Goal: Transaction & Acquisition: Purchase product/service

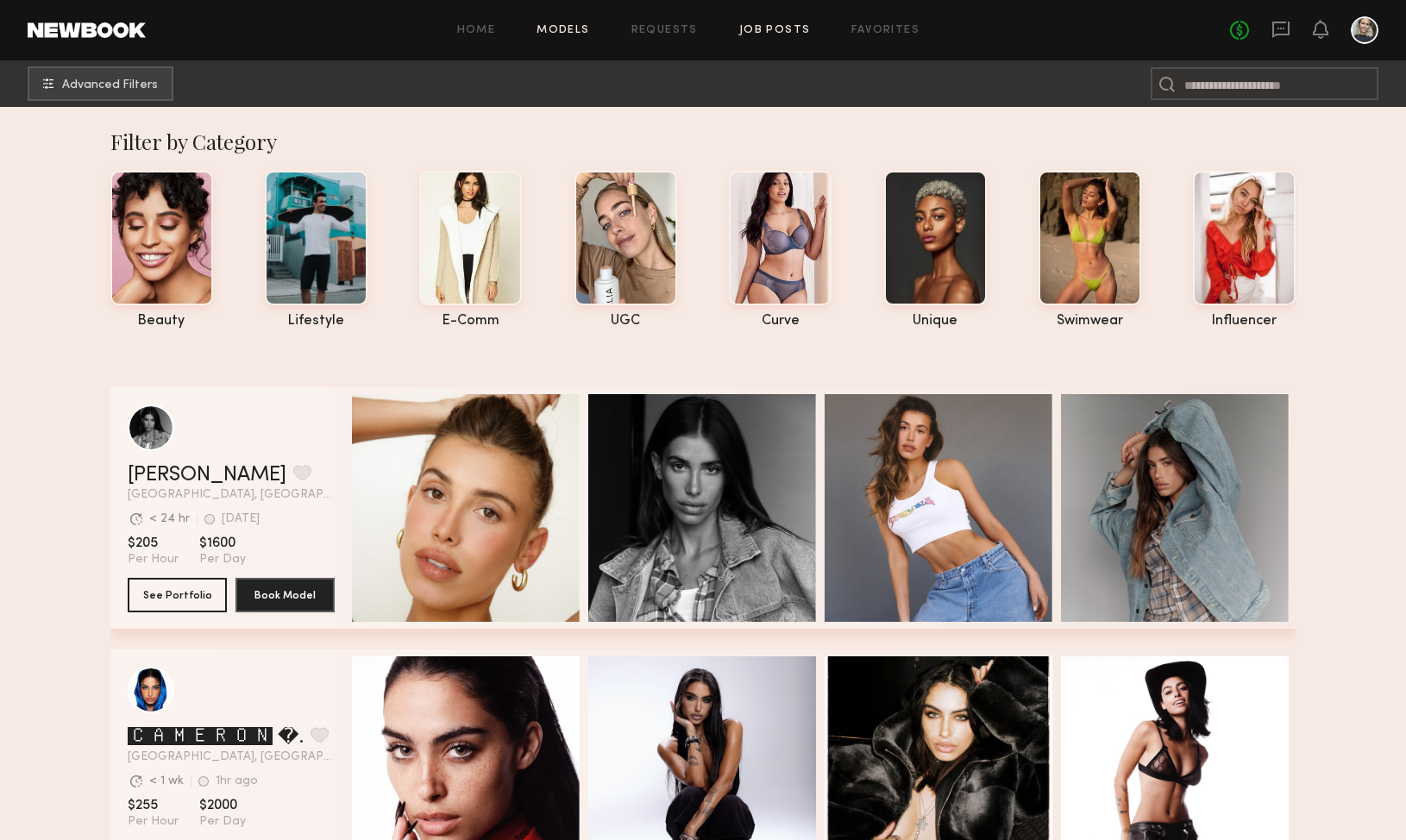
click at [767, 27] on link "Job Posts" at bounding box center [775, 31] width 71 height 12
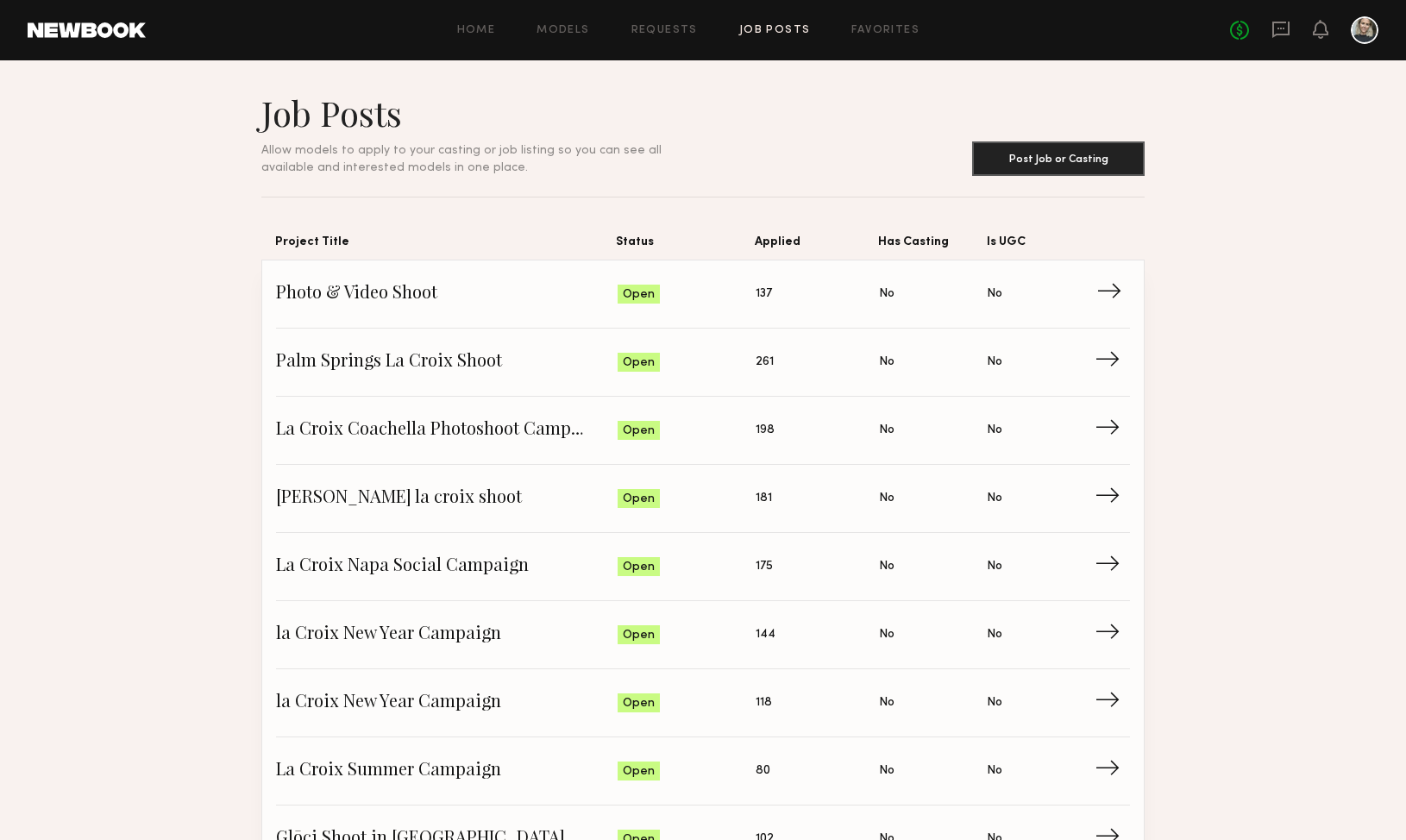
click at [1115, 295] on span "→" at bounding box center [1113, 293] width 36 height 26
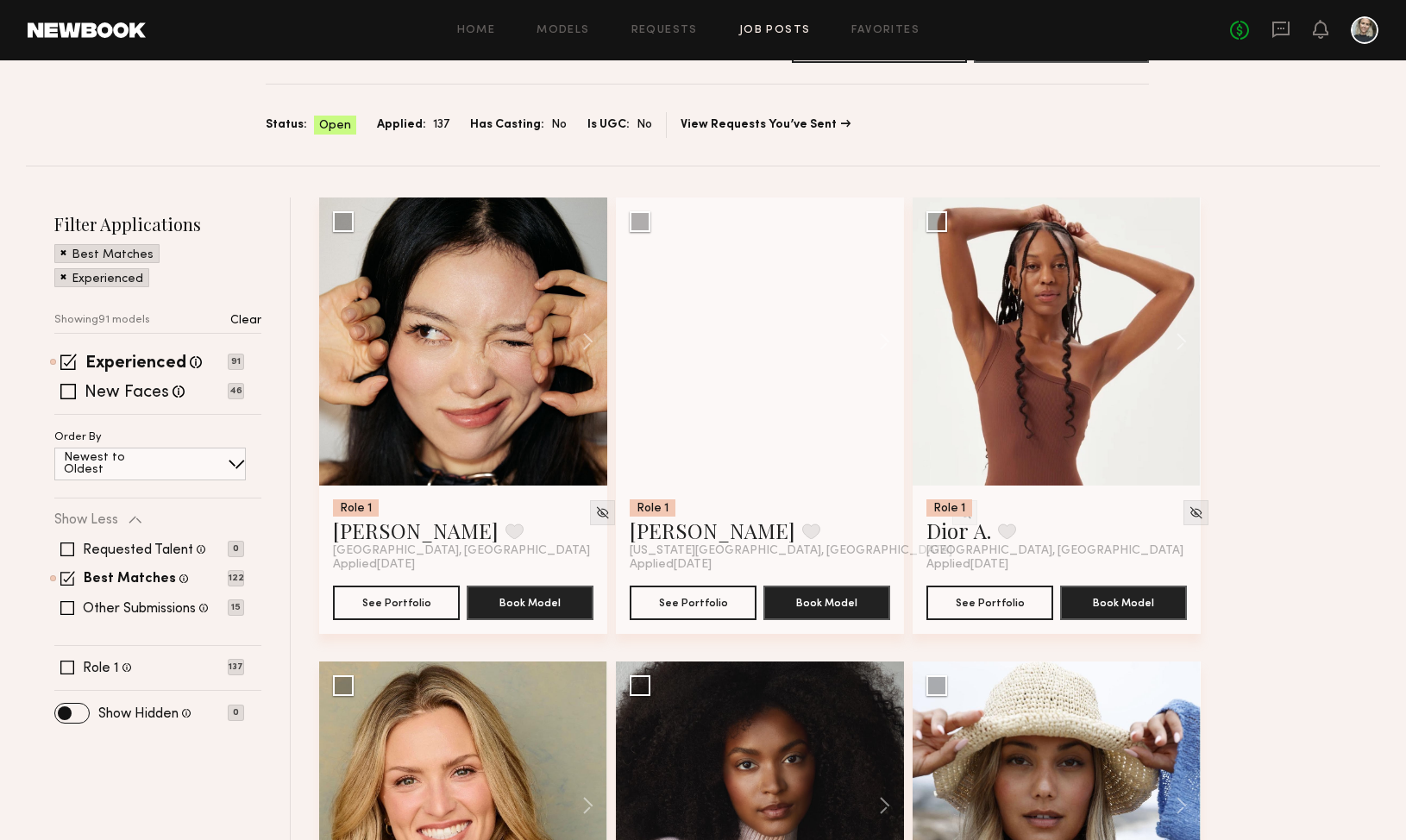
scroll to position [76, 0]
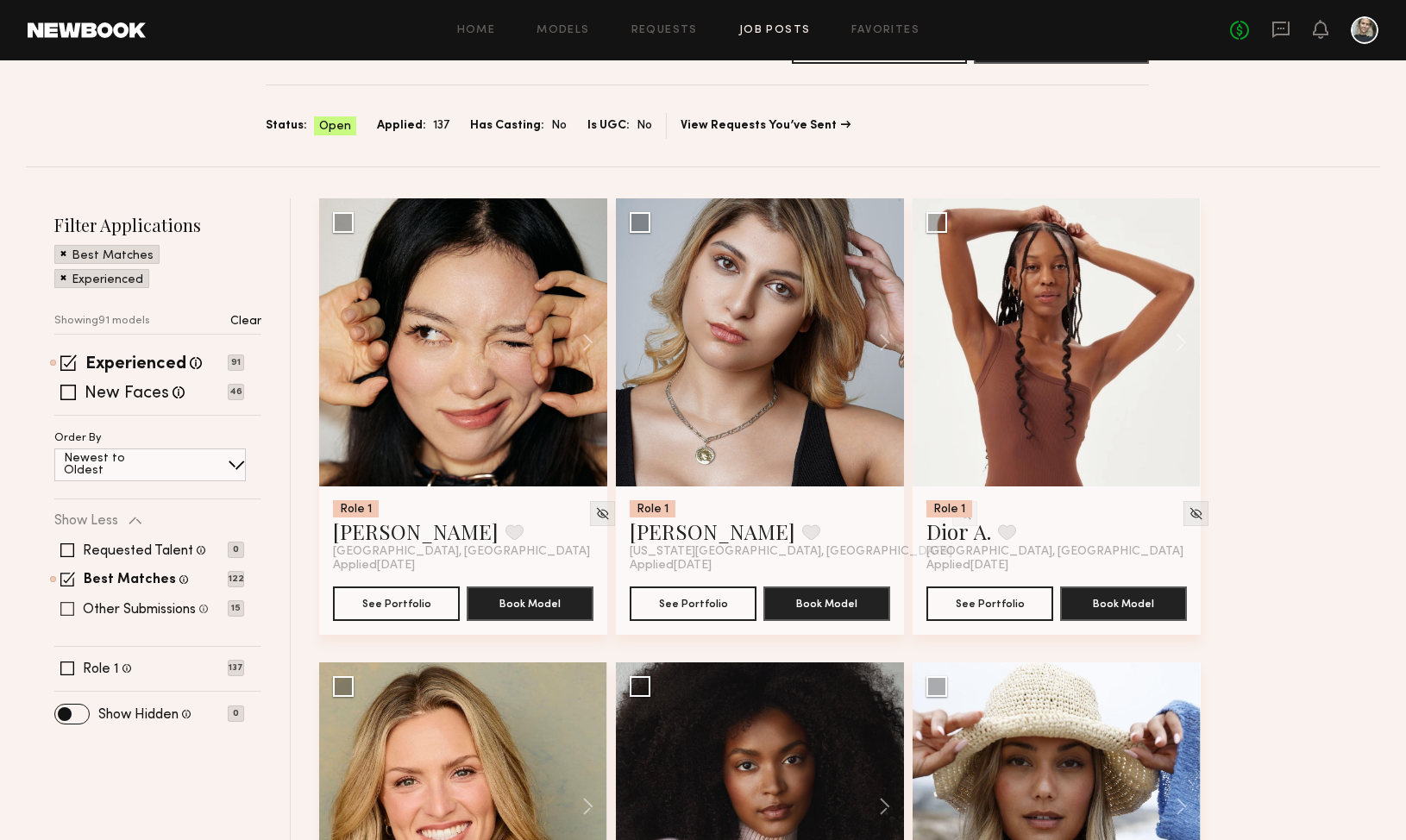
click at [67, 609] on span at bounding box center [67, 609] width 13 height 13
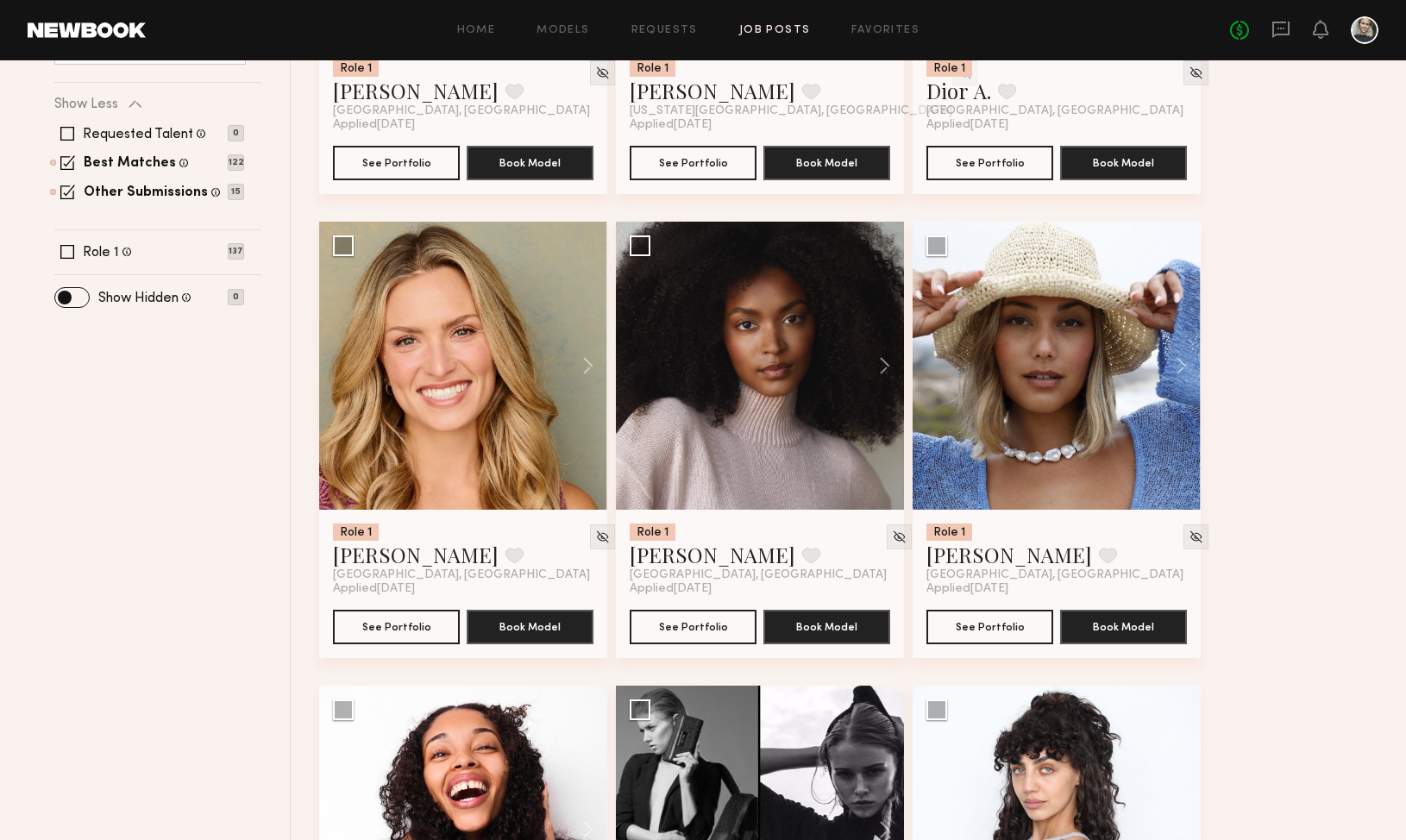
scroll to position [555, 0]
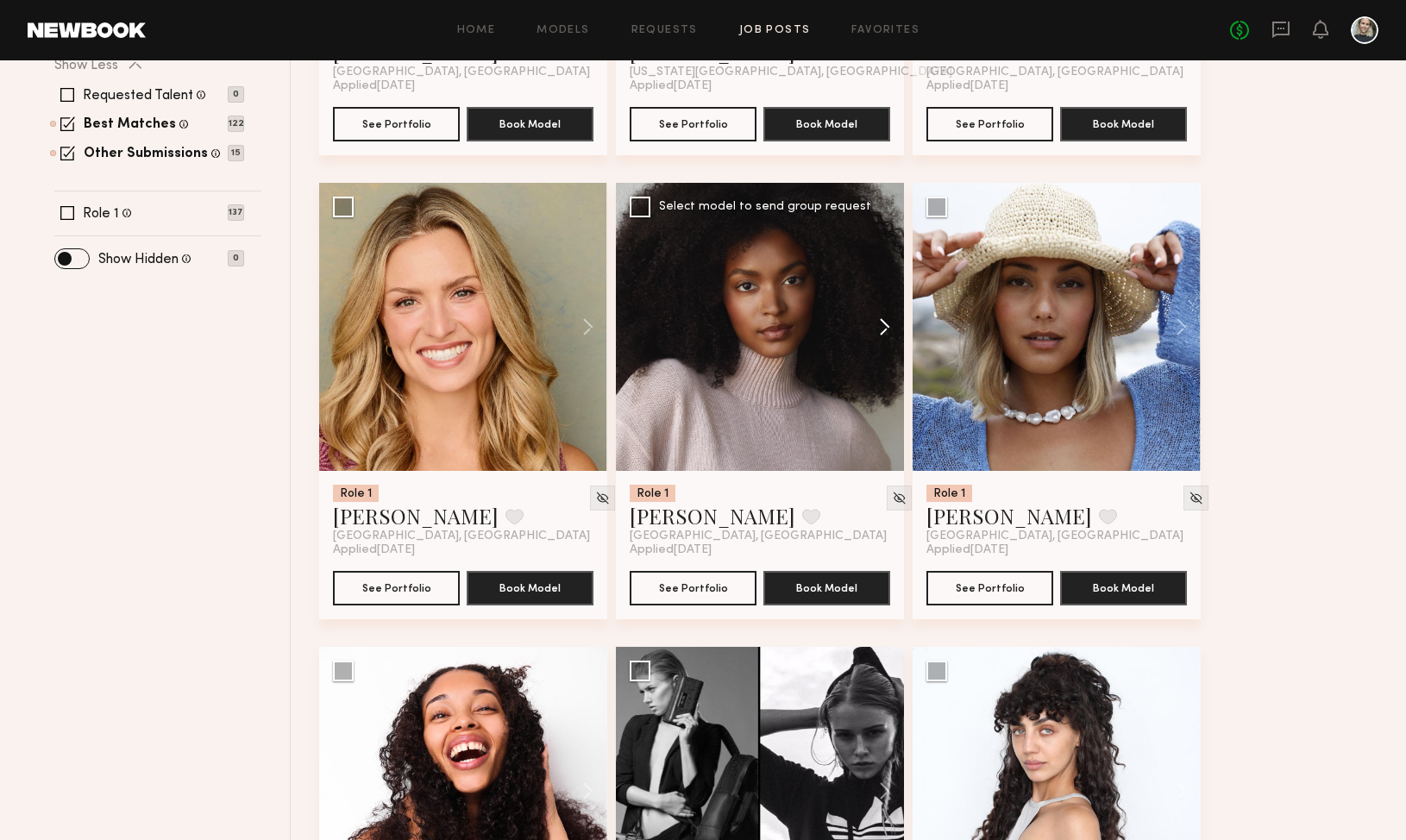
click at [884, 329] on button at bounding box center [876, 326] width 55 height 288
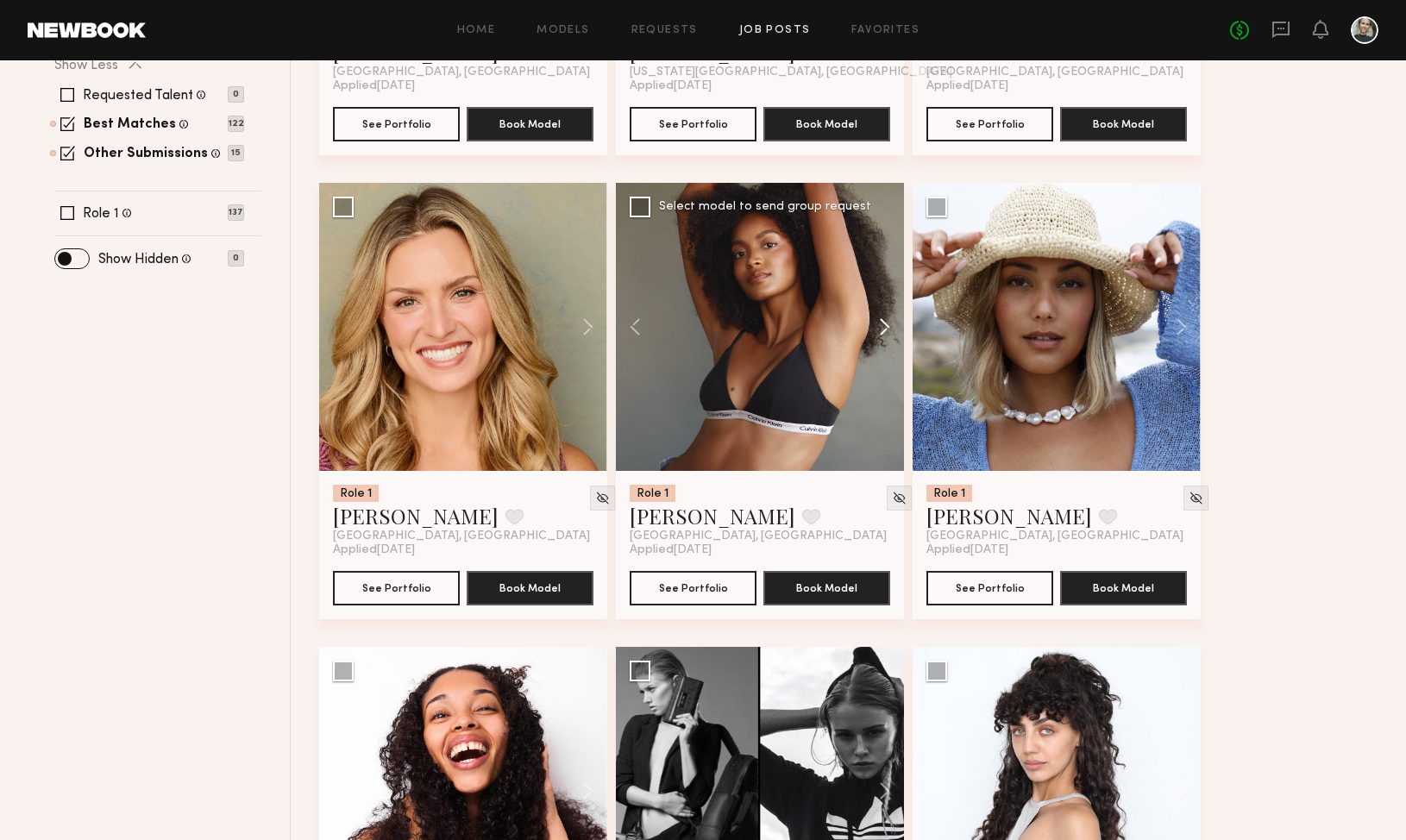
click at [884, 329] on button at bounding box center [876, 326] width 55 height 288
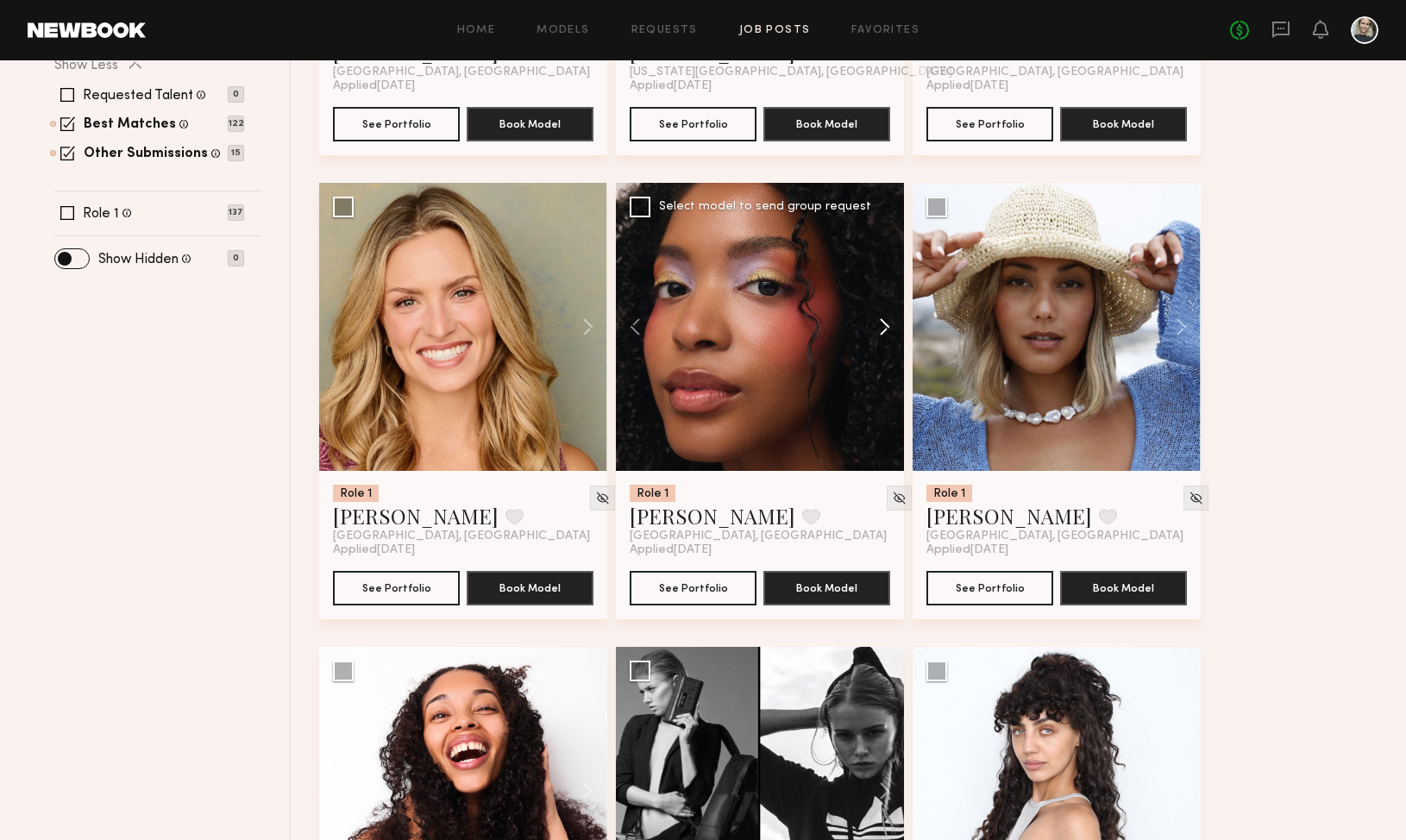
click at [884, 329] on button at bounding box center [876, 326] width 55 height 288
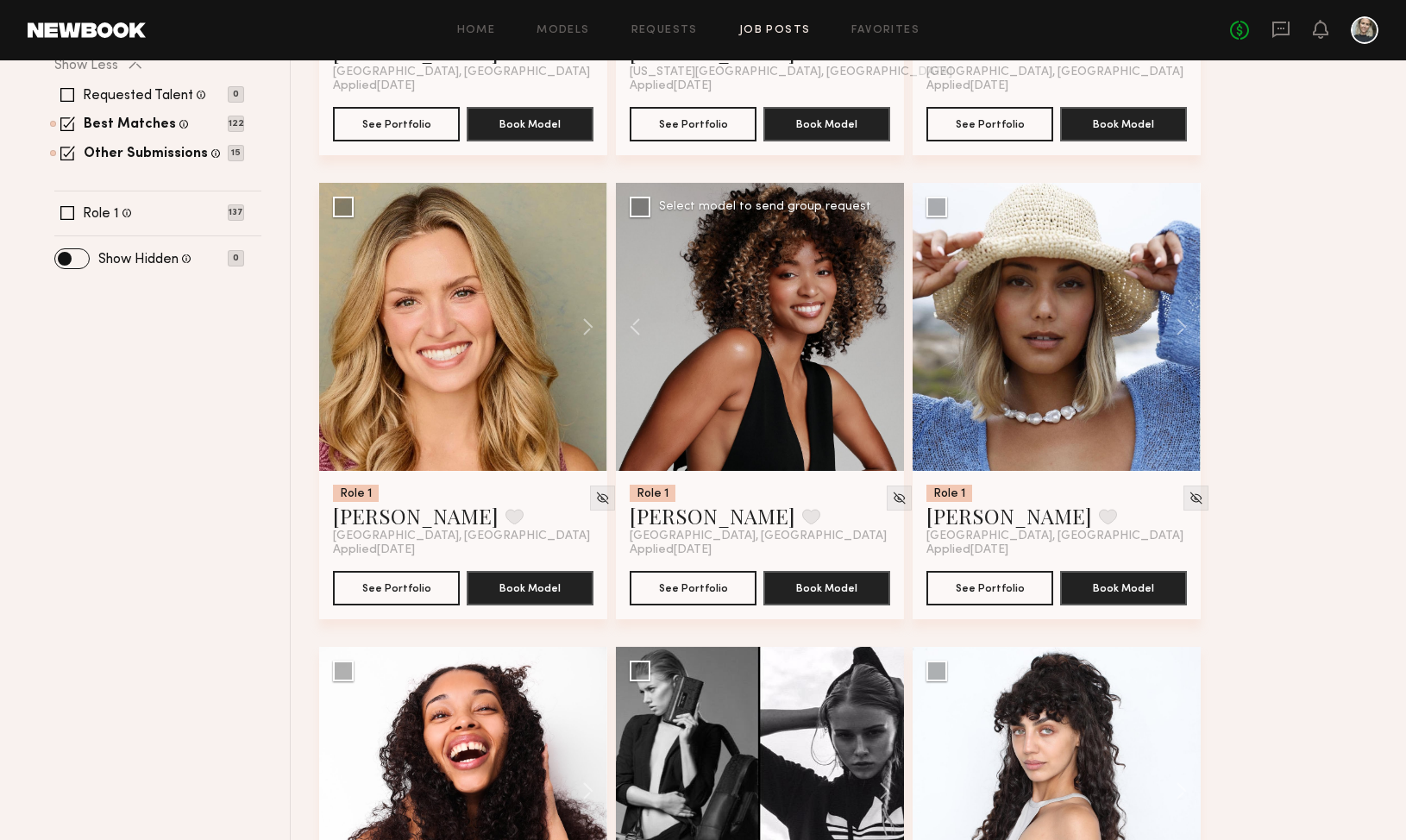
click at [884, 329] on div at bounding box center [759, 326] width 288 height 288
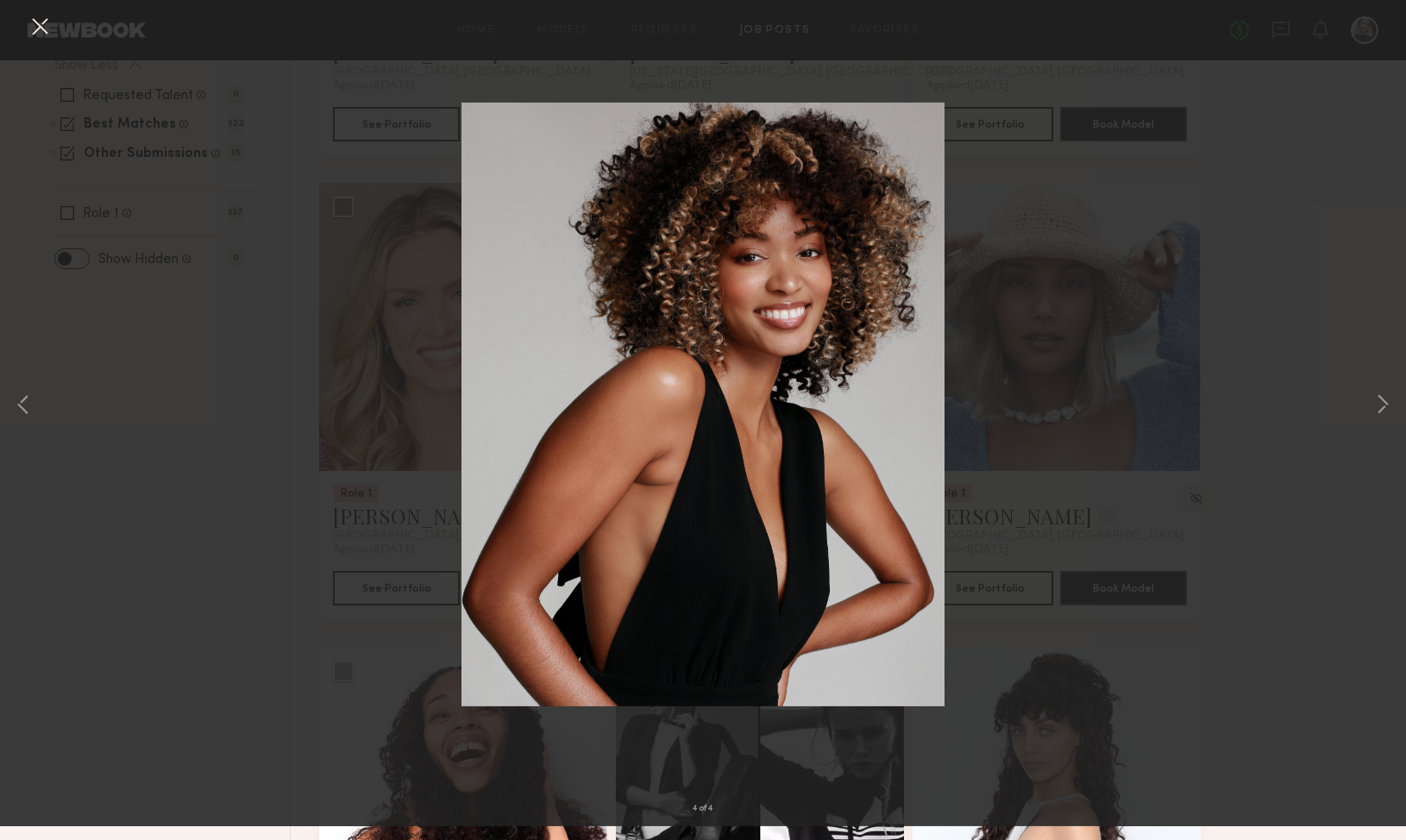
click at [38, 38] on button at bounding box center [39, 41] width 28 height 31
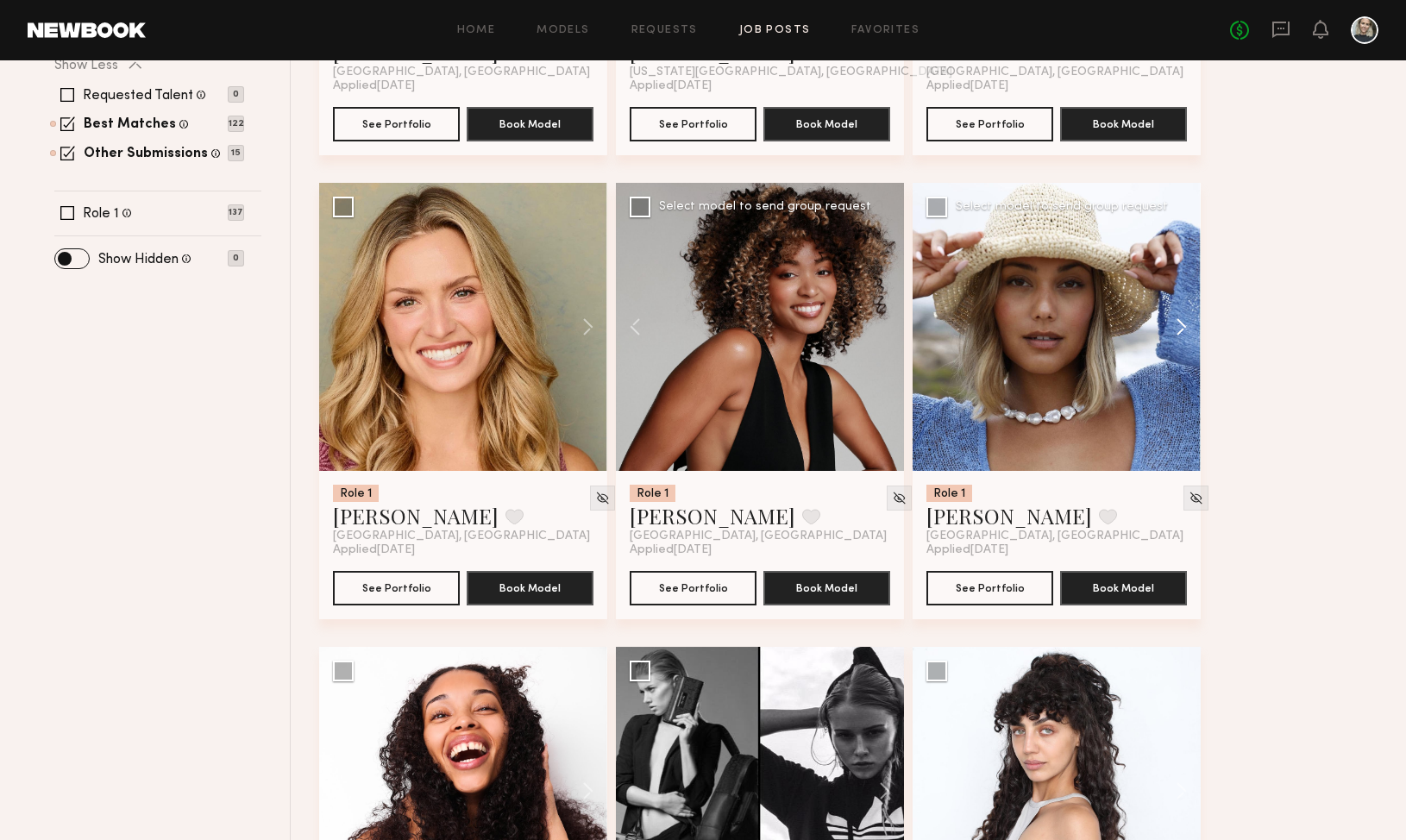
click at [1181, 326] on button at bounding box center [1172, 326] width 55 height 288
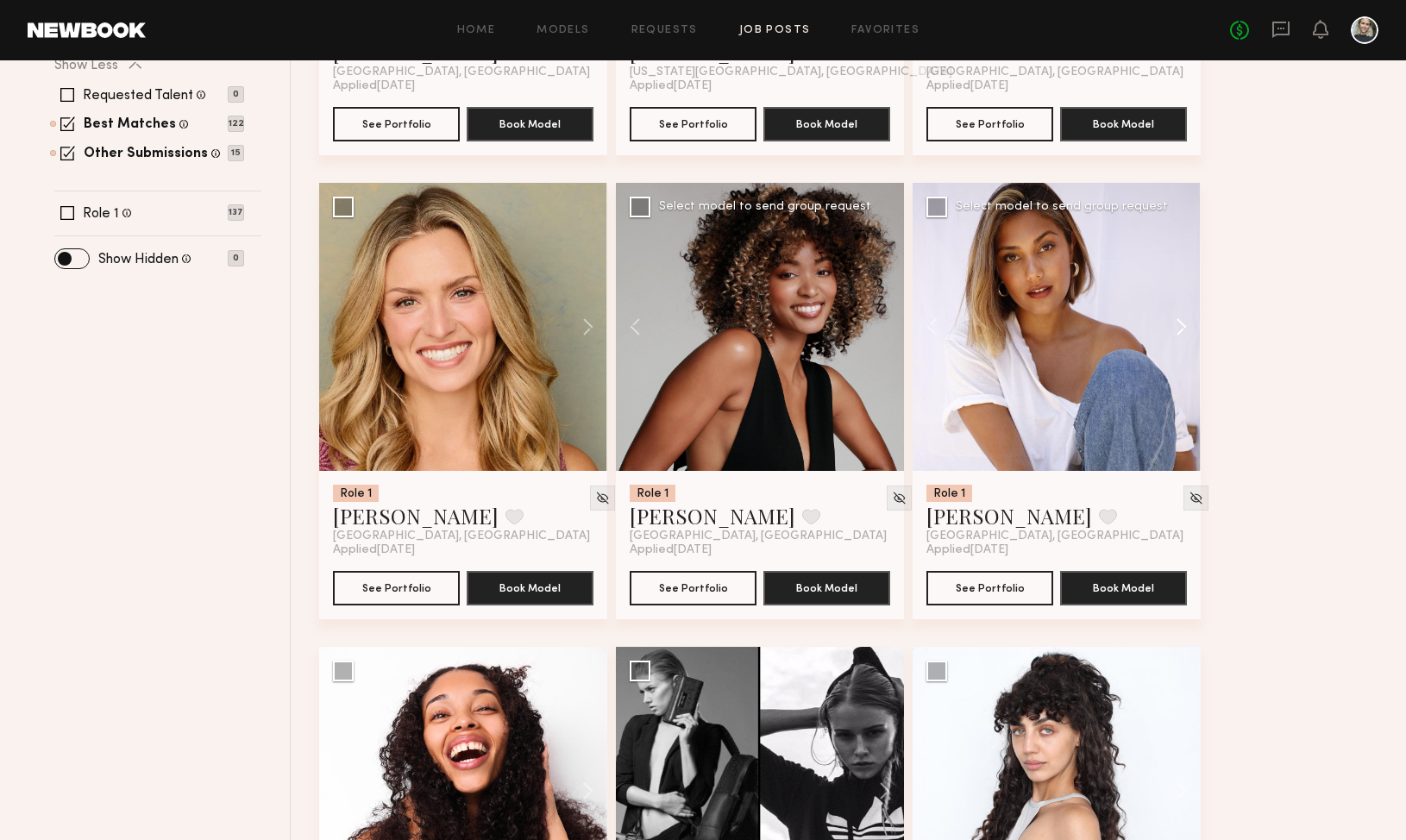
click at [1181, 326] on button at bounding box center [1172, 326] width 55 height 288
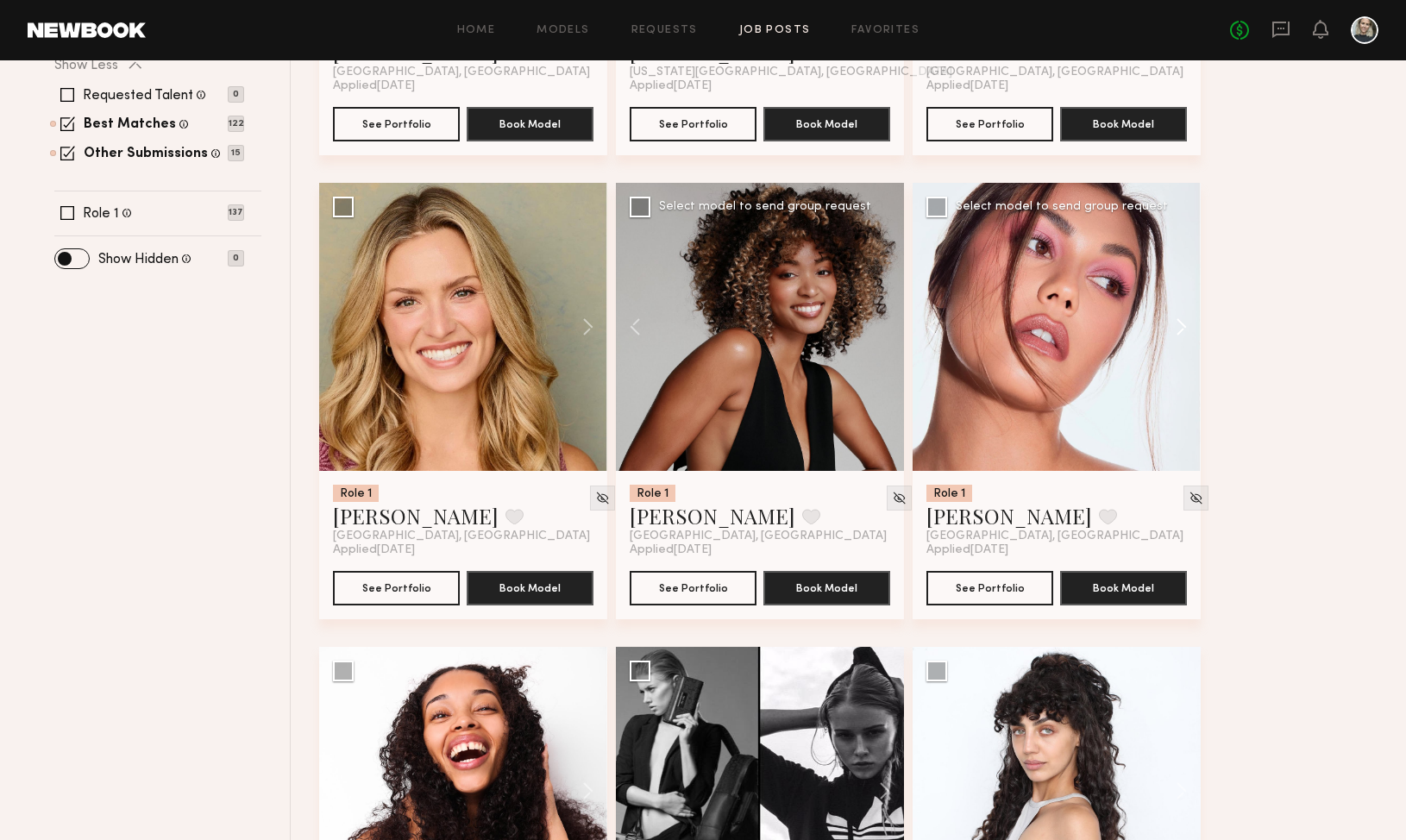
click at [1181, 326] on button at bounding box center [1172, 326] width 55 height 288
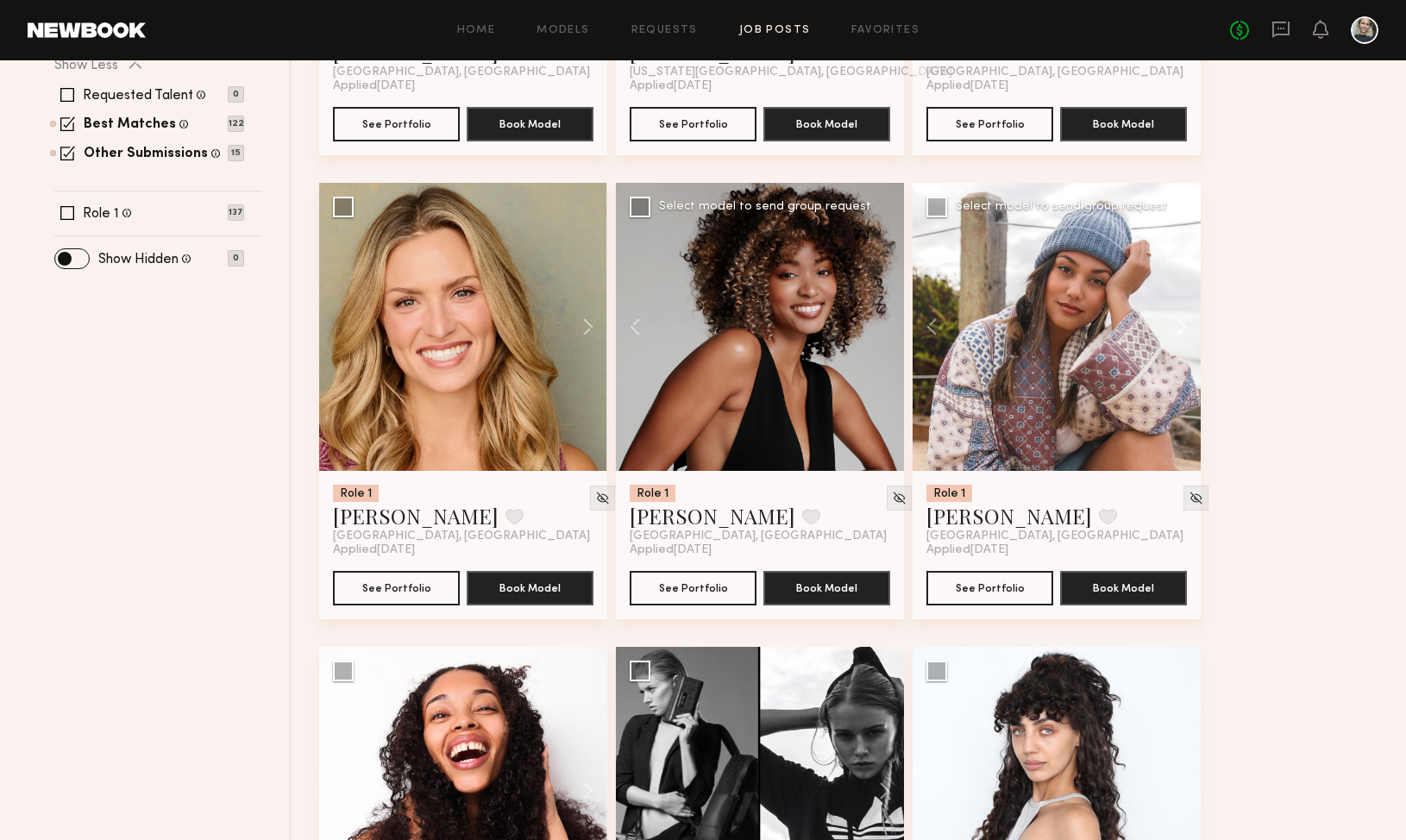
click at [1181, 326] on button at bounding box center [1172, 326] width 55 height 288
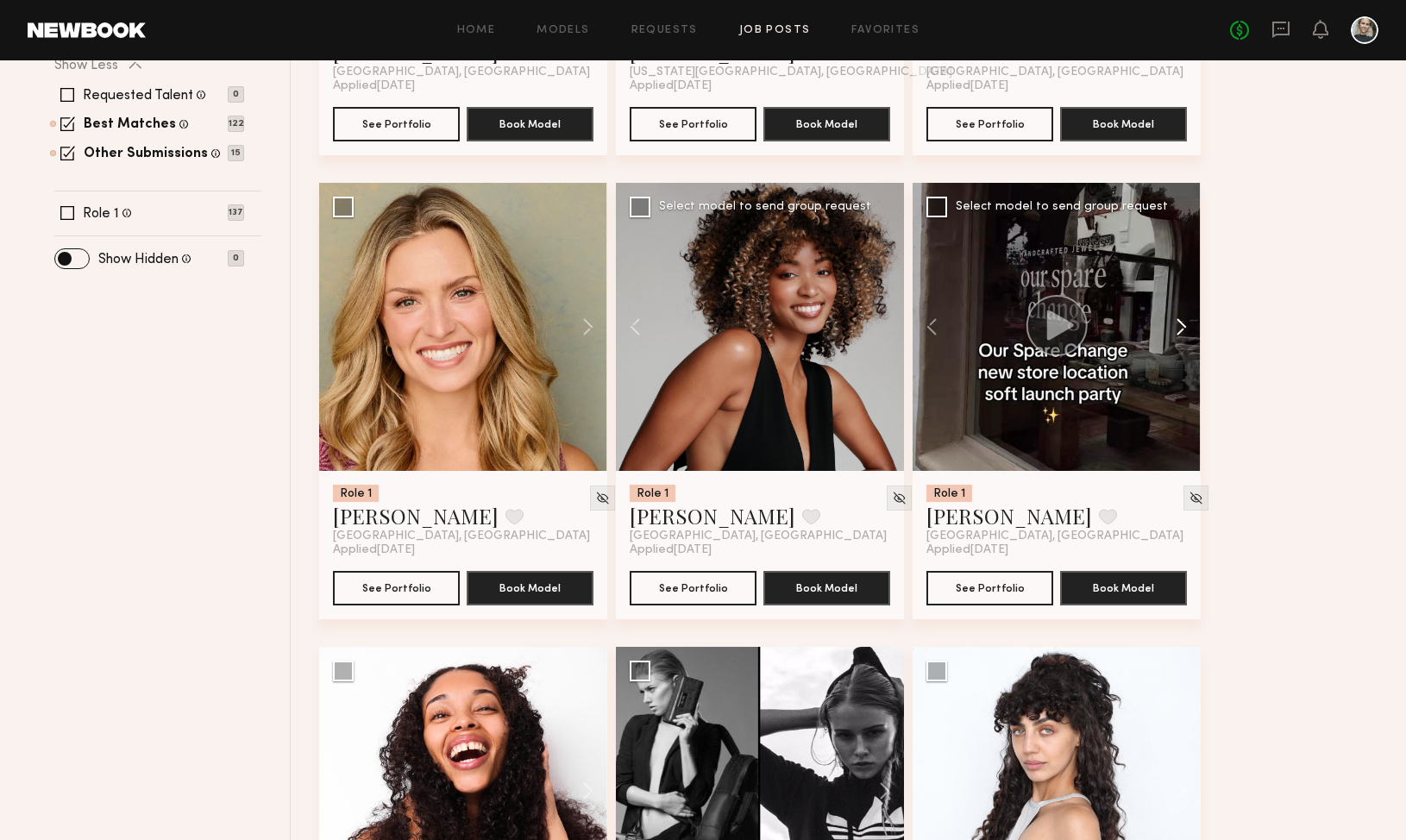
click at [1181, 326] on button at bounding box center [1172, 326] width 55 height 288
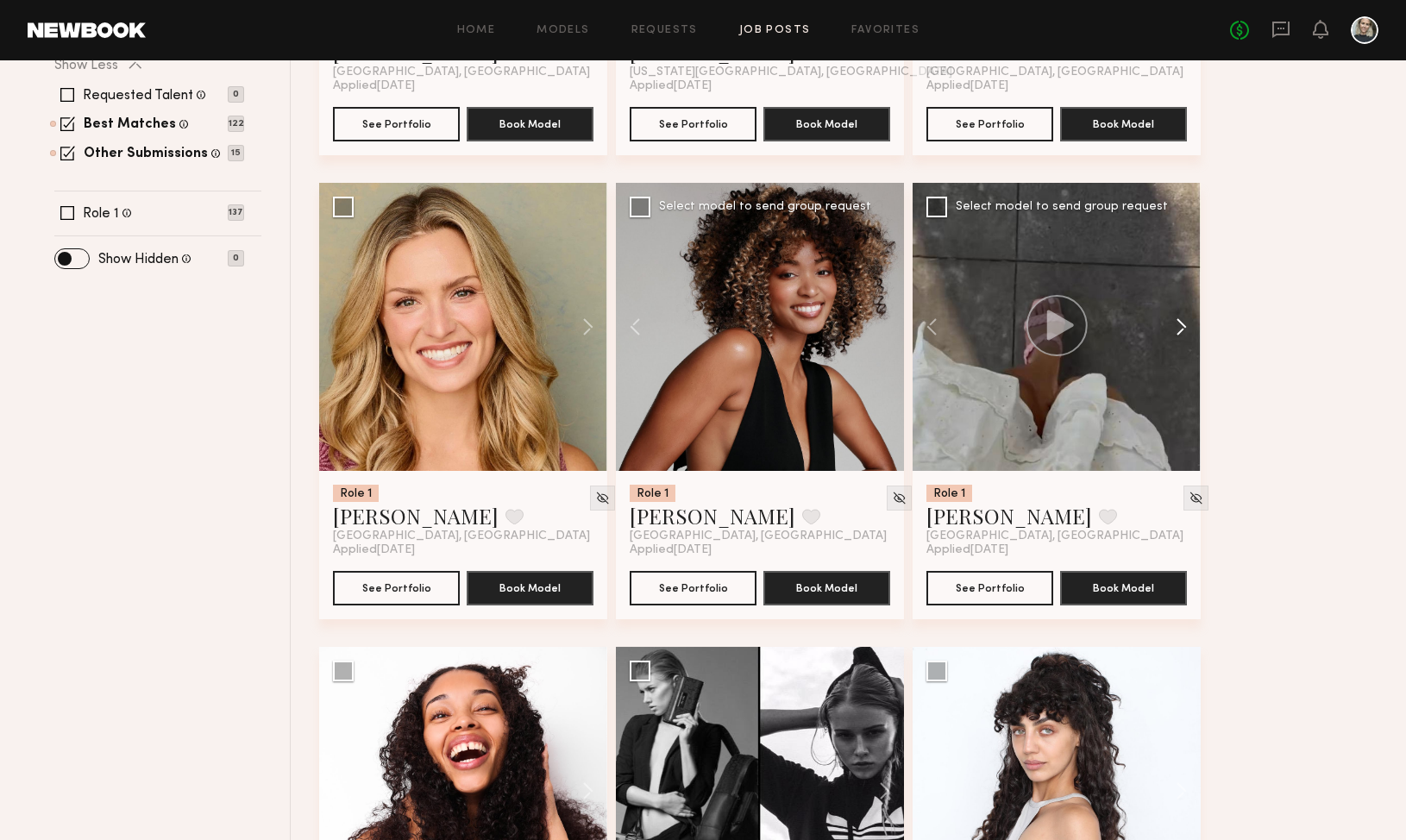
click at [1181, 326] on button at bounding box center [1172, 326] width 55 height 288
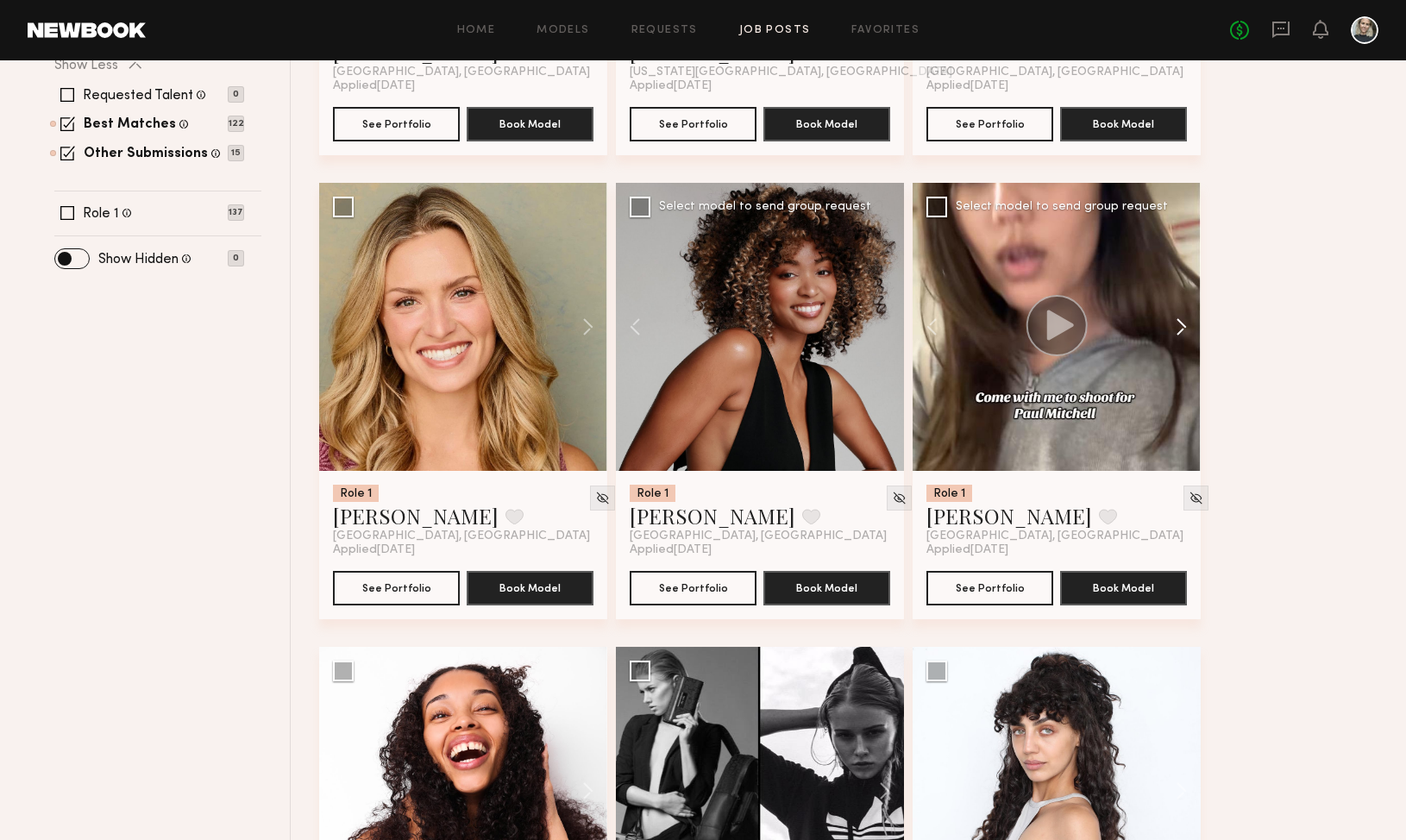
click at [1181, 326] on button at bounding box center [1172, 326] width 55 height 288
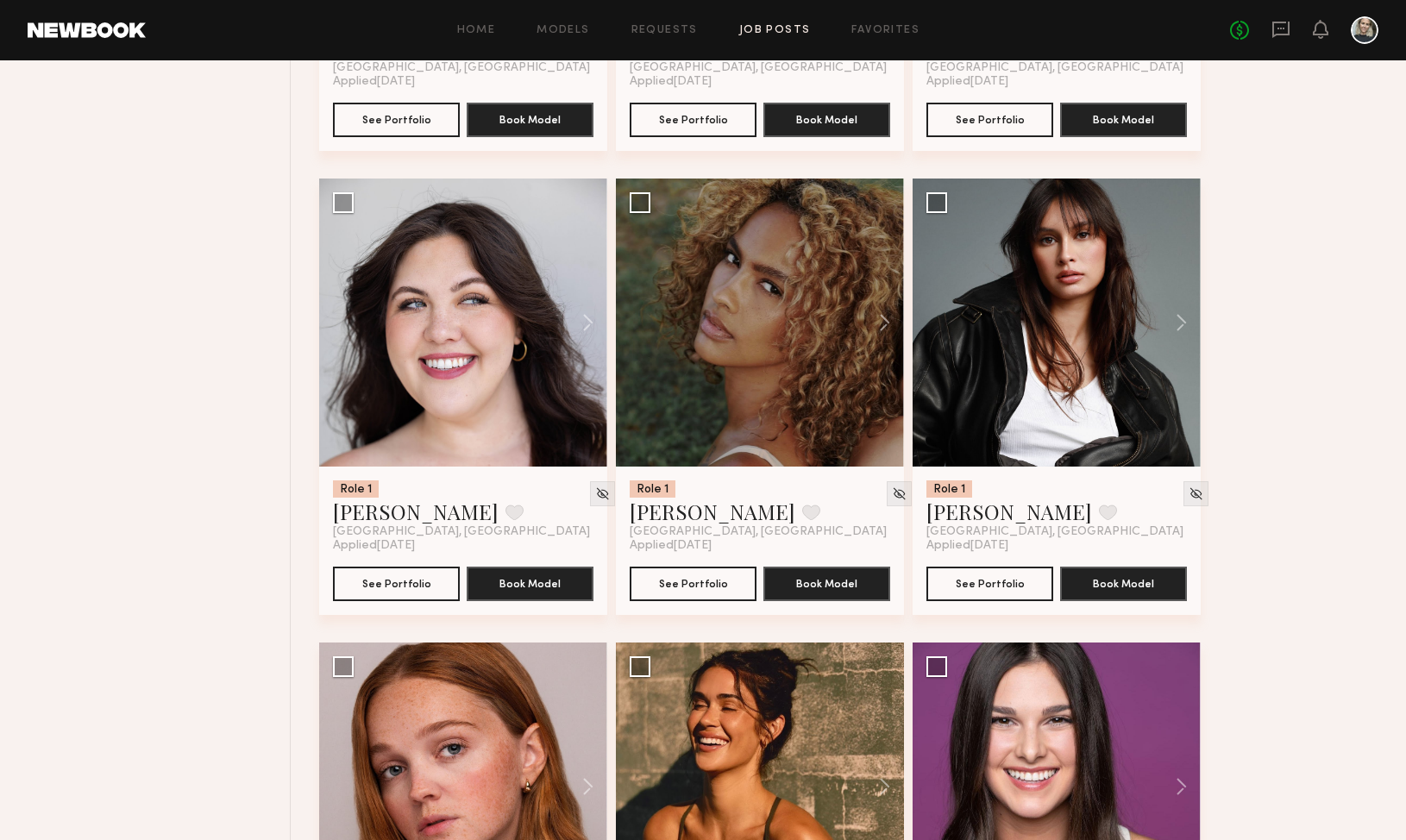
scroll to position [3404, 0]
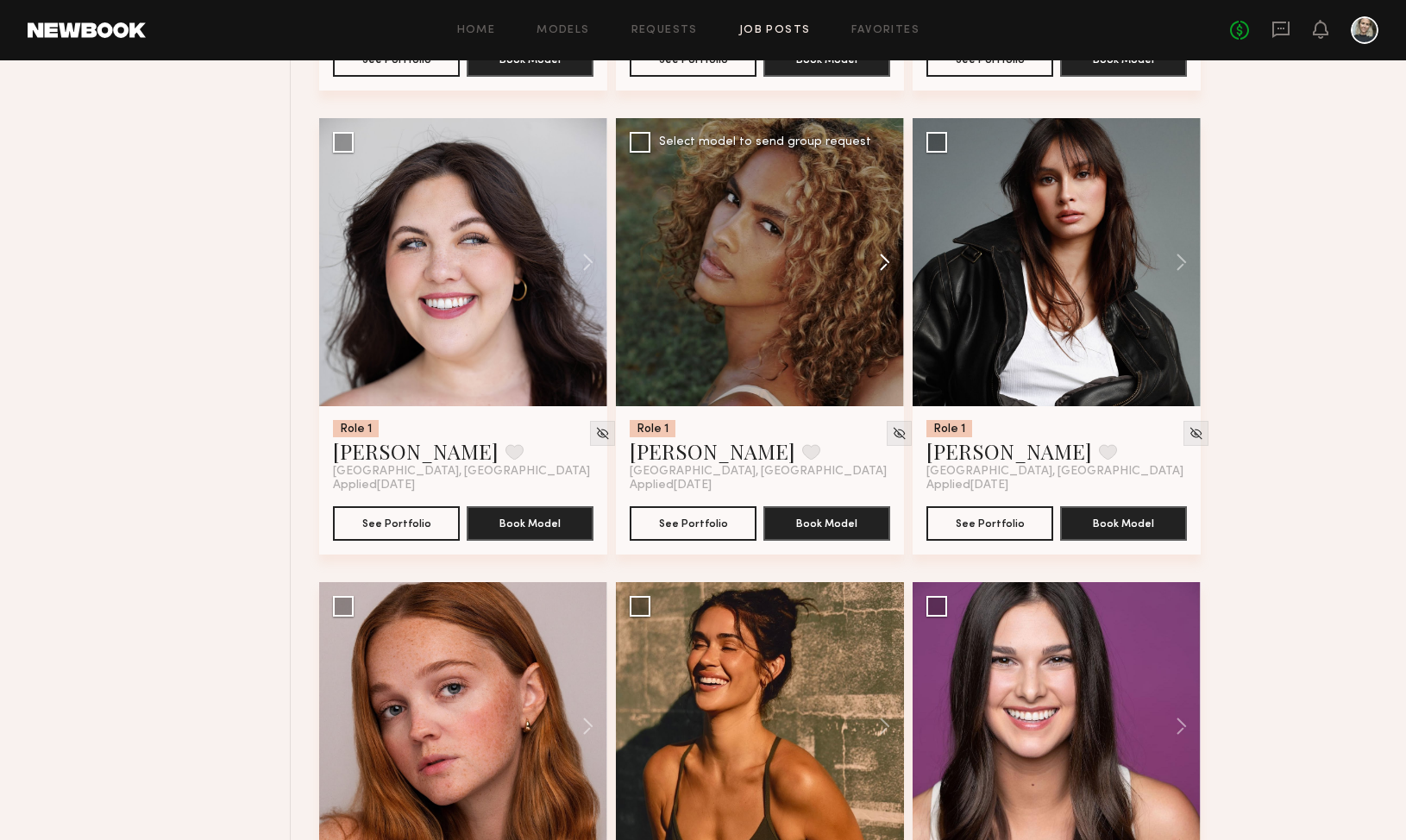
click at [882, 261] on button at bounding box center [876, 262] width 55 height 288
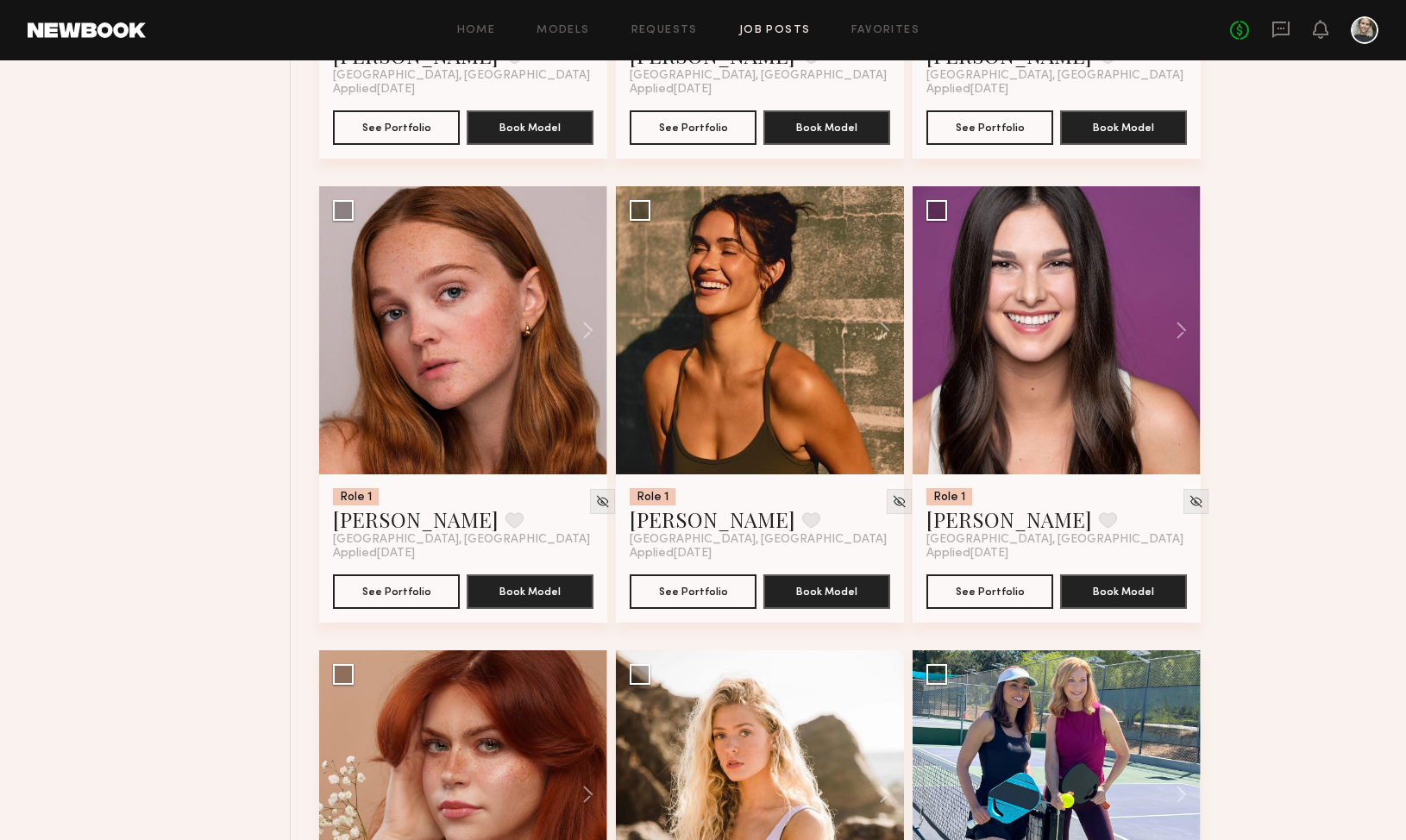
scroll to position [3803, 0]
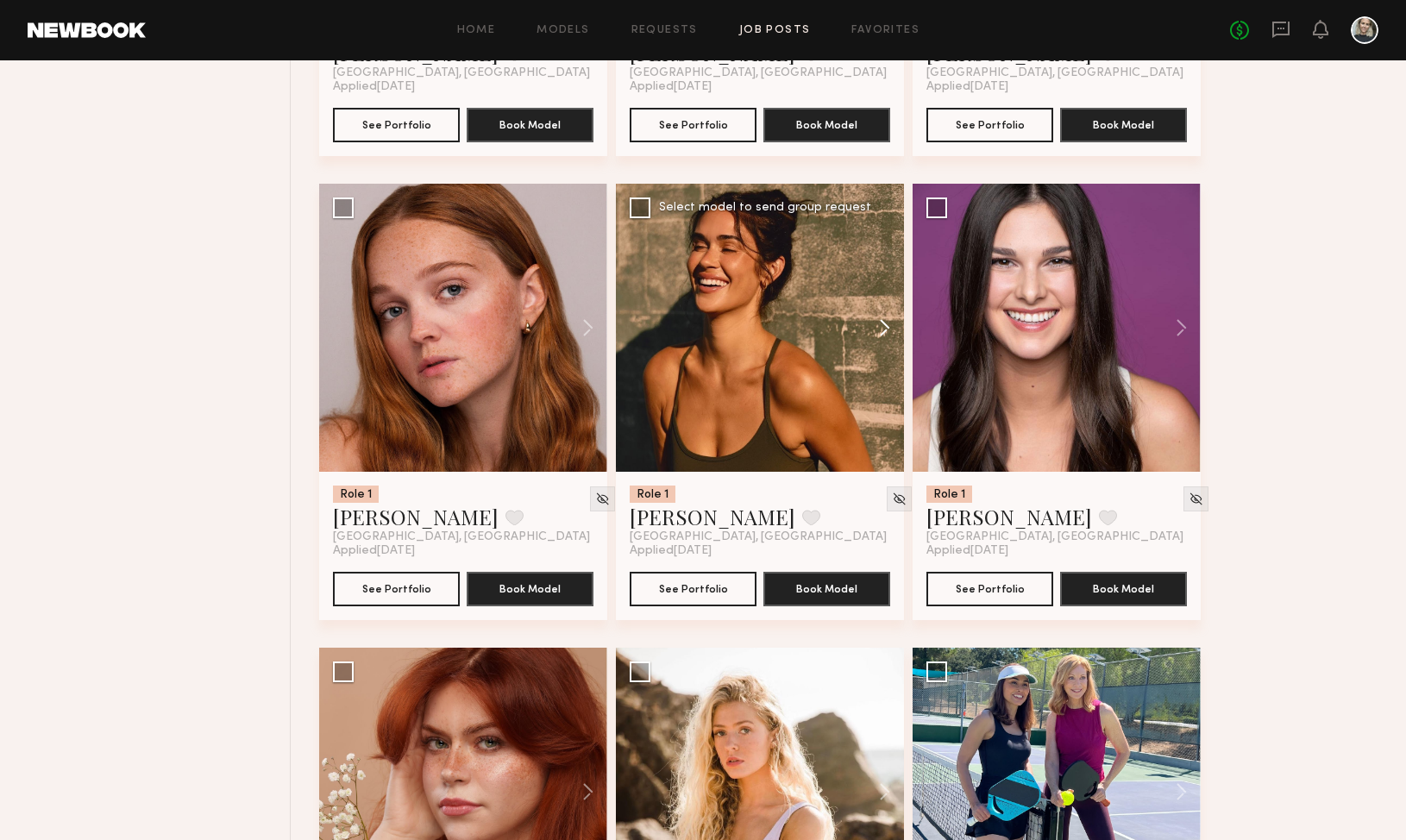
click at [882, 331] on button at bounding box center [876, 327] width 55 height 288
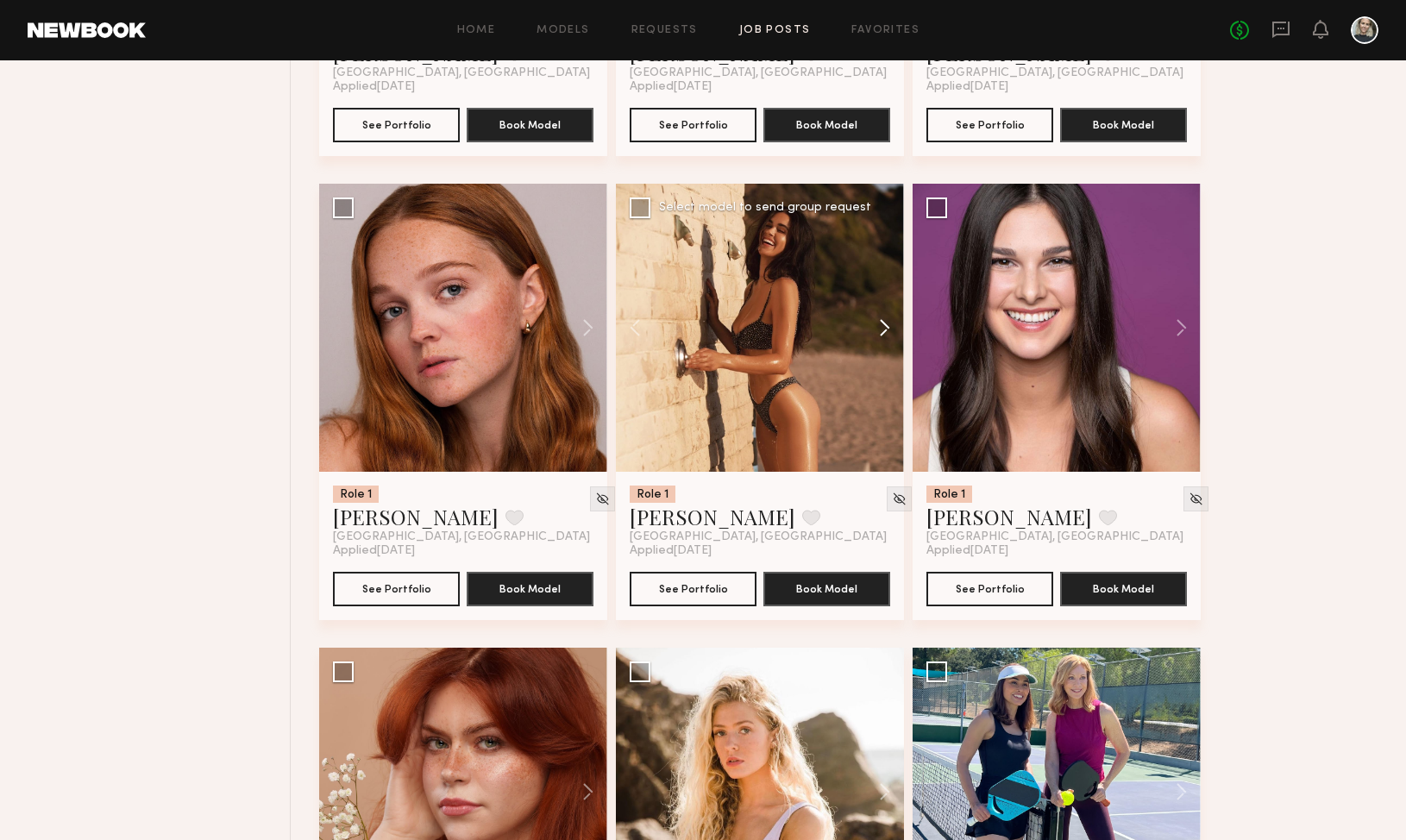
click at [882, 331] on button at bounding box center [876, 327] width 55 height 288
click at [887, 335] on button at bounding box center [876, 327] width 55 height 288
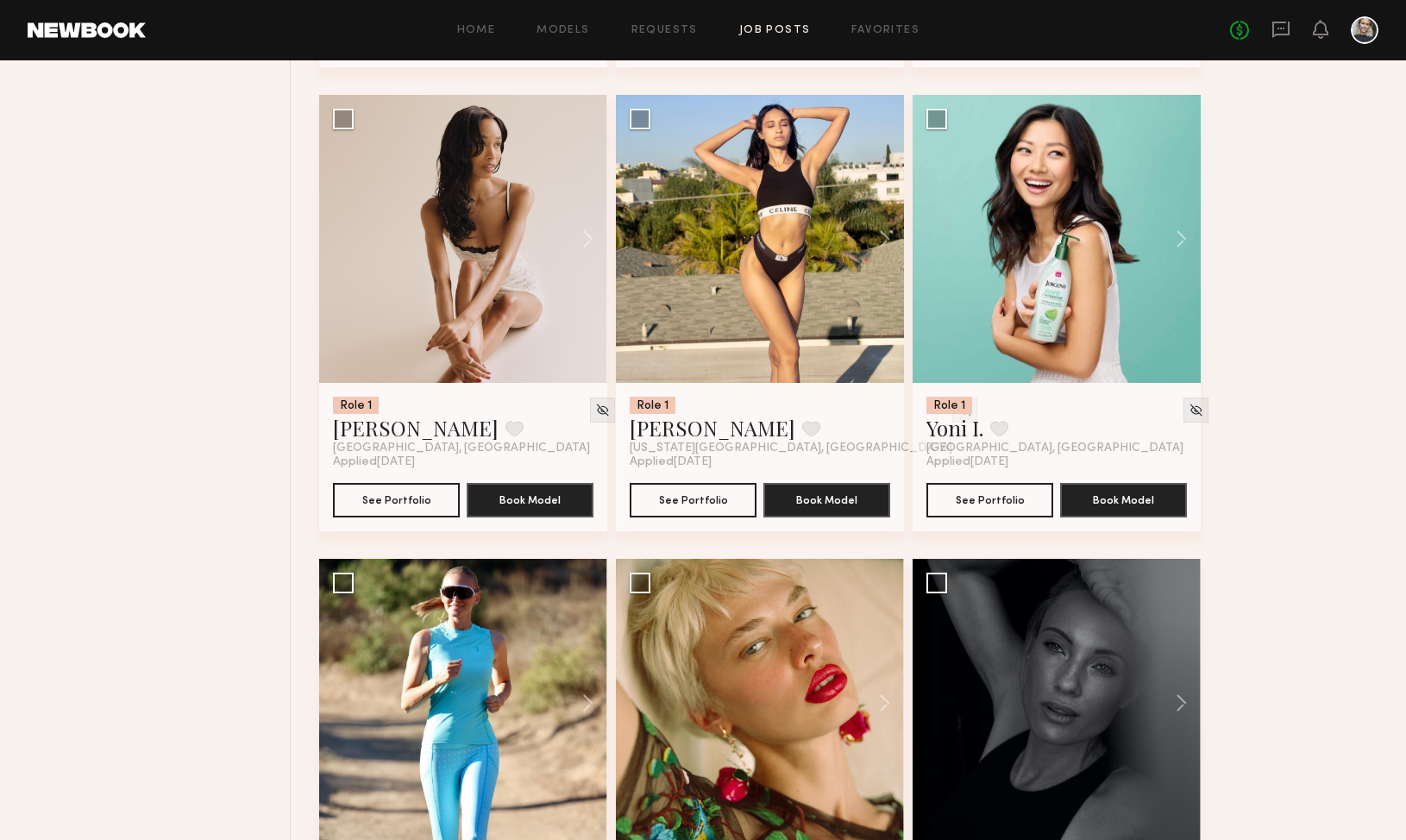
scroll to position [4822, 0]
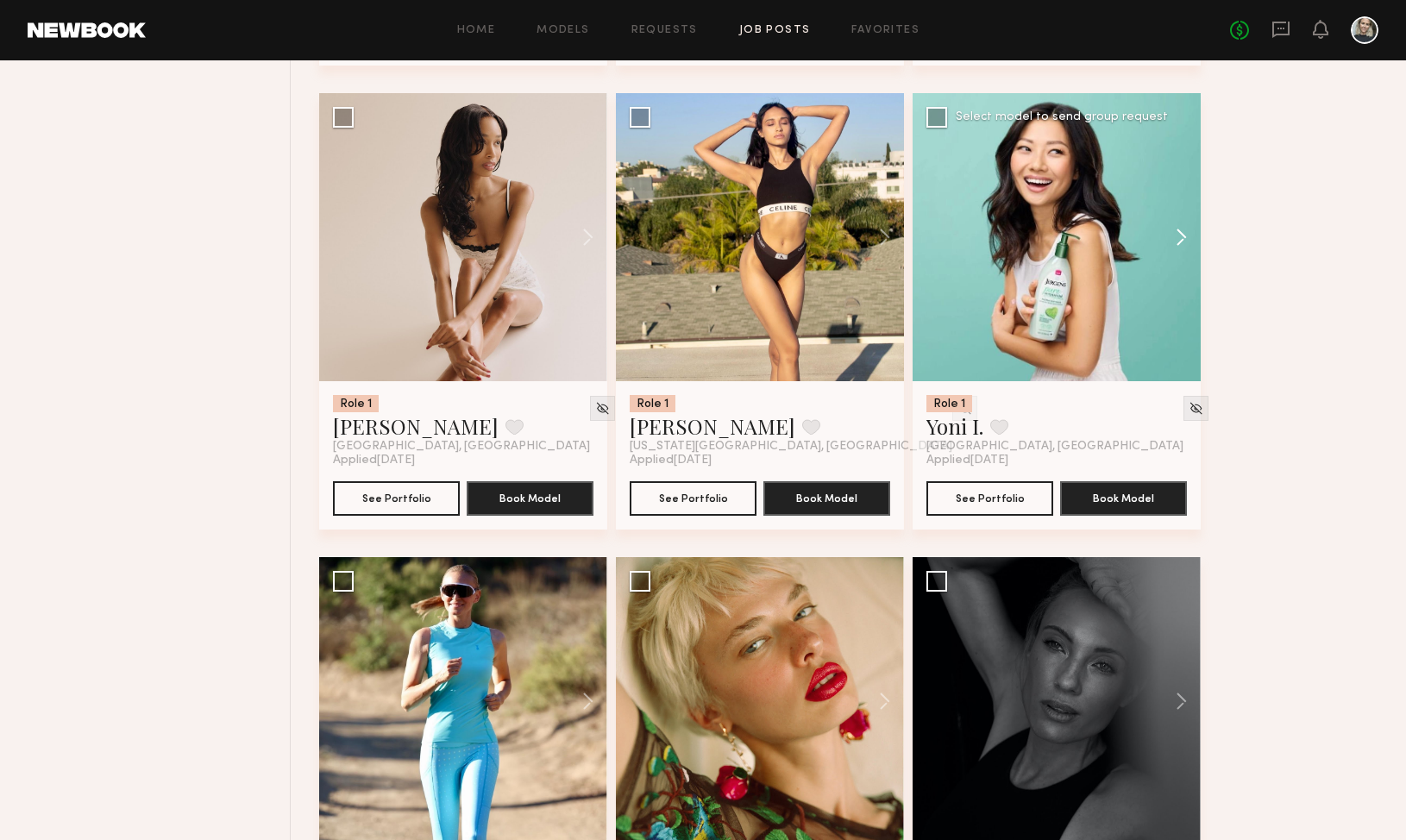
click at [1182, 242] on button at bounding box center [1172, 237] width 55 height 288
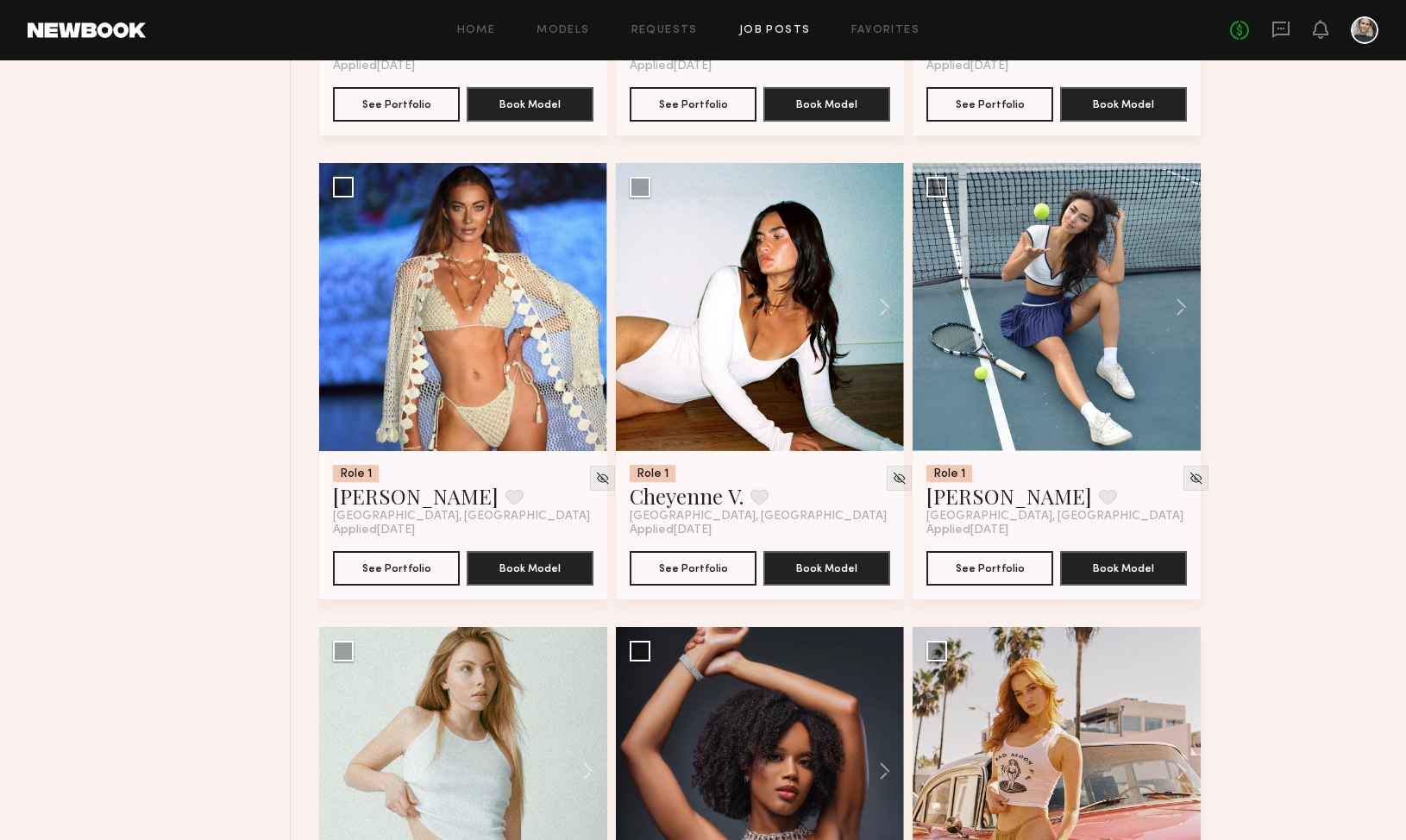
scroll to position [6609, 0]
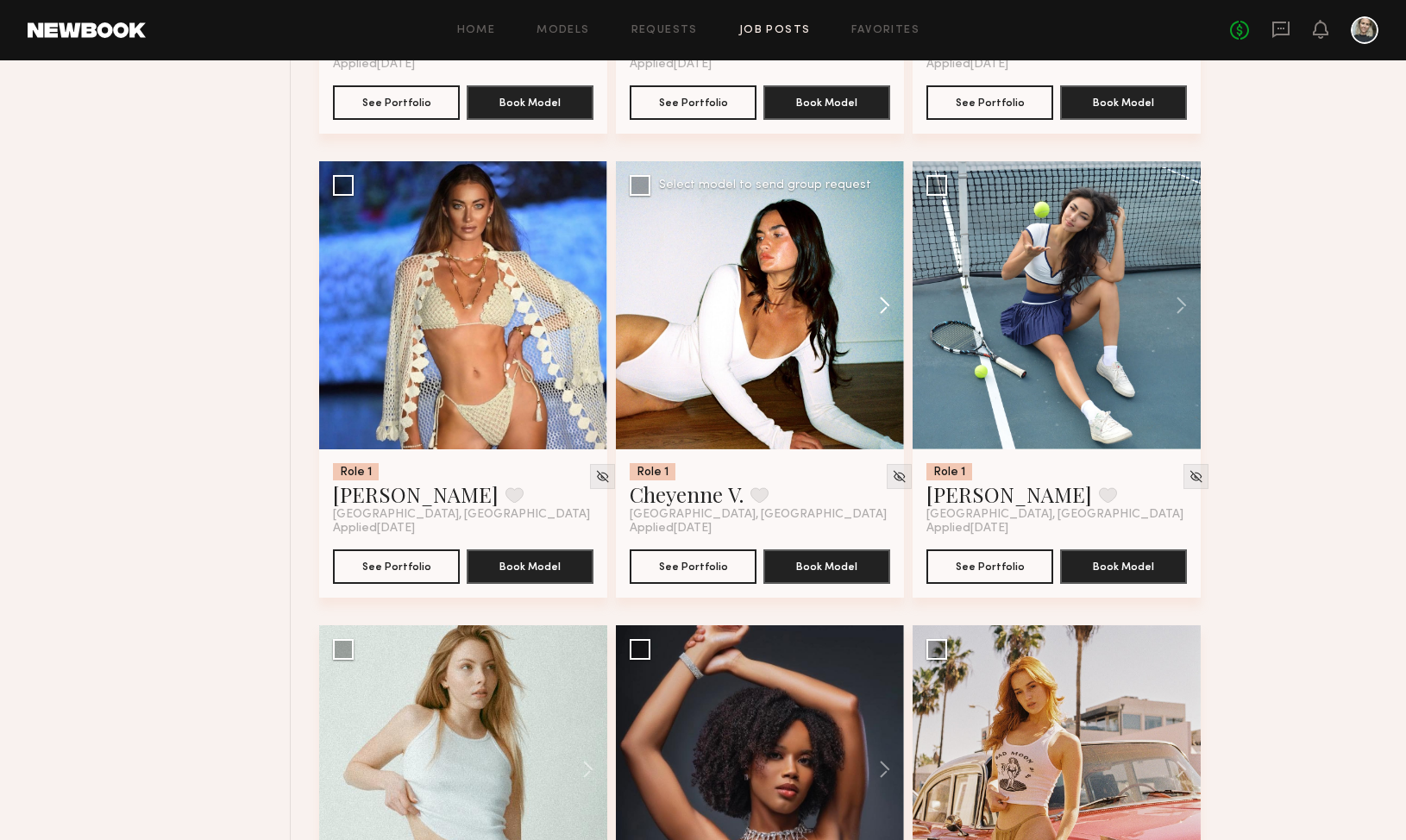
click at [883, 308] on button at bounding box center [876, 305] width 55 height 288
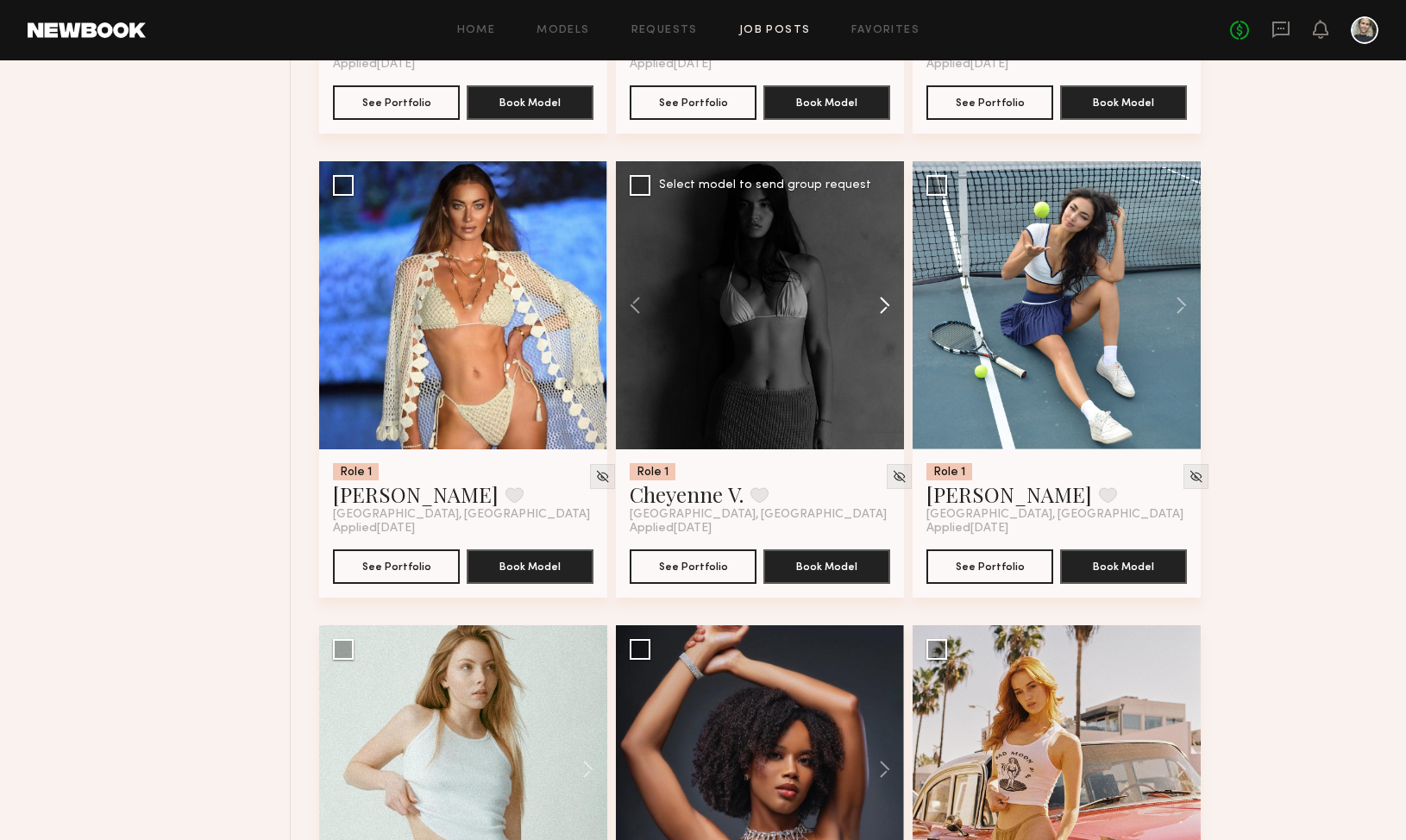
click at [883, 308] on button at bounding box center [876, 305] width 55 height 288
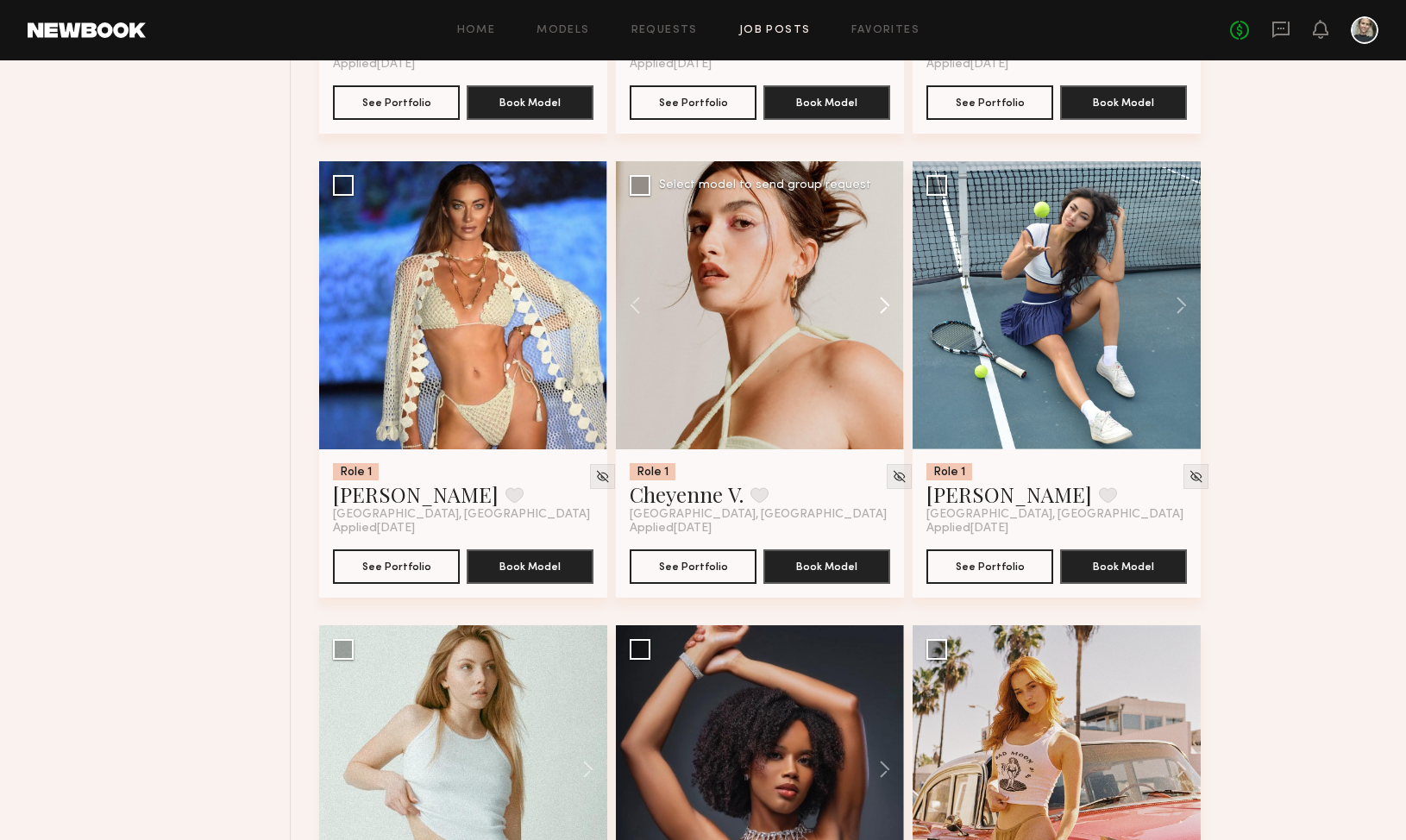
click at [883, 308] on button at bounding box center [876, 305] width 55 height 288
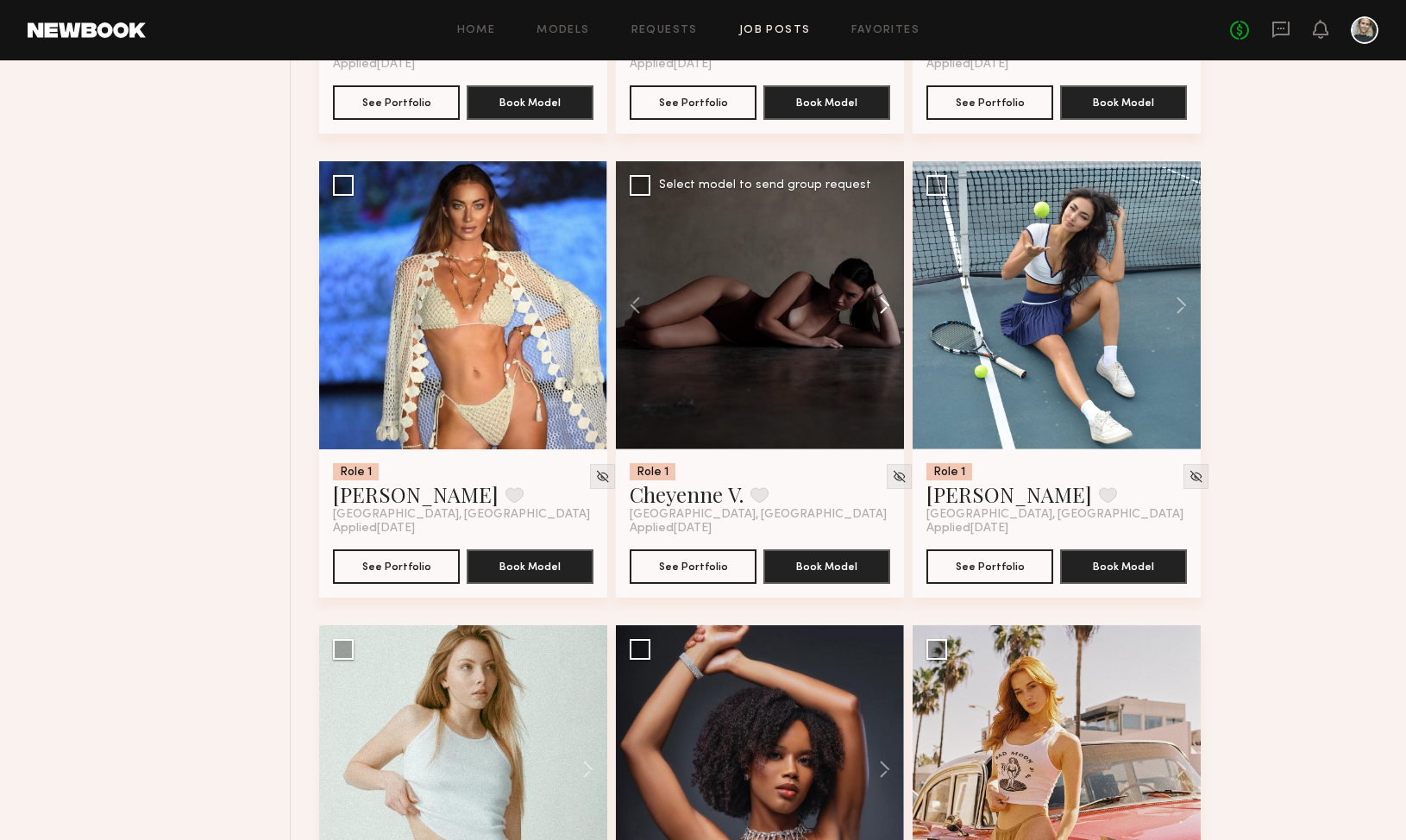
click at [883, 308] on button at bounding box center [876, 305] width 55 height 288
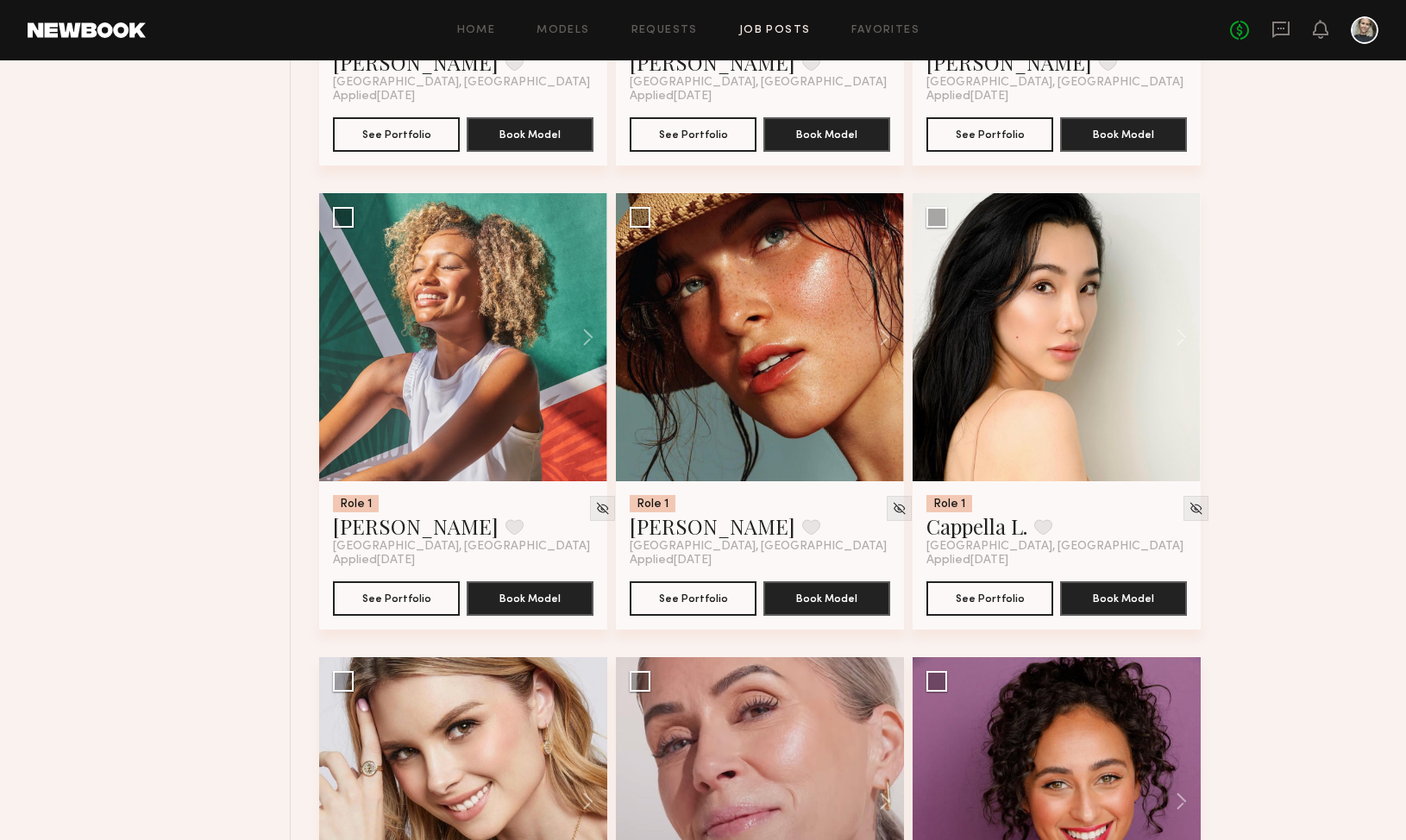
scroll to position [7507, 0]
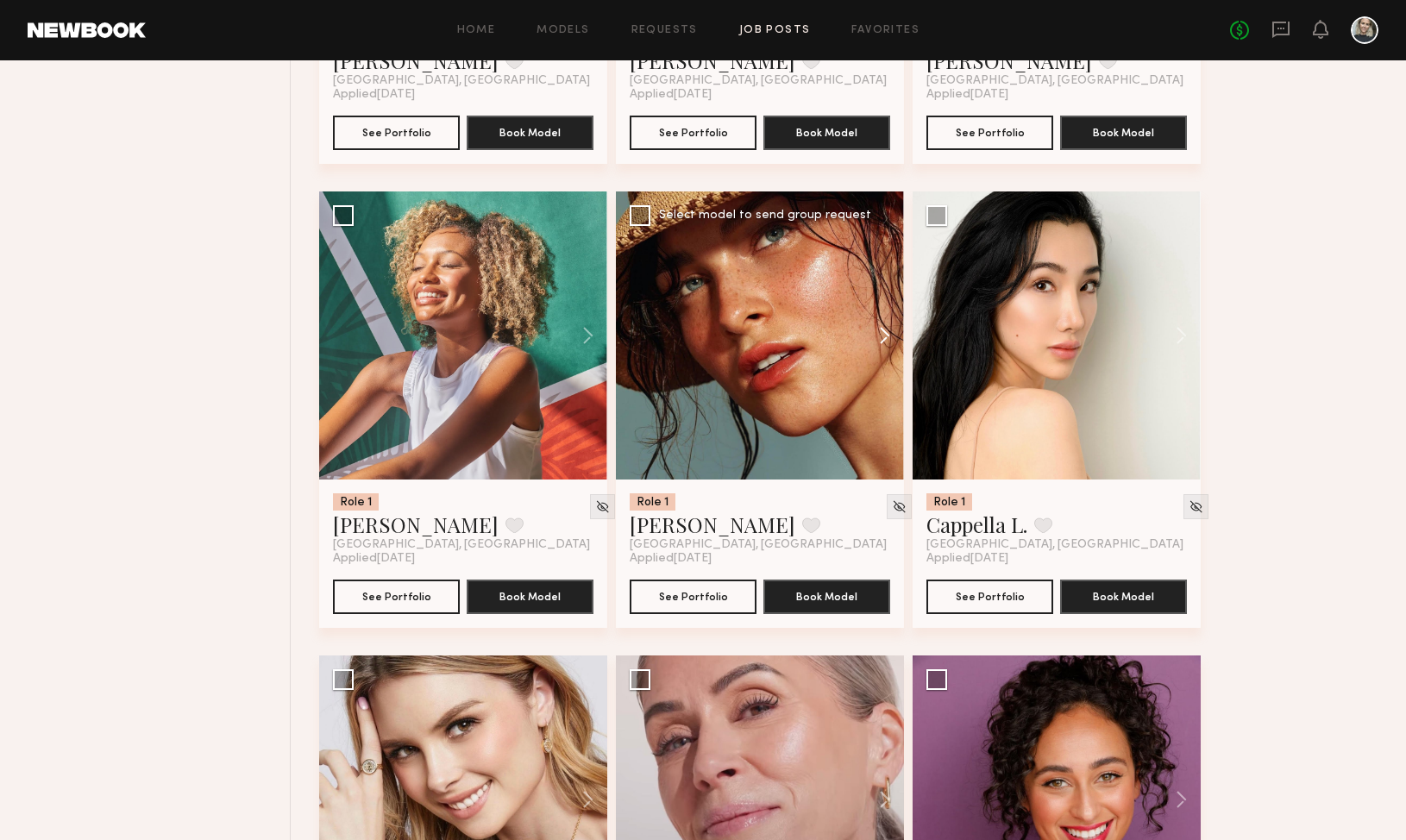
click at [885, 339] on button at bounding box center [876, 335] width 55 height 288
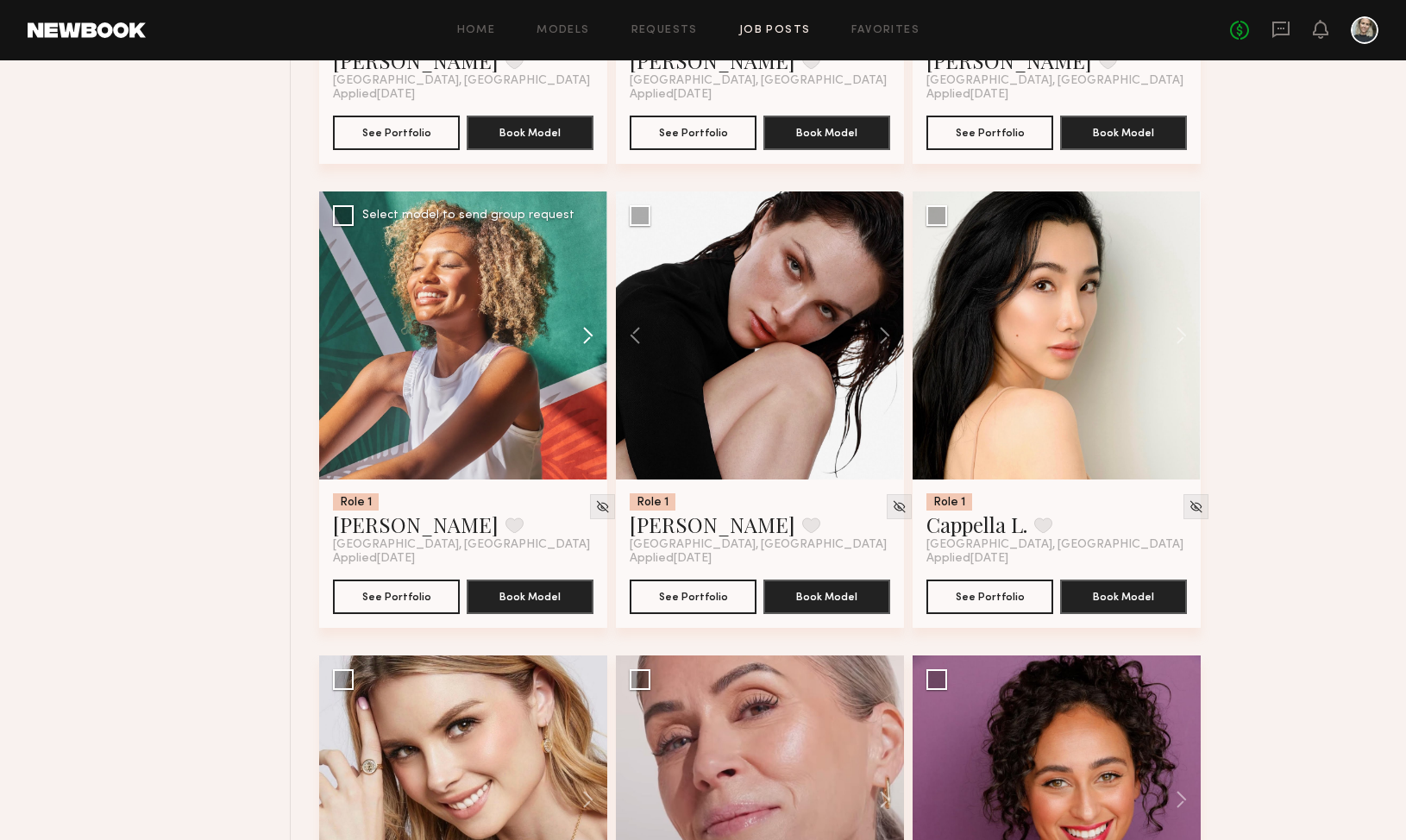
click at [582, 340] on button at bounding box center [579, 335] width 55 height 288
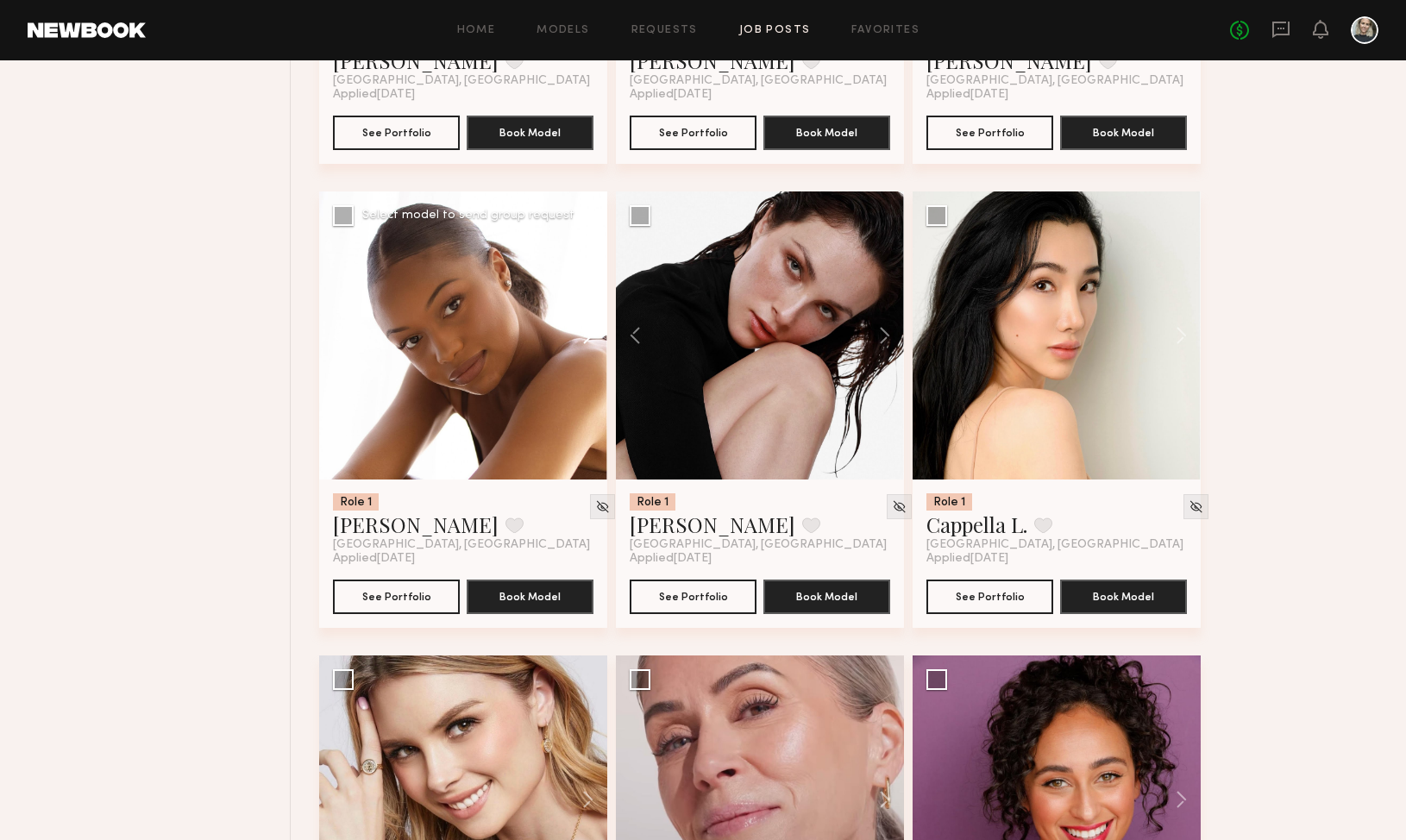
click at [582, 340] on button at bounding box center [579, 335] width 55 height 288
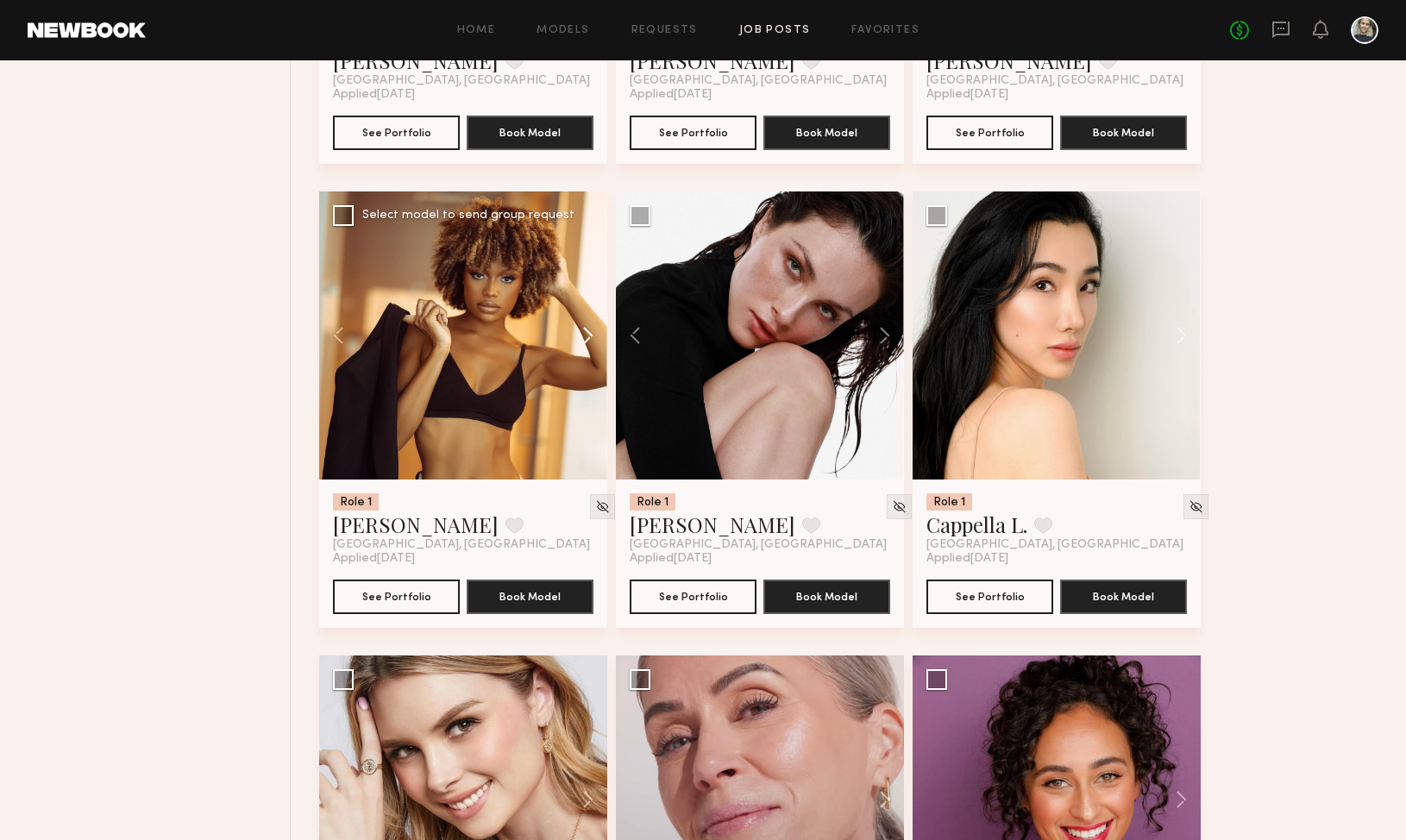
click at [582, 340] on button at bounding box center [579, 335] width 55 height 288
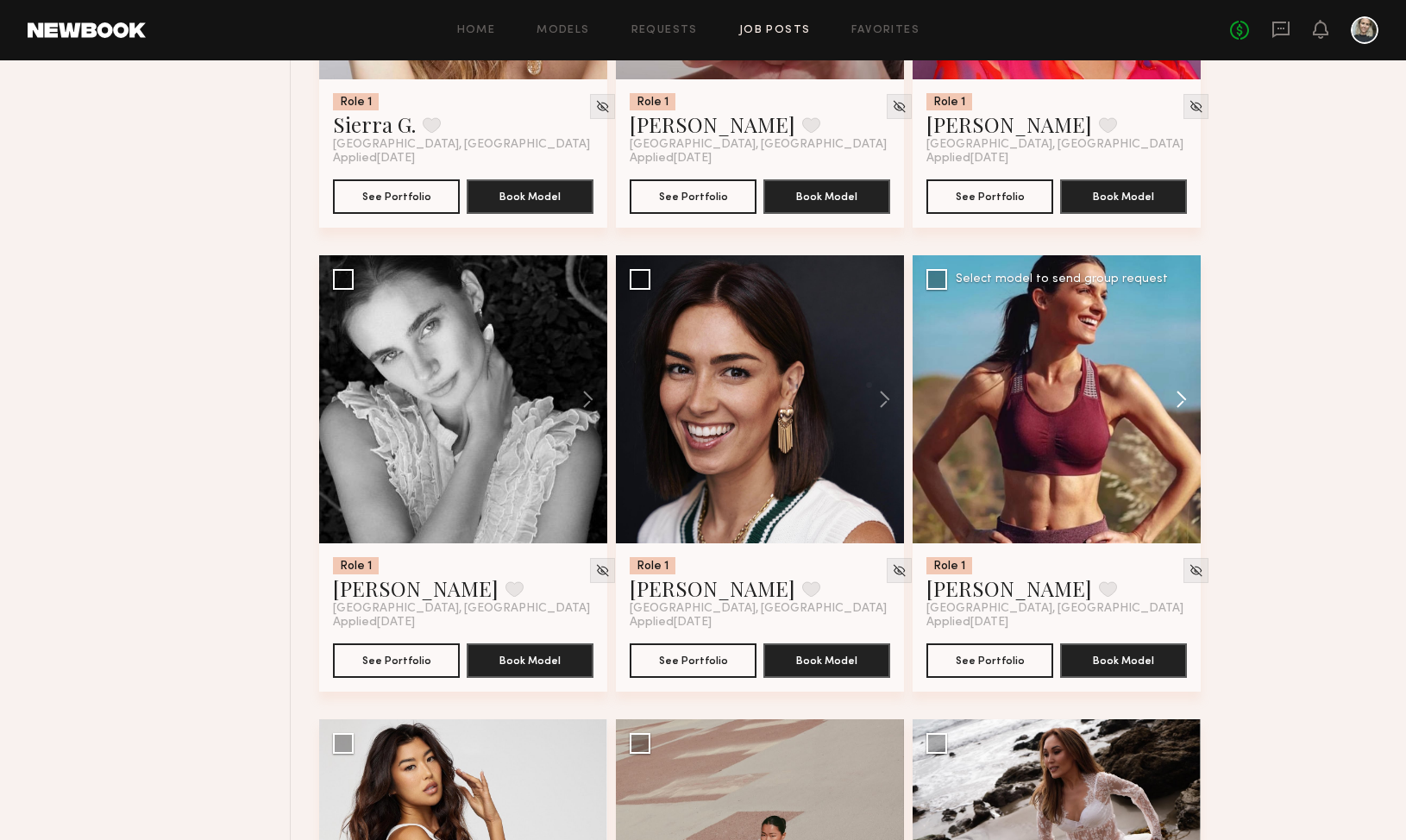
scroll to position [8373, 0]
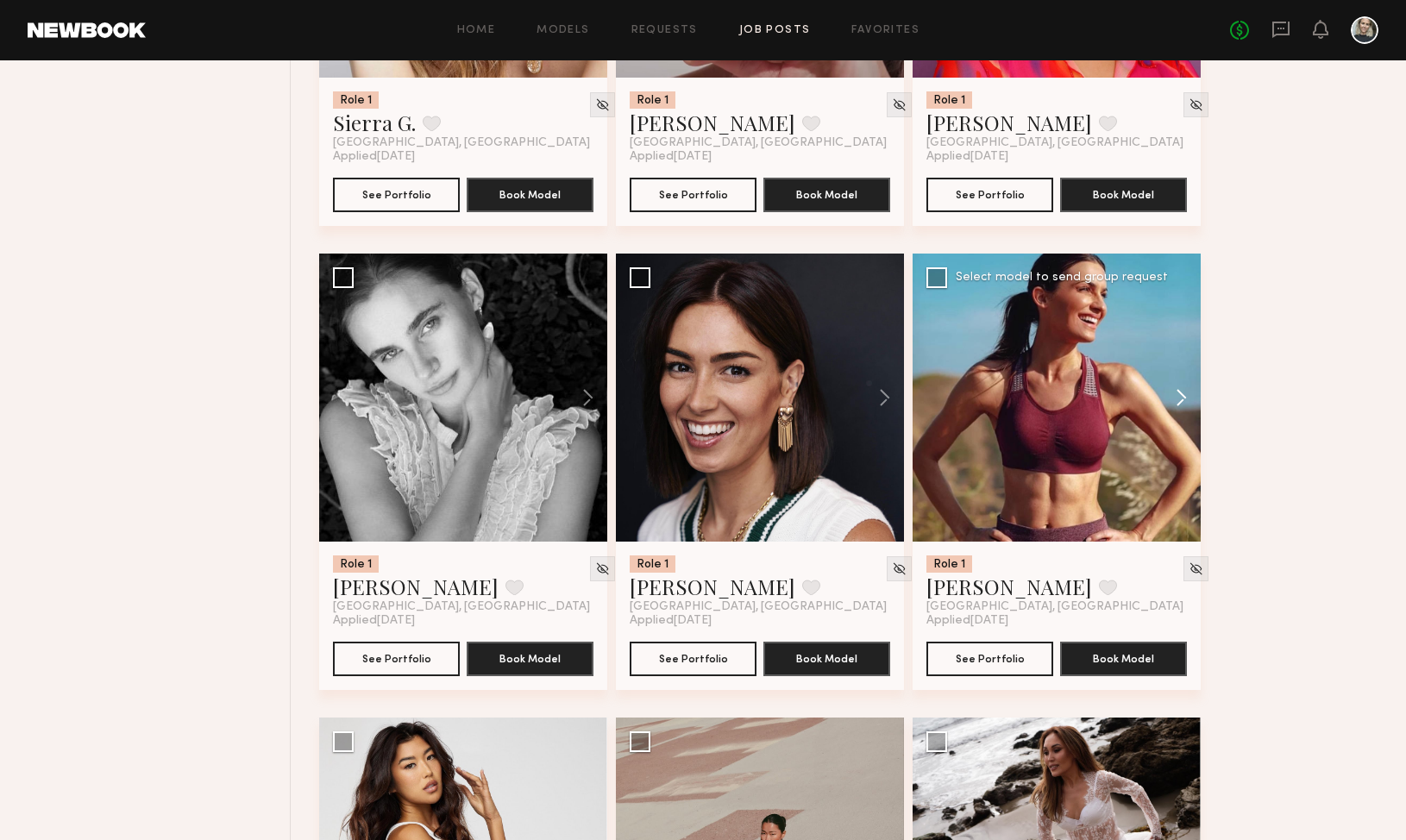
click at [1186, 405] on button at bounding box center [1172, 397] width 55 height 288
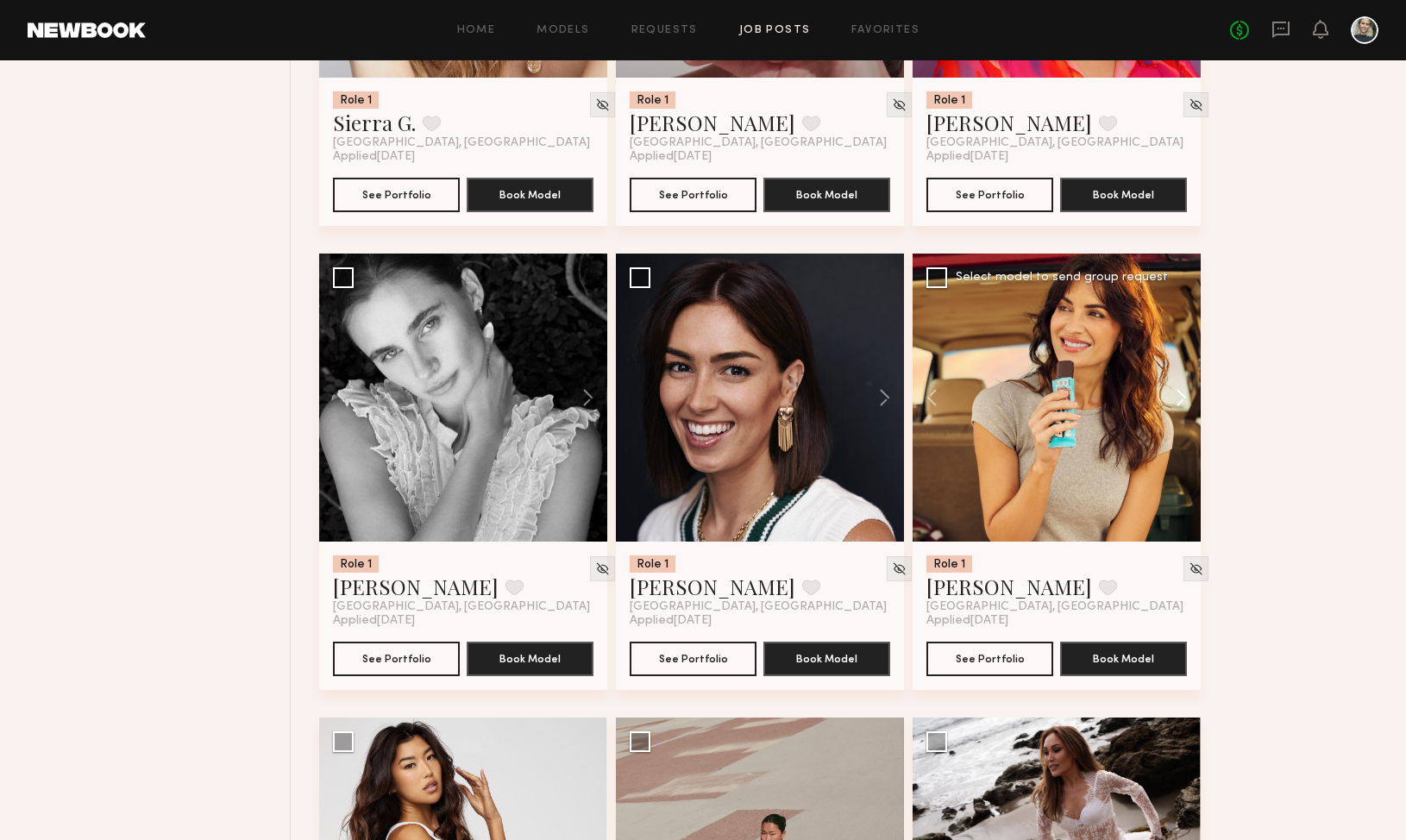
click at [1186, 404] on button at bounding box center [1172, 397] width 55 height 288
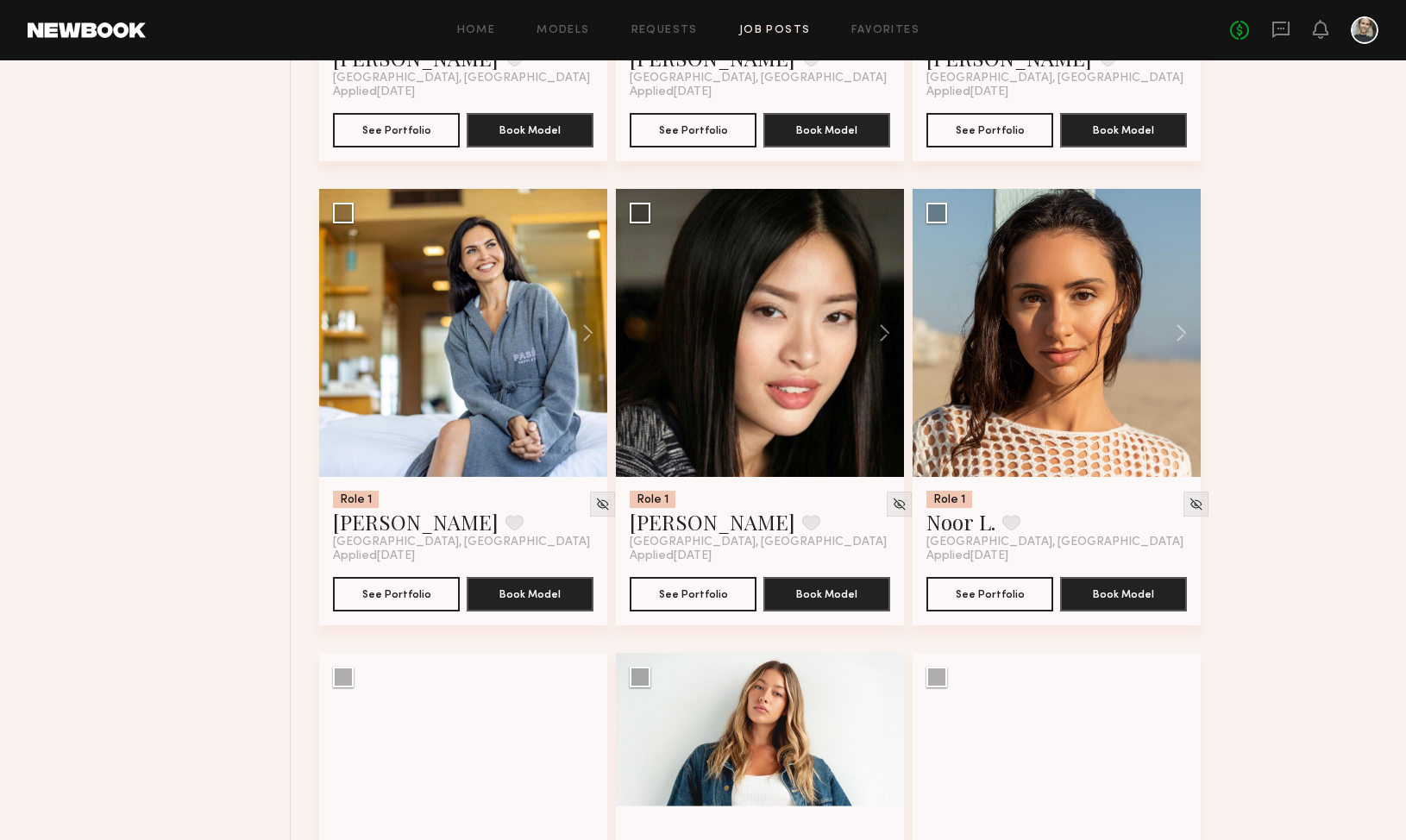
scroll to position [12162, 0]
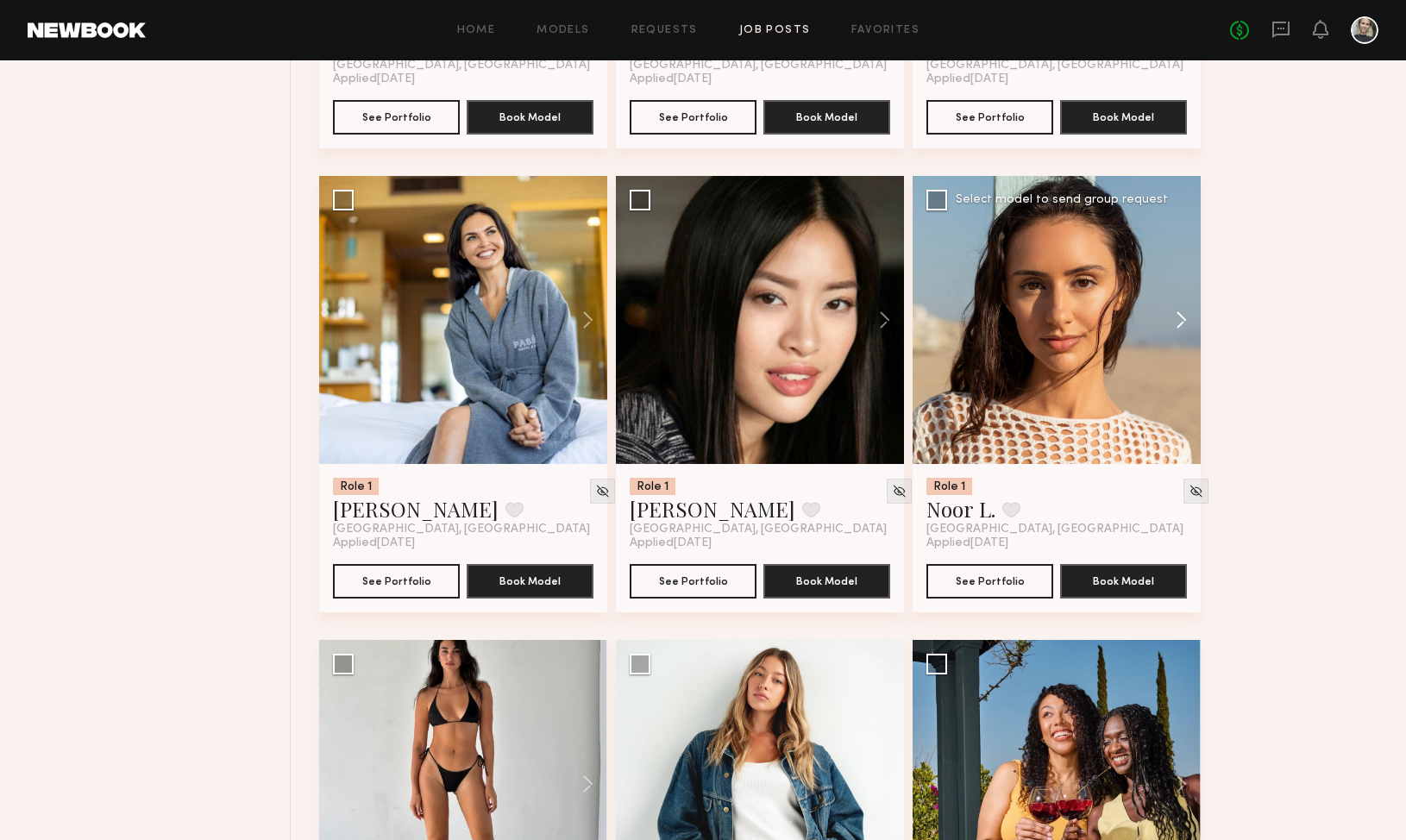
click at [1184, 333] on button at bounding box center [1172, 319] width 55 height 288
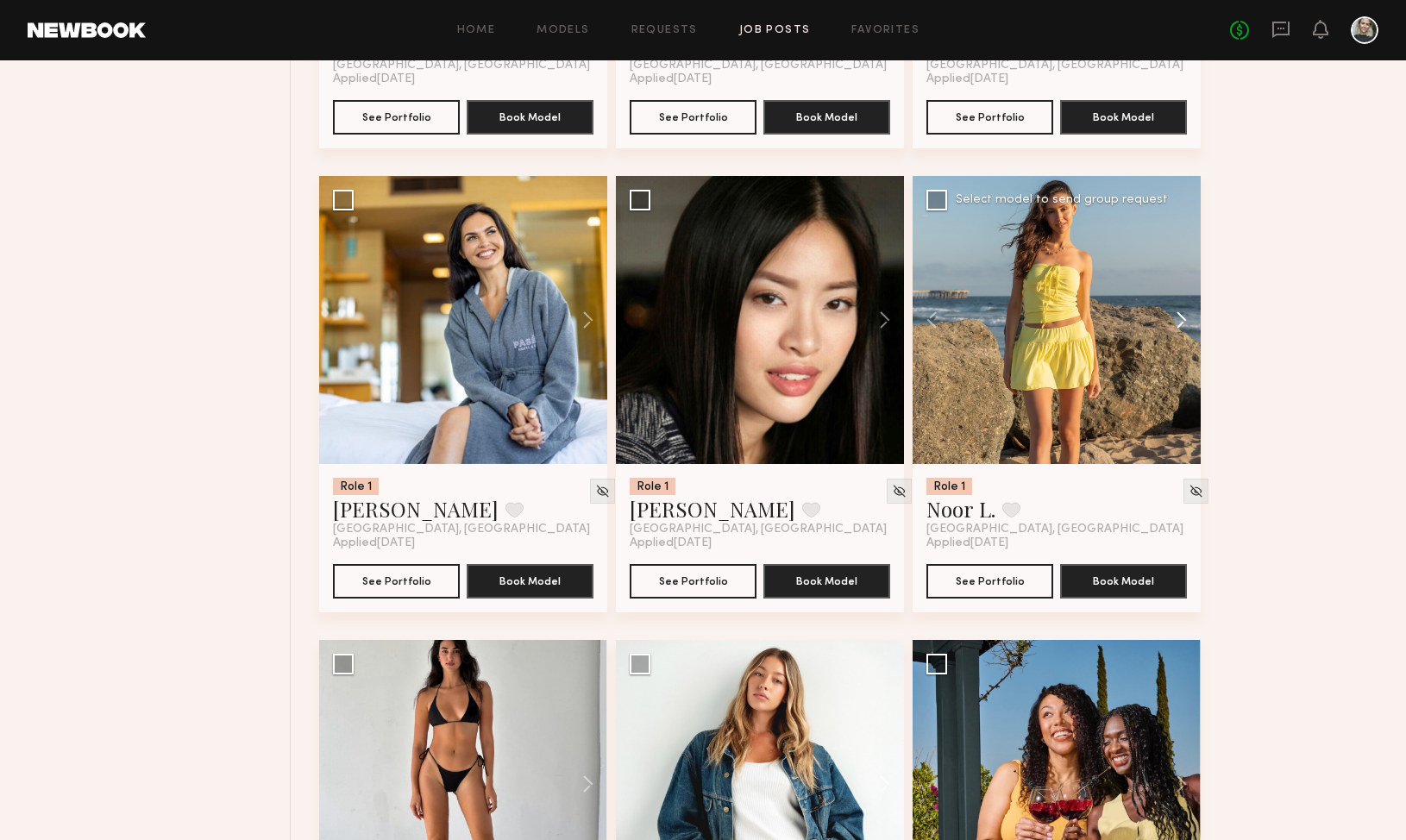
click at [1184, 333] on button at bounding box center [1172, 319] width 55 height 288
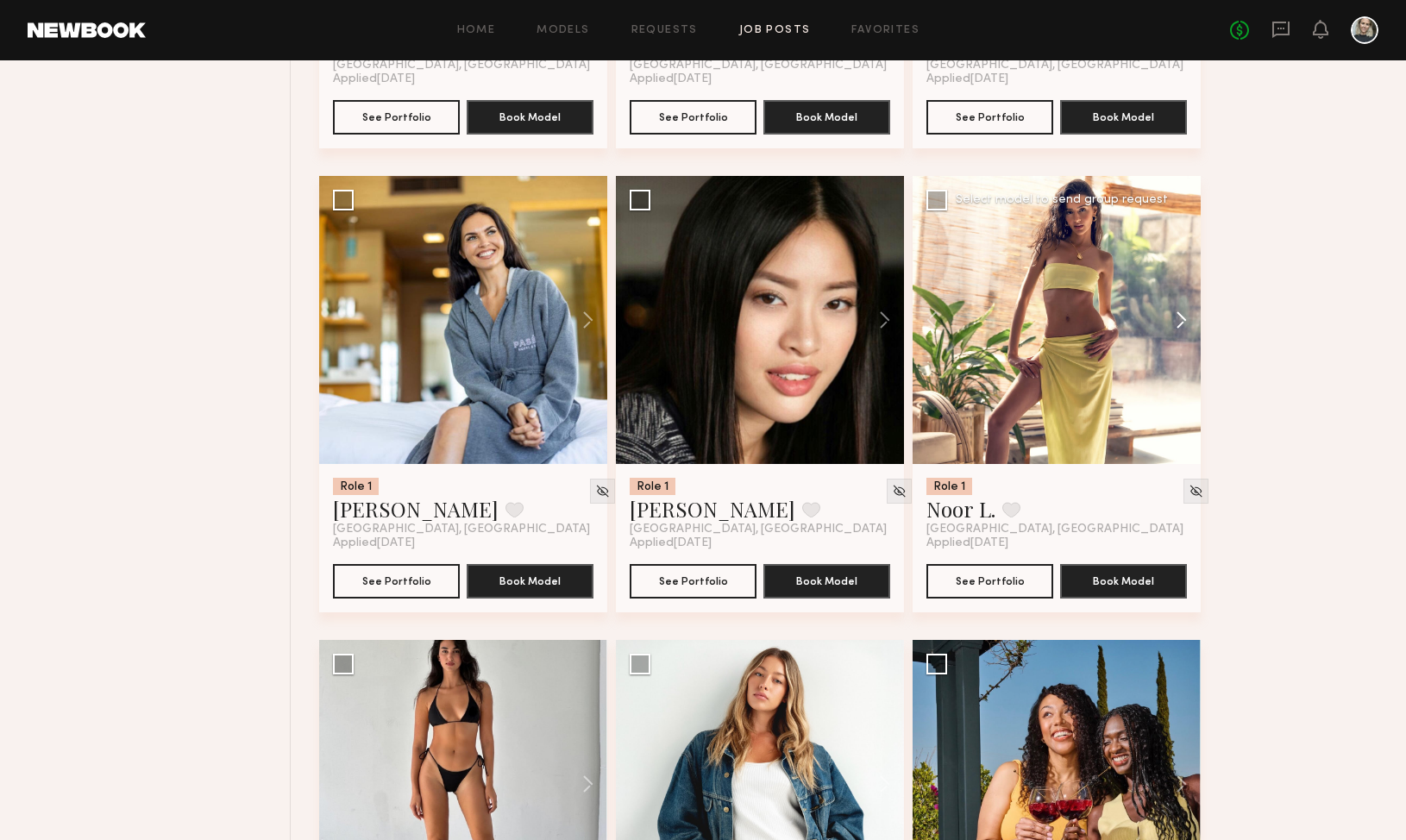
click at [1184, 333] on button at bounding box center [1172, 319] width 55 height 288
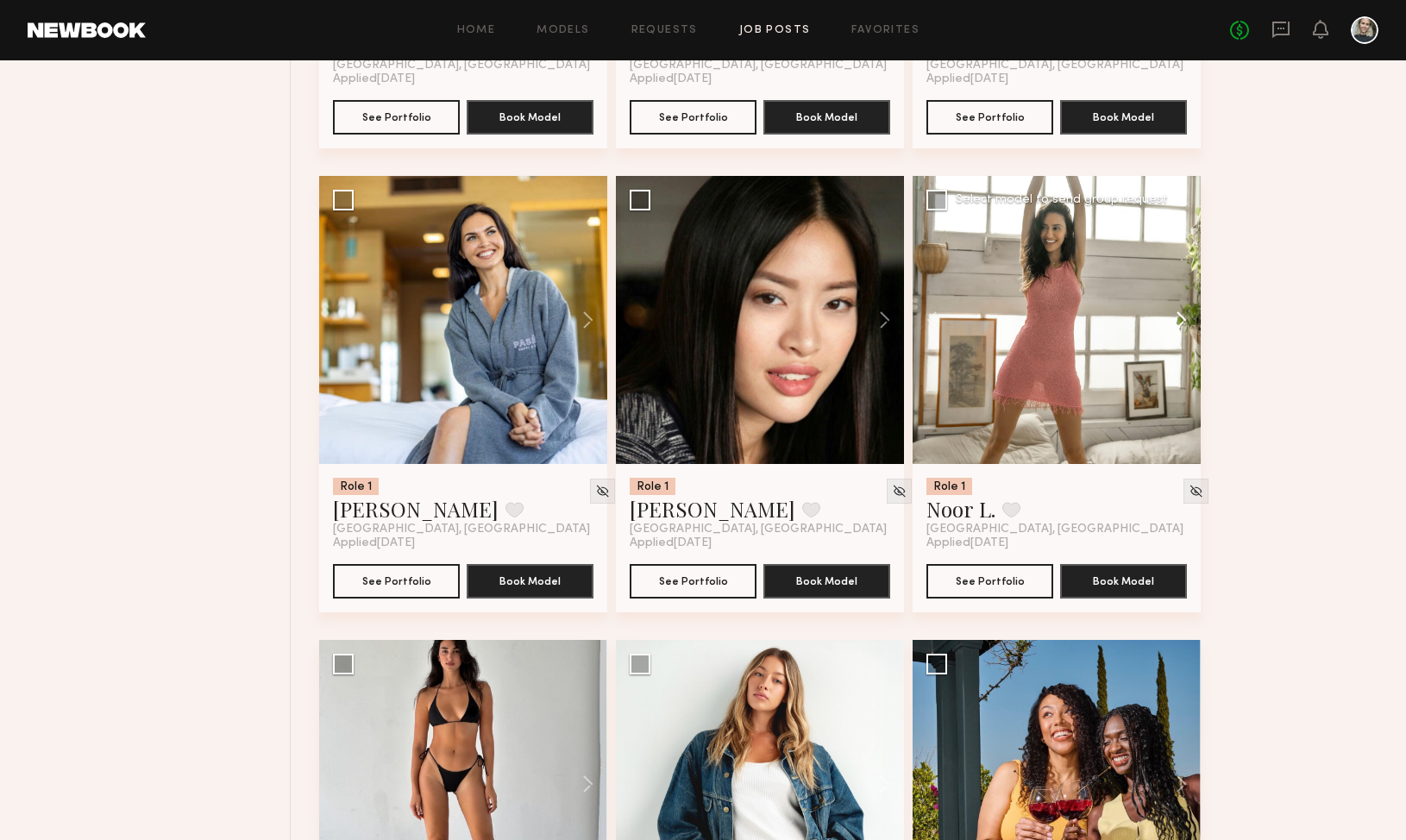
click at [1184, 333] on button at bounding box center [1172, 319] width 55 height 288
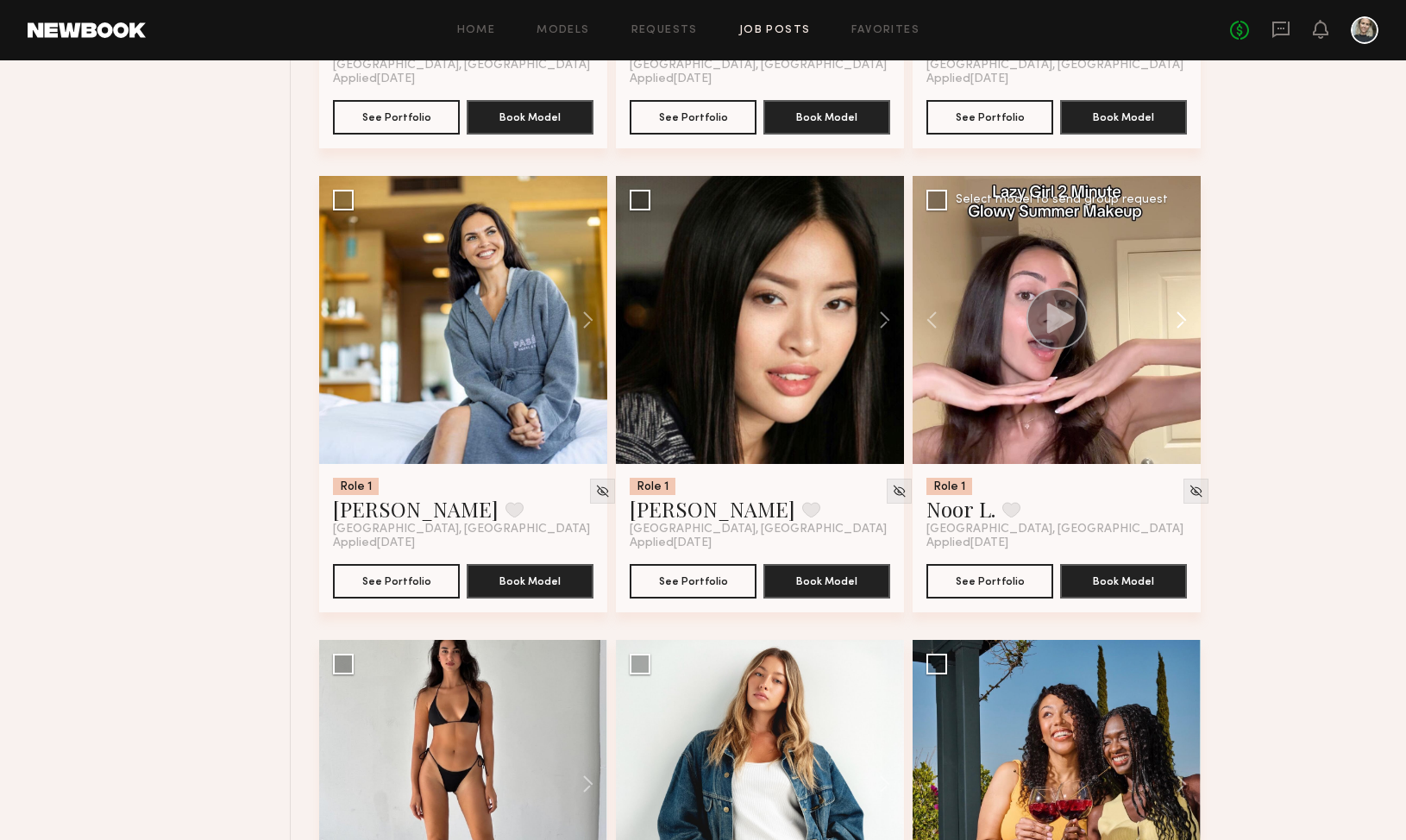
click at [1181, 329] on button at bounding box center [1172, 319] width 55 height 288
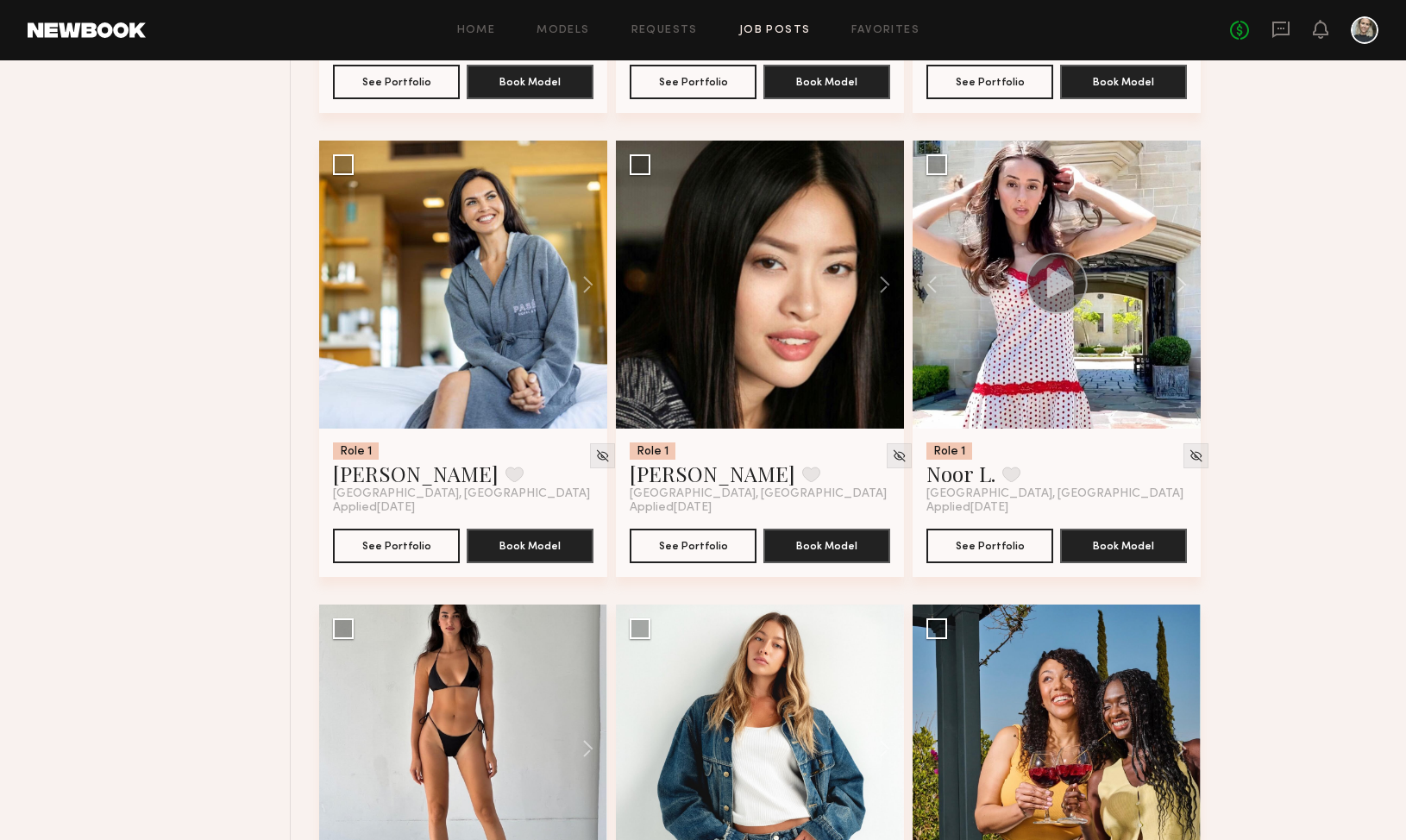
scroll to position [12199, 0]
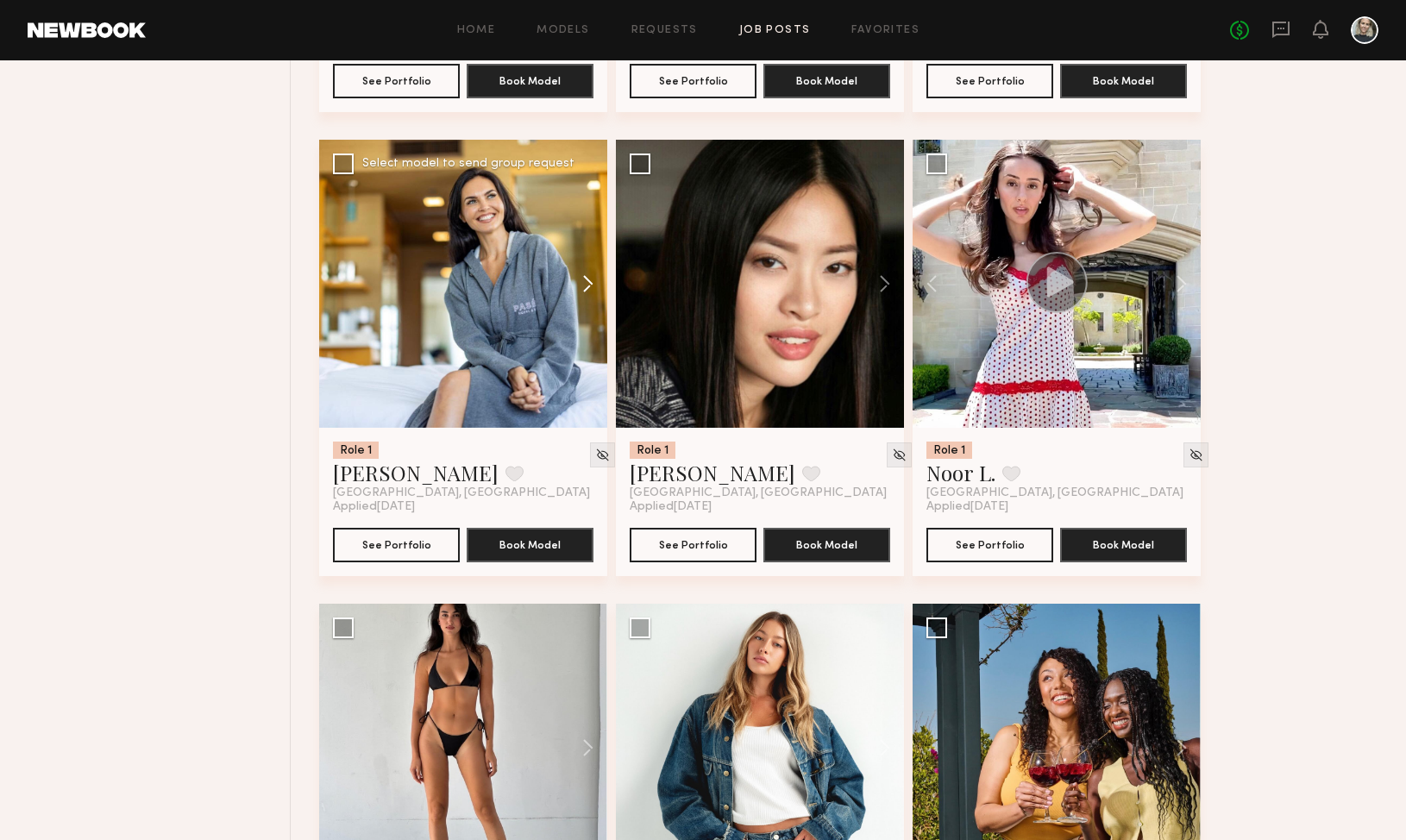
click at [582, 293] on button at bounding box center [579, 283] width 55 height 288
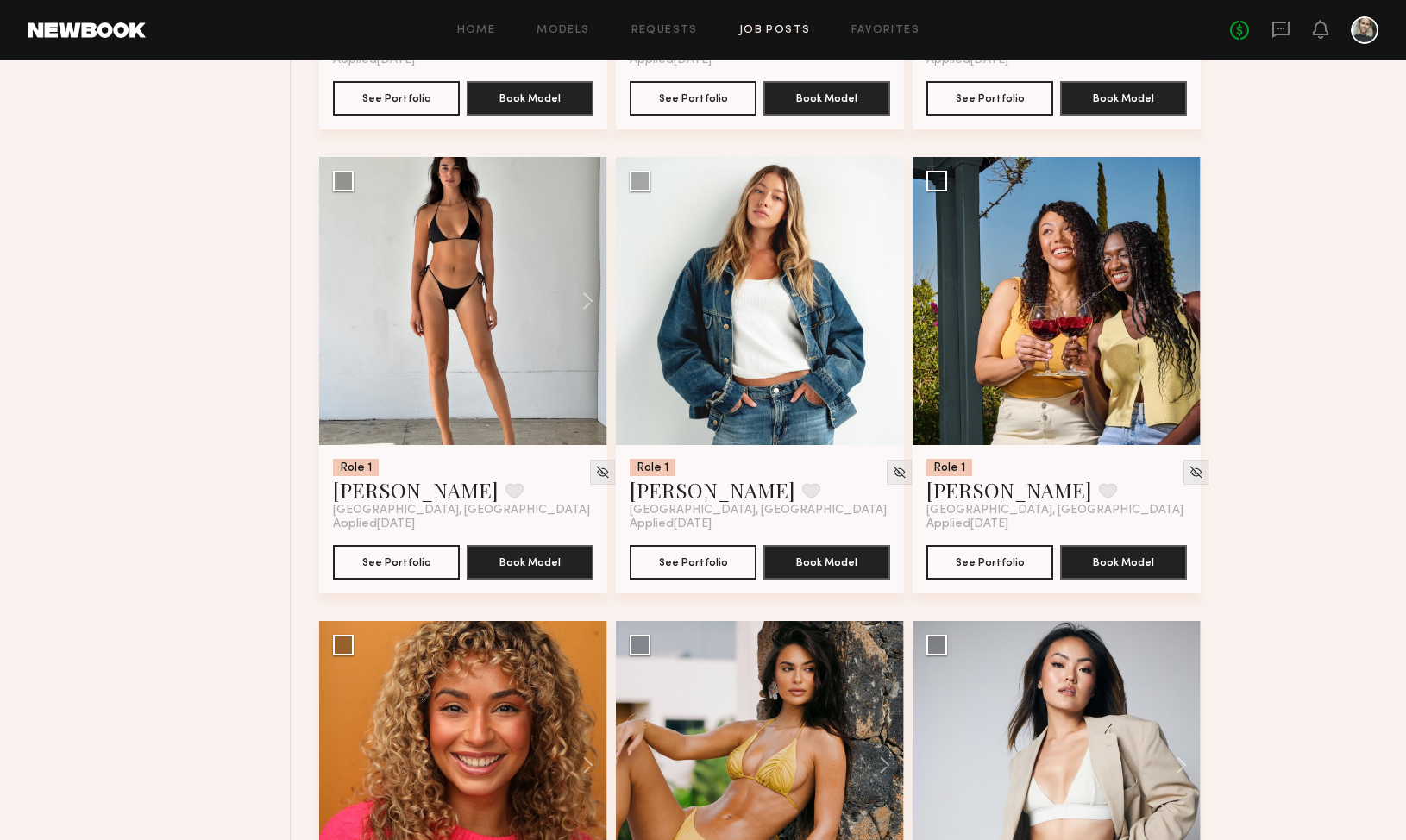
scroll to position [12686, 0]
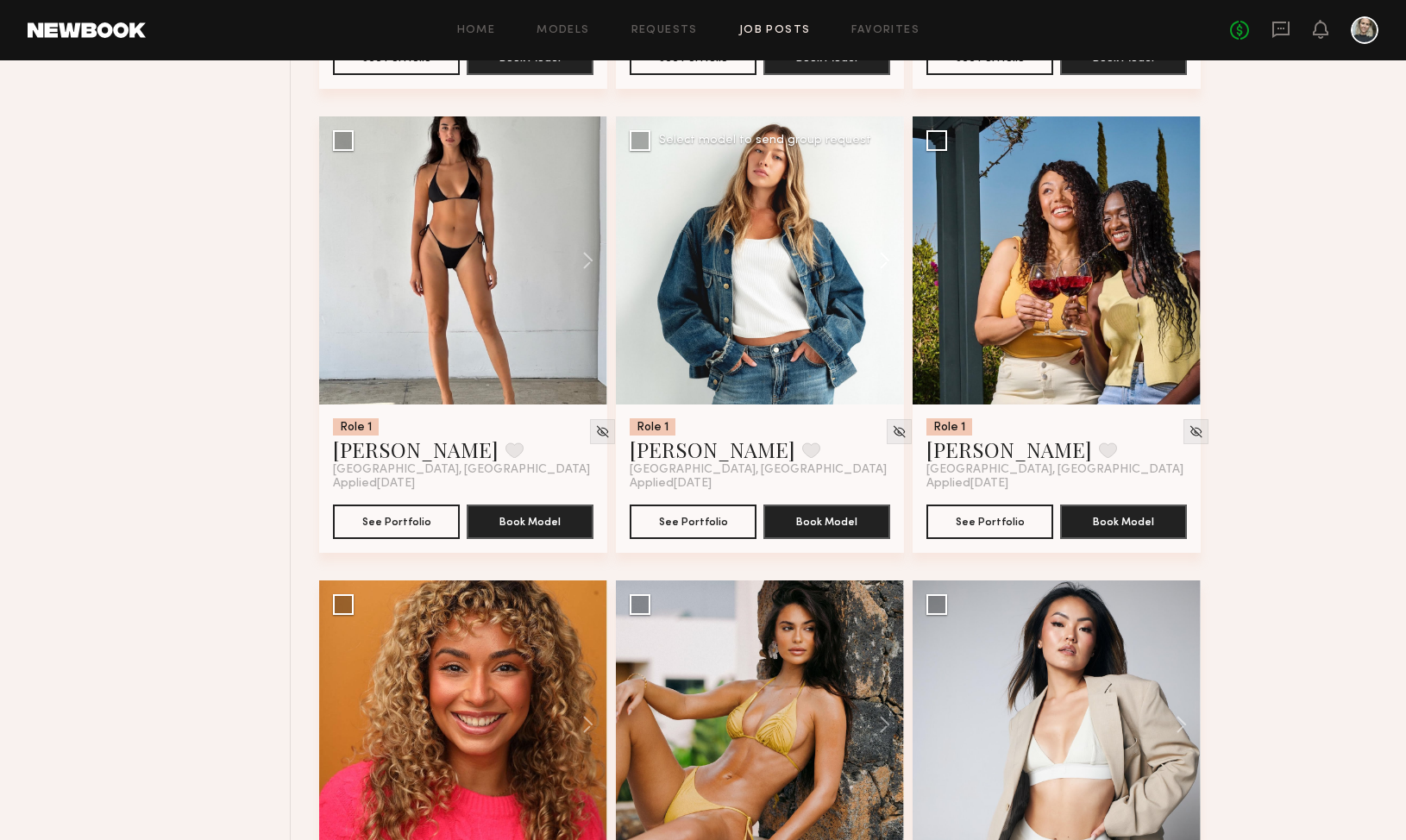
click at [883, 268] on button at bounding box center [876, 260] width 55 height 288
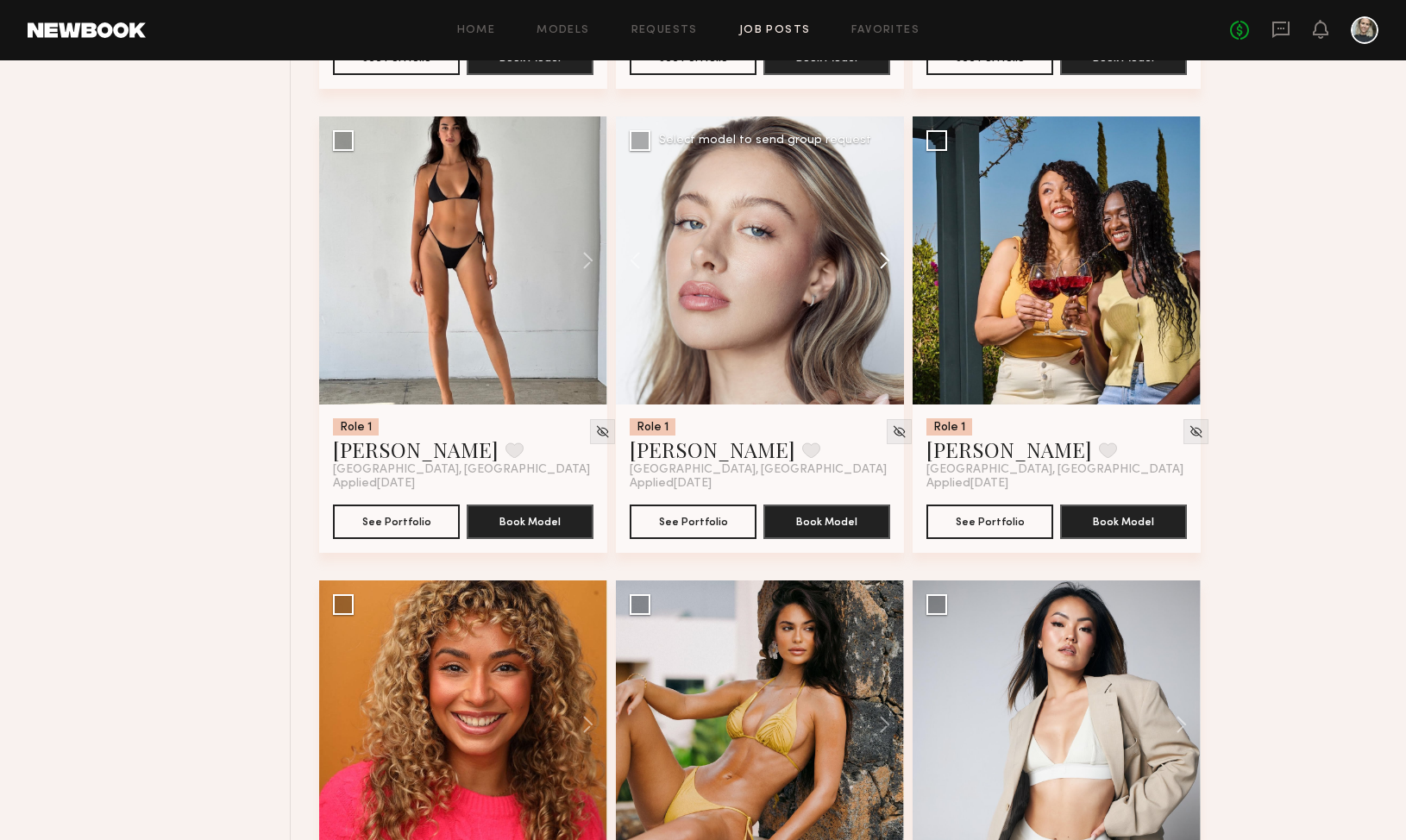
click at [883, 268] on button at bounding box center [876, 260] width 55 height 288
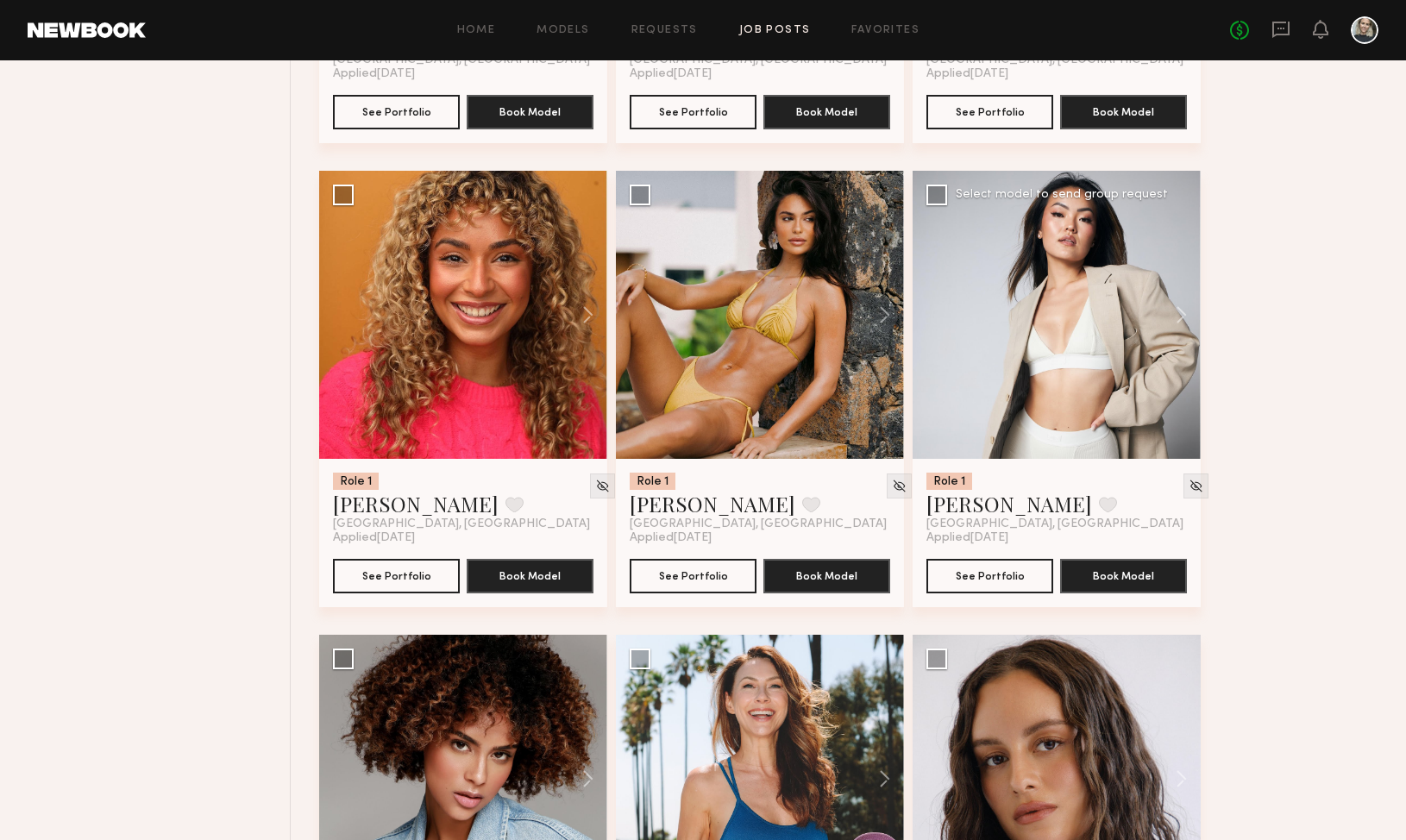
scroll to position [13096, 0]
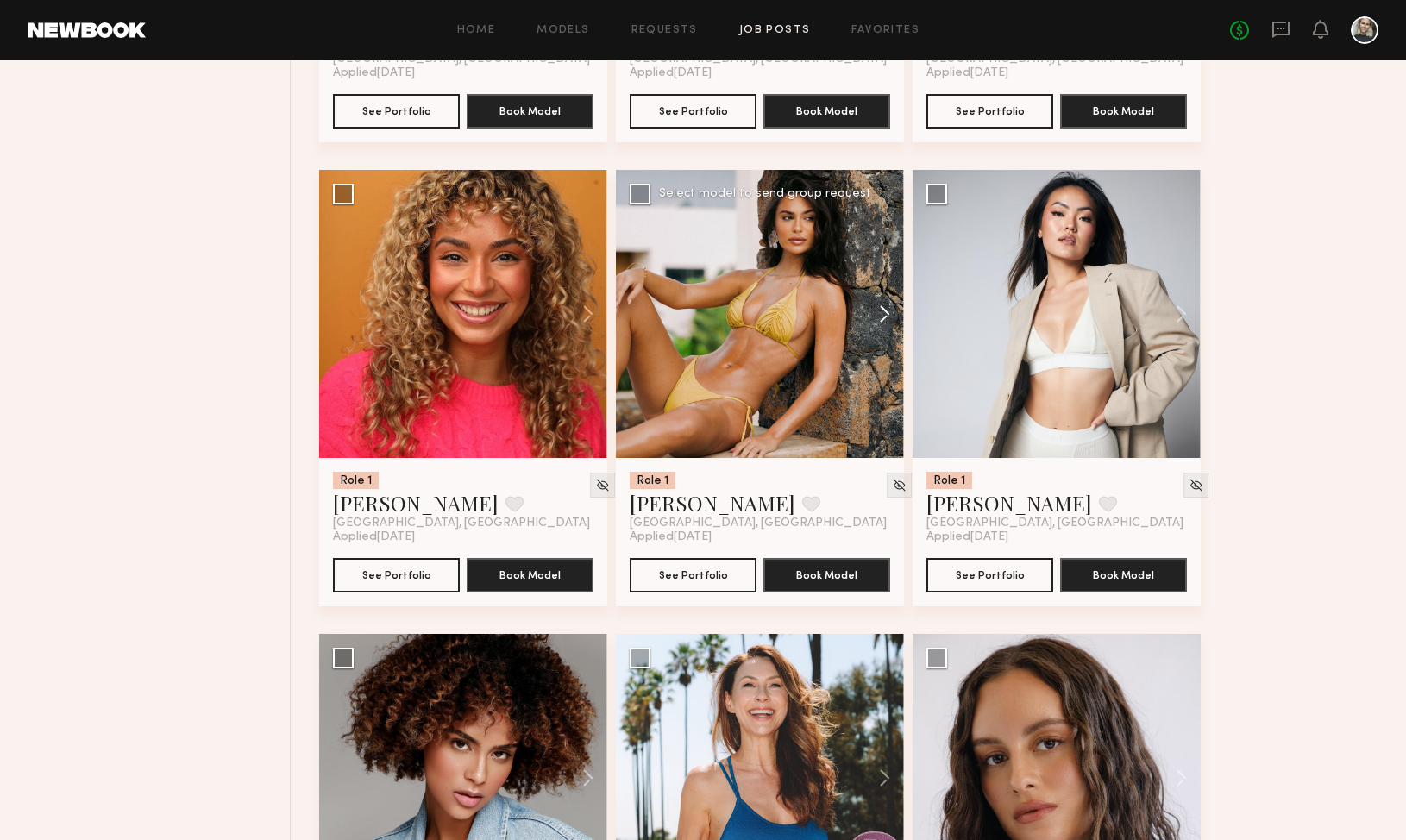
click at [888, 325] on button at bounding box center [876, 314] width 55 height 288
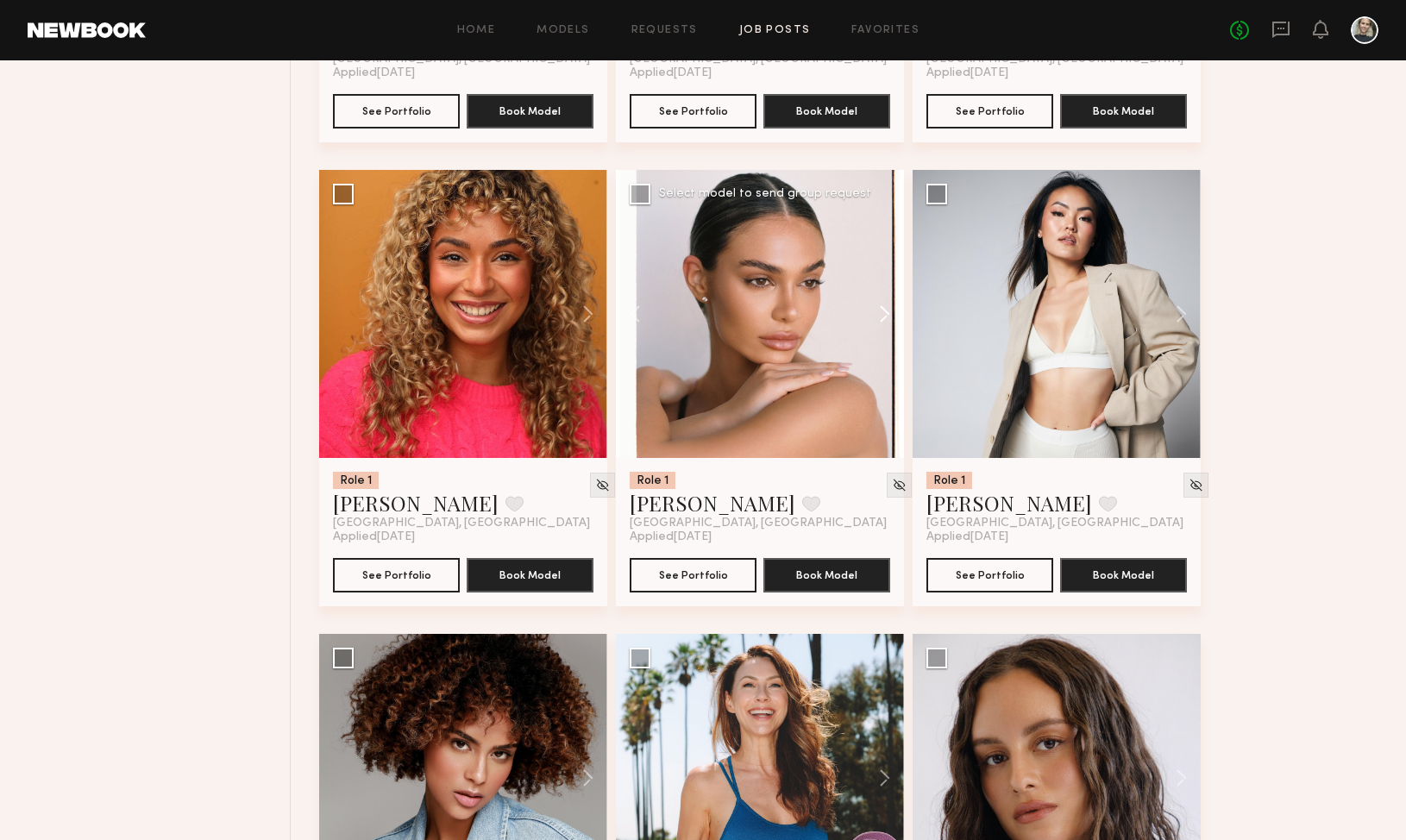
click at [882, 323] on button at bounding box center [876, 314] width 55 height 288
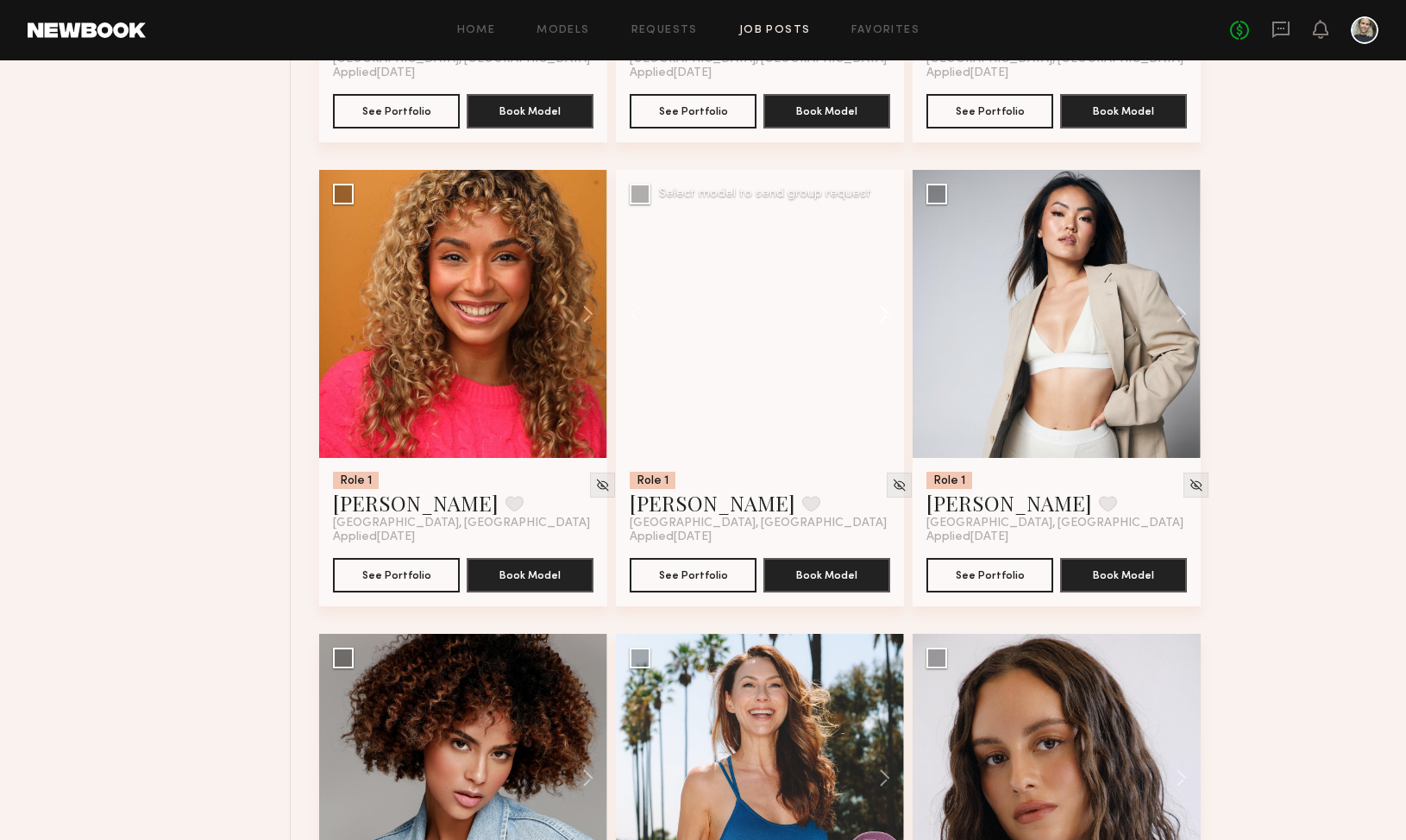
click at [885, 322] on button at bounding box center [876, 314] width 55 height 288
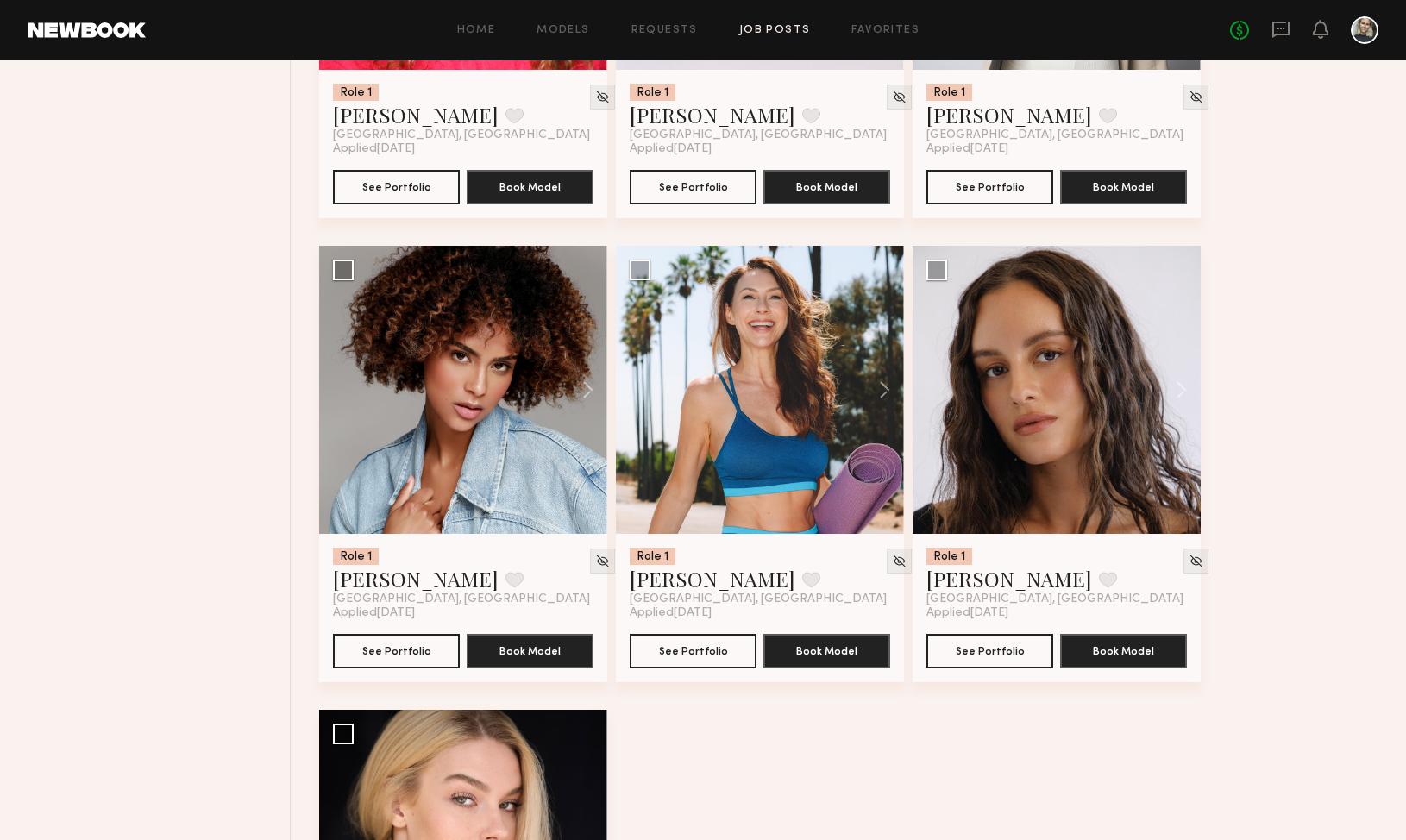
scroll to position [13486, 0]
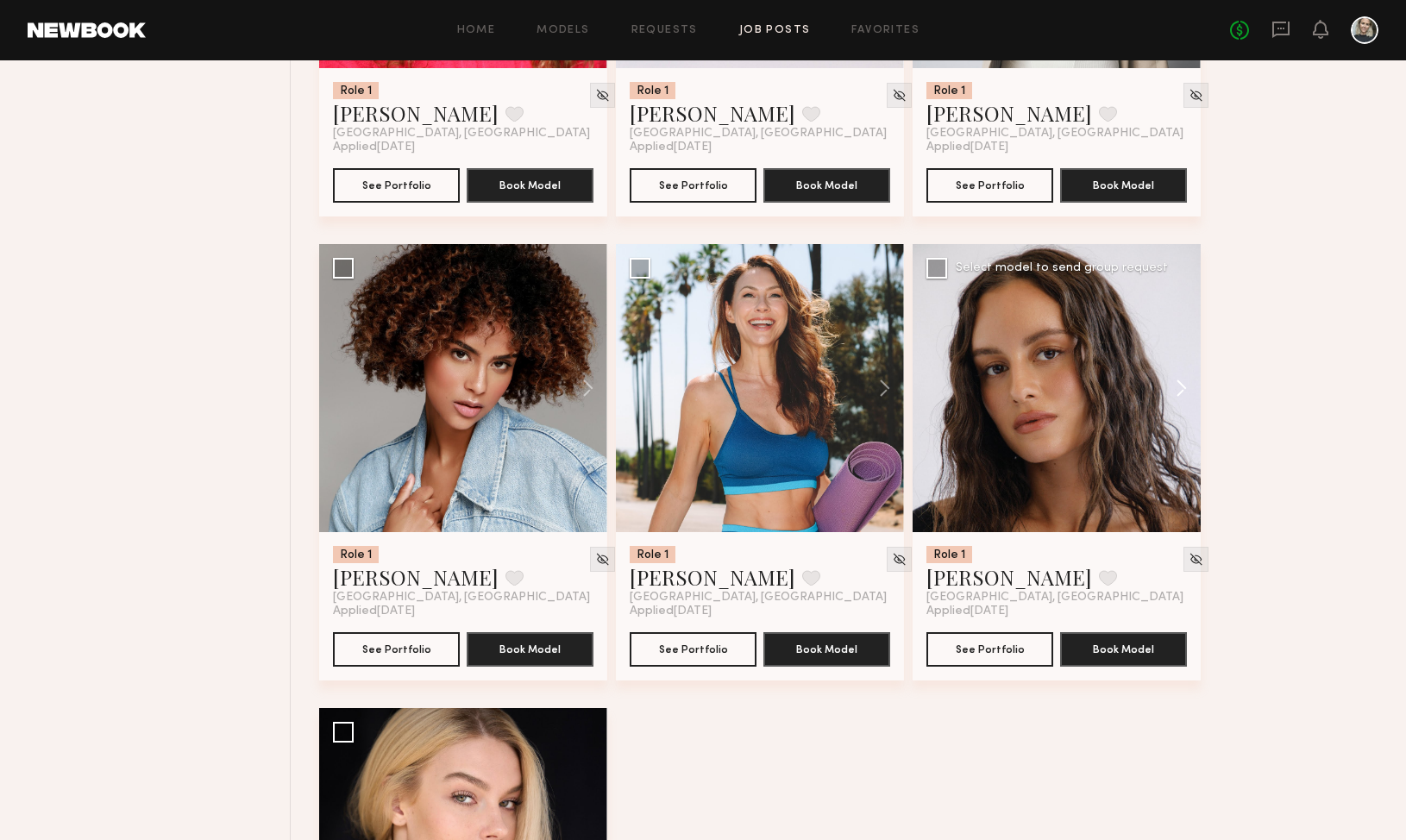
click at [1182, 402] on button at bounding box center [1172, 388] width 55 height 288
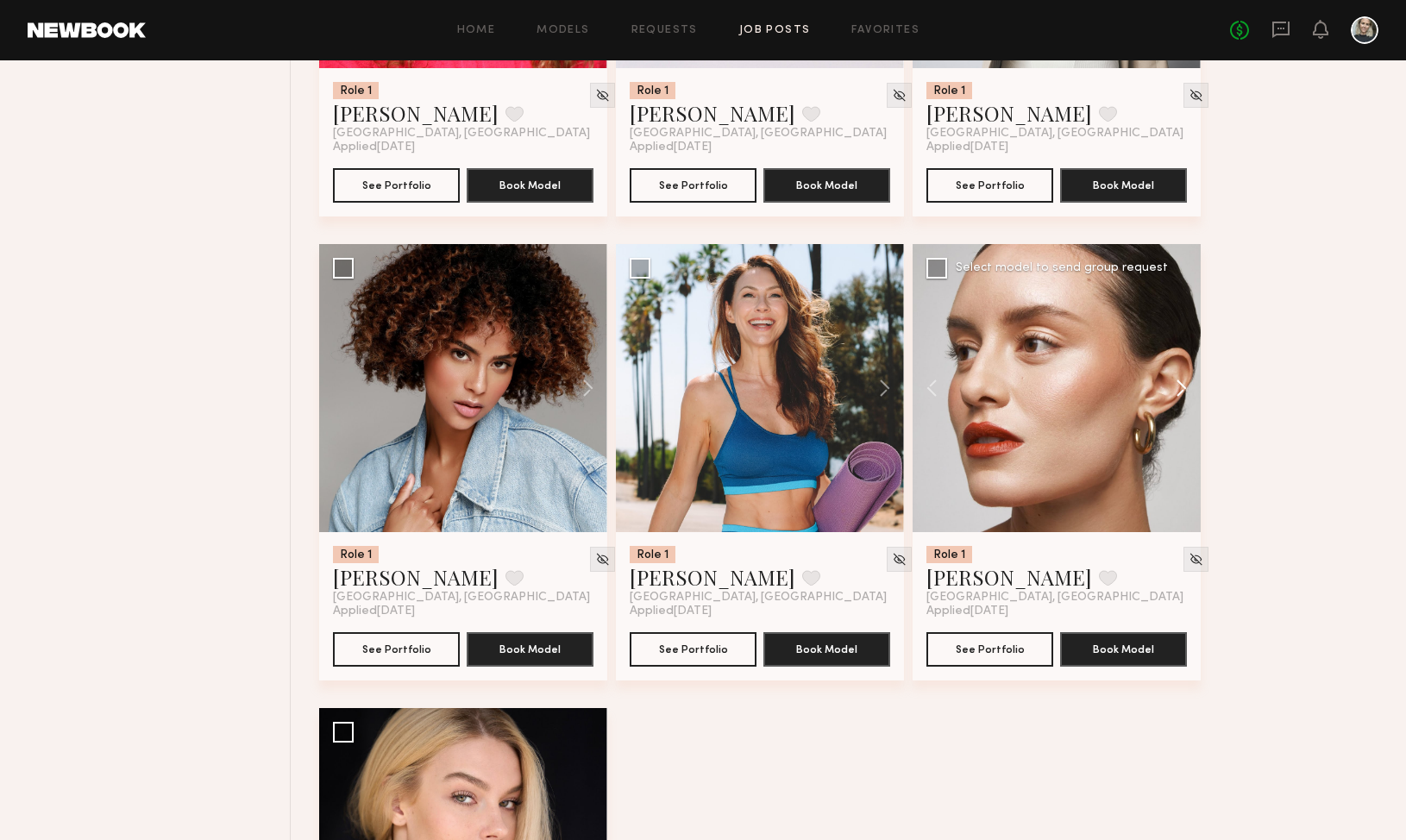
click at [1182, 402] on button at bounding box center [1172, 388] width 55 height 288
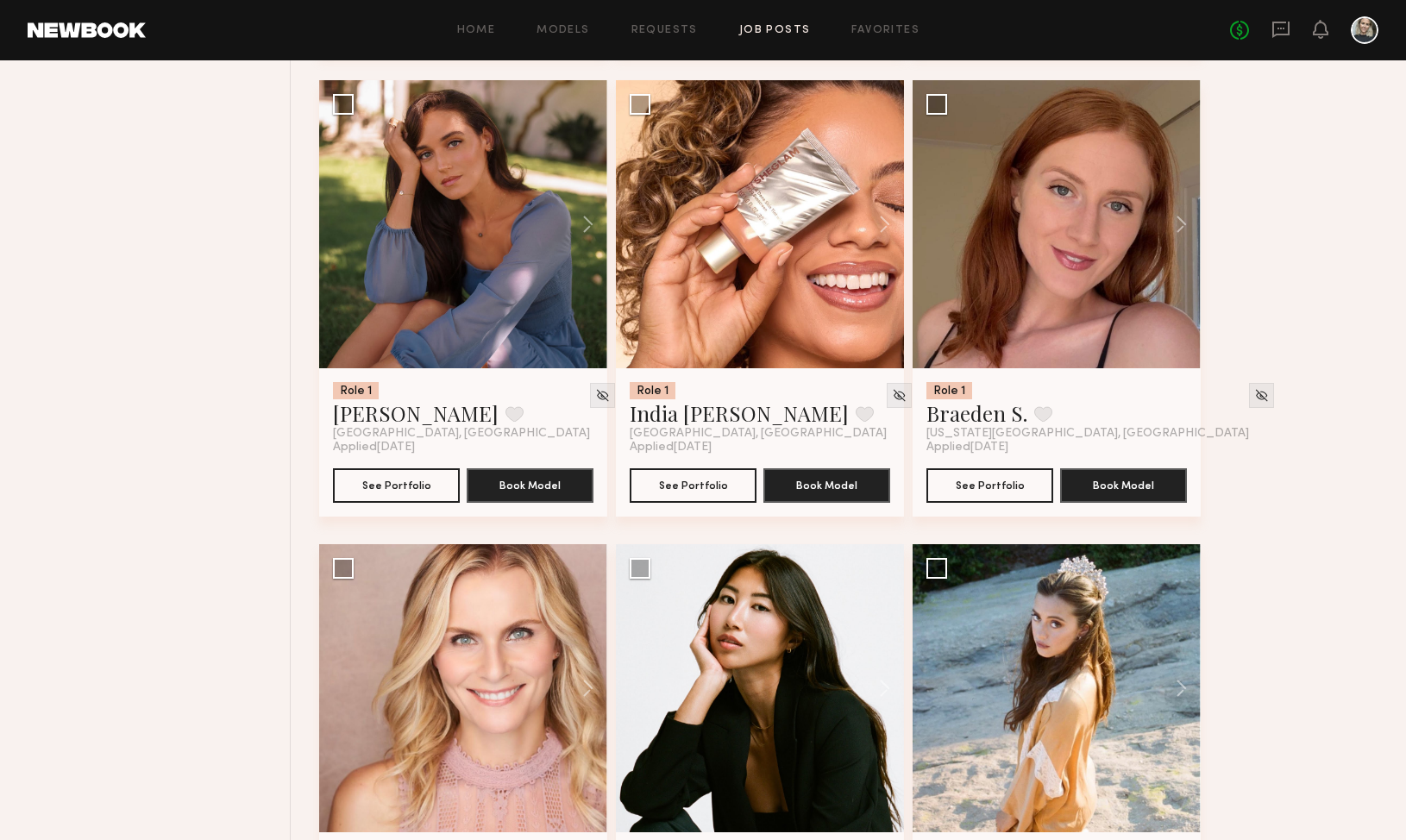
scroll to position [1747, 0]
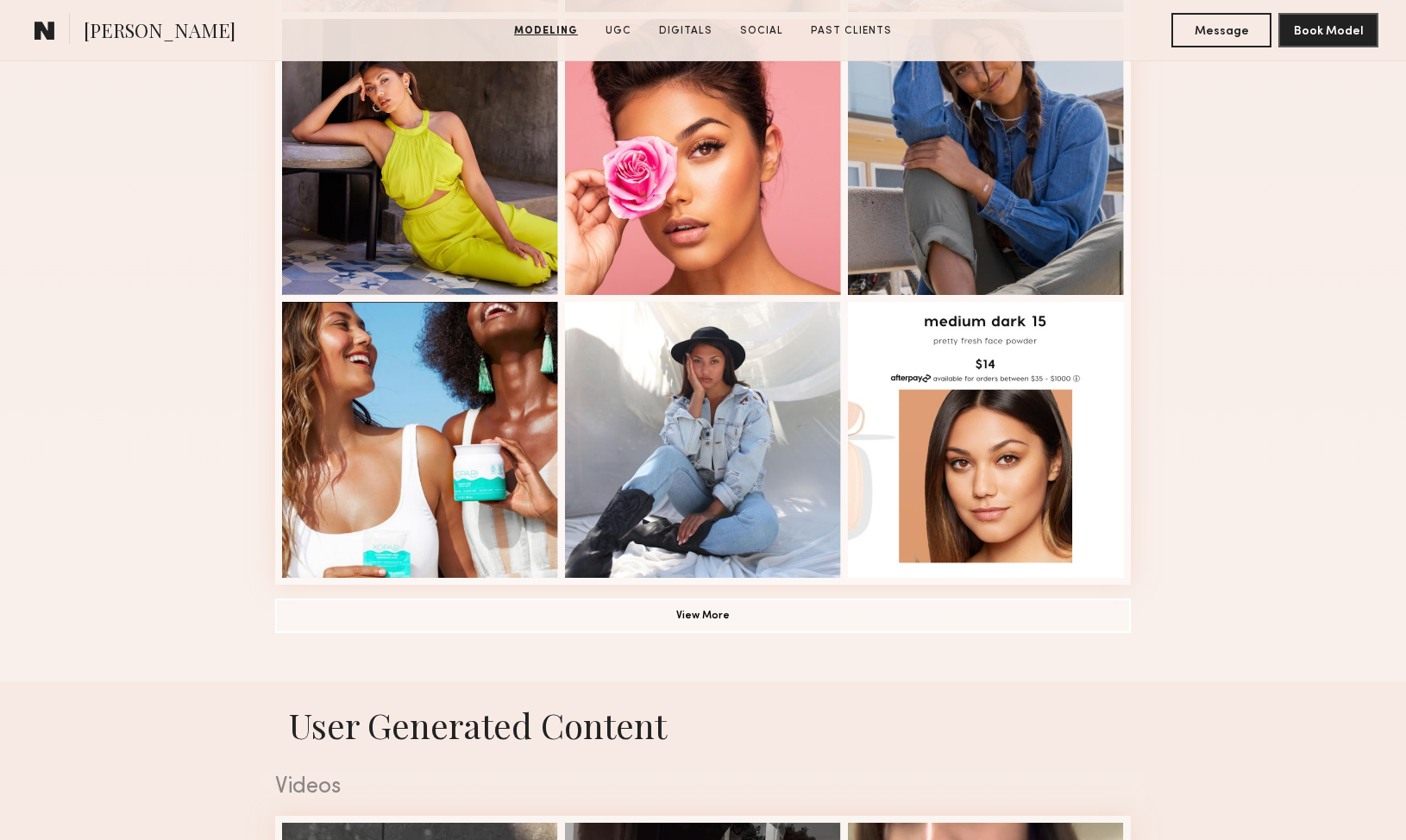
scroll to position [1077, 0]
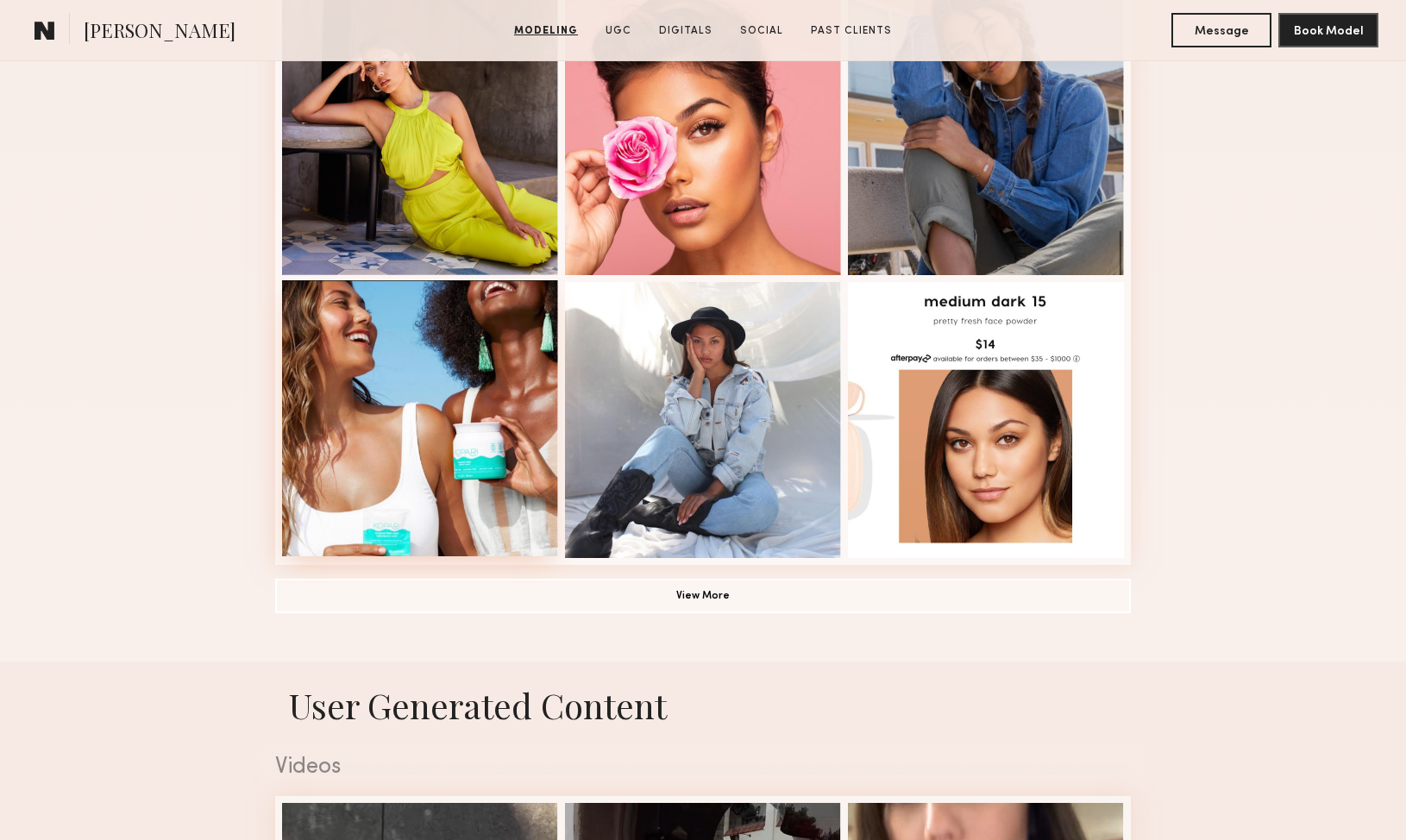
click at [411, 424] on div at bounding box center [420, 418] width 276 height 276
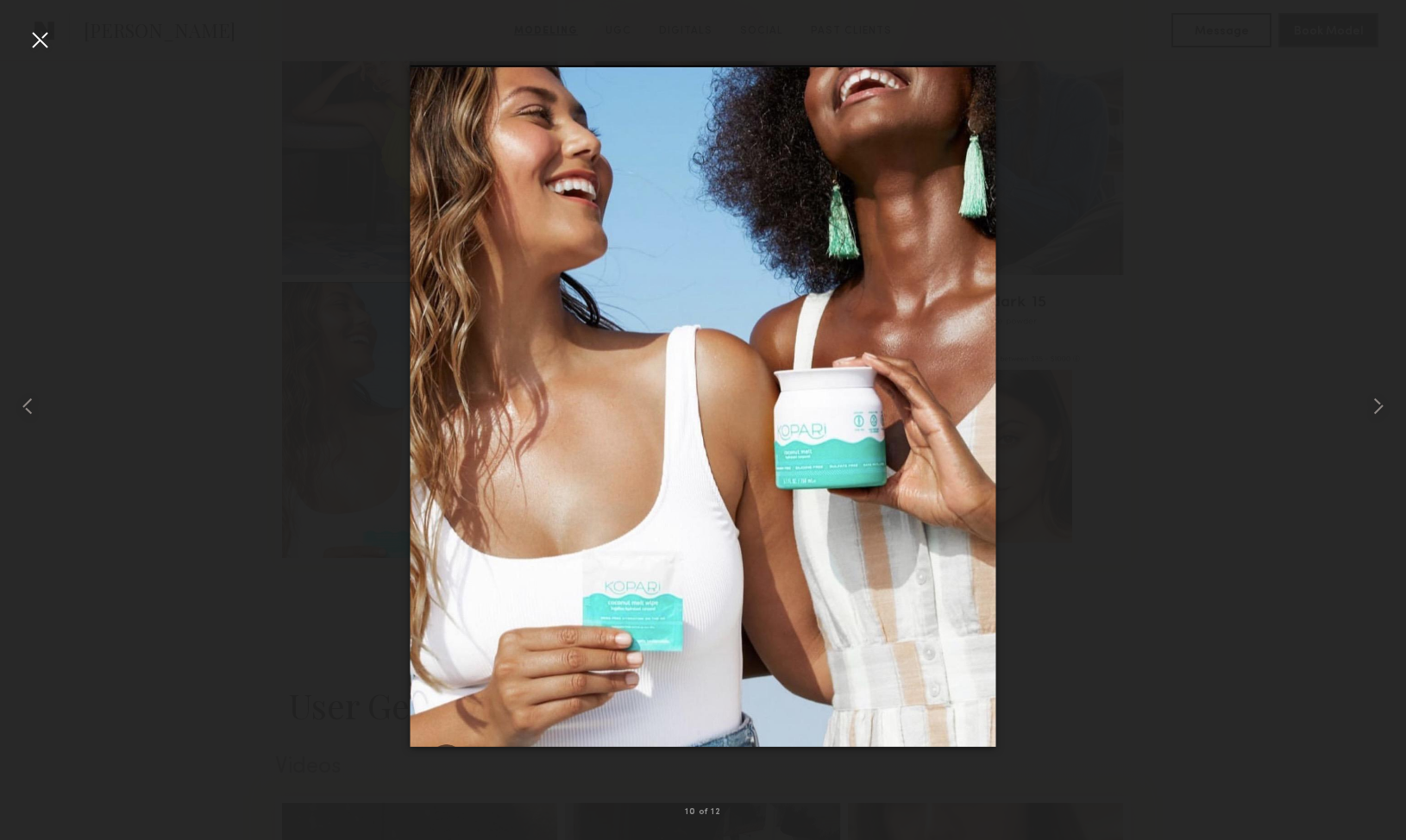
click at [35, 38] on div at bounding box center [39, 39] width 28 height 28
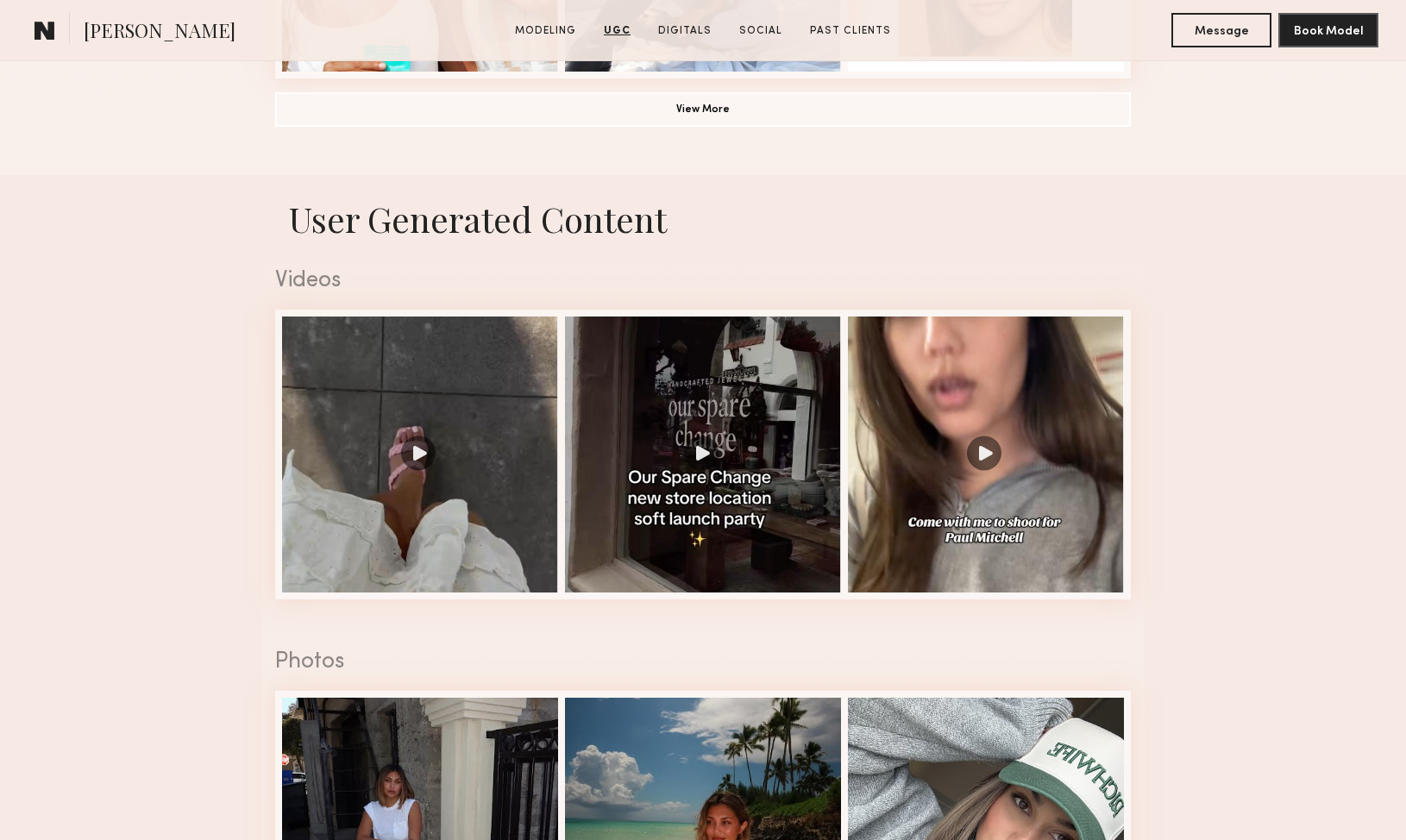
scroll to position [1591, 0]
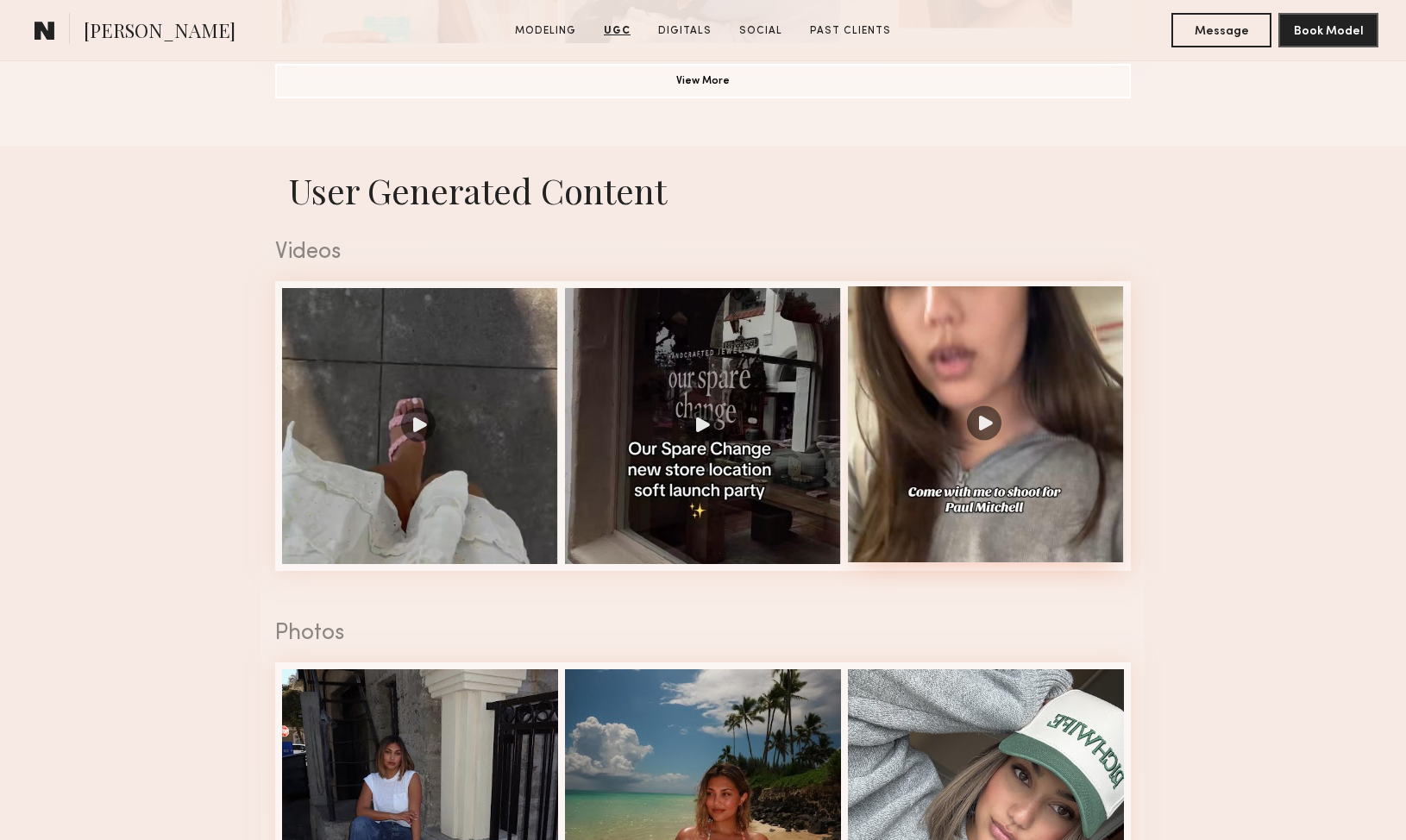
click at [989, 427] on div at bounding box center [985, 424] width 276 height 276
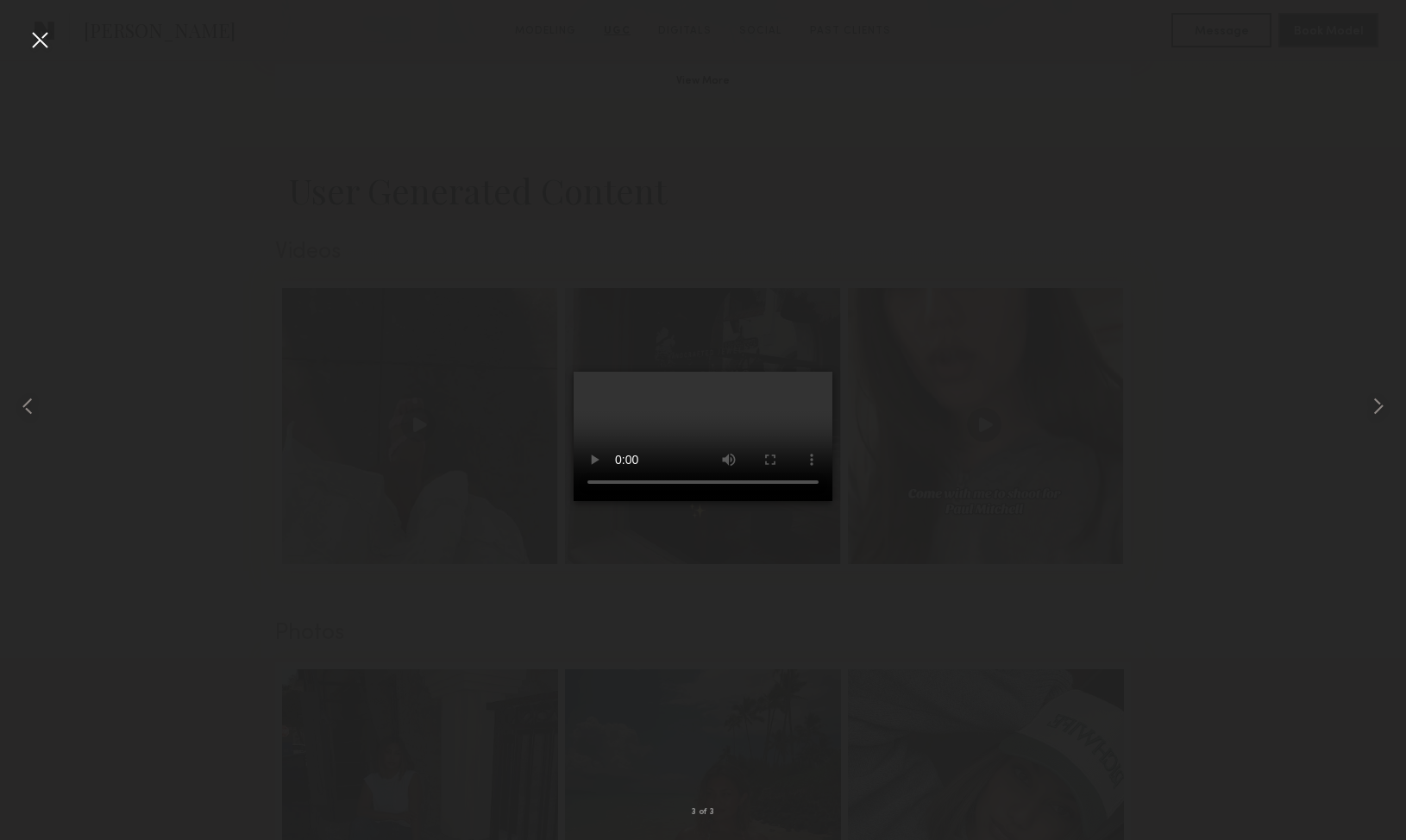
click at [46, 39] on div at bounding box center [39, 39] width 28 height 28
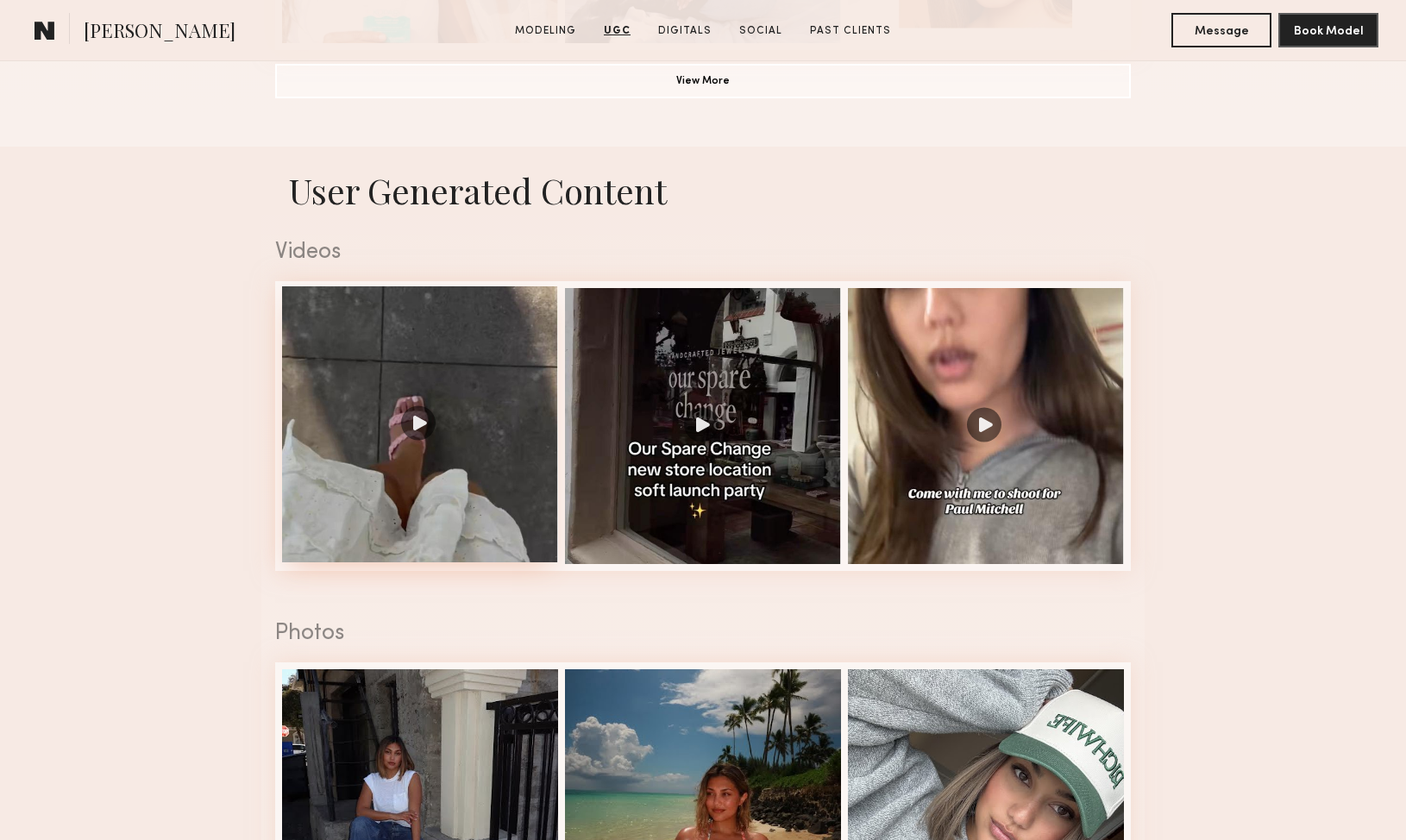
click at [440, 370] on div at bounding box center [420, 424] width 276 height 276
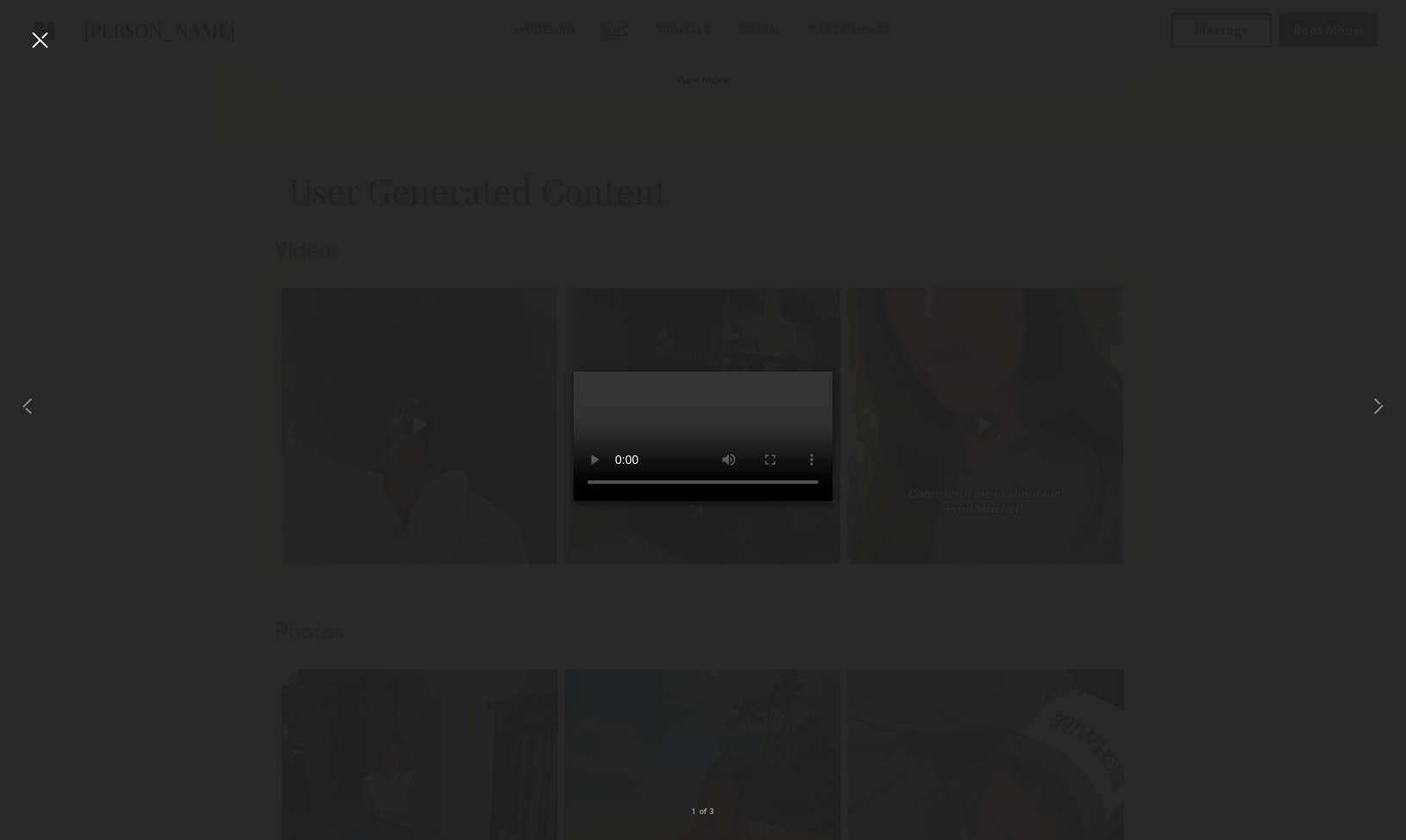
click at [50, 42] on div at bounding box center [39, 39] width 28 height 28
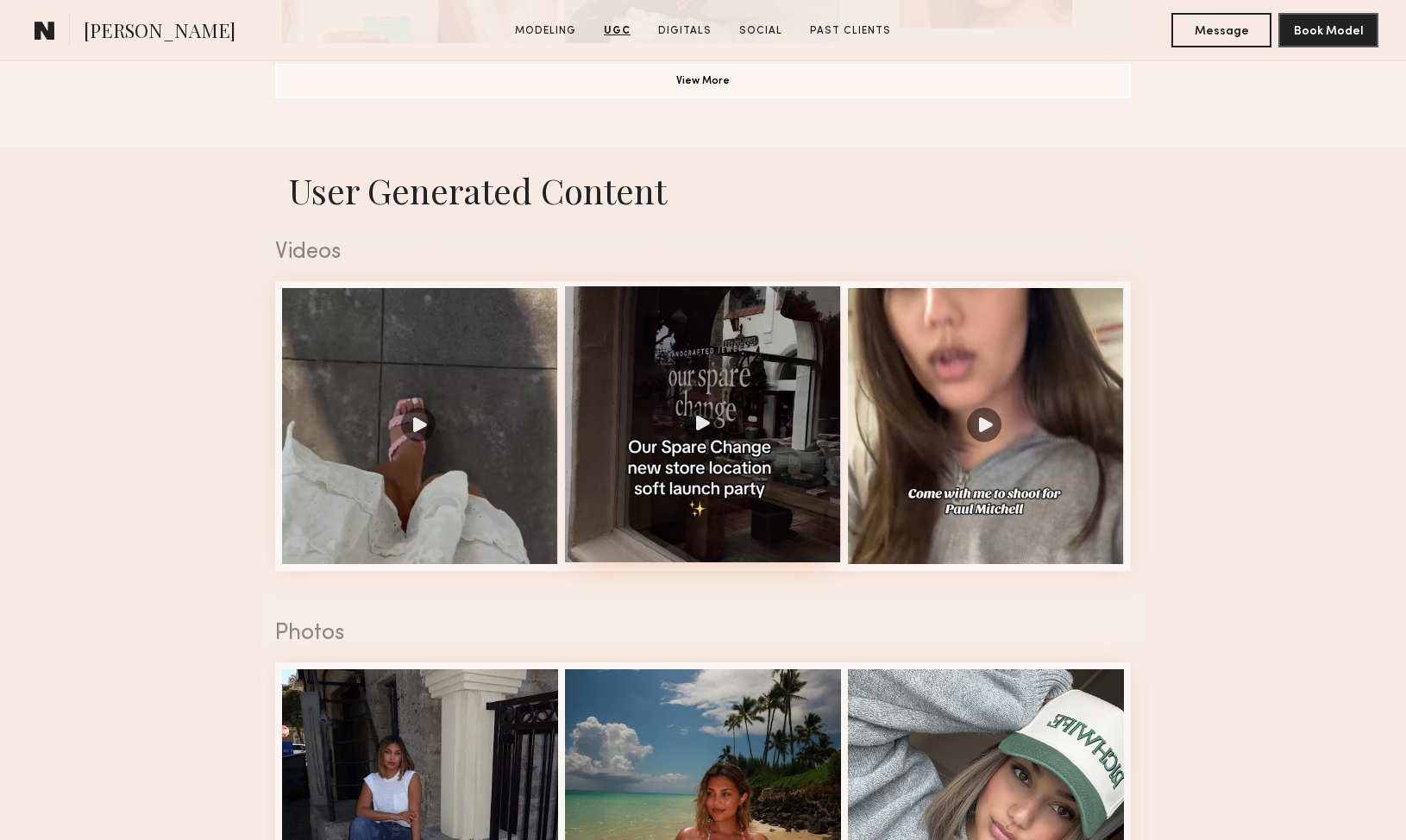
click at [686, 443] on div at bounding box center [703, 424] width 276 height 276
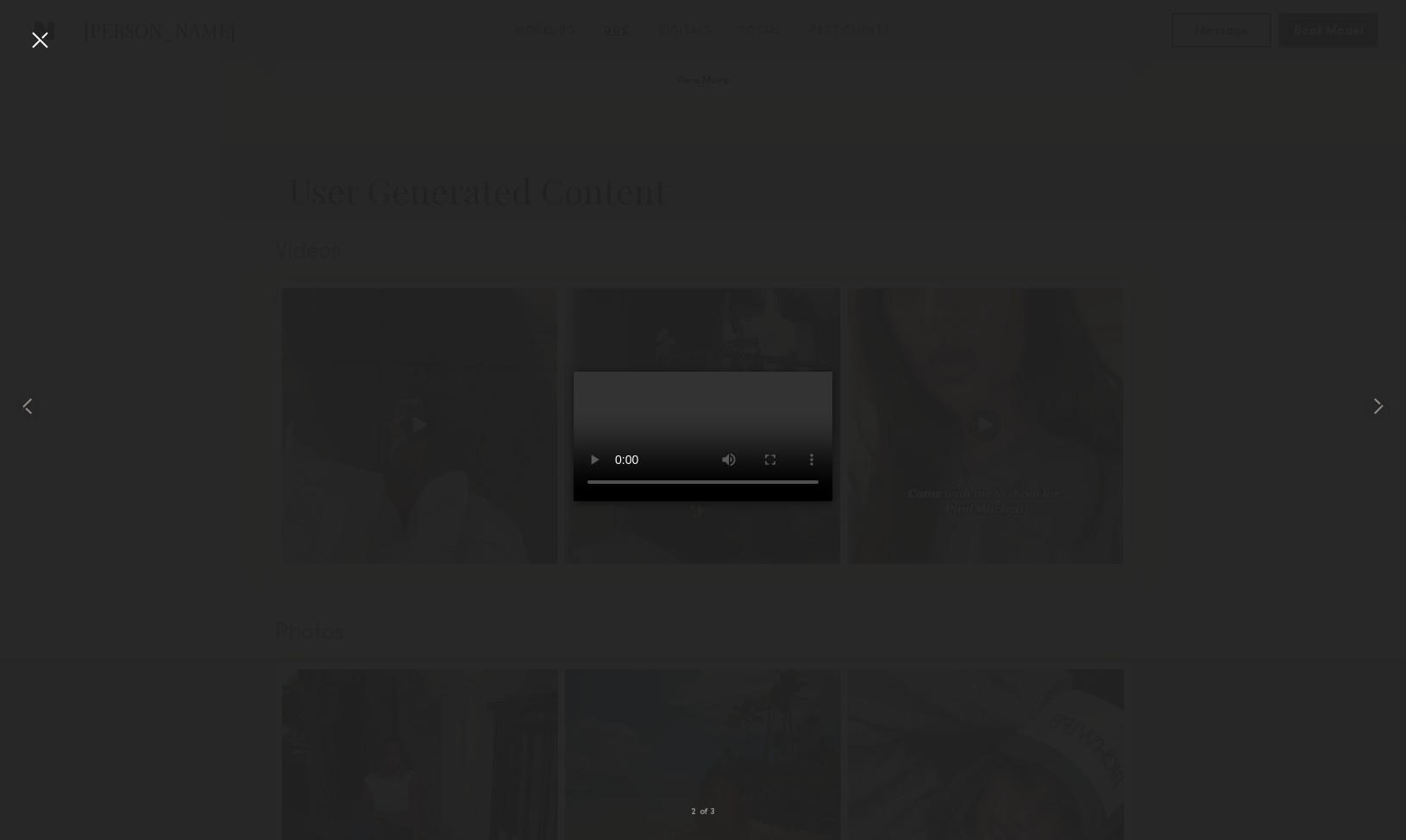
click at [1065, 253] on div at bounding box center [703, 406] width 1406 height 757
click at [41, 40] on div at bounding box center [39, 39] width 28 height 28
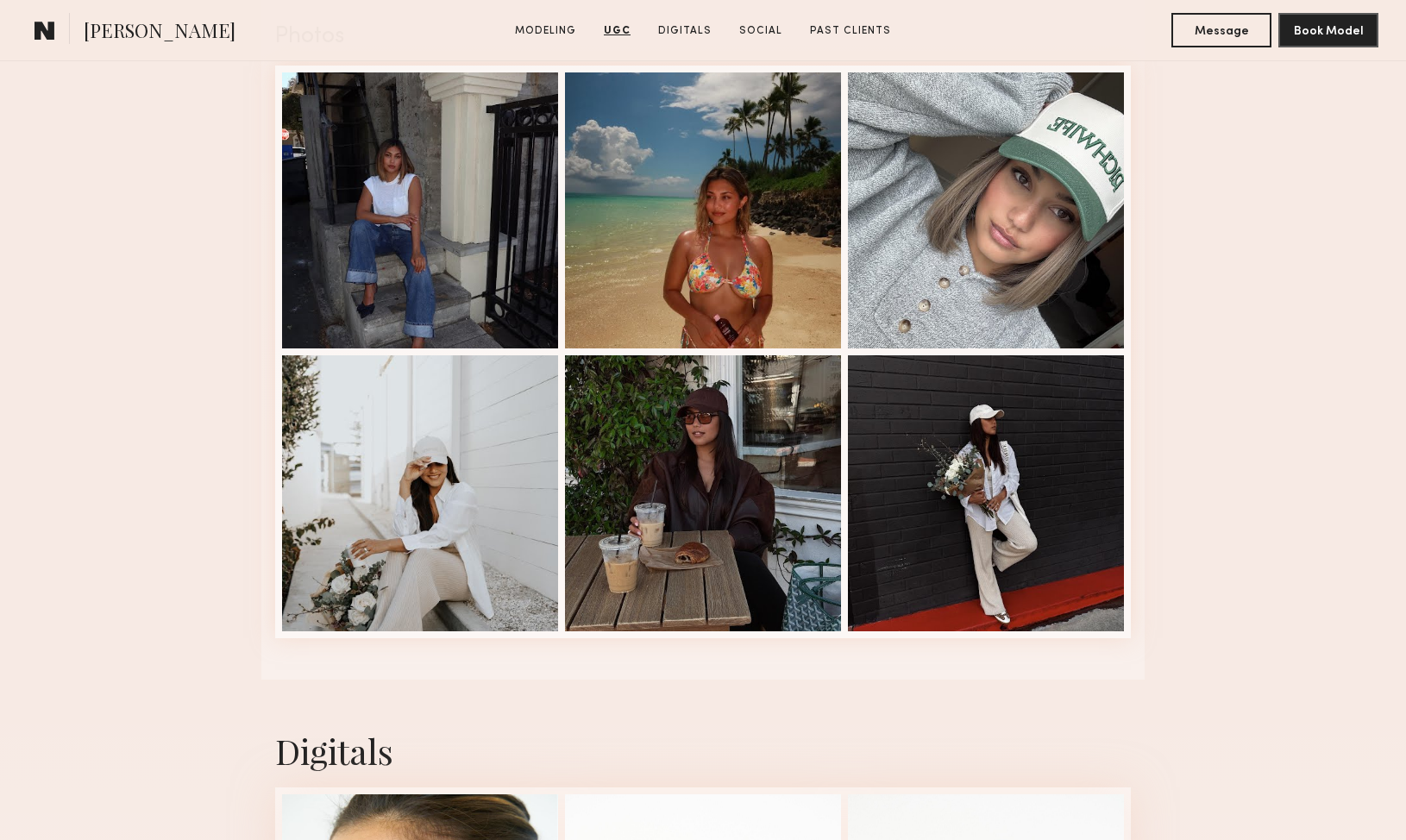
scroll to position [2186, 0]
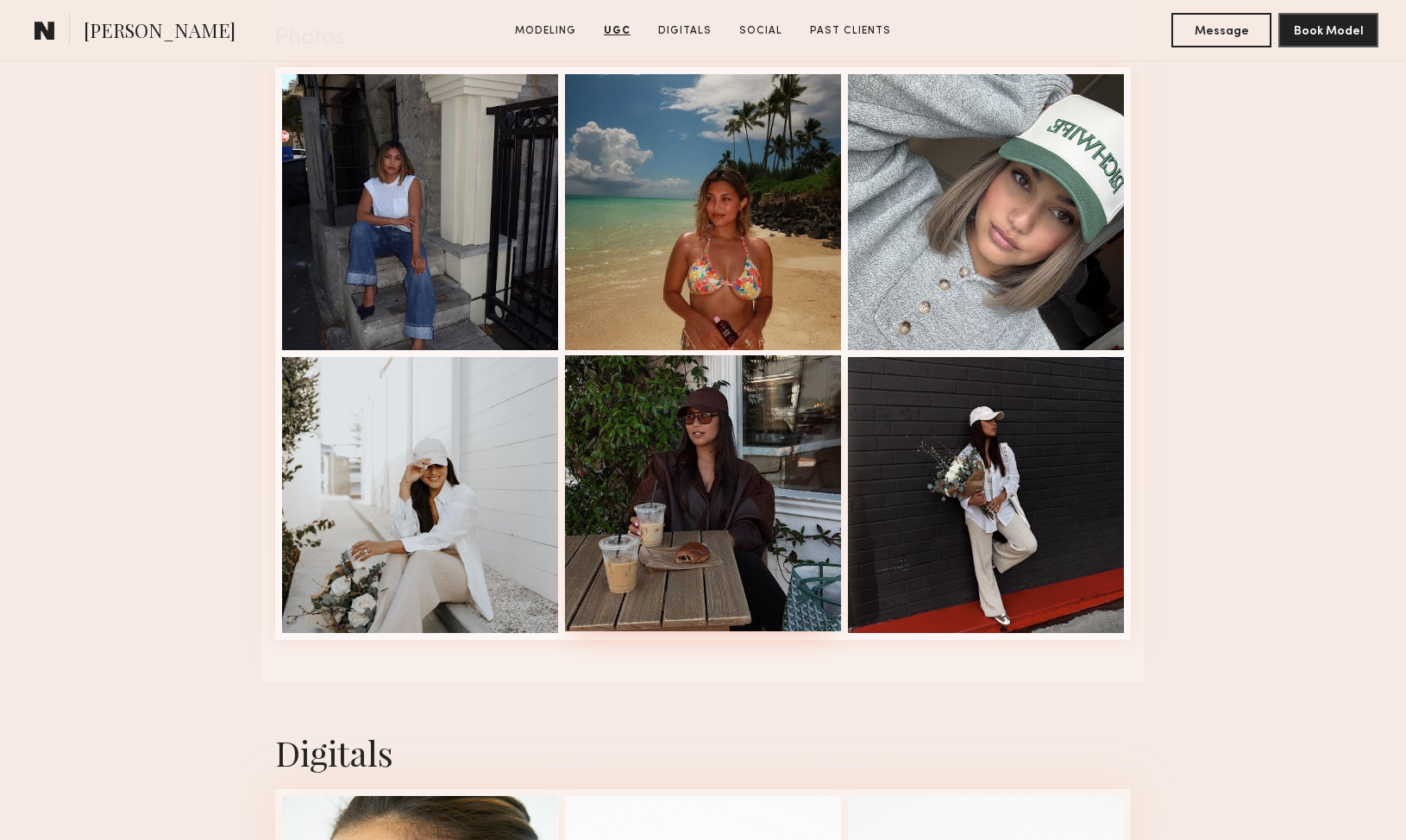
click at [684, 413] on div at bounding box center [703, 493] width 276 height 276
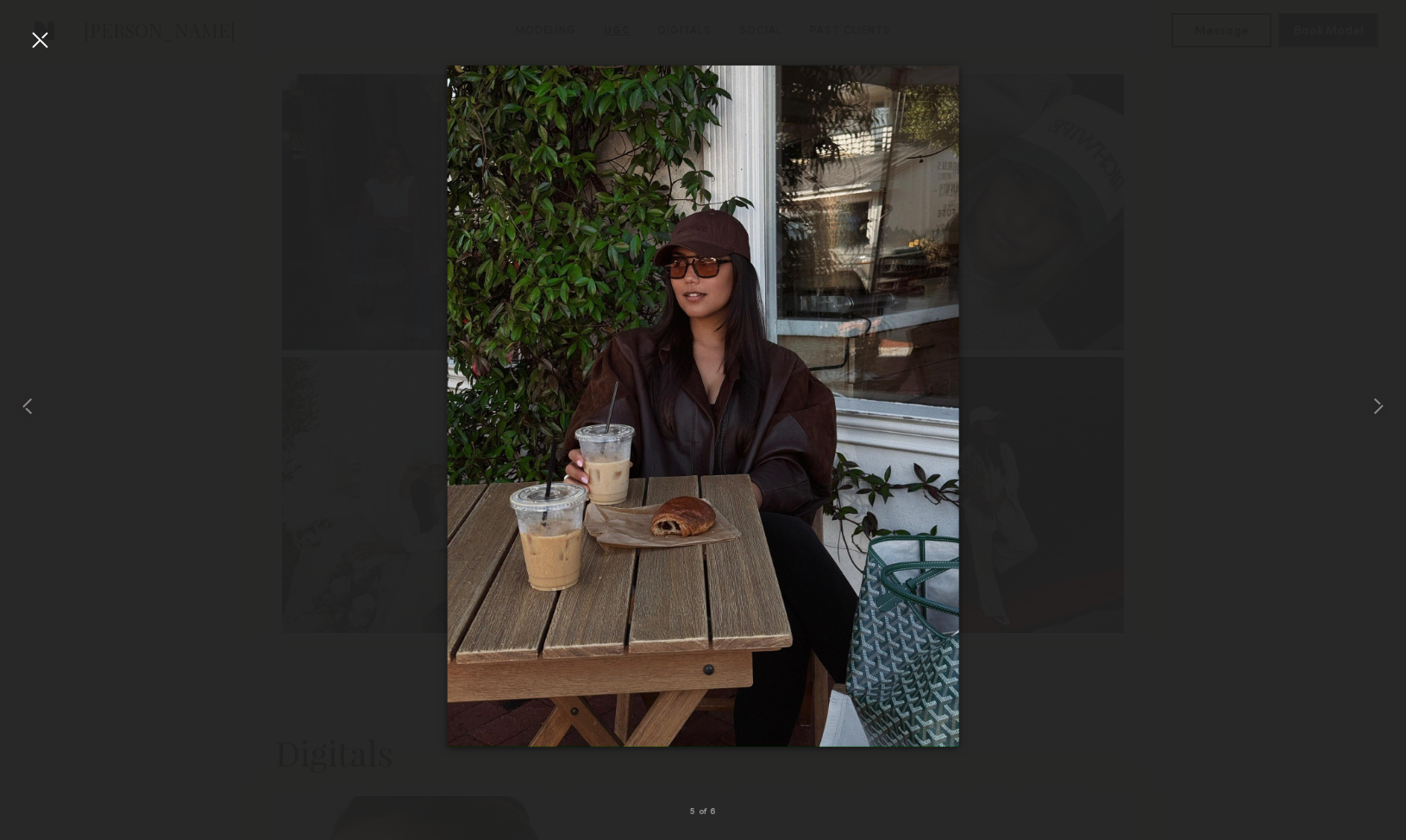
click at [45, 35] on div at bounding box center [39, 39] width 28 height 28
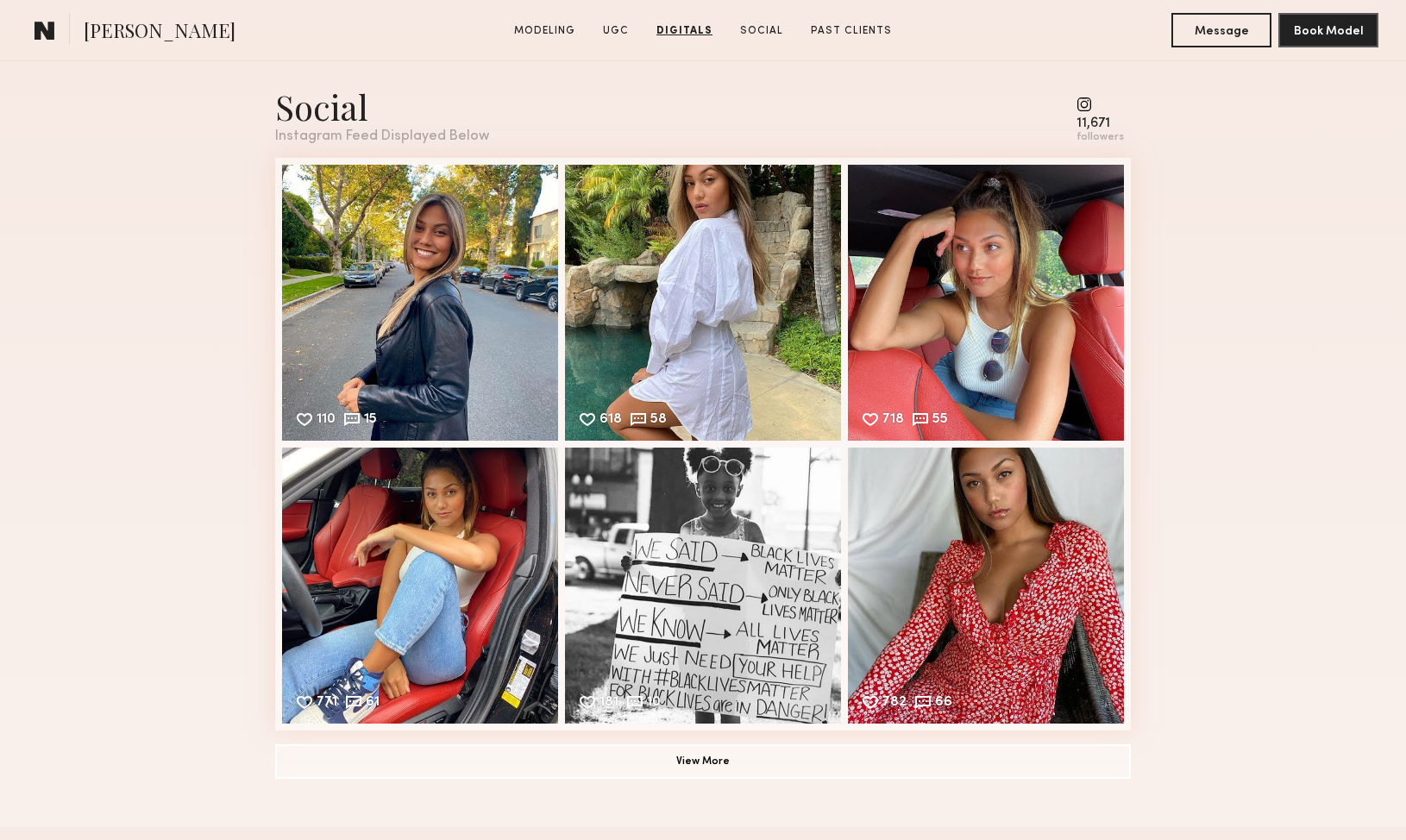
scroll to position [3563, 0]
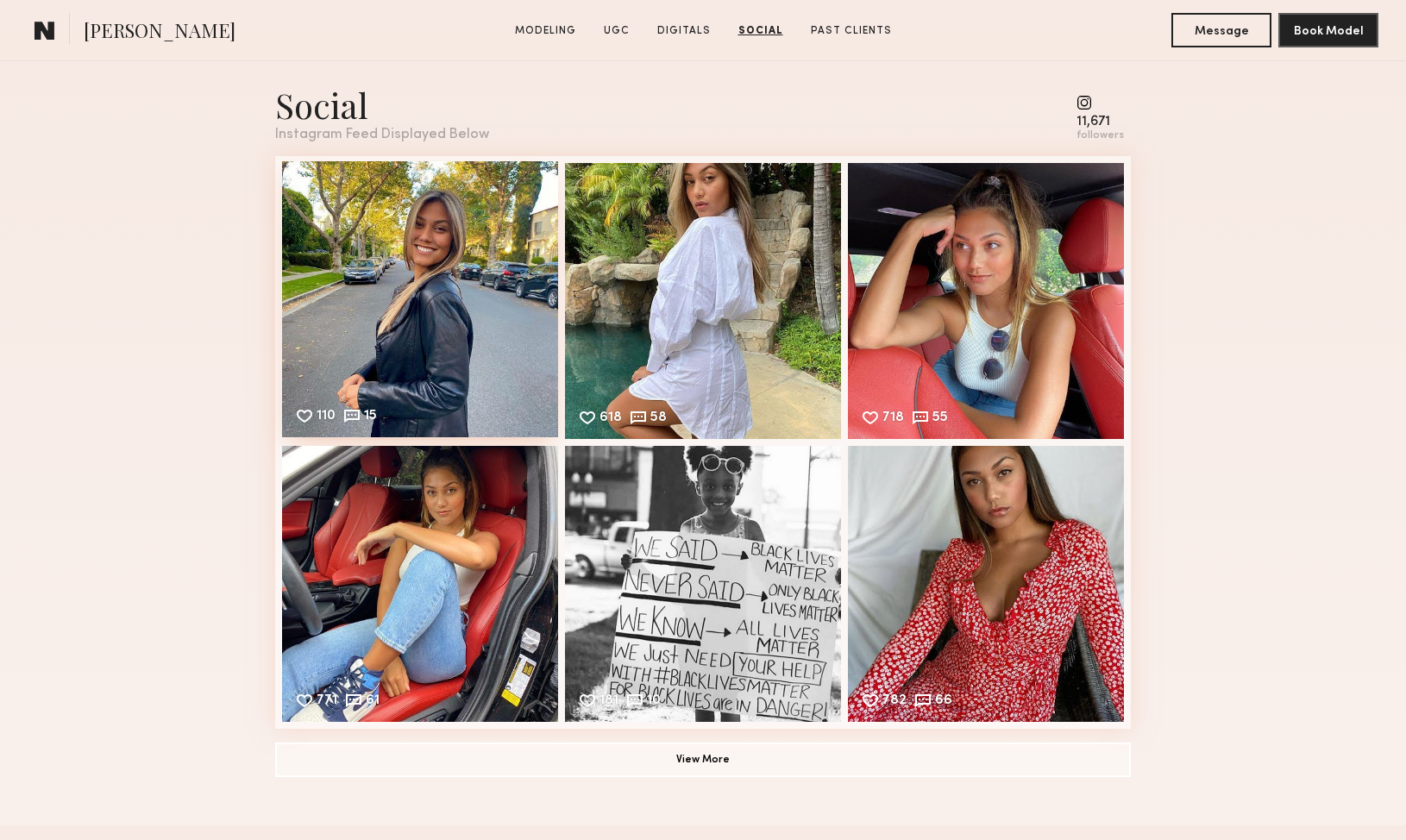
click at [447, 293] on div "110 15 Likes & comments displayed to show model’s engagement" at bounding box center [420, 299] width 276 height 276
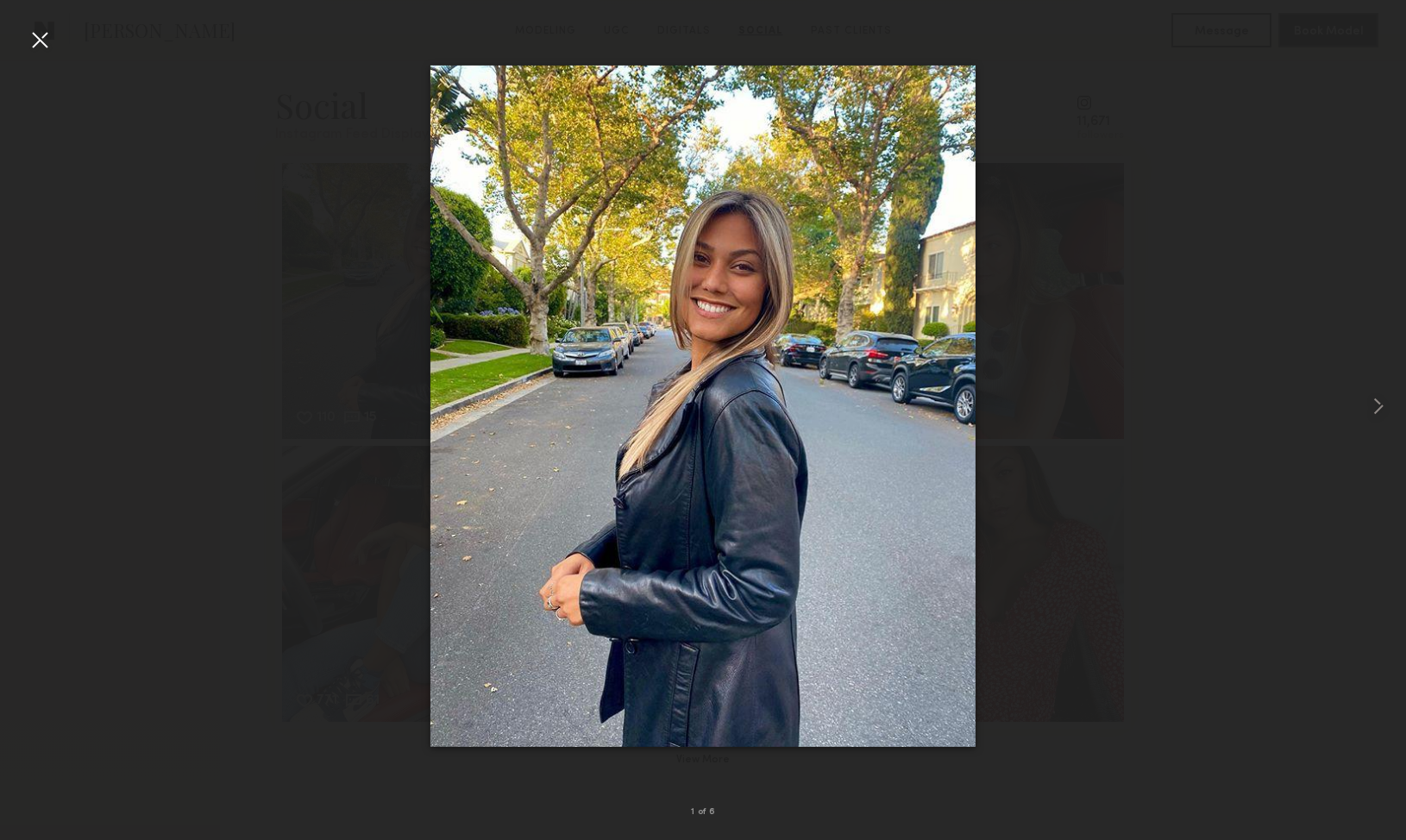
click at [34, 36] on div at bounding box center [39, 39] width 28 height 28
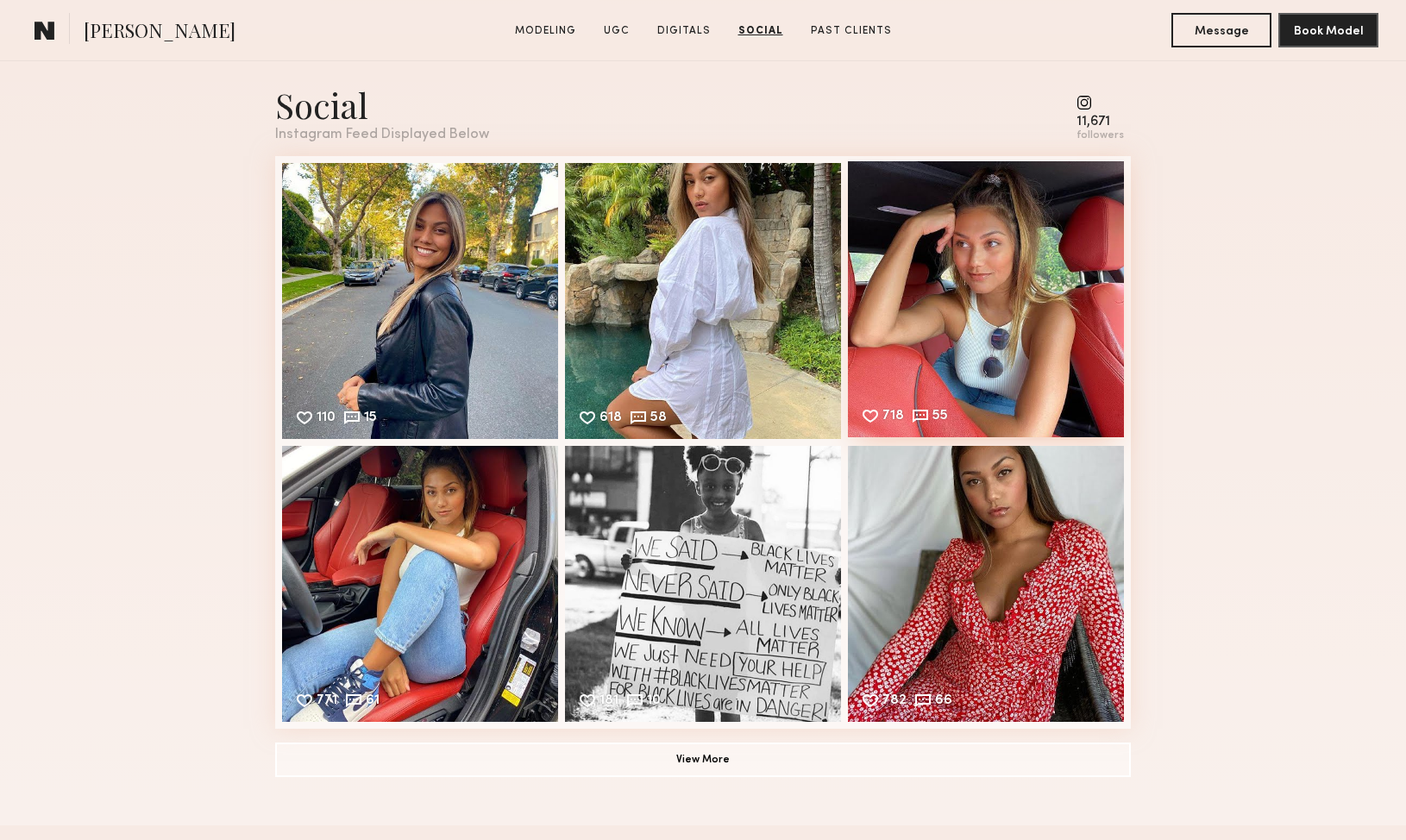
click at [1003, 266] on div "718 55 Likes & comments displayed to show model’s engagement" at bounding box center [985, 299] width 276 height 276
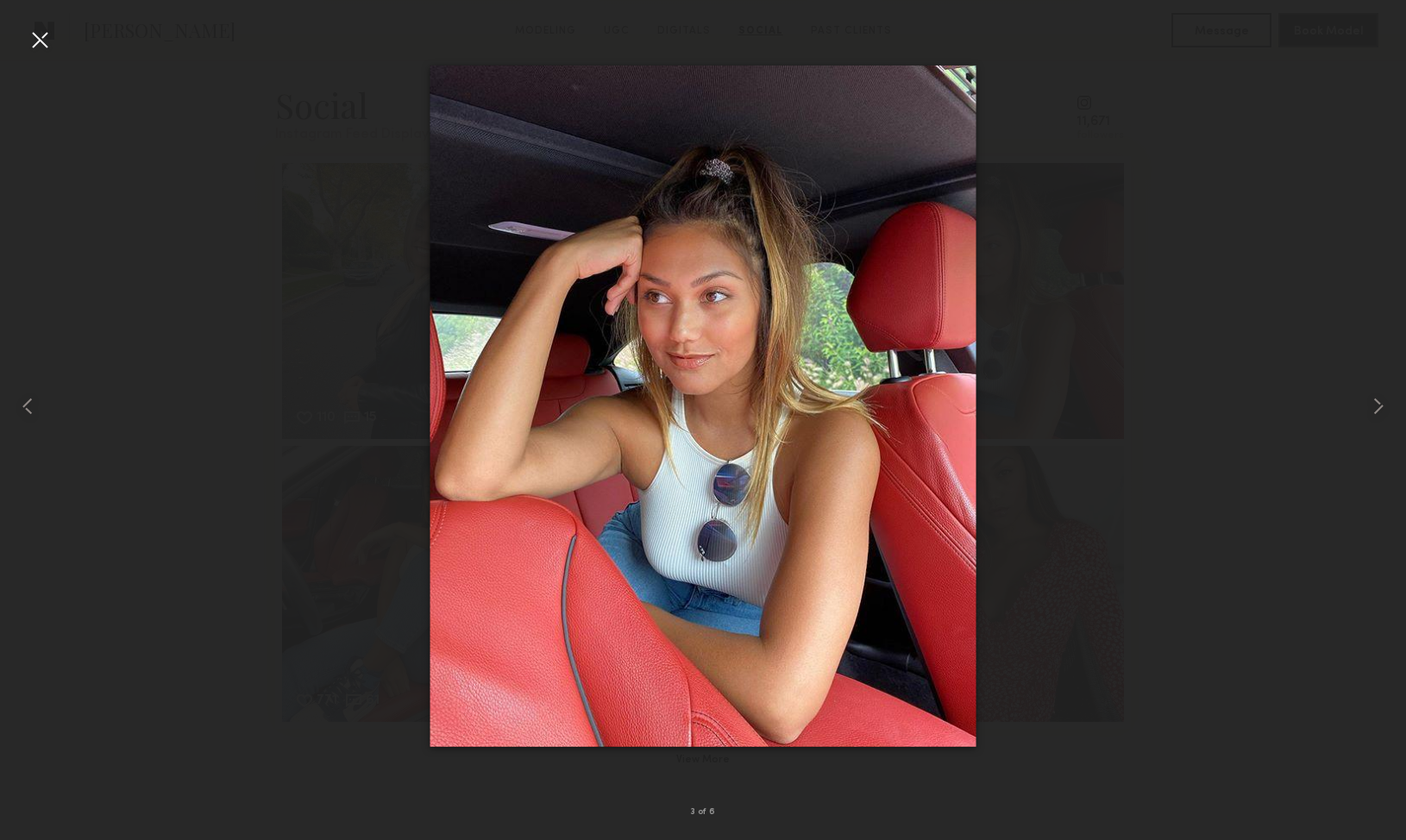
click at [45, 41] on div at bounding box center [39, 39] width 28 height 28
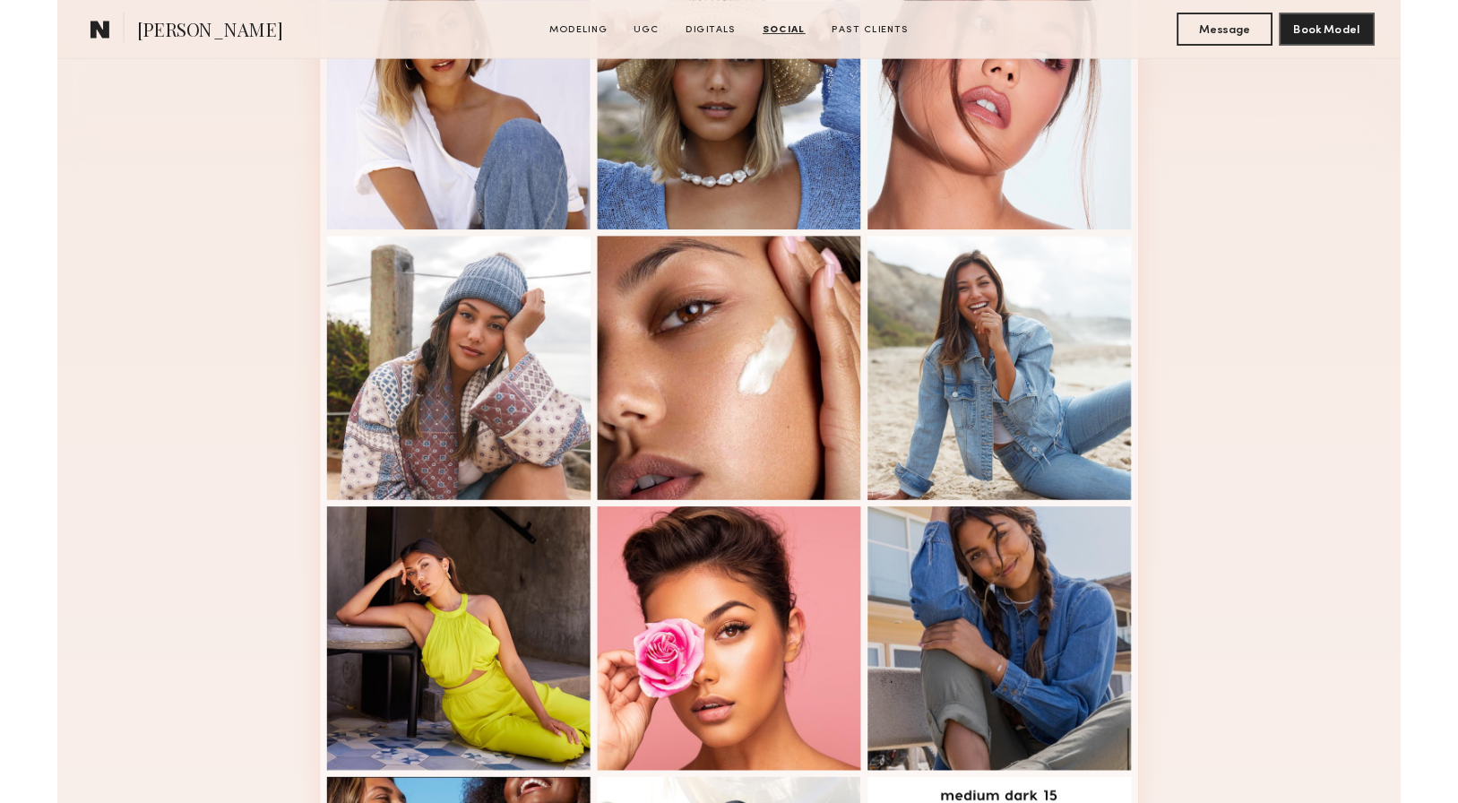
scroll to position [0, 0]
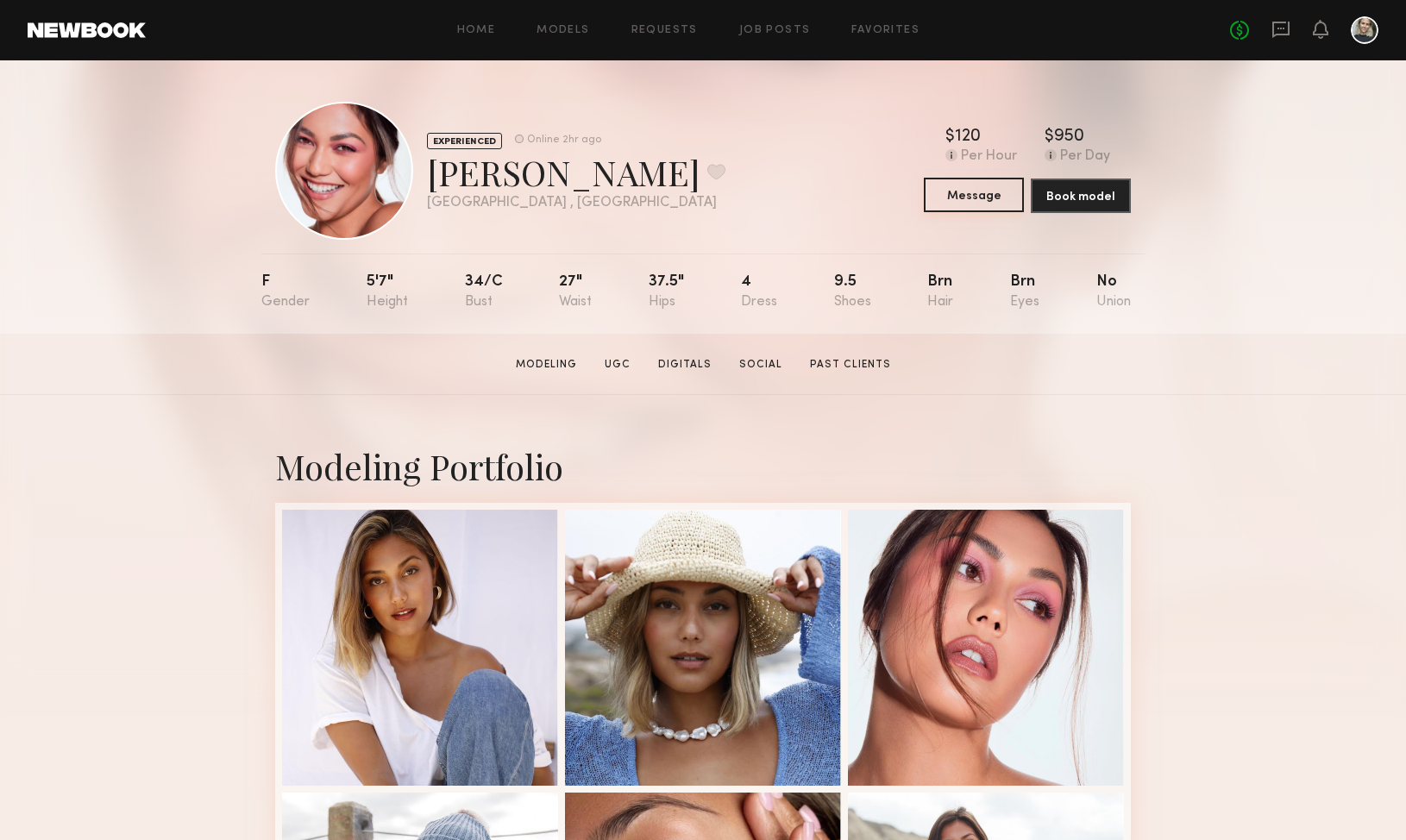
click at [989, 195] on button "Message" at bounding box center [974, 195] width 100 height 35
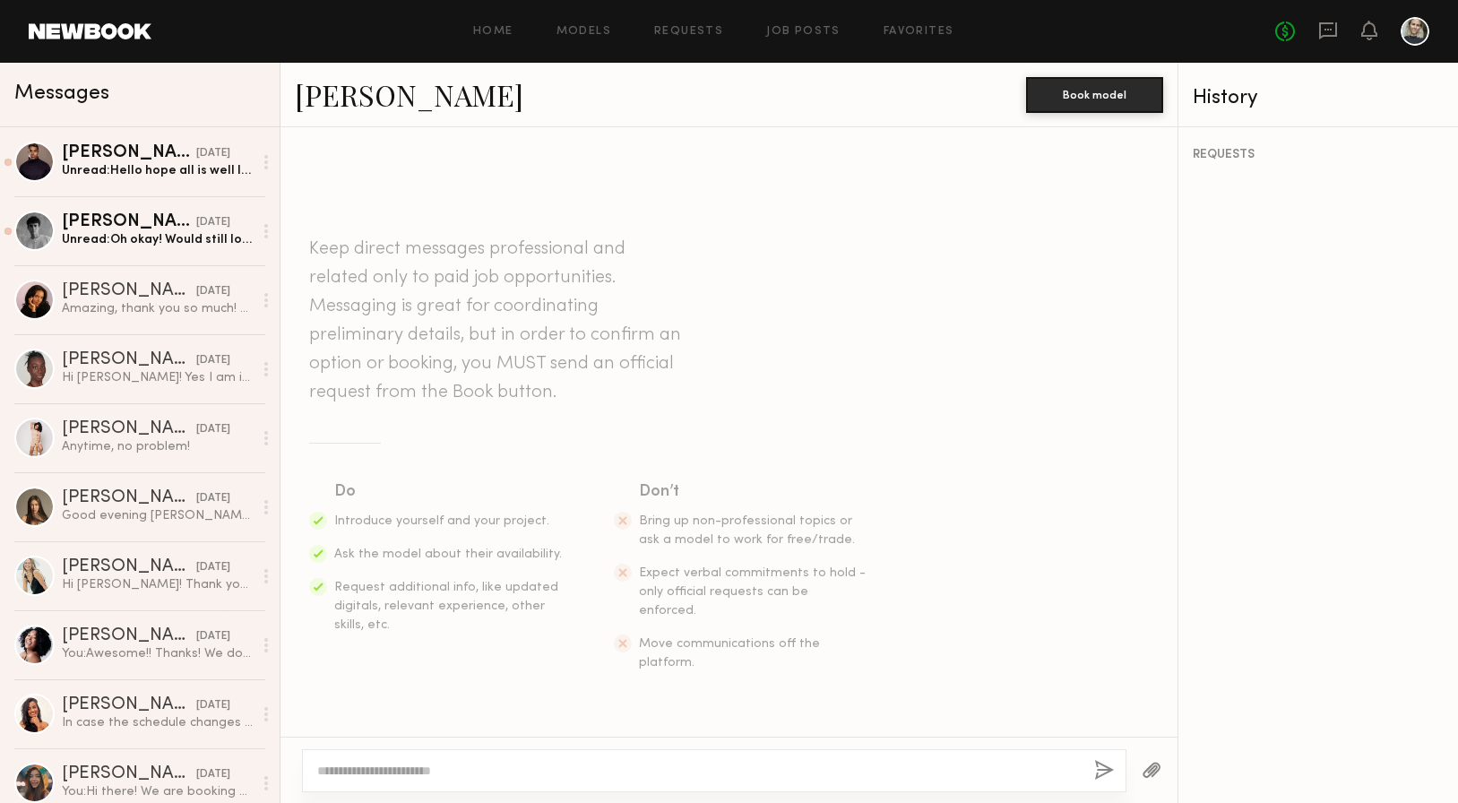
click at [448, 766] on textarea at bounding box center [698, 771] width 763 height 18
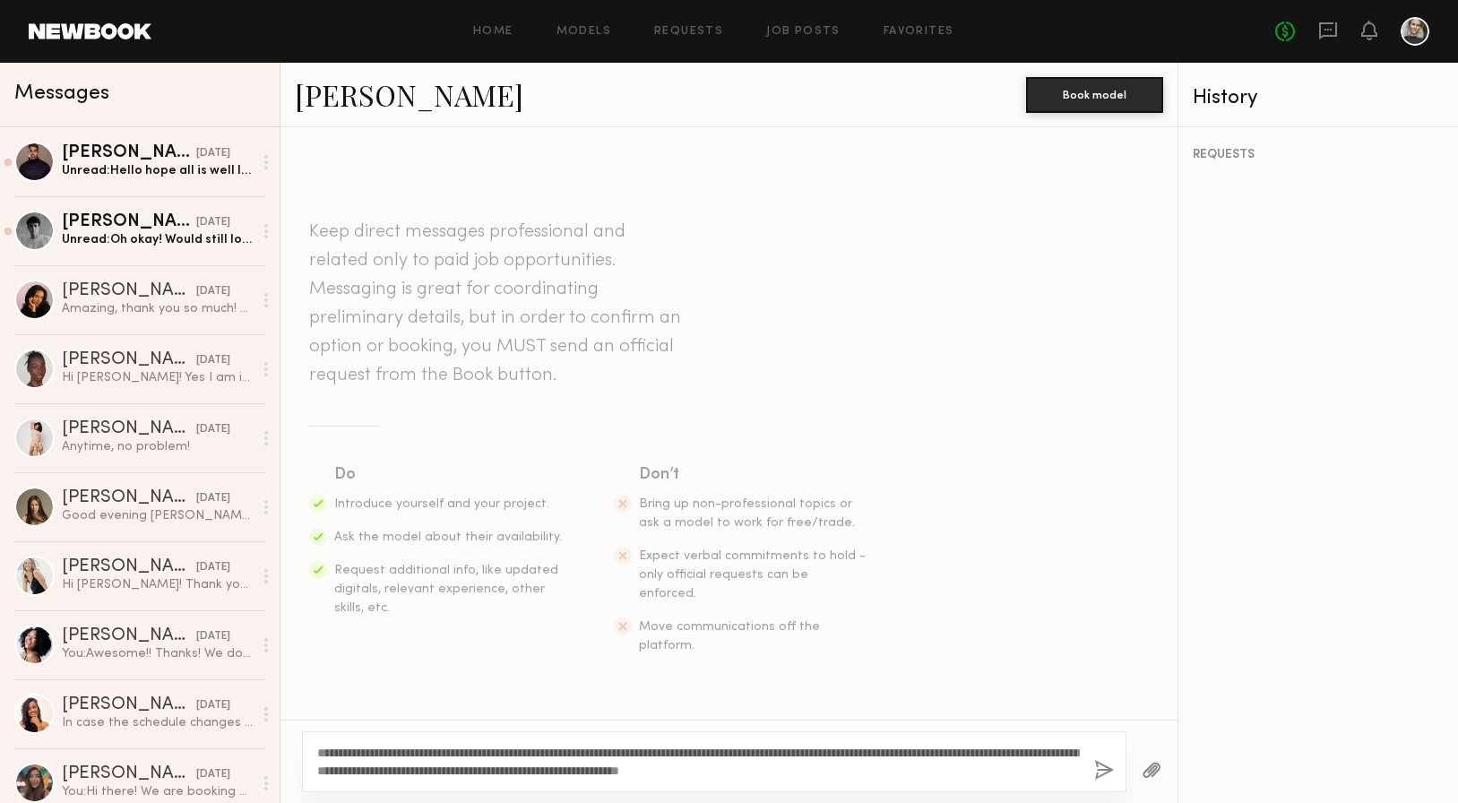
drag, startPoint x: 619, startPoint y: 750, endPoint x: 561, endPoint y: 748, distance: 58.3
click at [561, 748] on textarea "**********" at bounding box center [698, 762] width 763 height 36
click at [906, 753] on textarea "**********" at bounding box center [698, 762] width 763 height 36
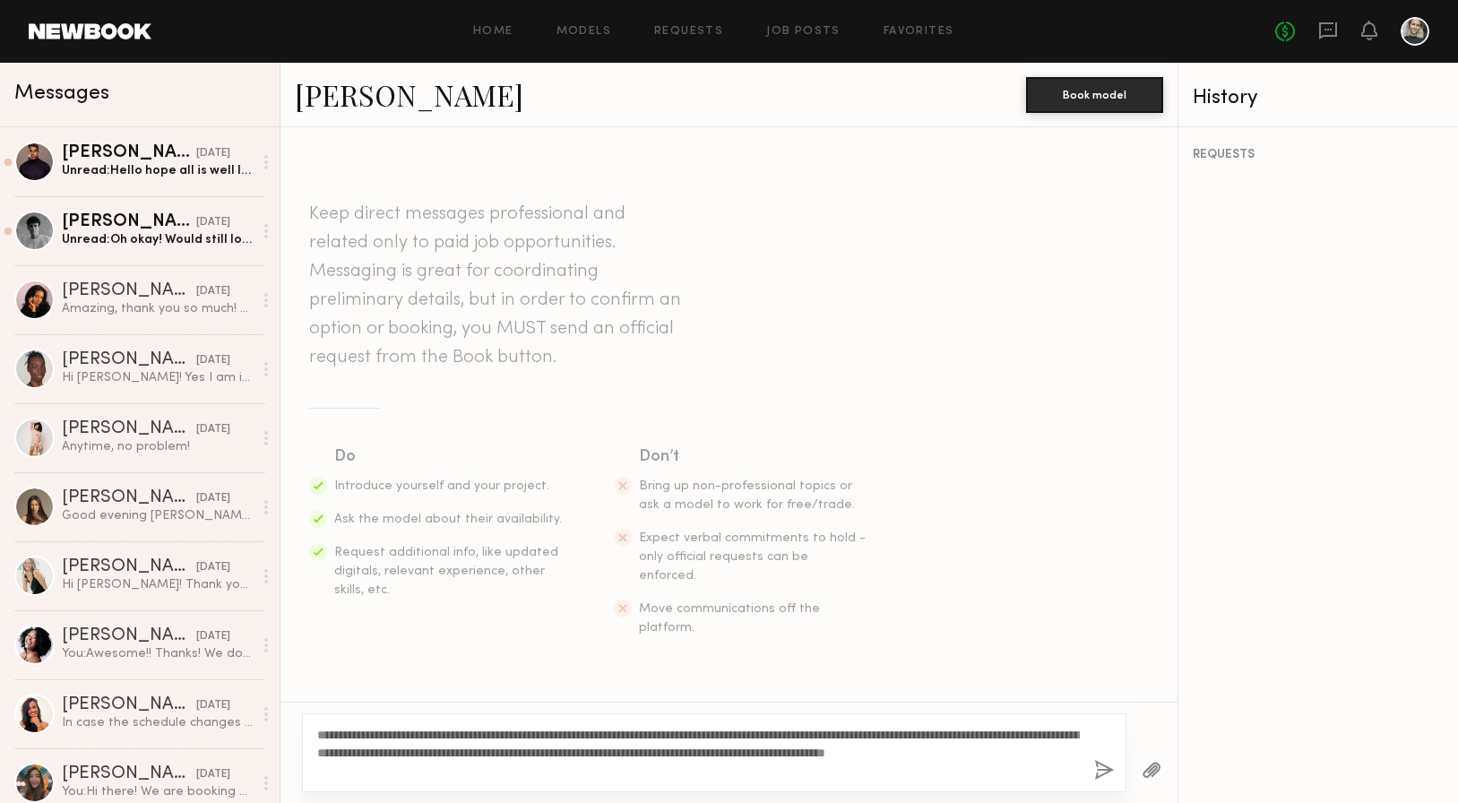
click at [723, 760] on textarea "**********" at bounding box center [698, 753] width 763 height 54
click at [446, 768] on textarea "**********" at bounding box center [698, 753] width 763 height 54
drag, startPoint x: 719, startPoint y: 768, endPoint x: 320, endPoint y: 724, distance: 401.3
click at [320, 724] on div "**********" at bounding box center [714, 752] width 825 height 79
type textarea "**********"
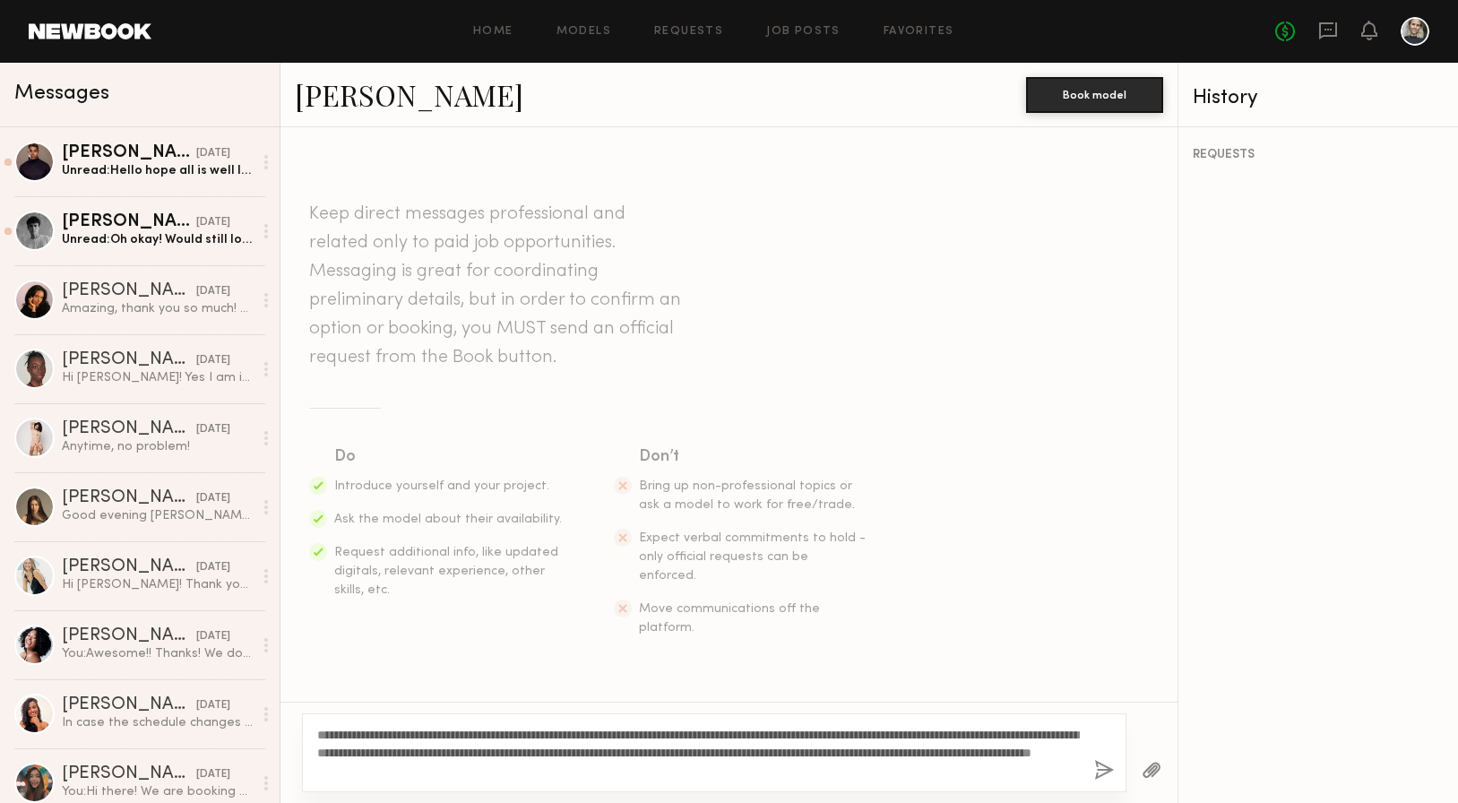
click at [1105, 767] on button "button" at bounding box center [1104, 771] width 20 height 22
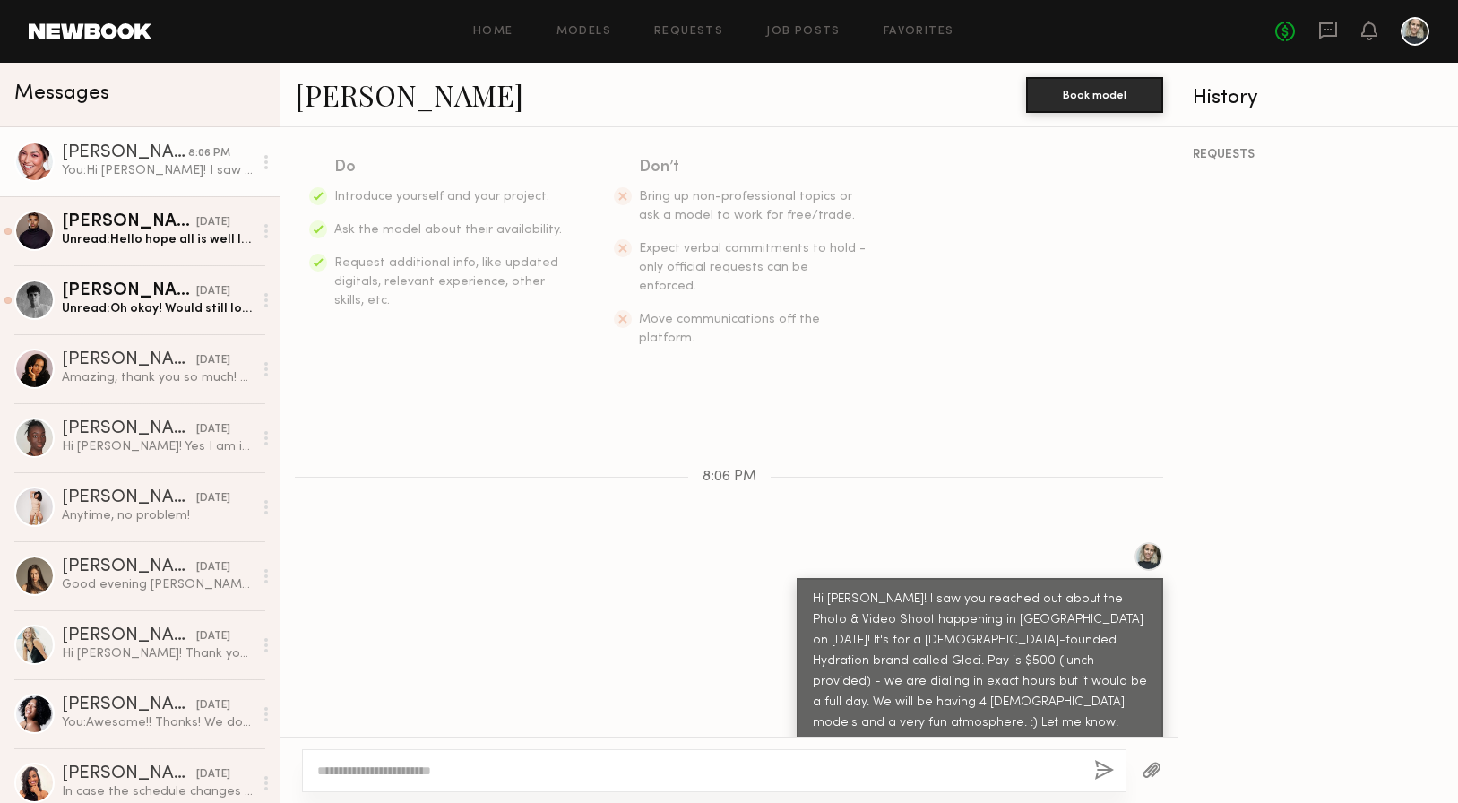
scroll to position [338, 0]
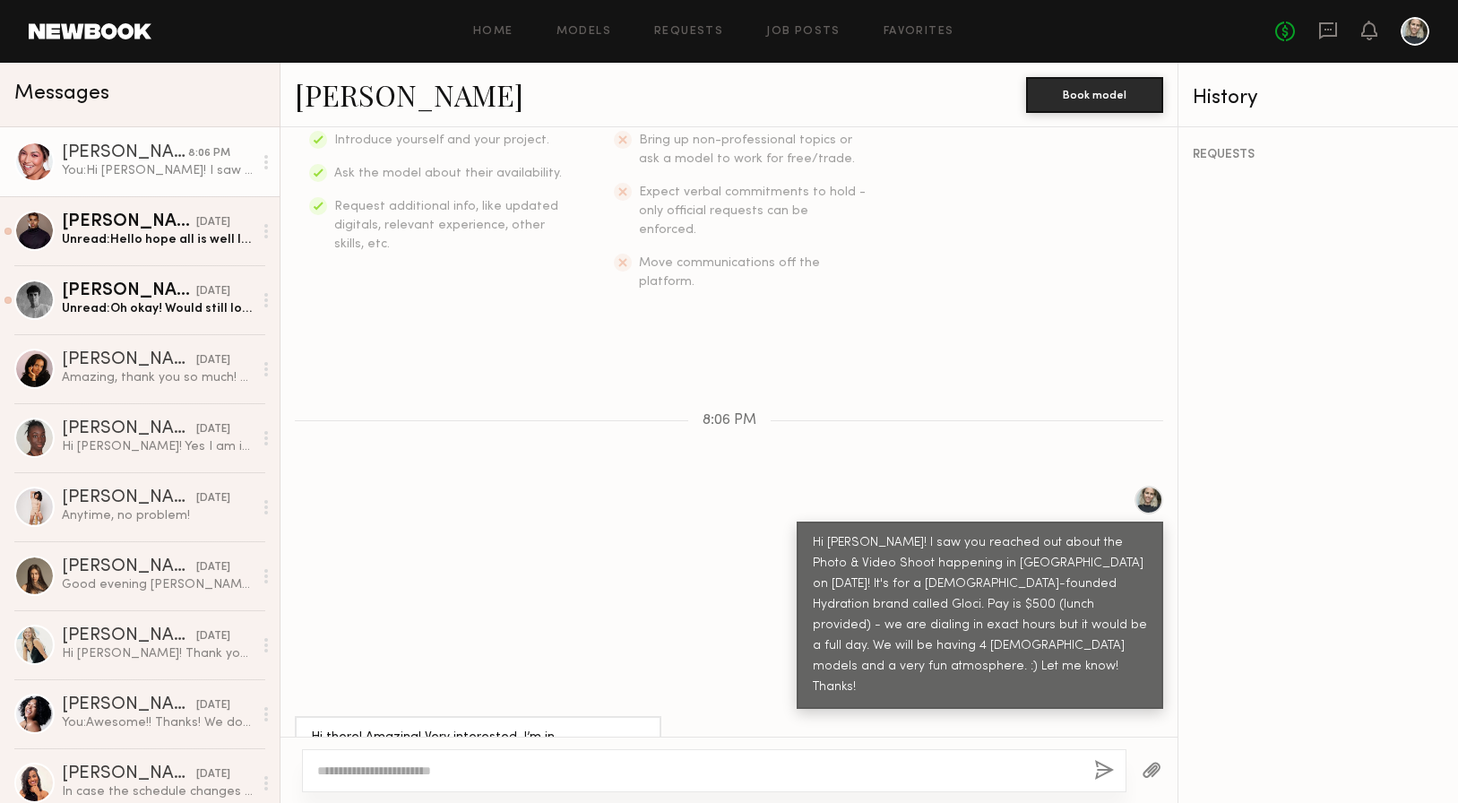
click at [481, 771] on textarea at bounding box center [698, 771] width 763 height 18
type textarea "*"
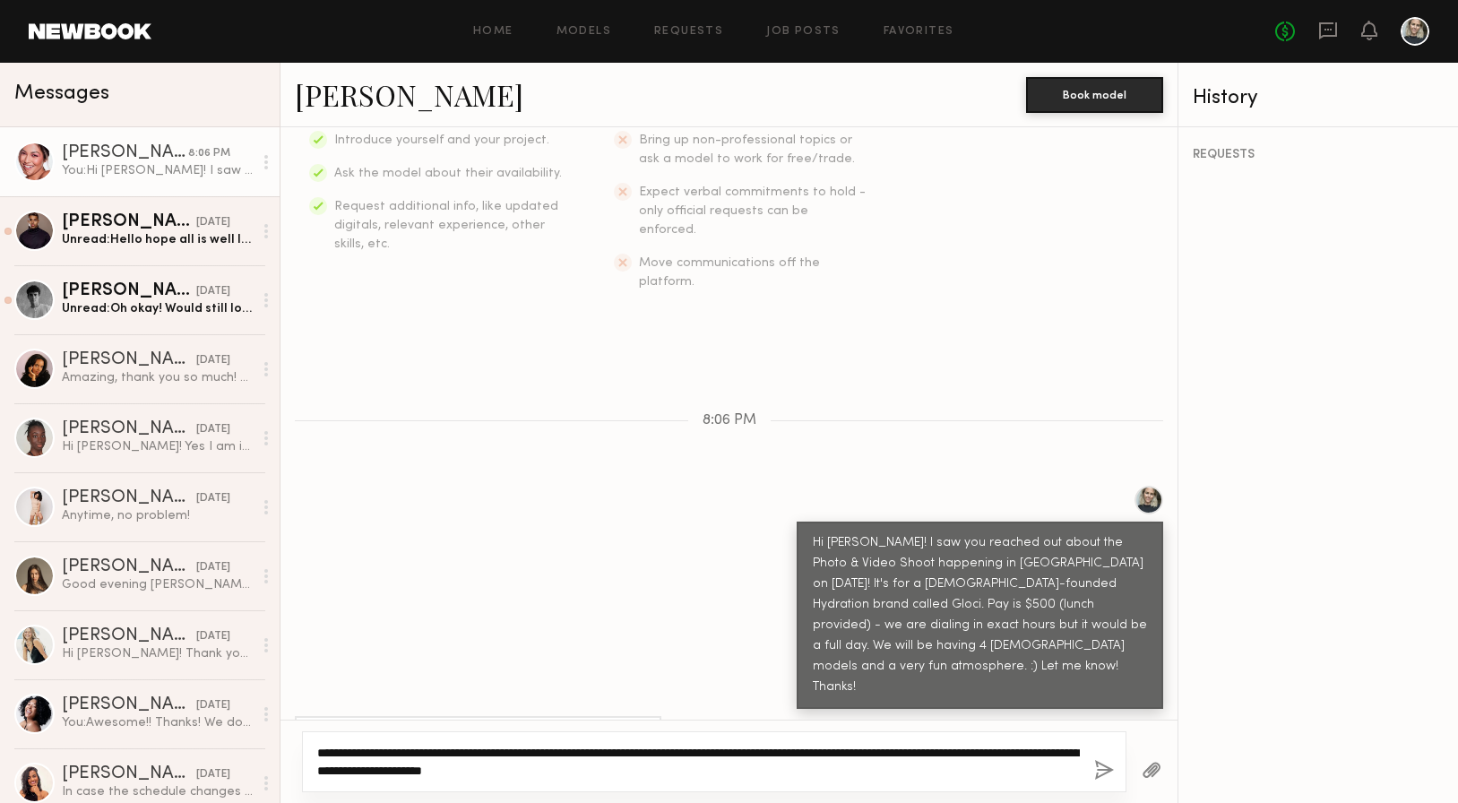
drag, startPoint x: 472, startPoint y: 765, endPoint x: 441, endPoint y: 765, distance: 31.4
click at [441, 765] on textarea "**********" at bounding box center [698, 762] width 763 height 36
click at [653, 766] on textarea "**********" at bounding box center [698, 762] width 763 height 36
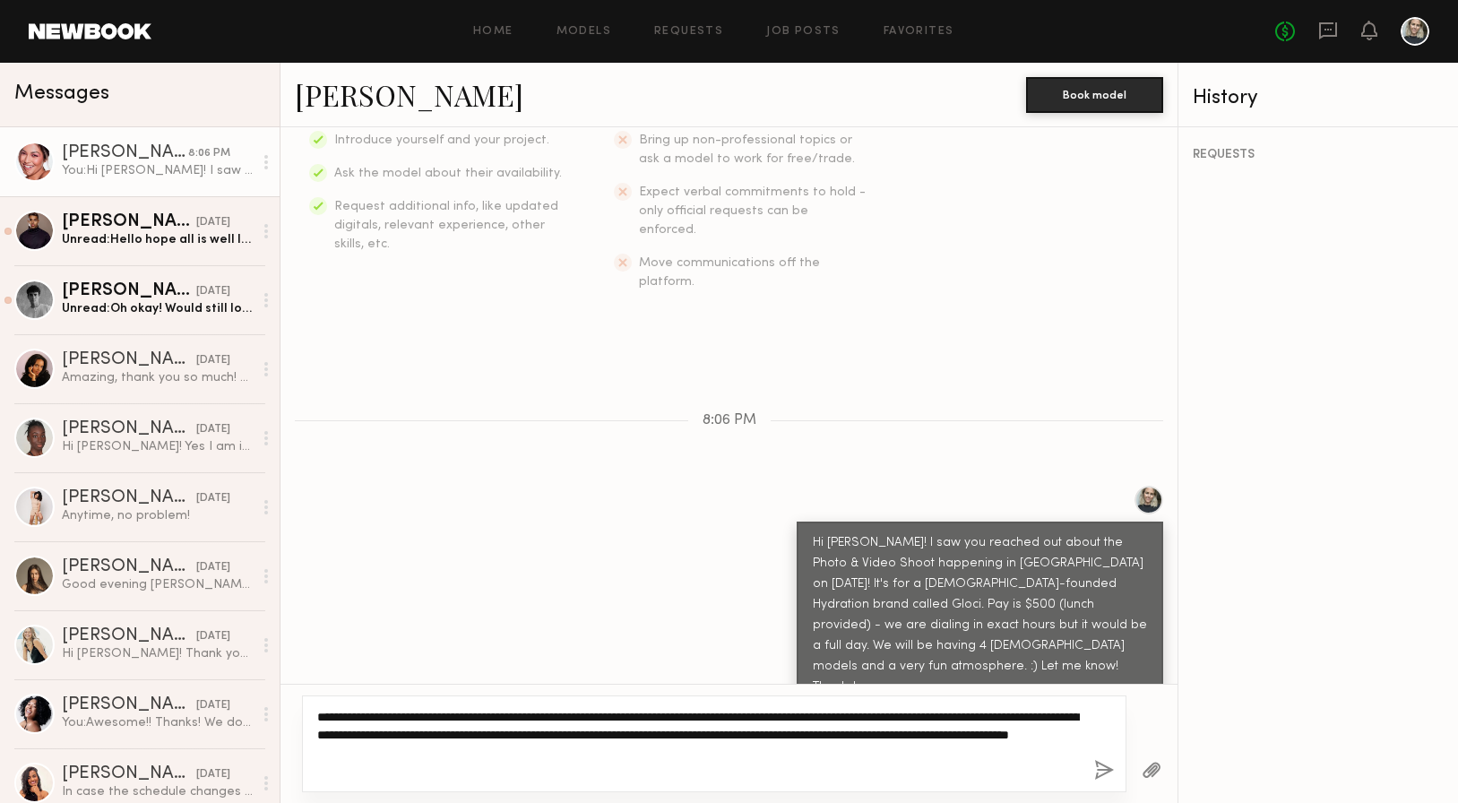
type textarea "**********"
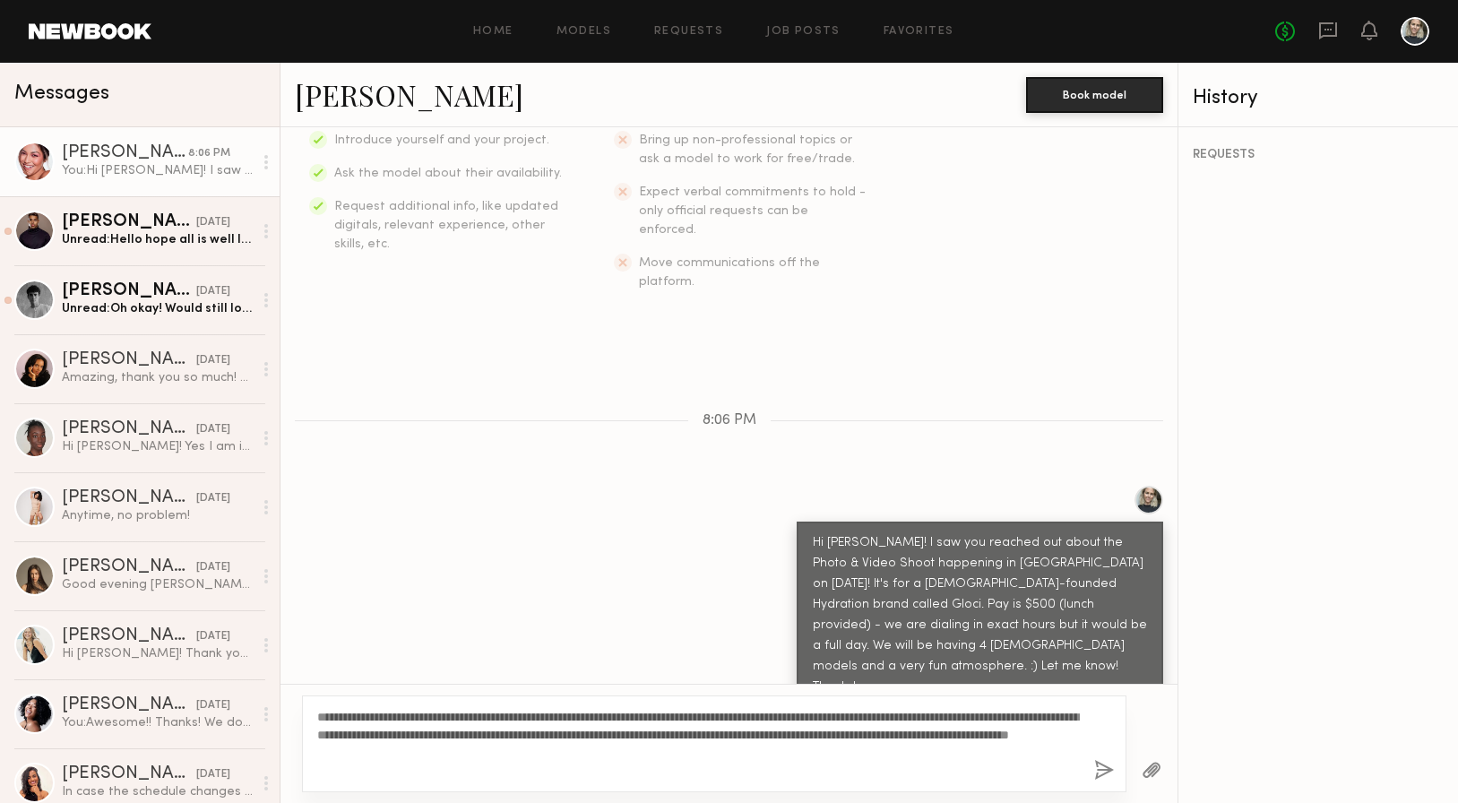
click at [1102, 763] on button "button" at bounding box center [1104, 771] width 20 height 22
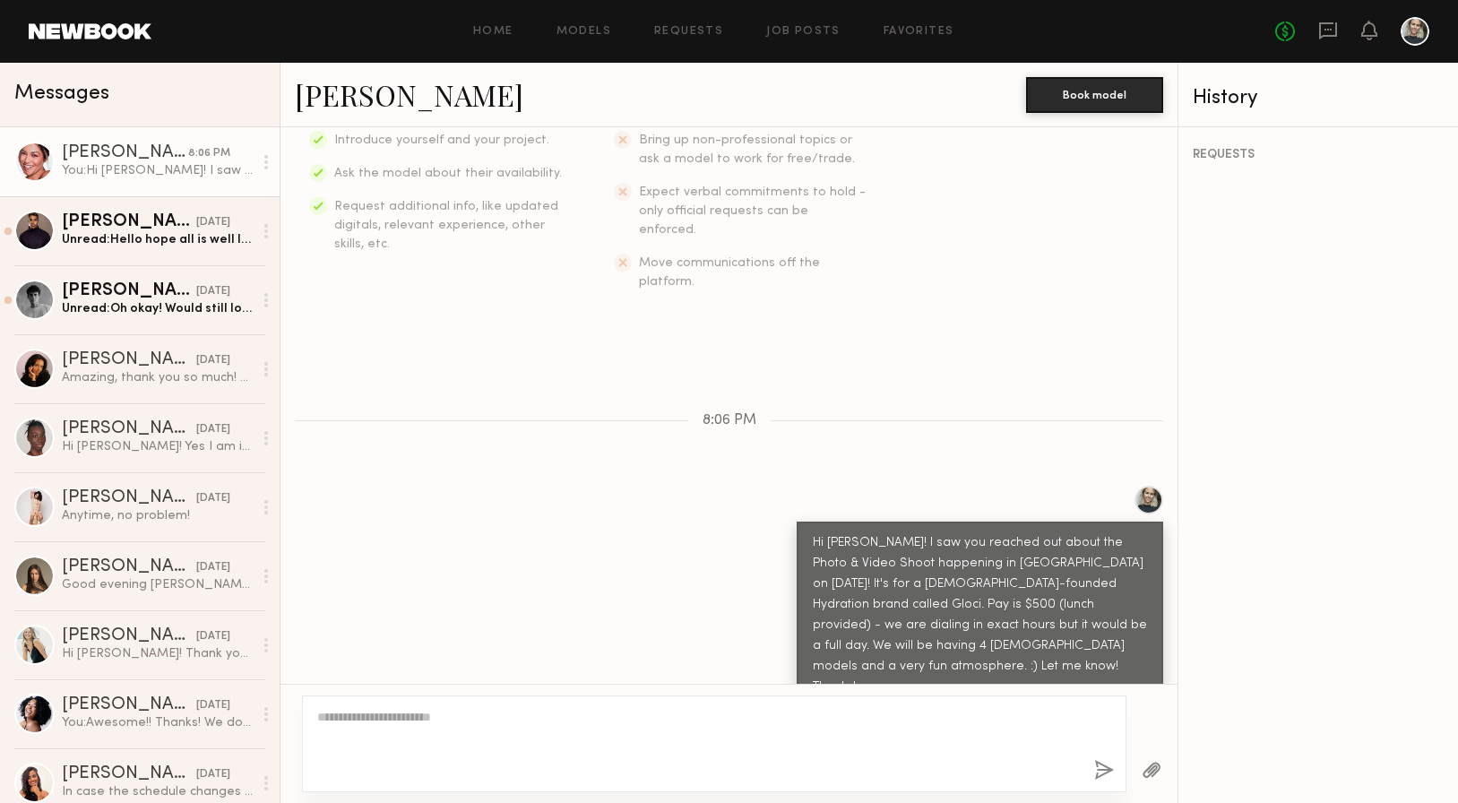
scroll to position [527, 0]
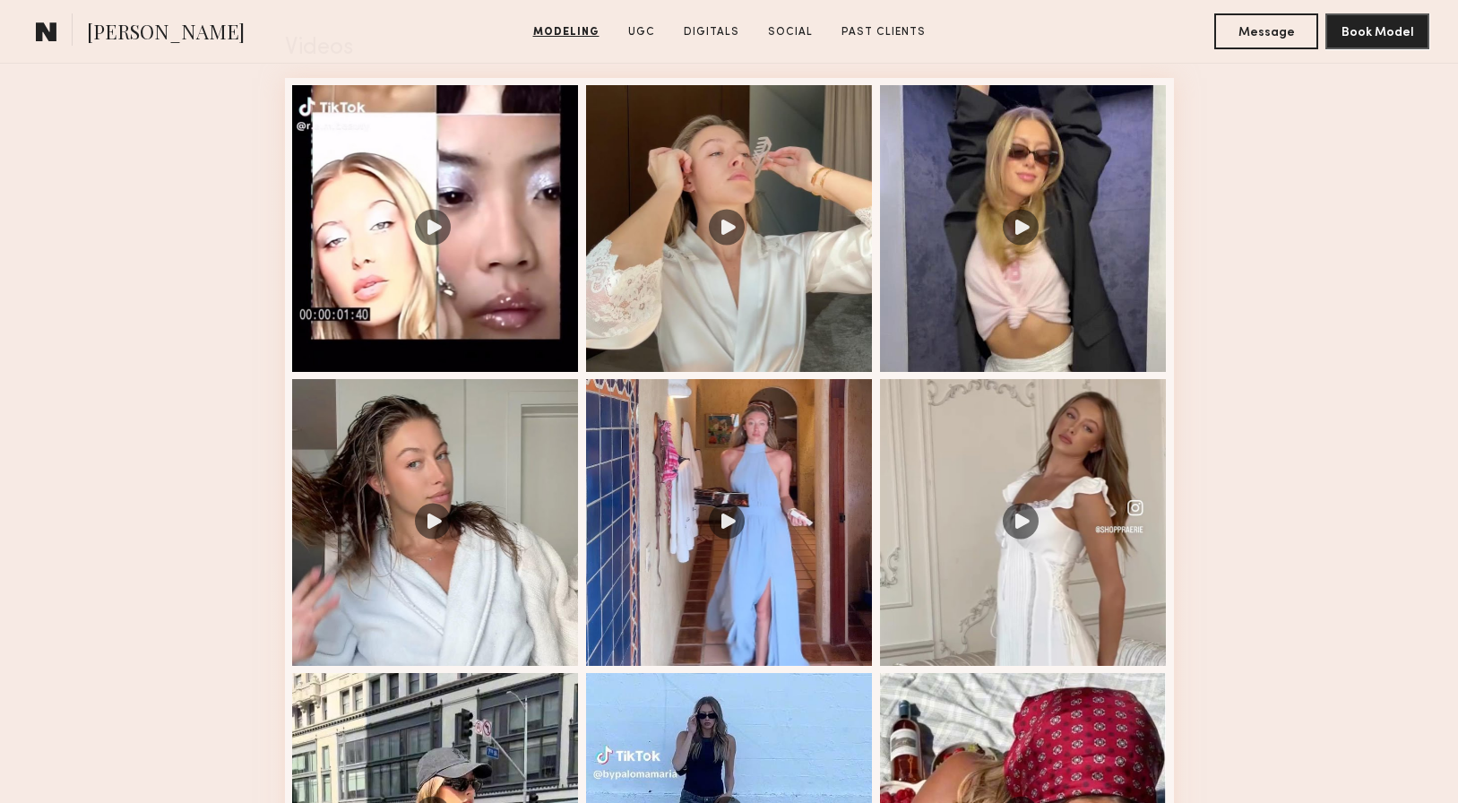
scroll to position [1870, 0]
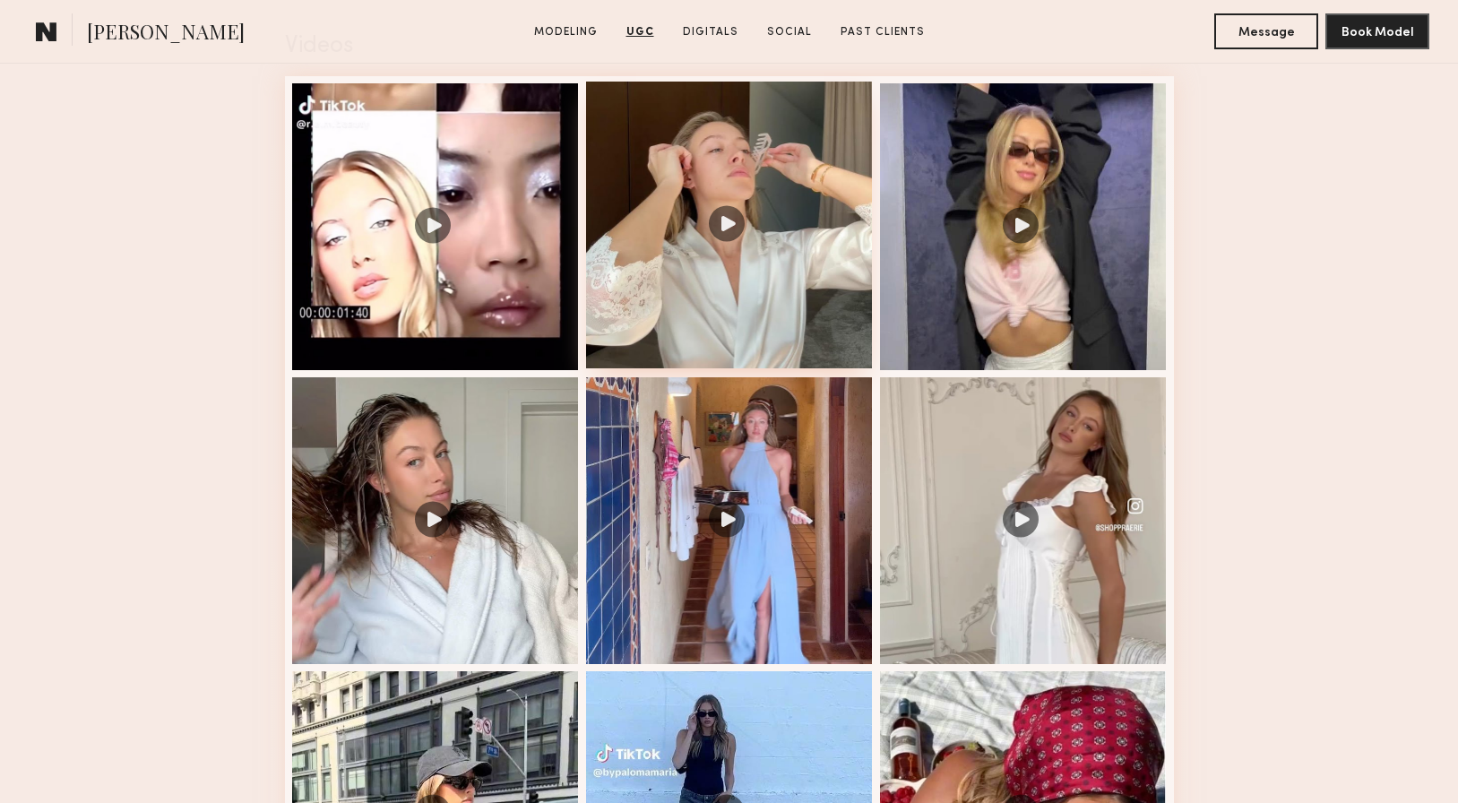
click at [808, 295] on div at bounding box center [729, 225] width 287 height 287
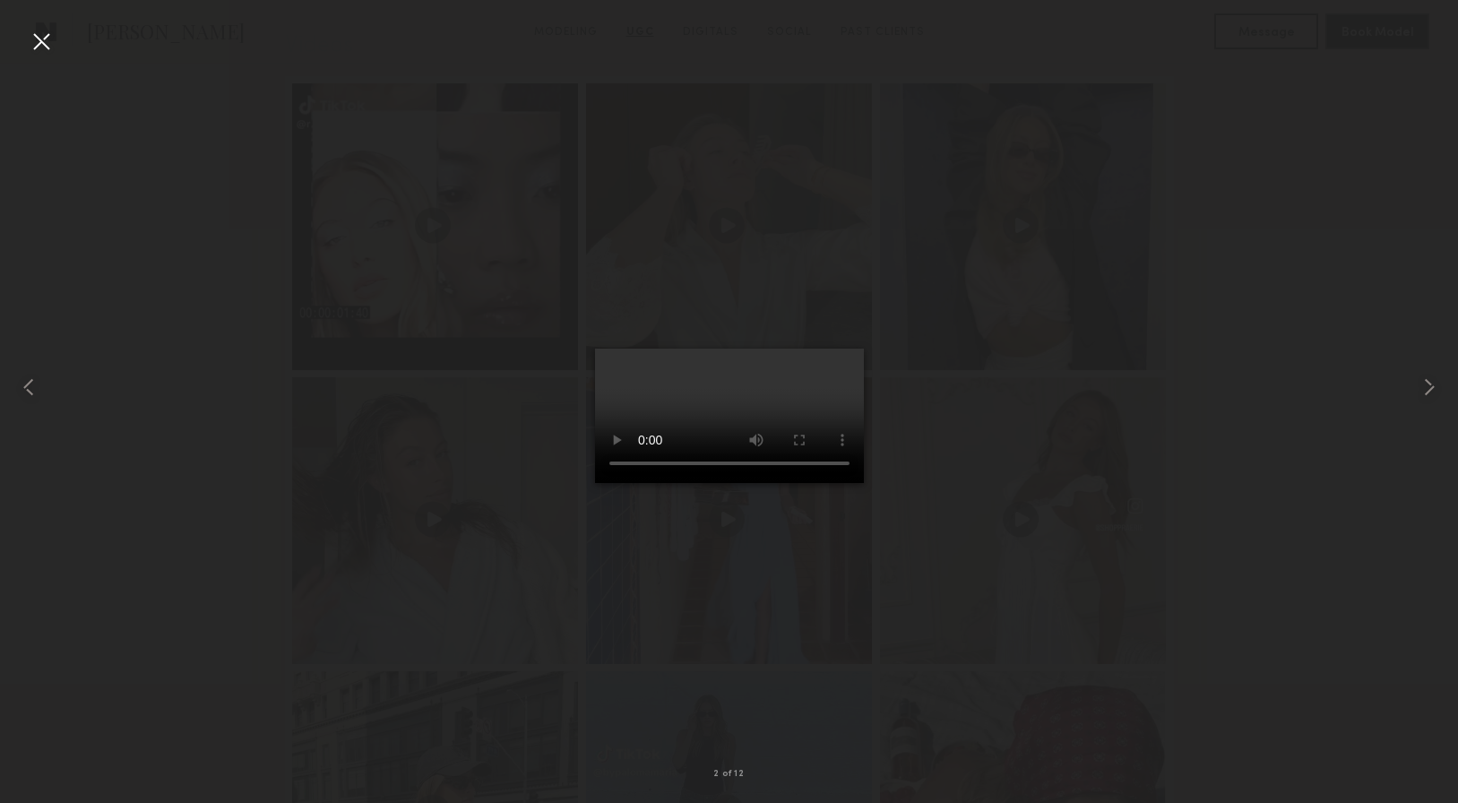
click at [48, 44] on div at bounding box center [41, 41] width 29 height 29
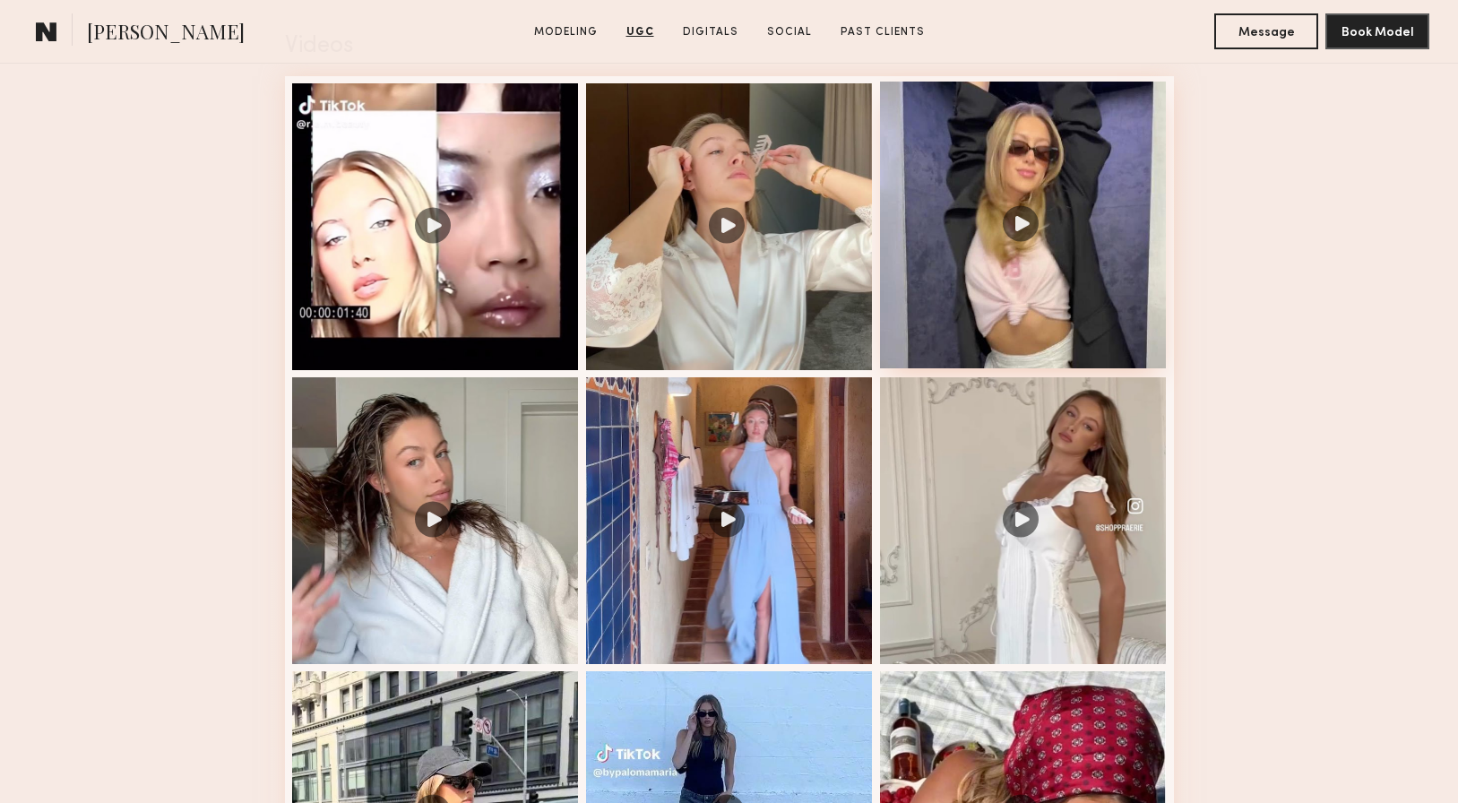
click at [1000, 264] on div at bounding box center [1023, 225] width 287 height 287
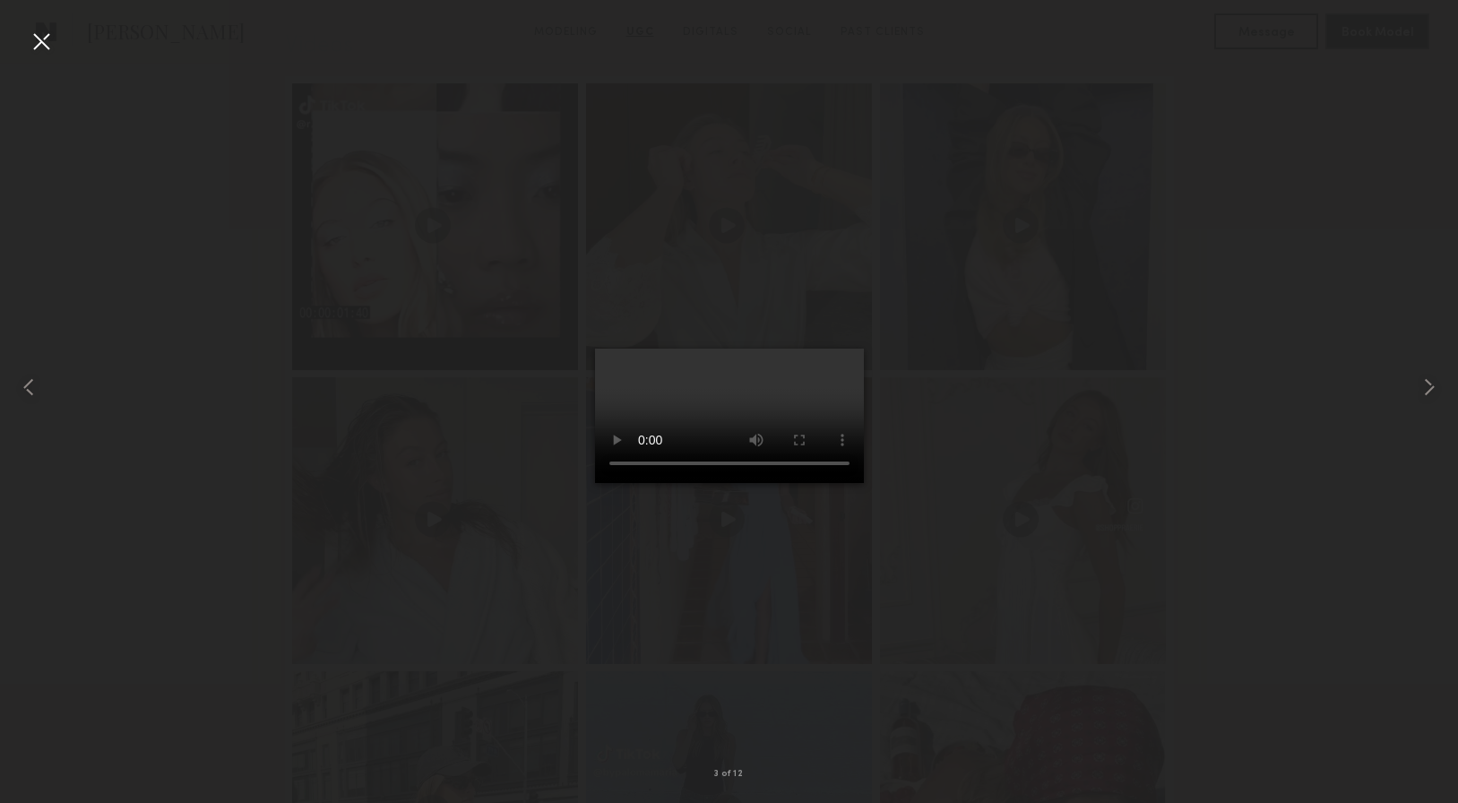
click at [47, 39] on div at bounding box center [41, 41] width 29 height 29
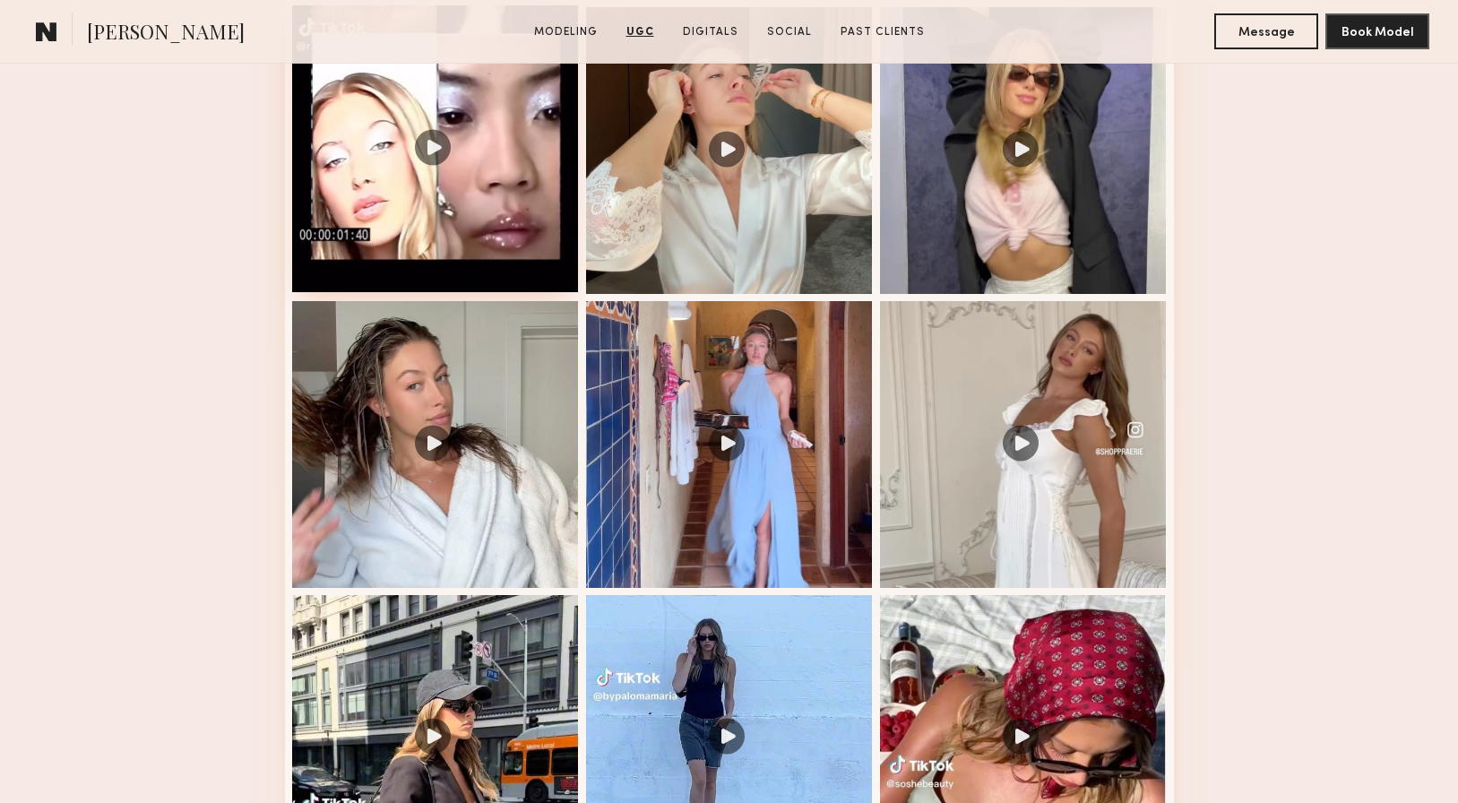
scroll to position [1953, 0]
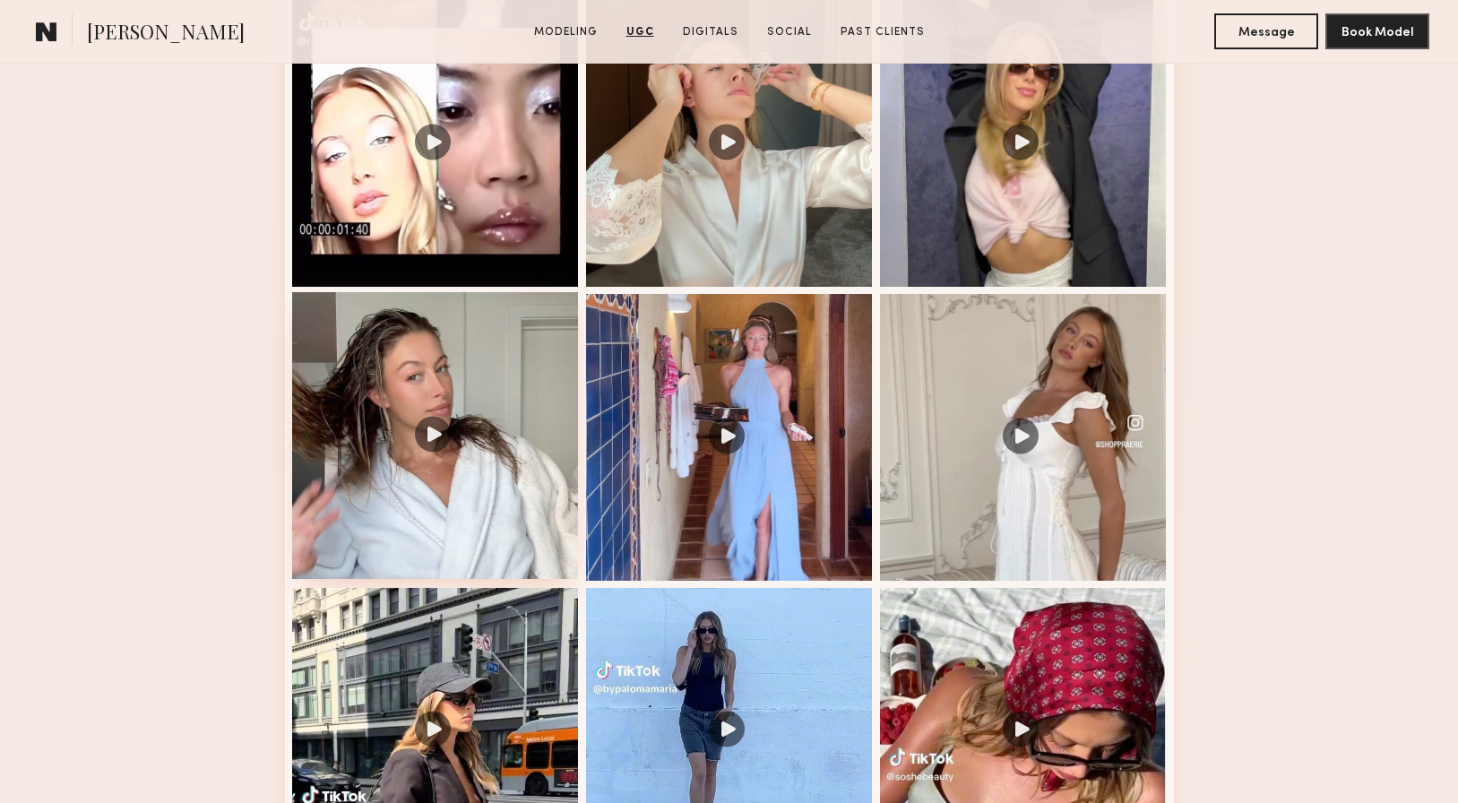
click at [437, 385] on div at bounding box center [435, 435] width 287 height 287
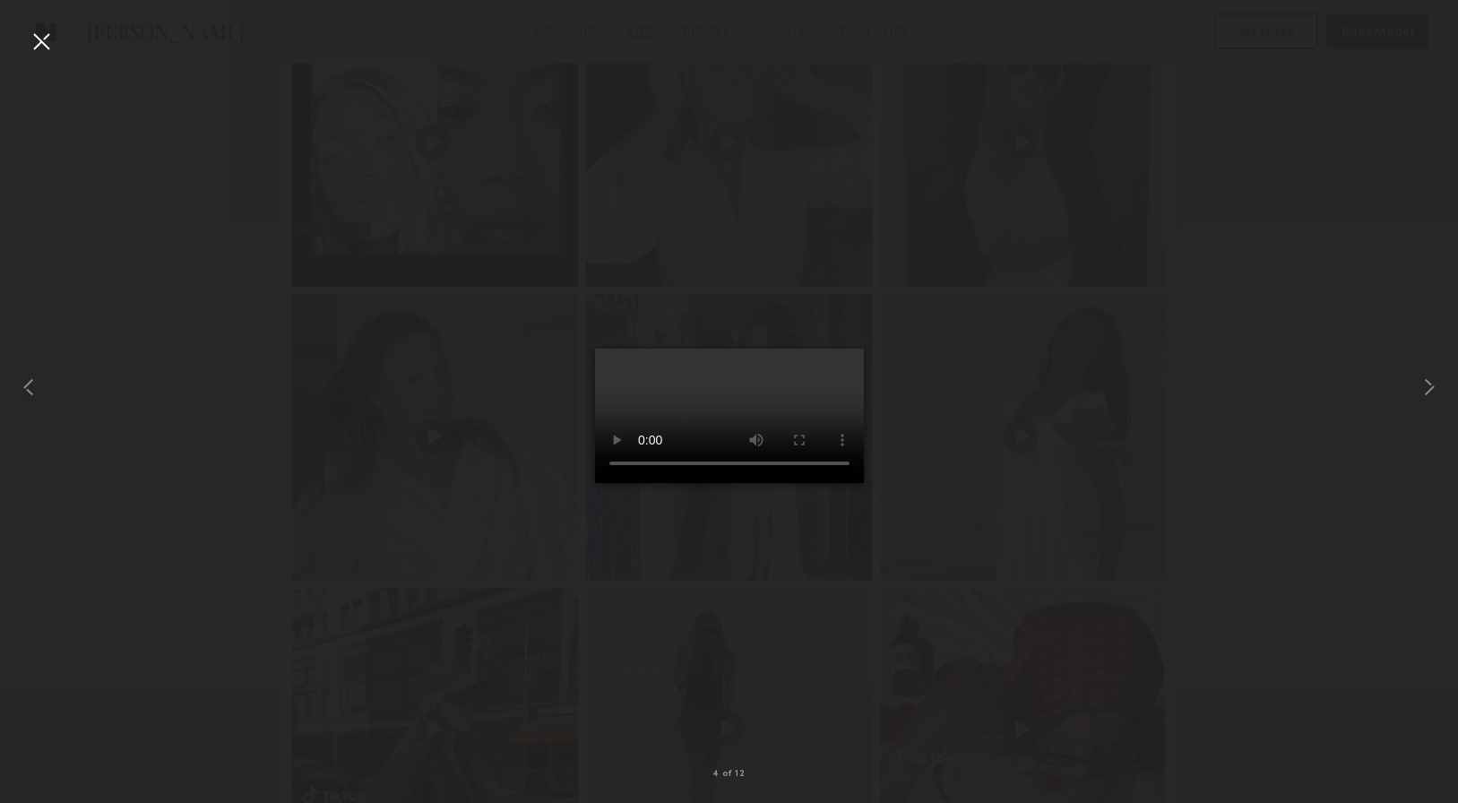
click at [46, 45] on div at bounding box center [41, 41] width 29 height 29
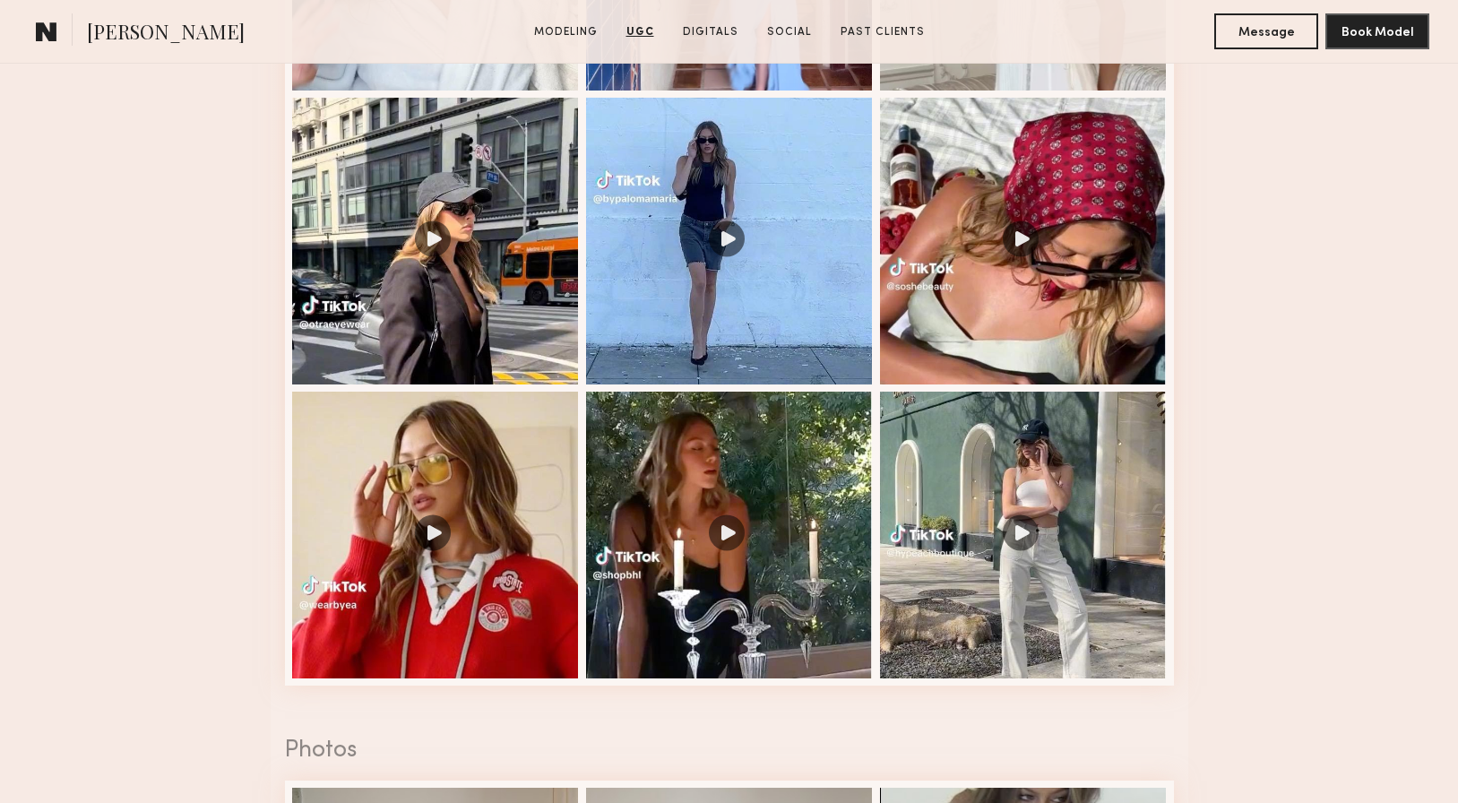
scroll to position [2449, 0]
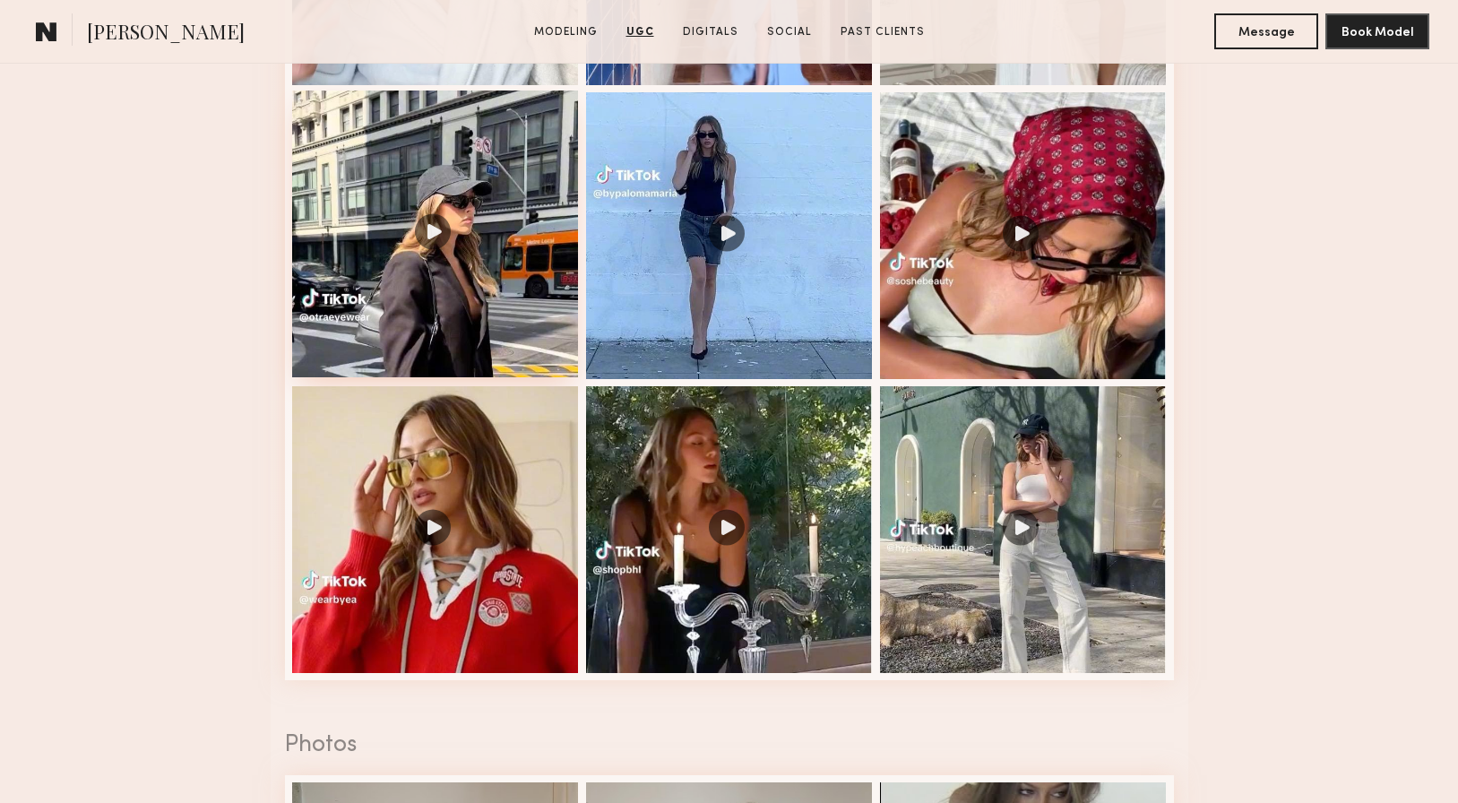
click at [386, 199] on div at bounding box center [435, 234] width 287 height 287
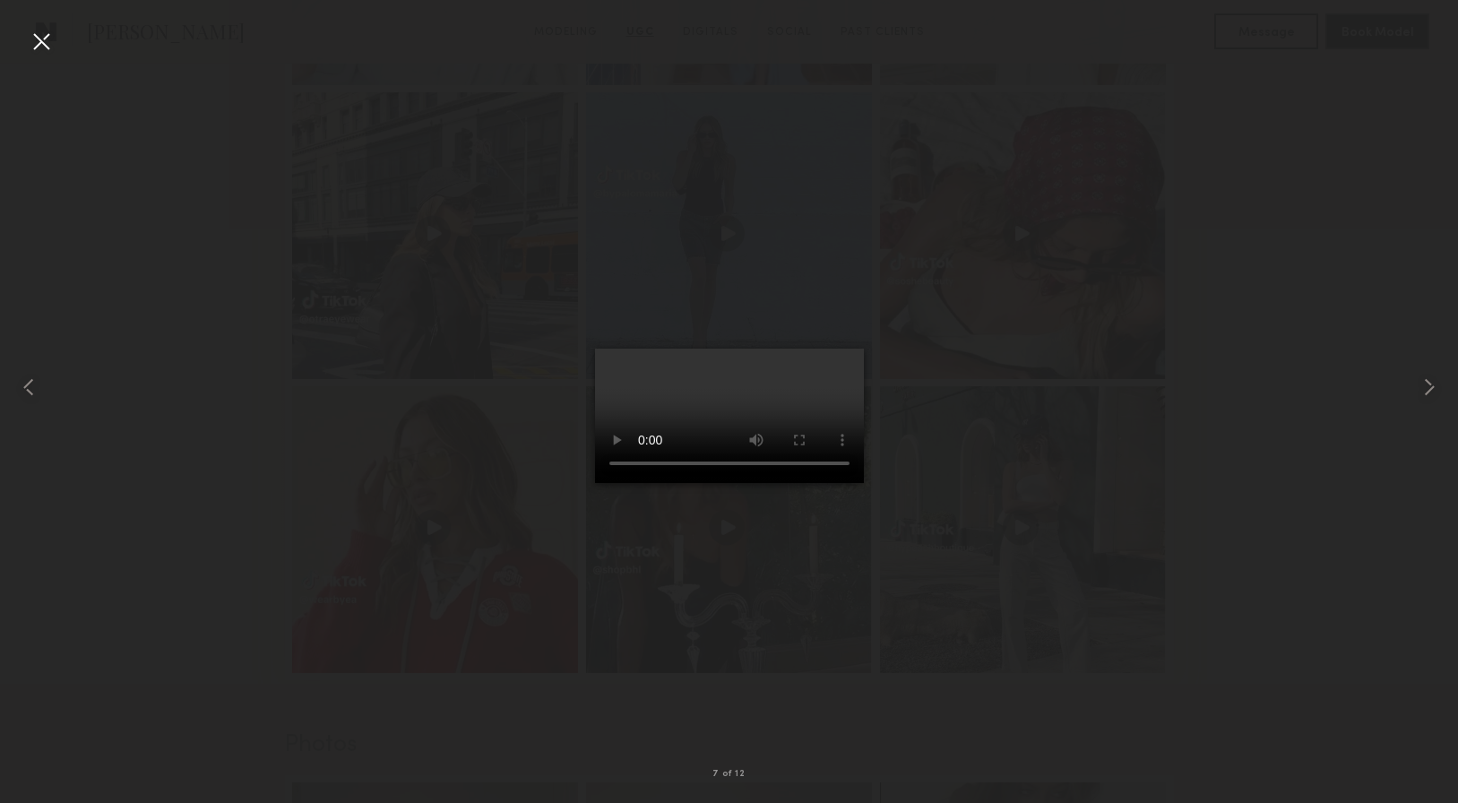
click at [48, 40] on div at bounding box center [41, 41] width 29 height 29
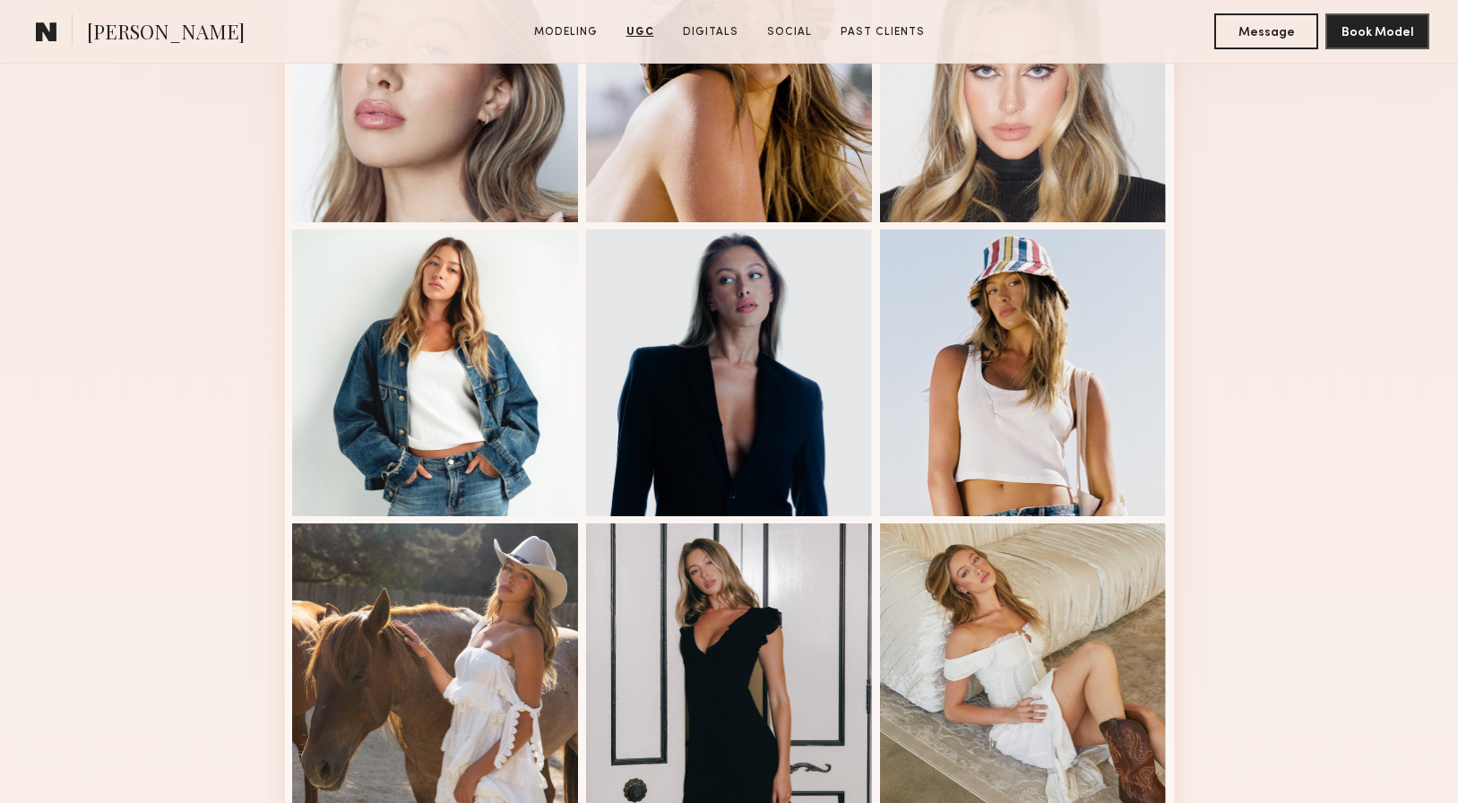
scroll to position [0, 0]
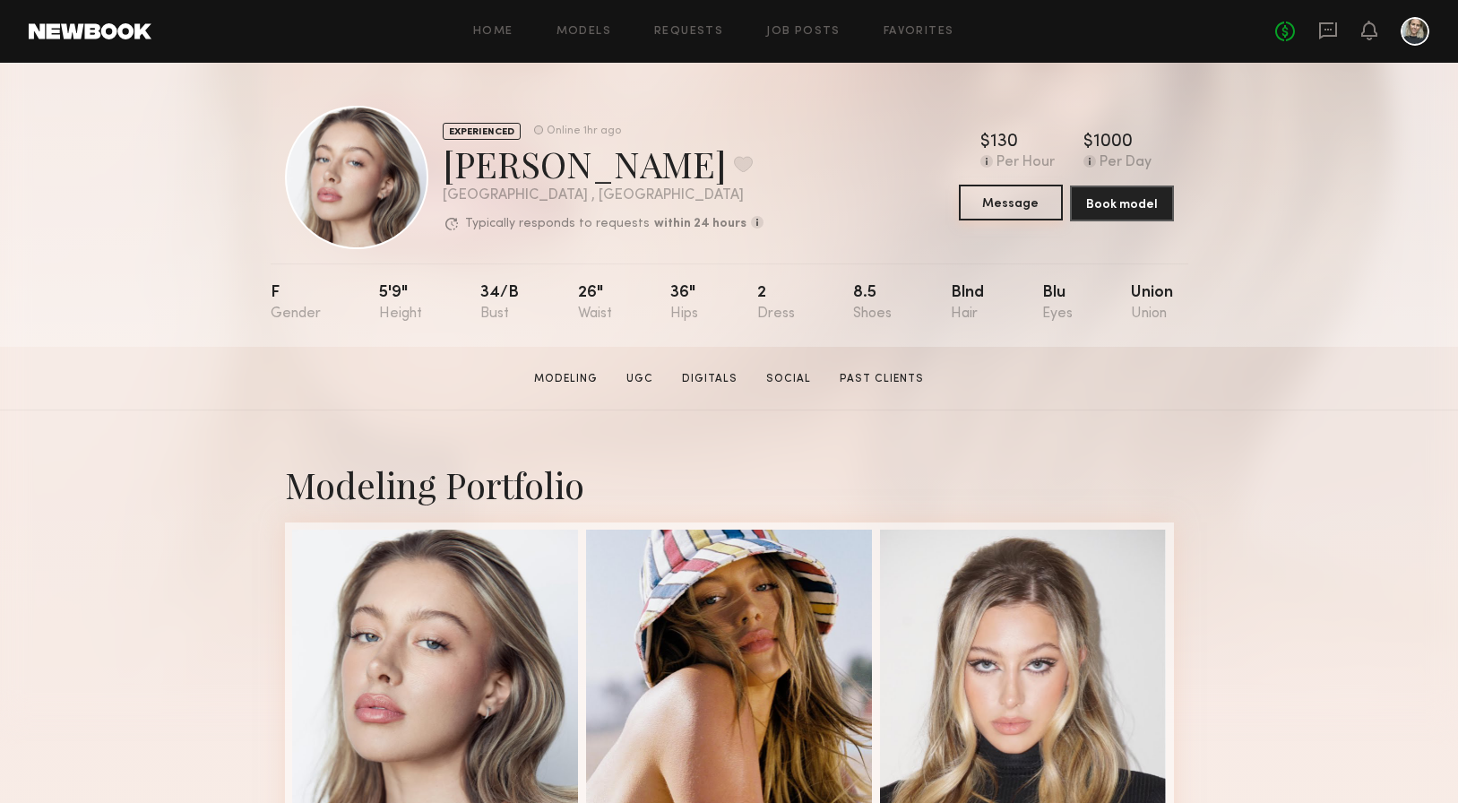
click at [1019, 202] on button "Message" at bounding box center [1011, 203] width 104 height 36
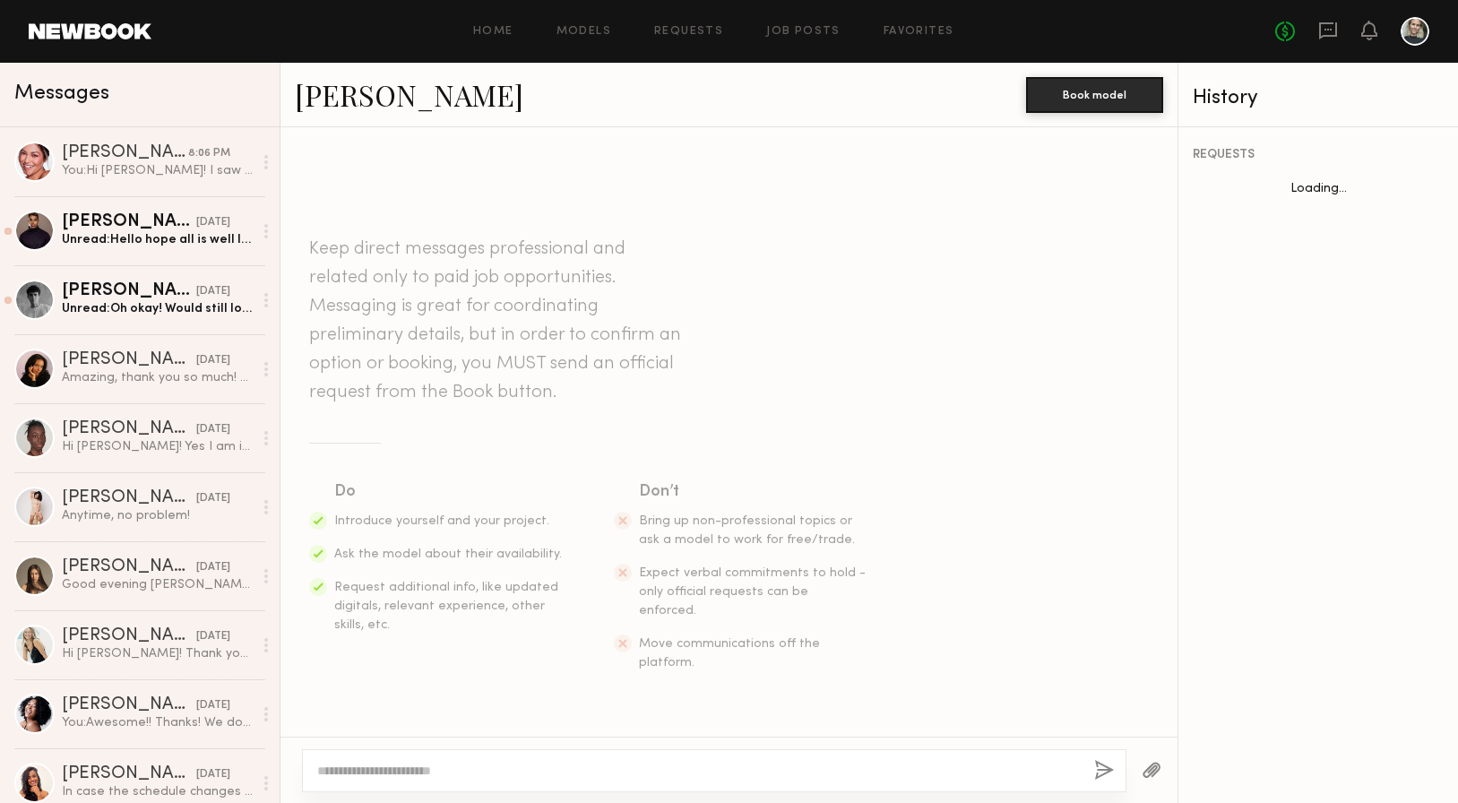
click at [344, 772] on textarea at bounding box center [698, 771] width 763 height 18
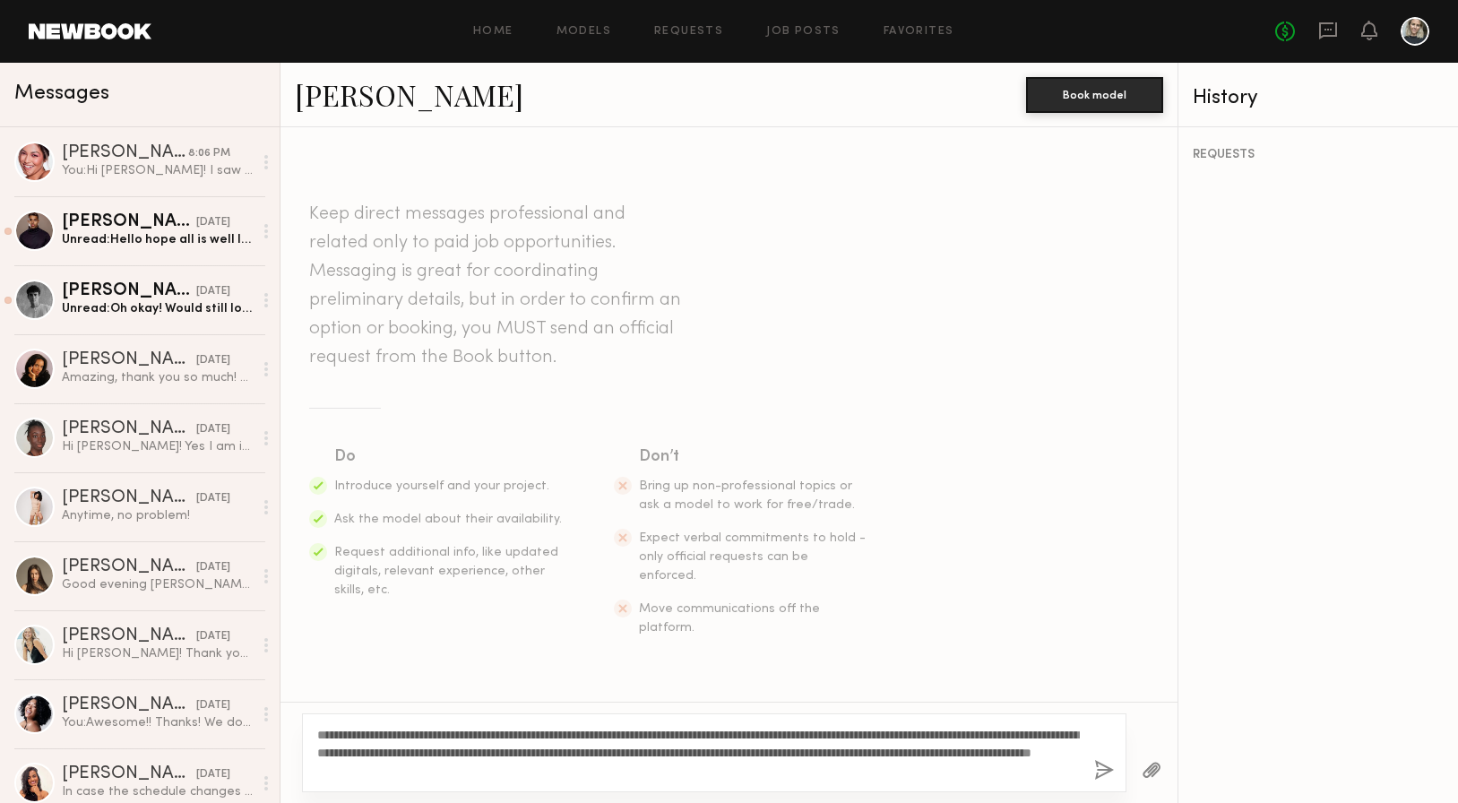
drag, startPoint x: 364, startPoint y: 733, endPoint x: 331, endPoint y: 731, distance: 33.3
click at [331, 731] on textarea "**********" at bounding box center [698, 753] width 763 height 54
drag, startPoint x: 481, startPoint y: 749, endPoint x: 372, endPoint y: 750, distance: 109.4
click at [372, 750] on textarea "**********" at bounding box center [698, 753] width 763 height 54
click at [685, 770] on textarea "**********" at bounding box center [698, 753] width 763 height 54
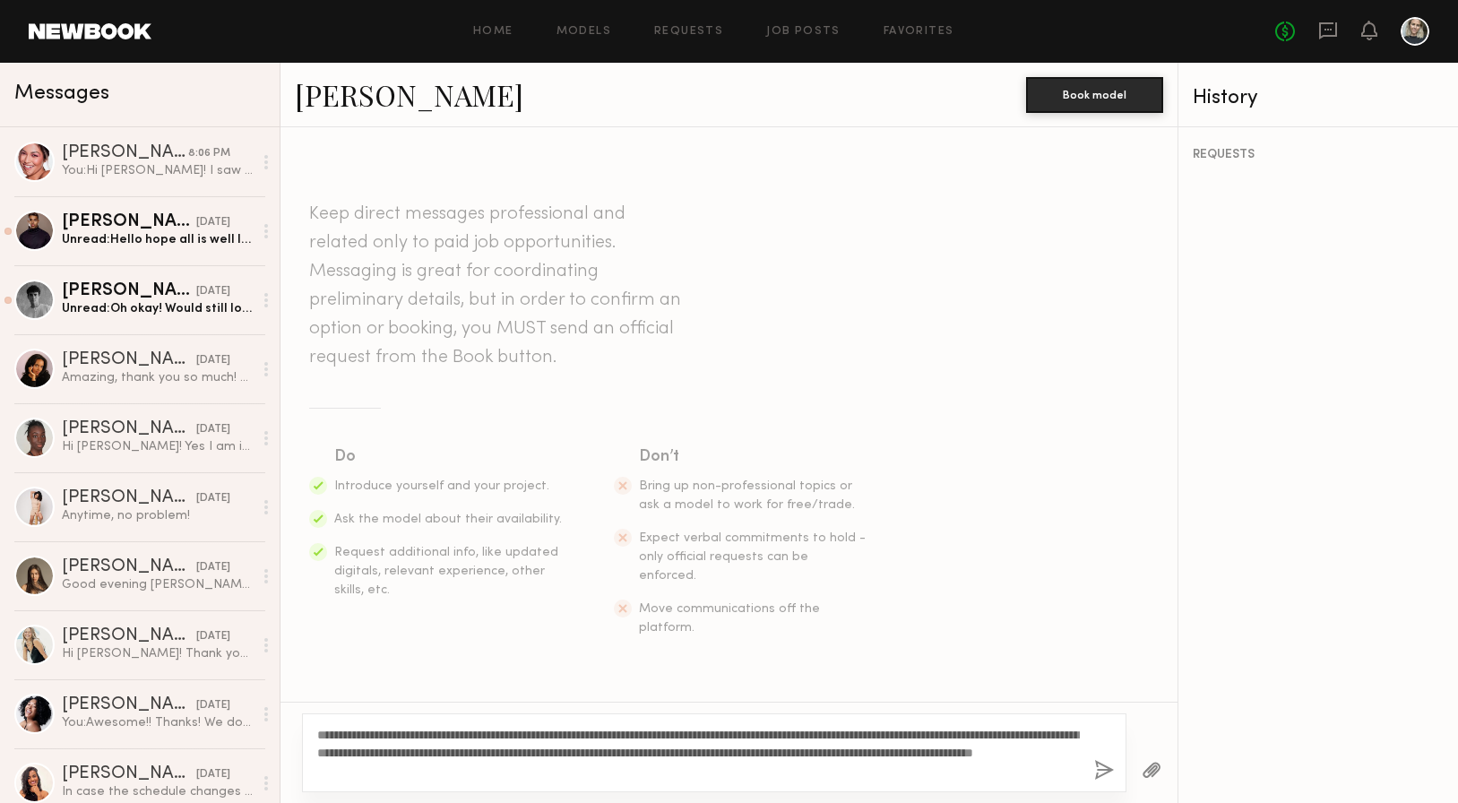
type textarea "**********"
click at [1099, 769] on button "button" at bounding box center [1104, 771] width 20 height 22
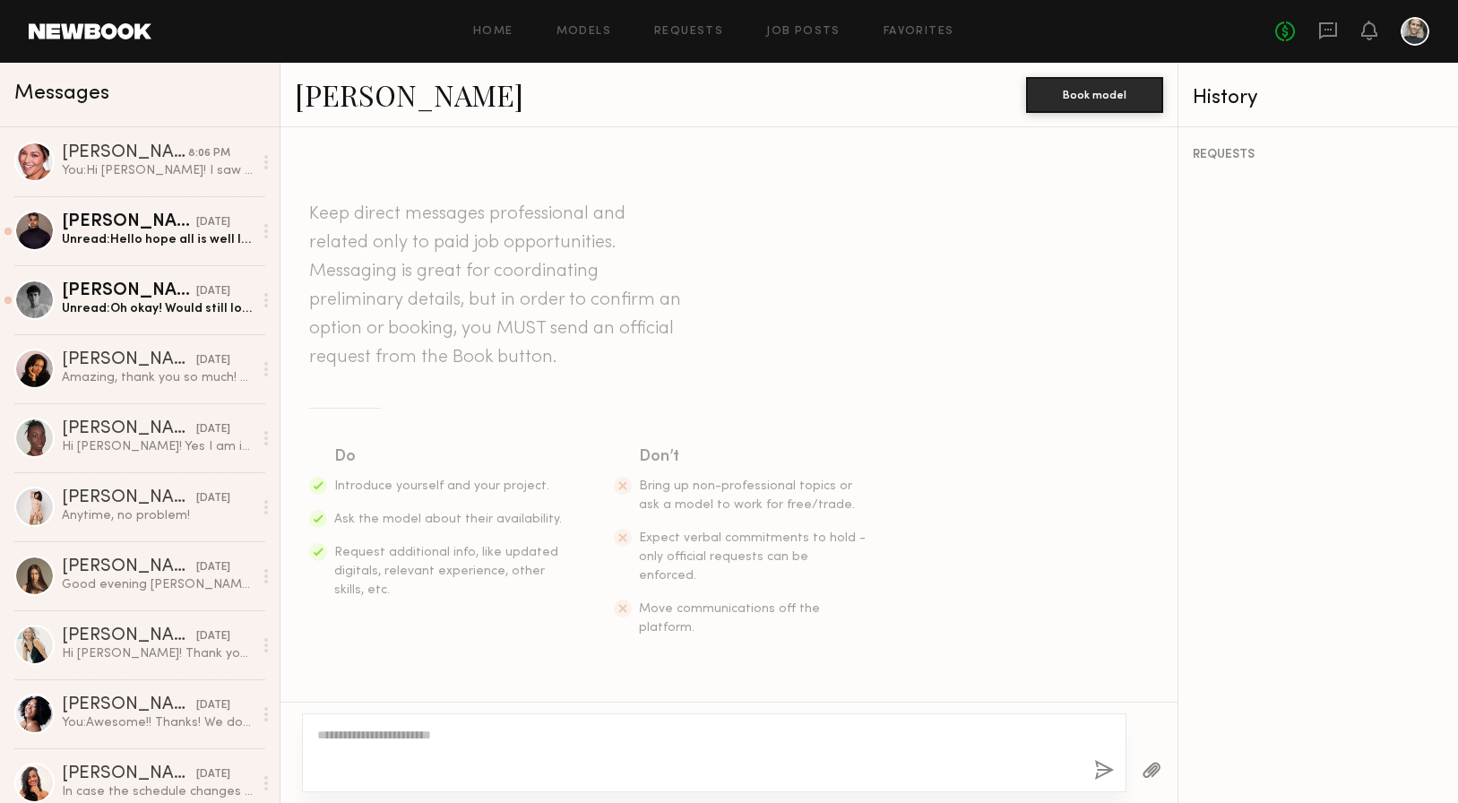
scroll to position [246, 0]
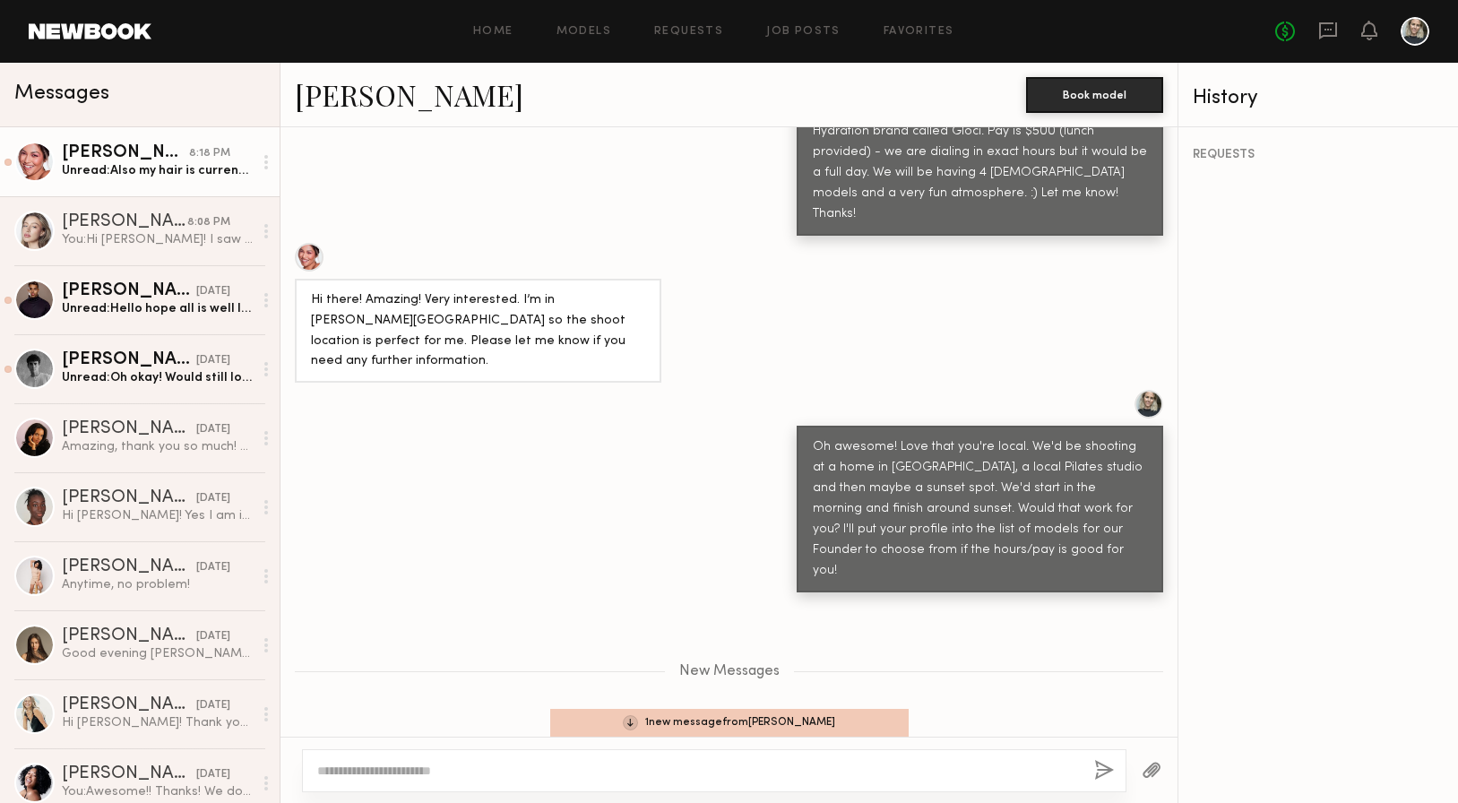
scroll to position [918, 0]
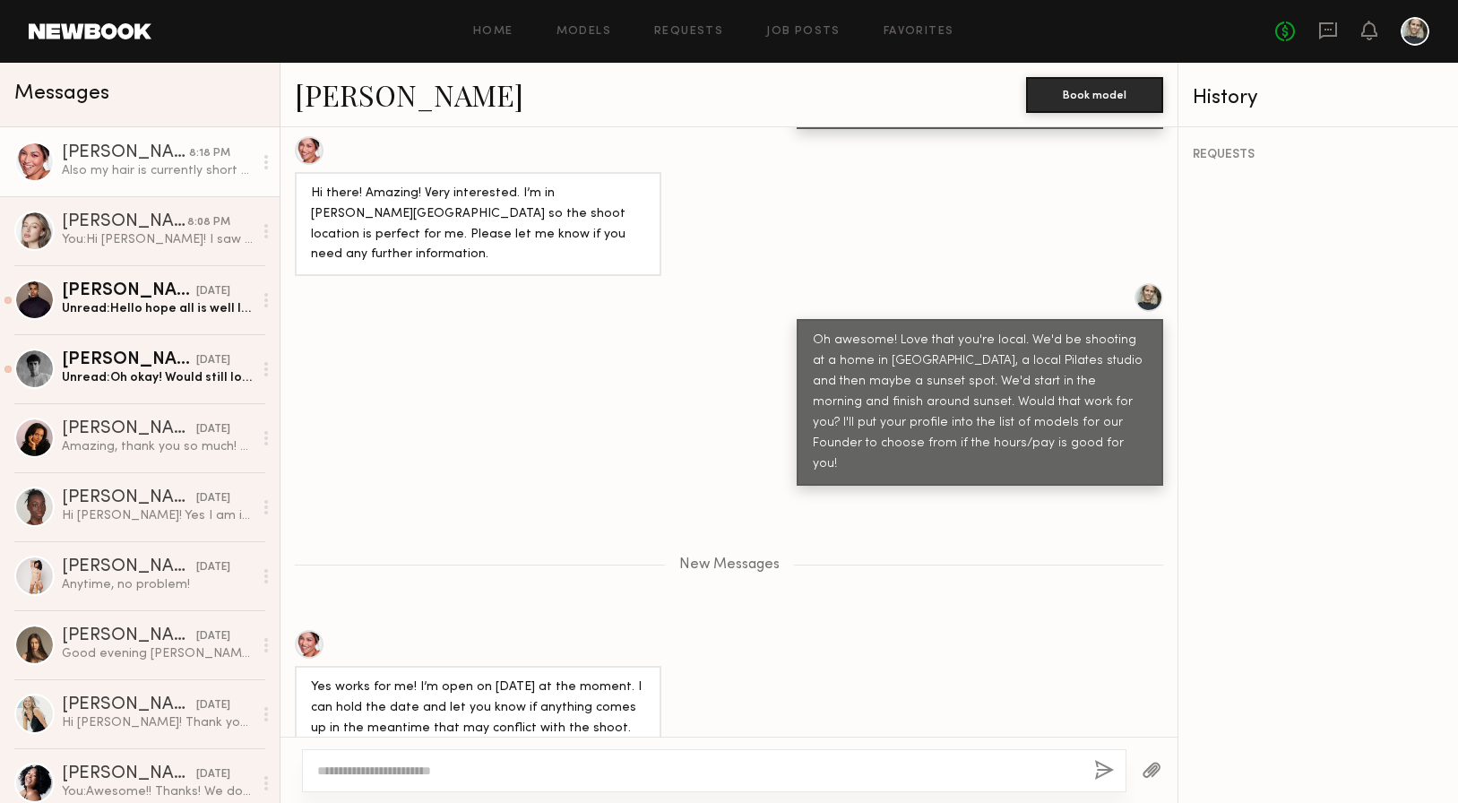
click at [362, 105] on link "[PERSON_NAME]" at bounding box center [409, 94] width 229 height 39
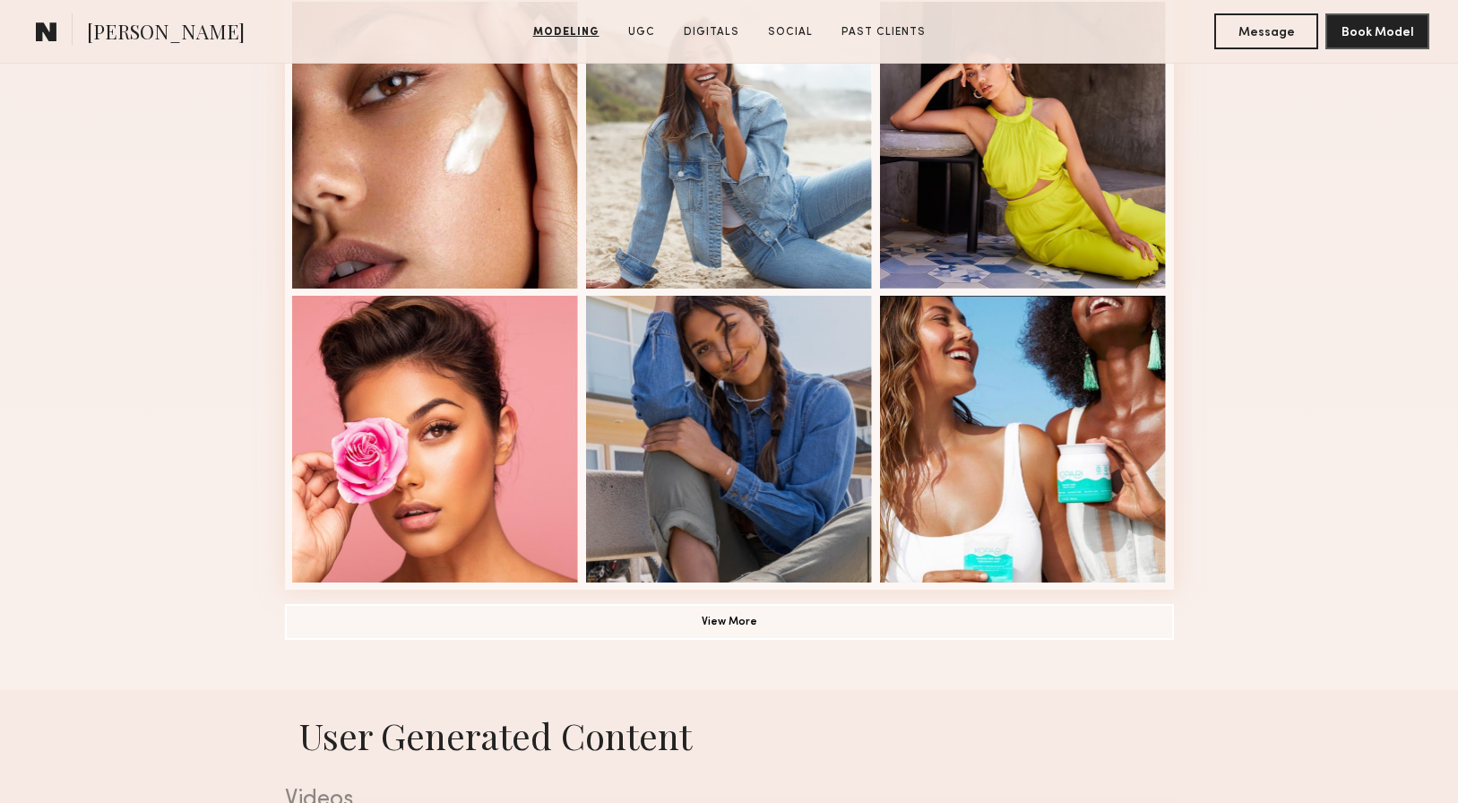
scroll to position [1120, 0]
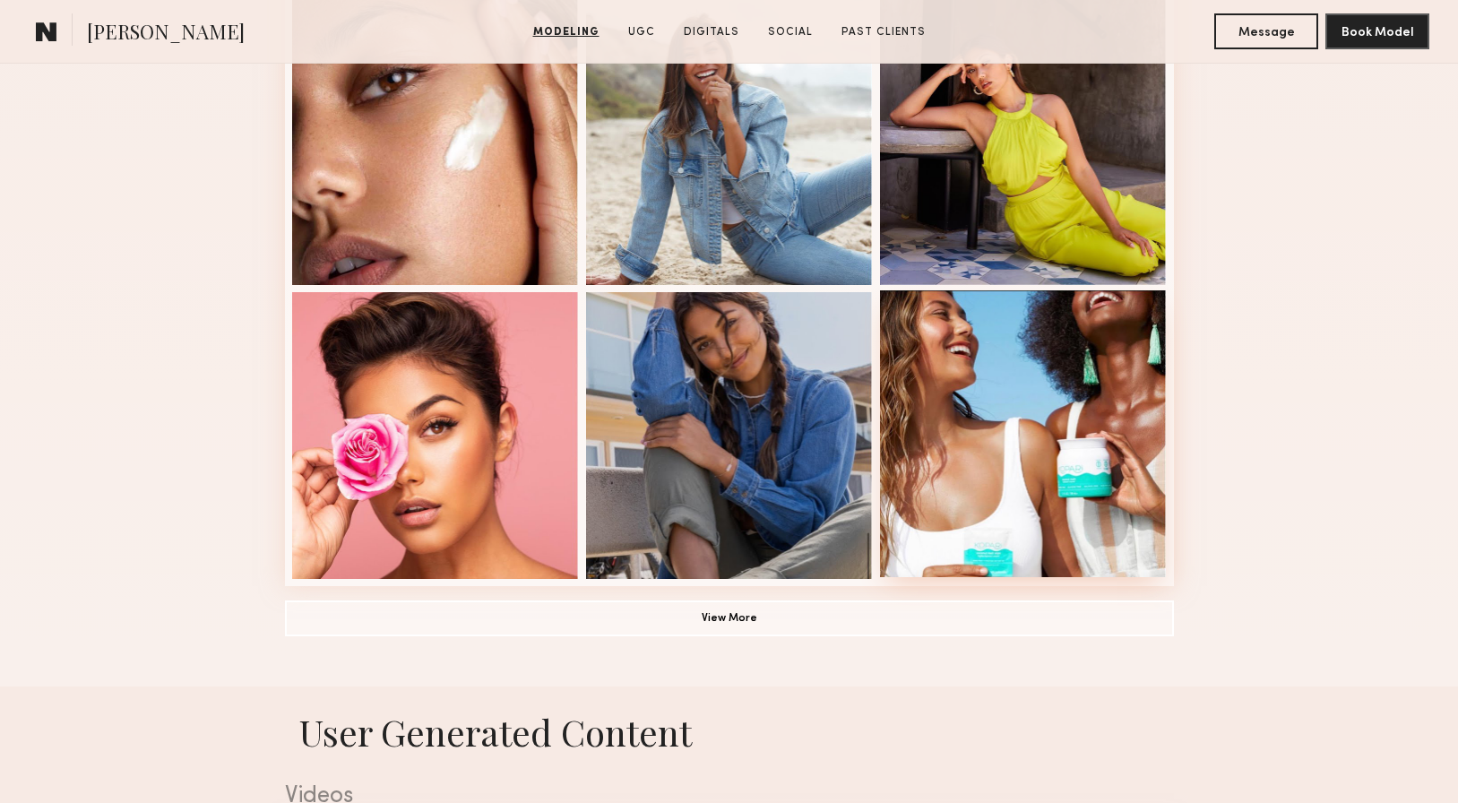
click at [1006, 377] on div at bounding box center [1023, 433] width 287 height 287
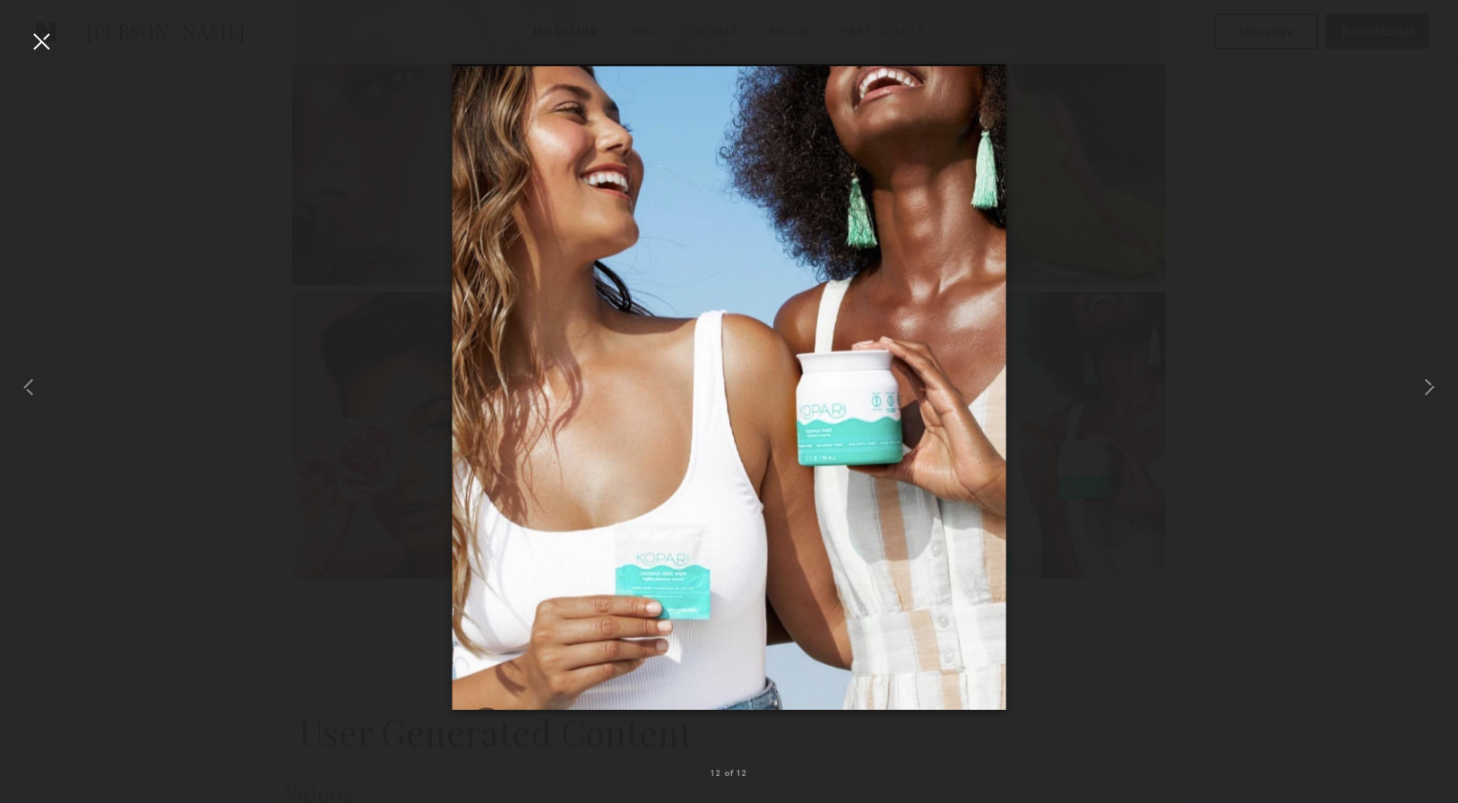
click at [38, 38] on div at bounding box center [41, 41] width 29 height 29
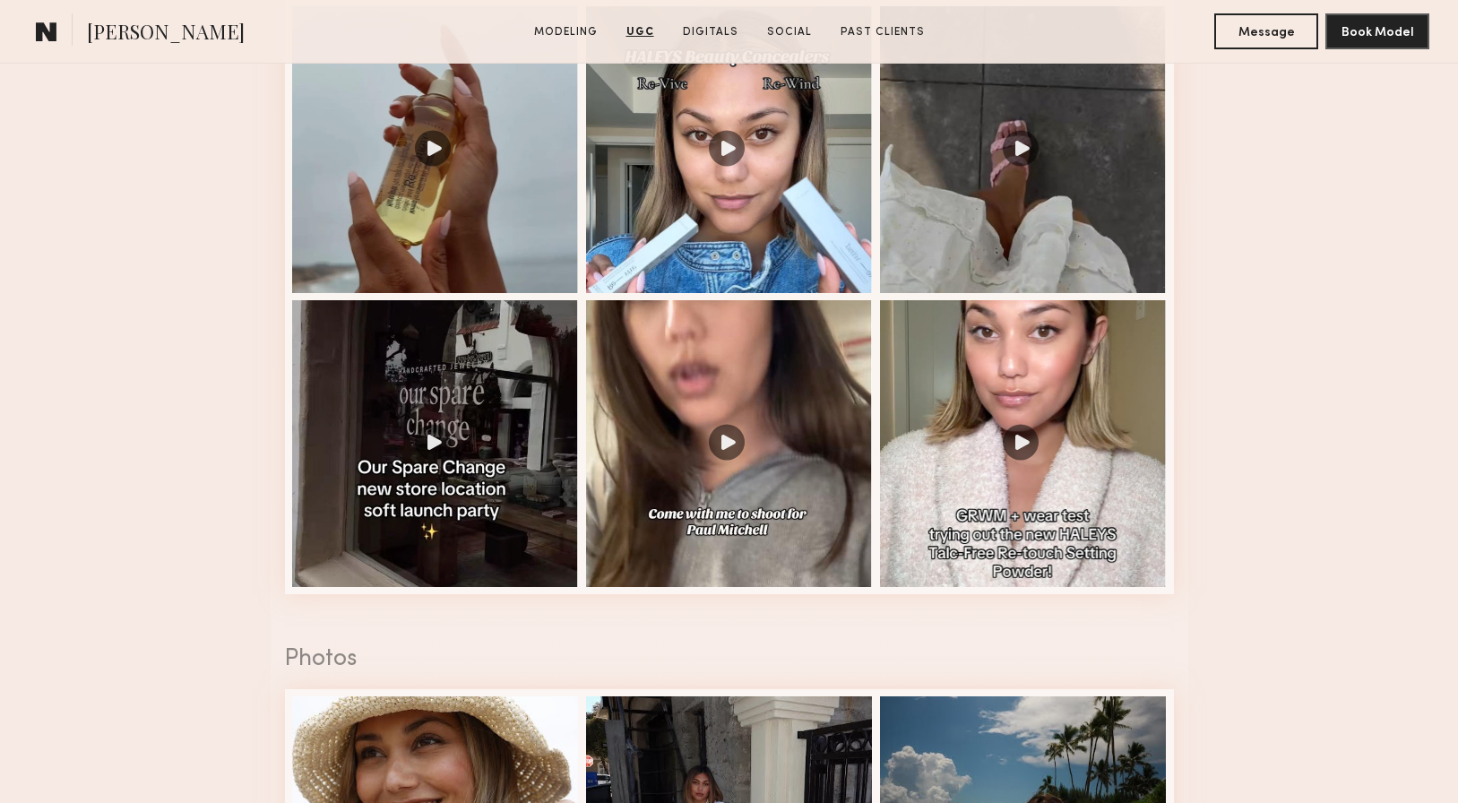
scroll to position [1950, 0]
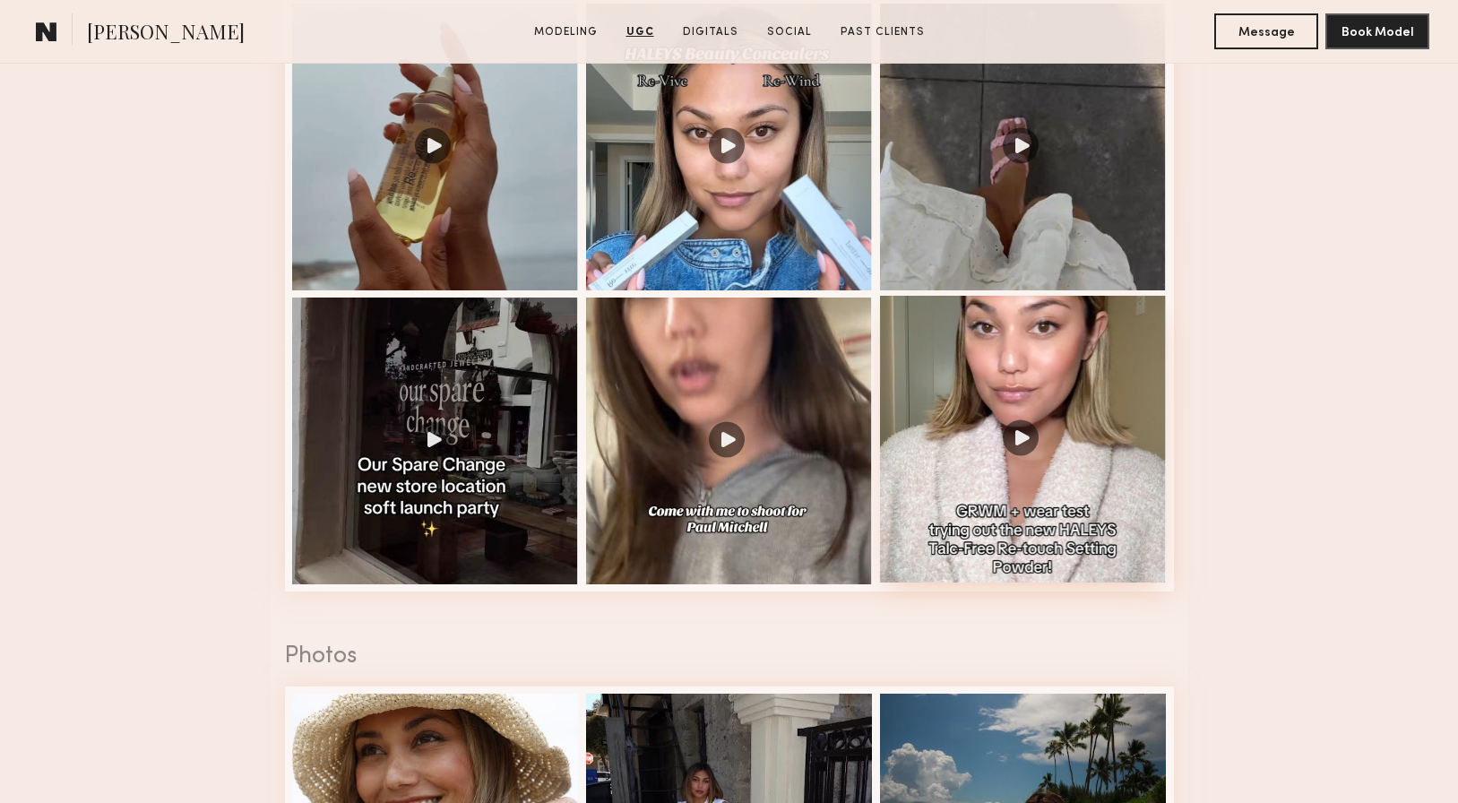
click at [1075, 489] on div at bounding box center [1023, 439] width 287 height 287
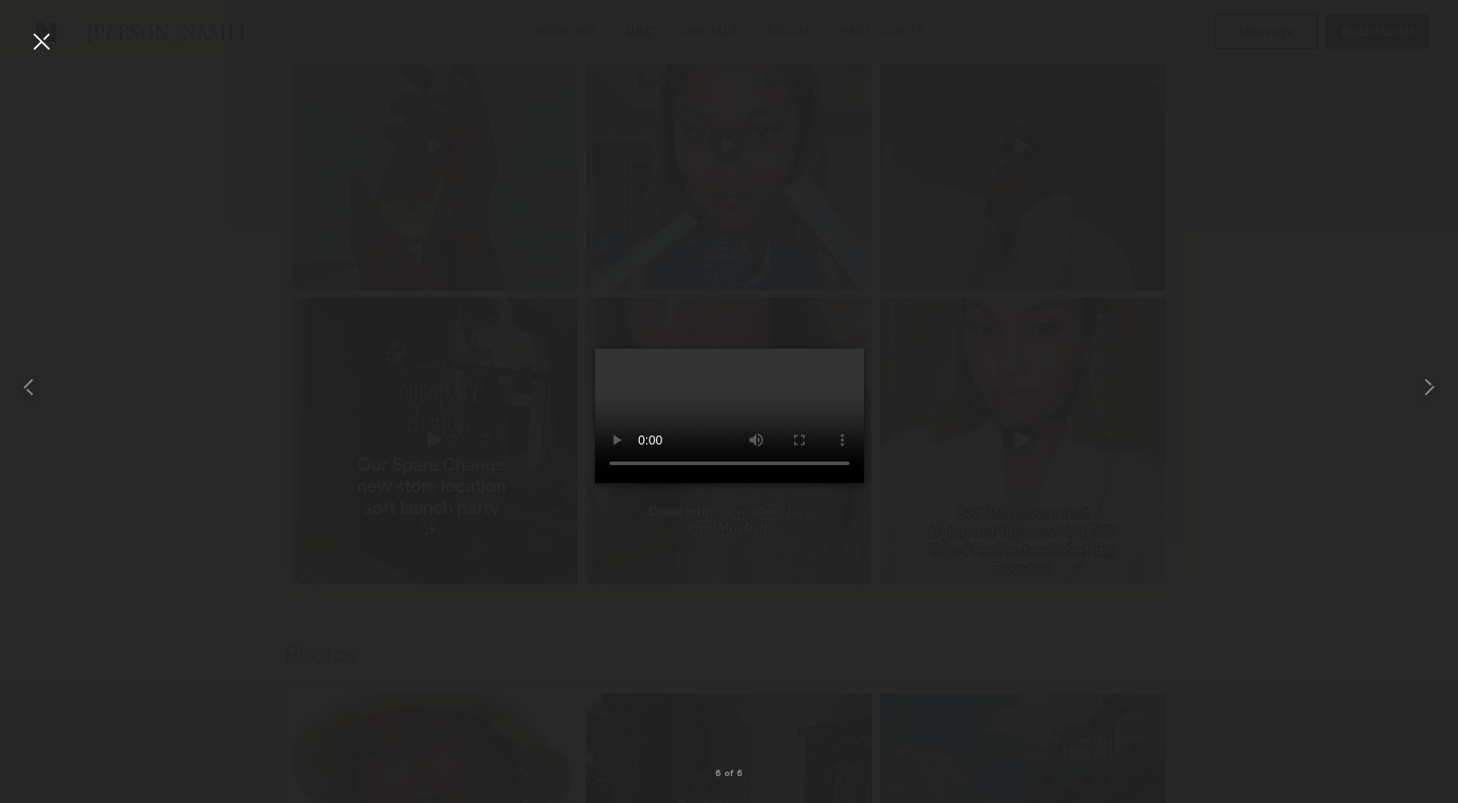
click at [45, 41] on div at bounding box center [41, 41] width 29 height 29
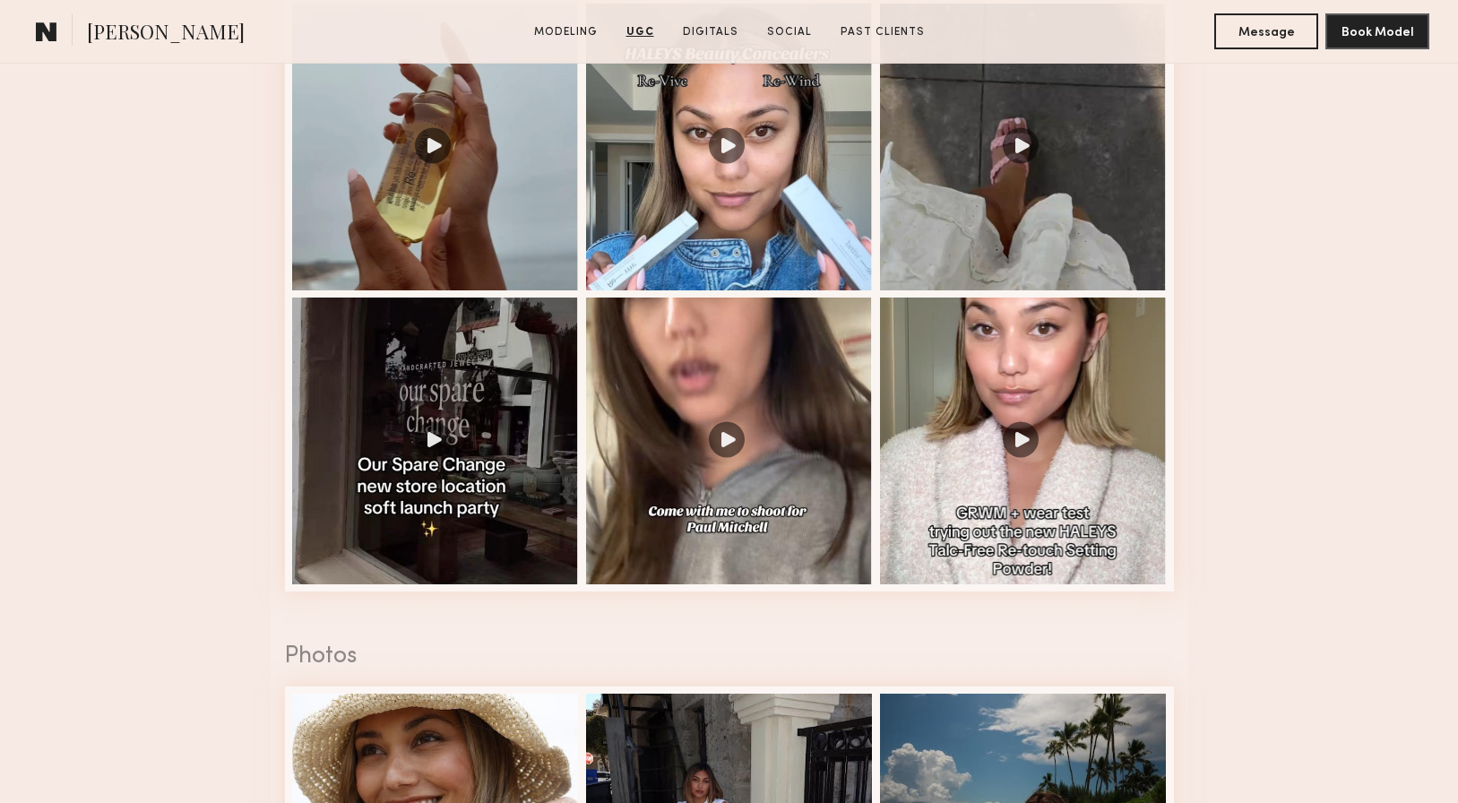
scroll to position [2303, 0]
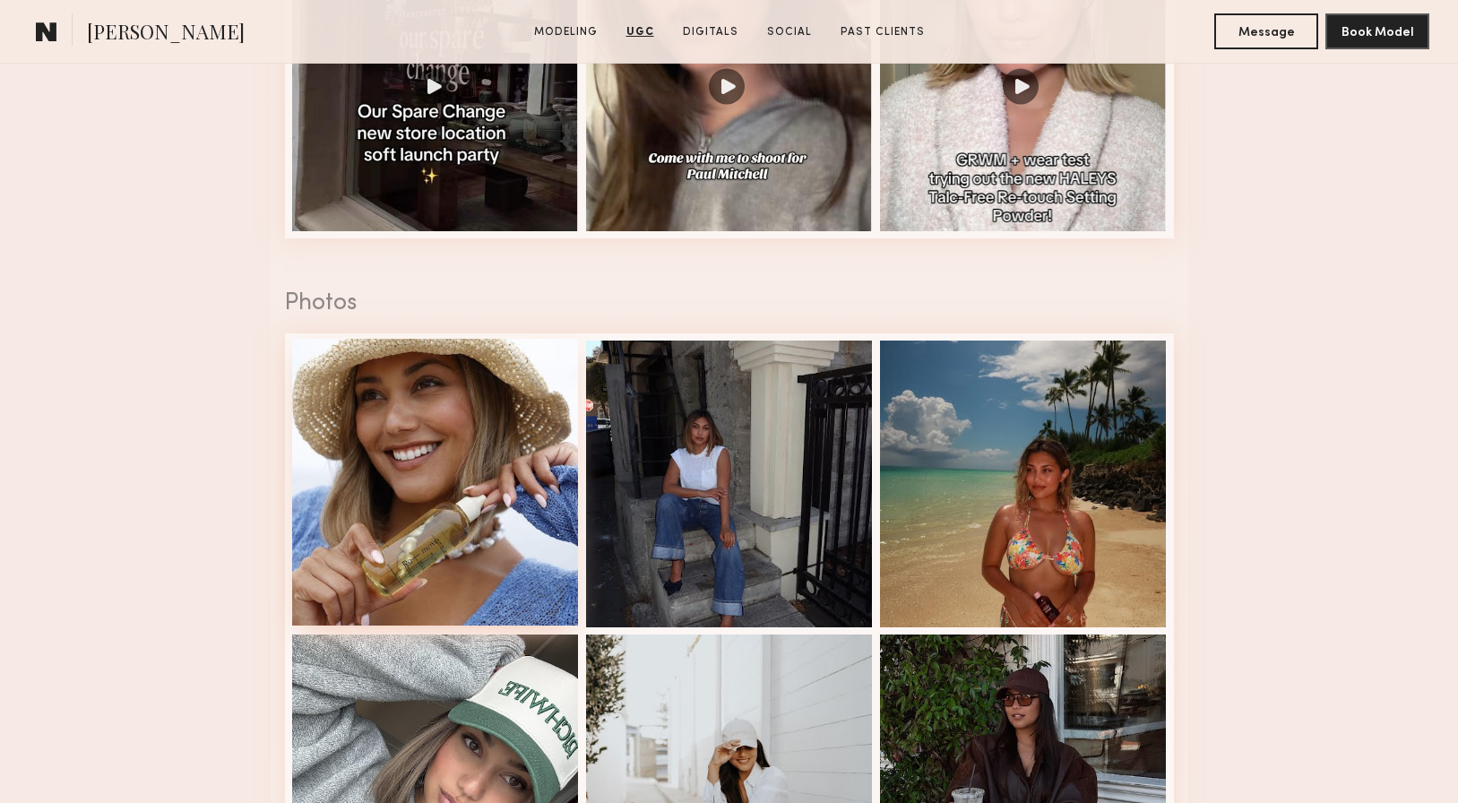
click at [393, 463] on div at bounding box center [435, 482] width 287 height 287
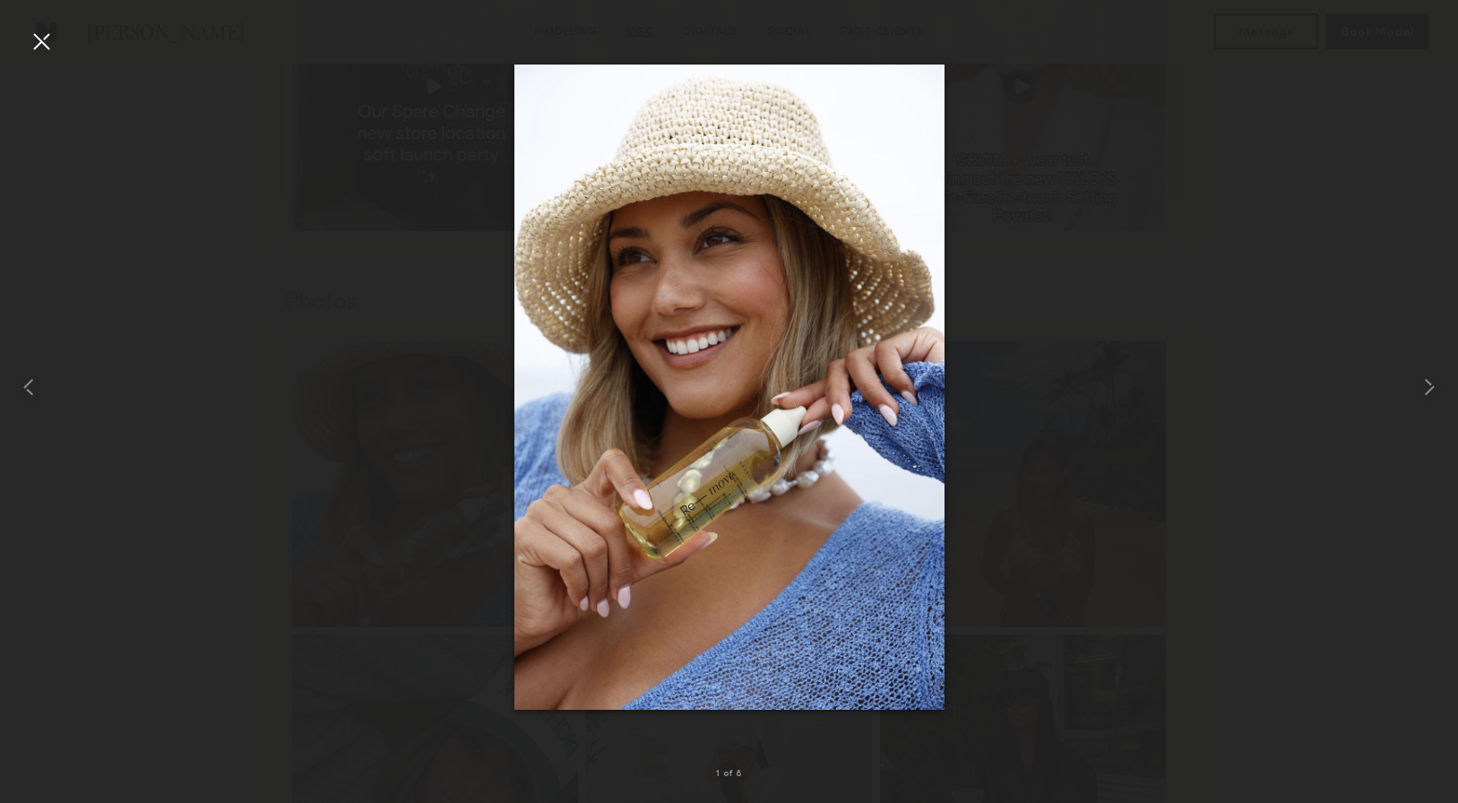
click at [39, 36] on div at bounding box center [41, 41] width 29 height 29
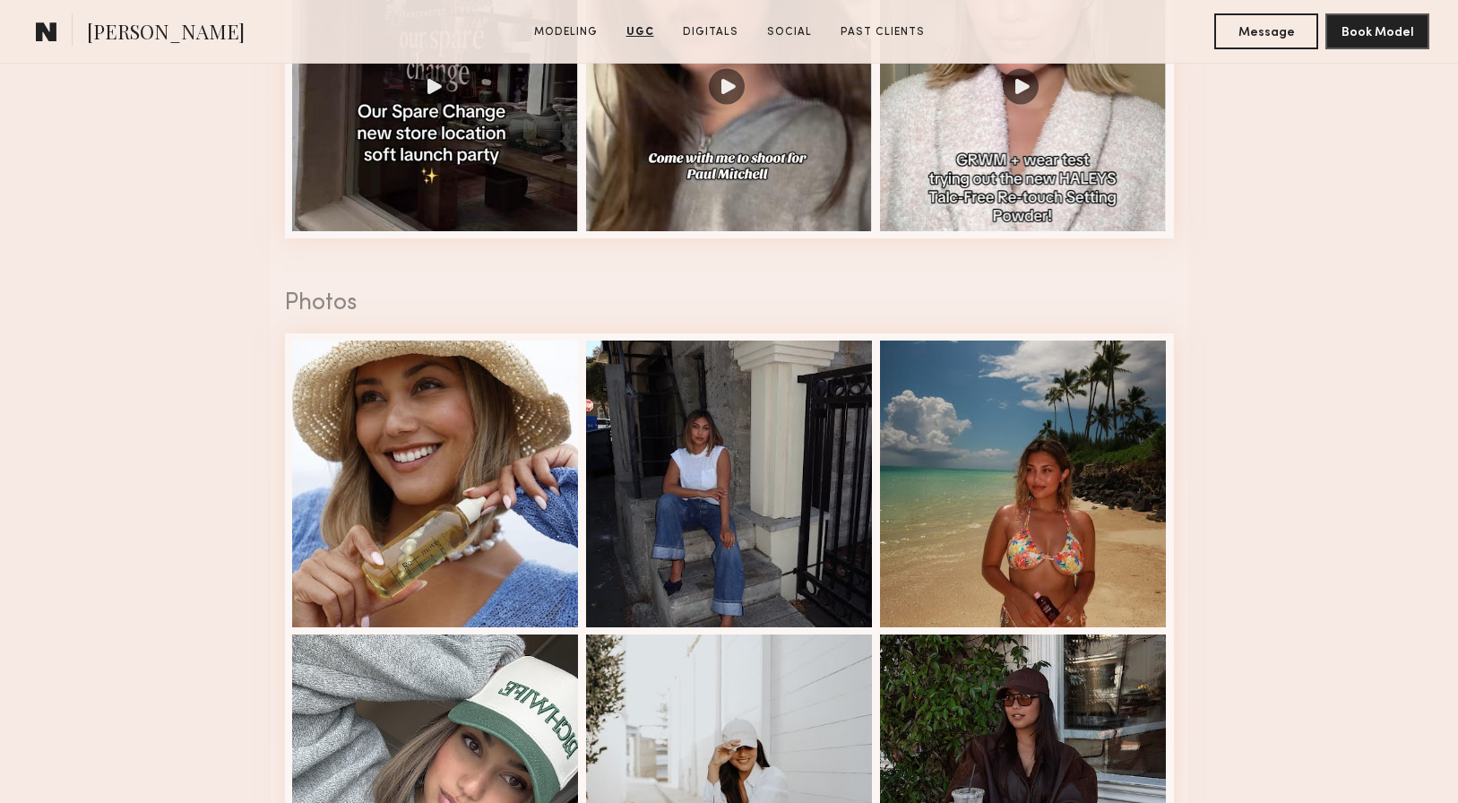
scroll to position [2617, 0]
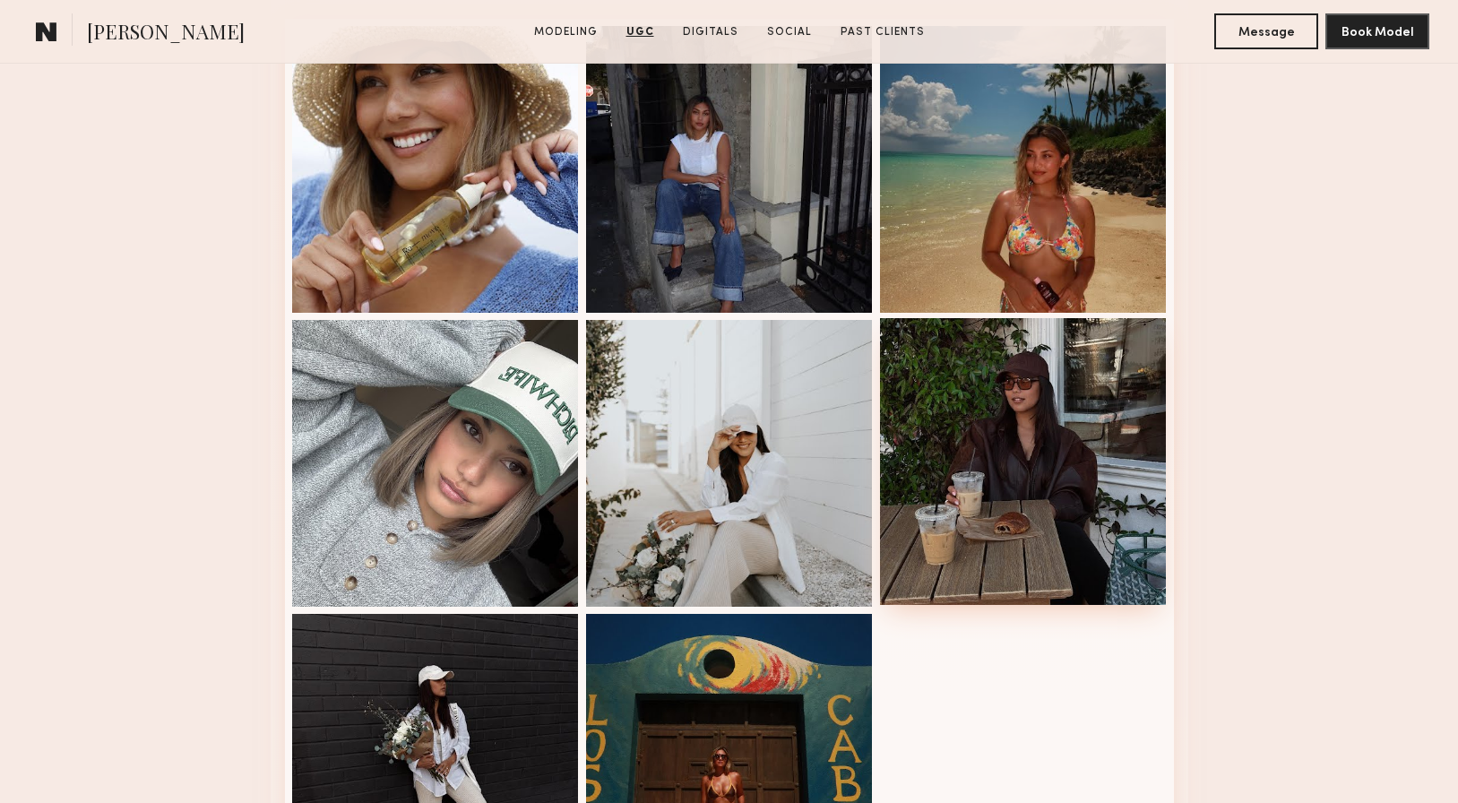
click at [1029, 358] on div at bounding box center [1023, 461] width 287 height 287
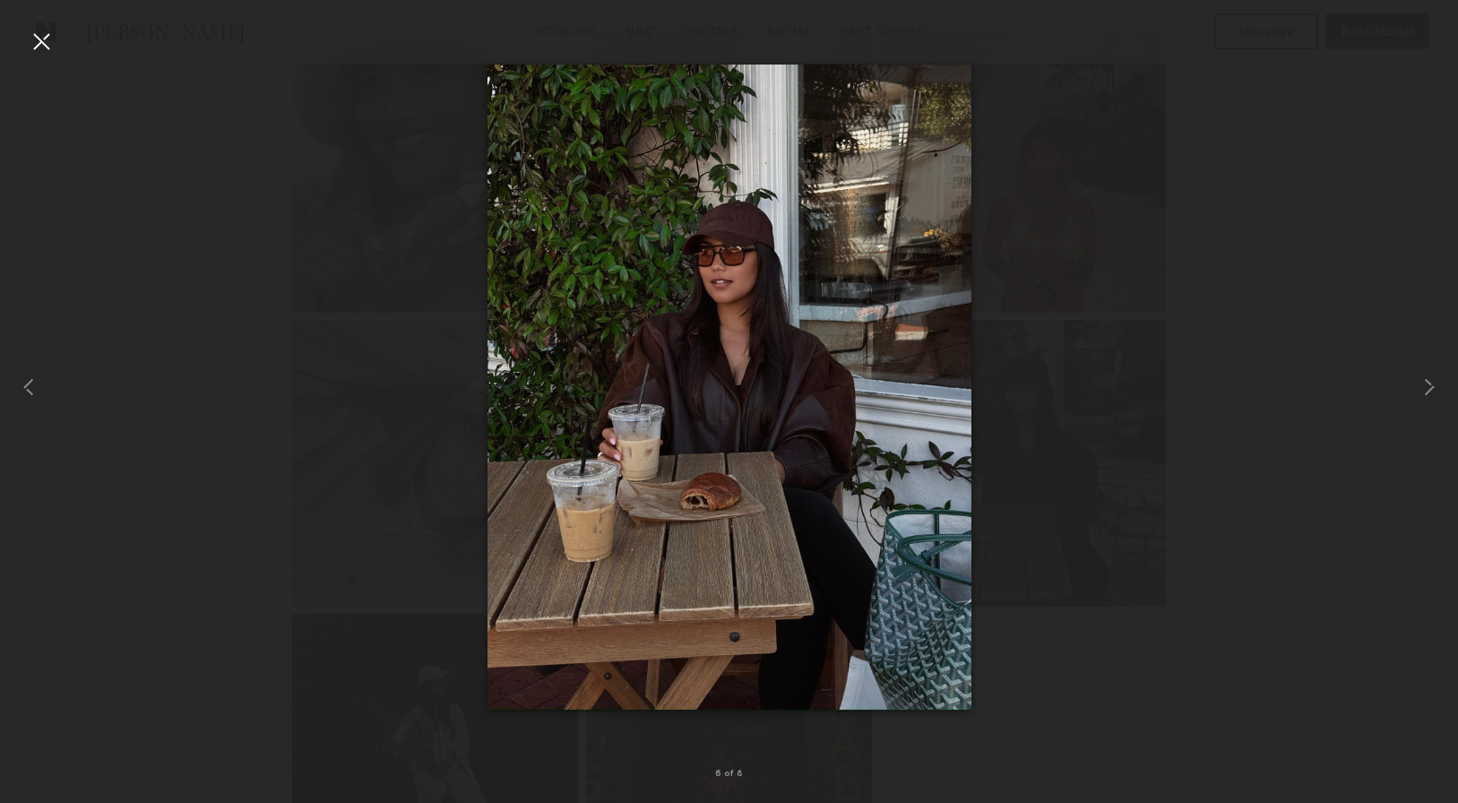
click at [36, 41] on div at bounding box center [41, 41] width 29 height 29
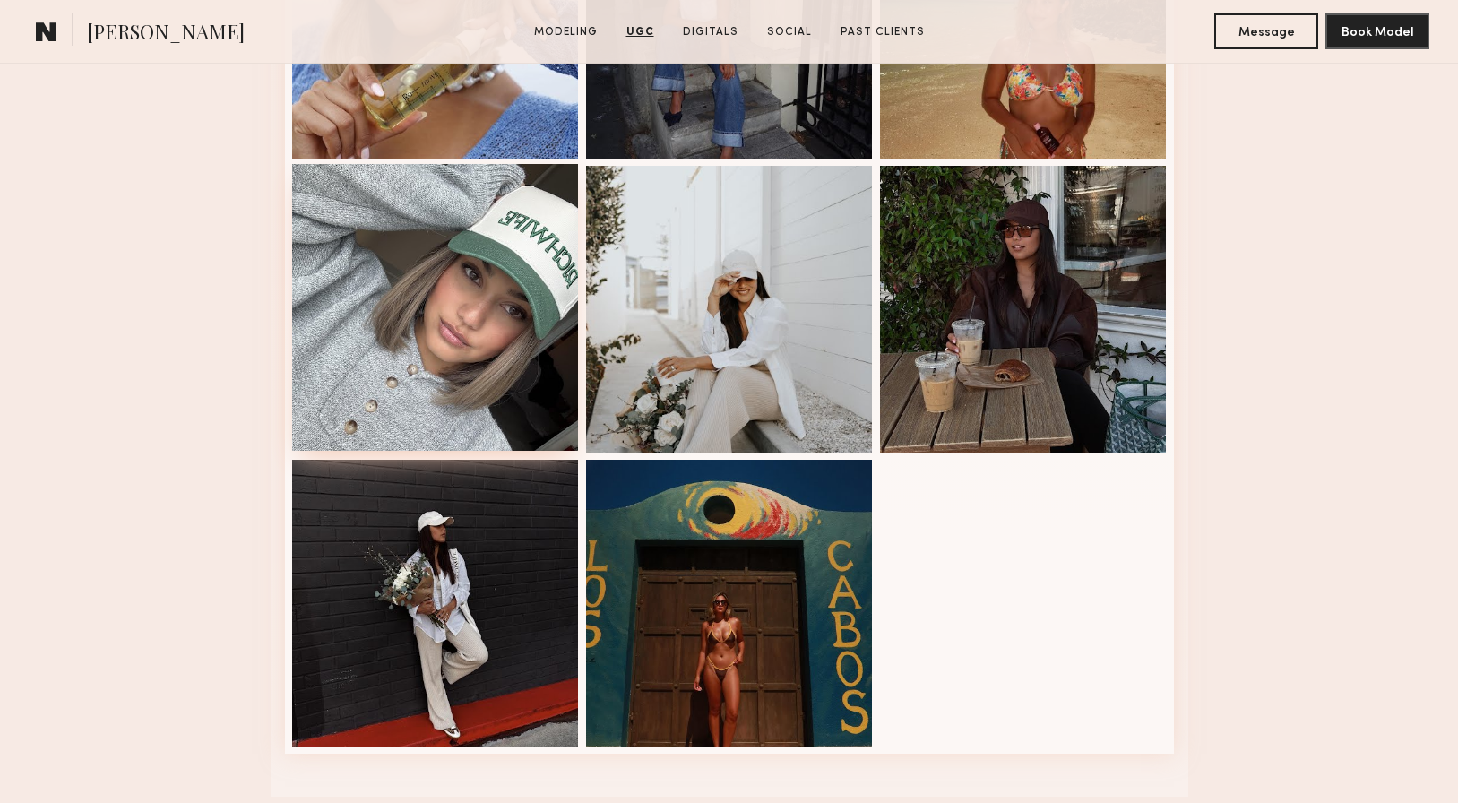
scroll to position [2785, 0]
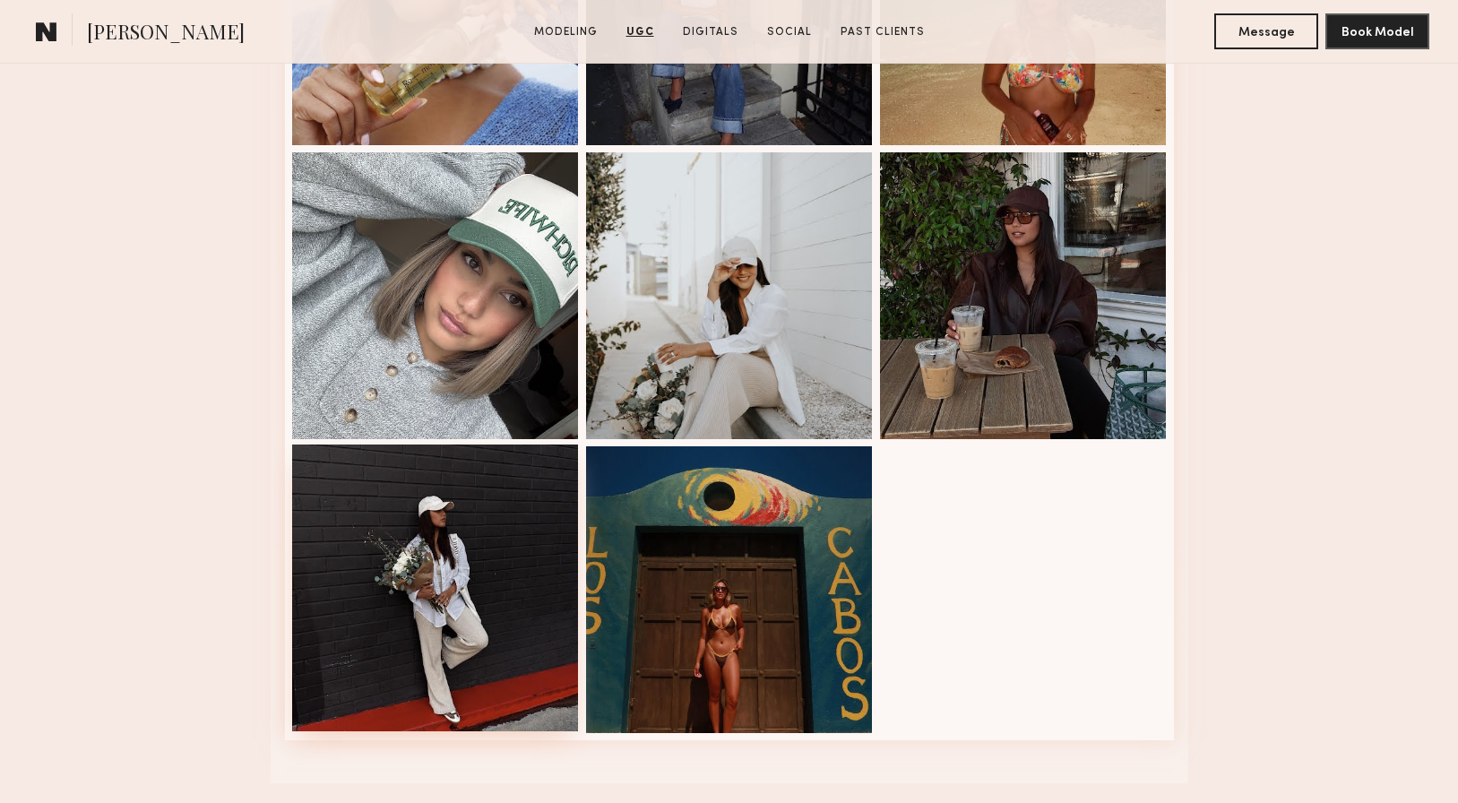
click at [474, 570] on div at bounding box center [435, 588] width 287 height 287
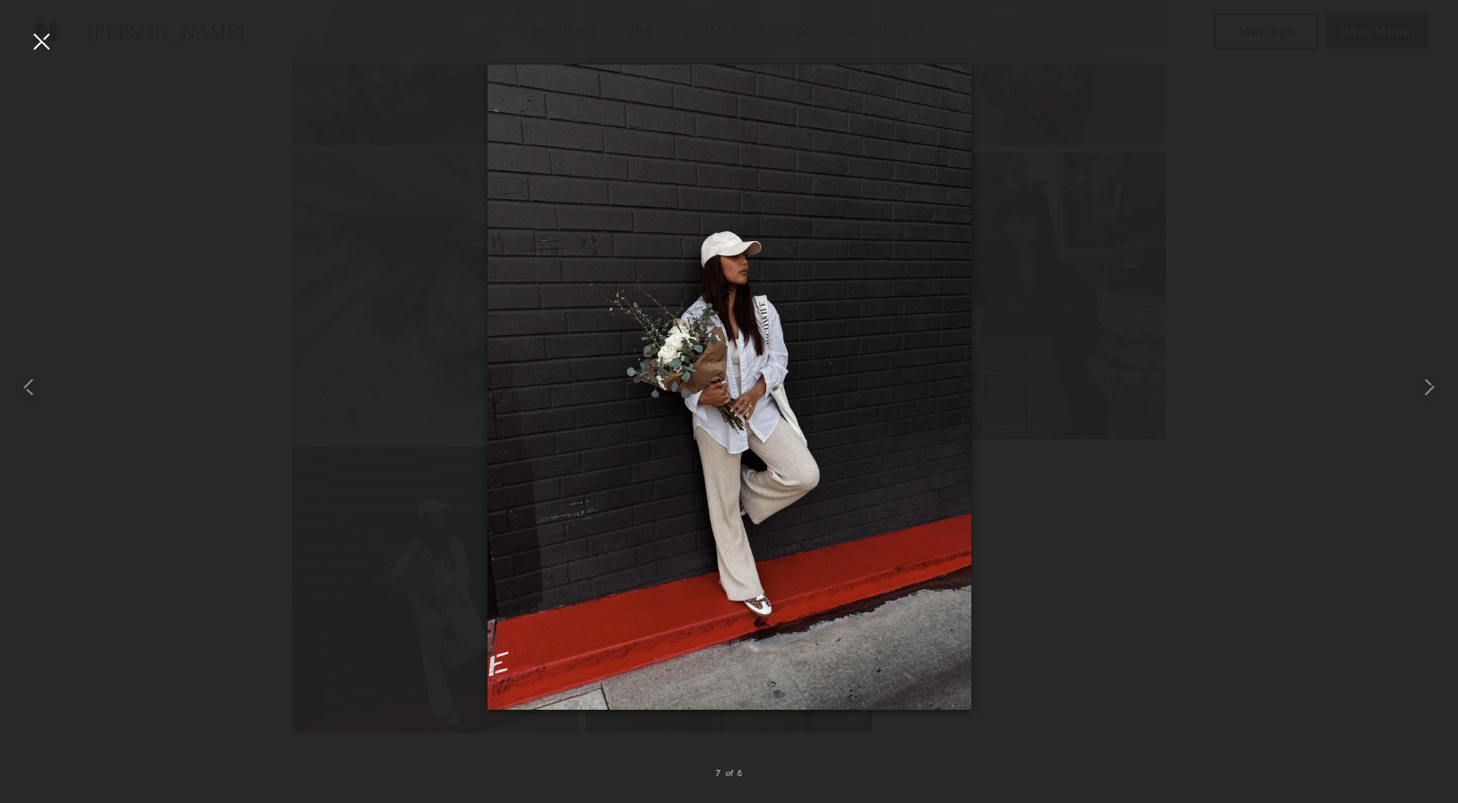
click at [34, 39] on div at bounding box center [41, 41] width 29 height 29
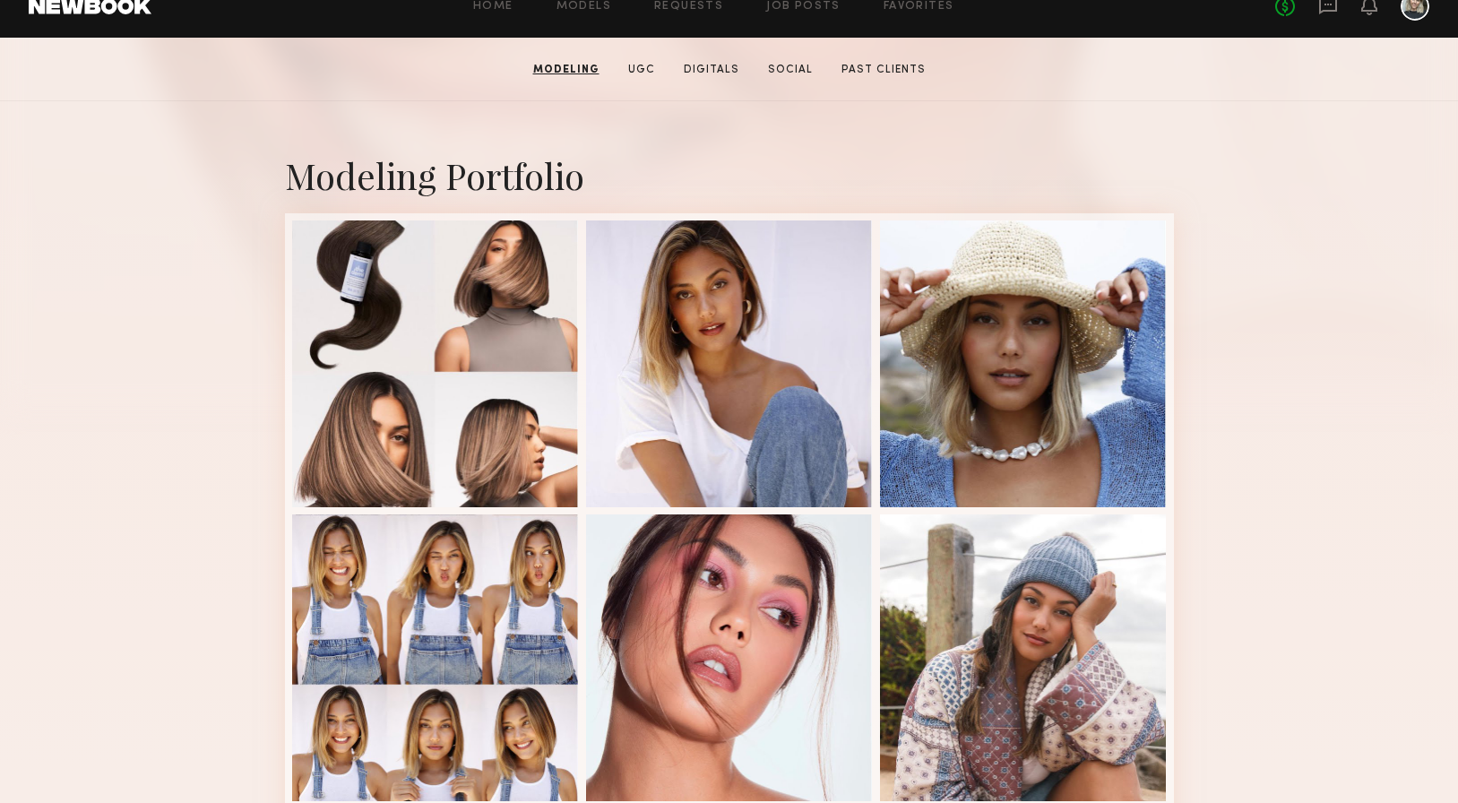
scroll to position [255, 0]
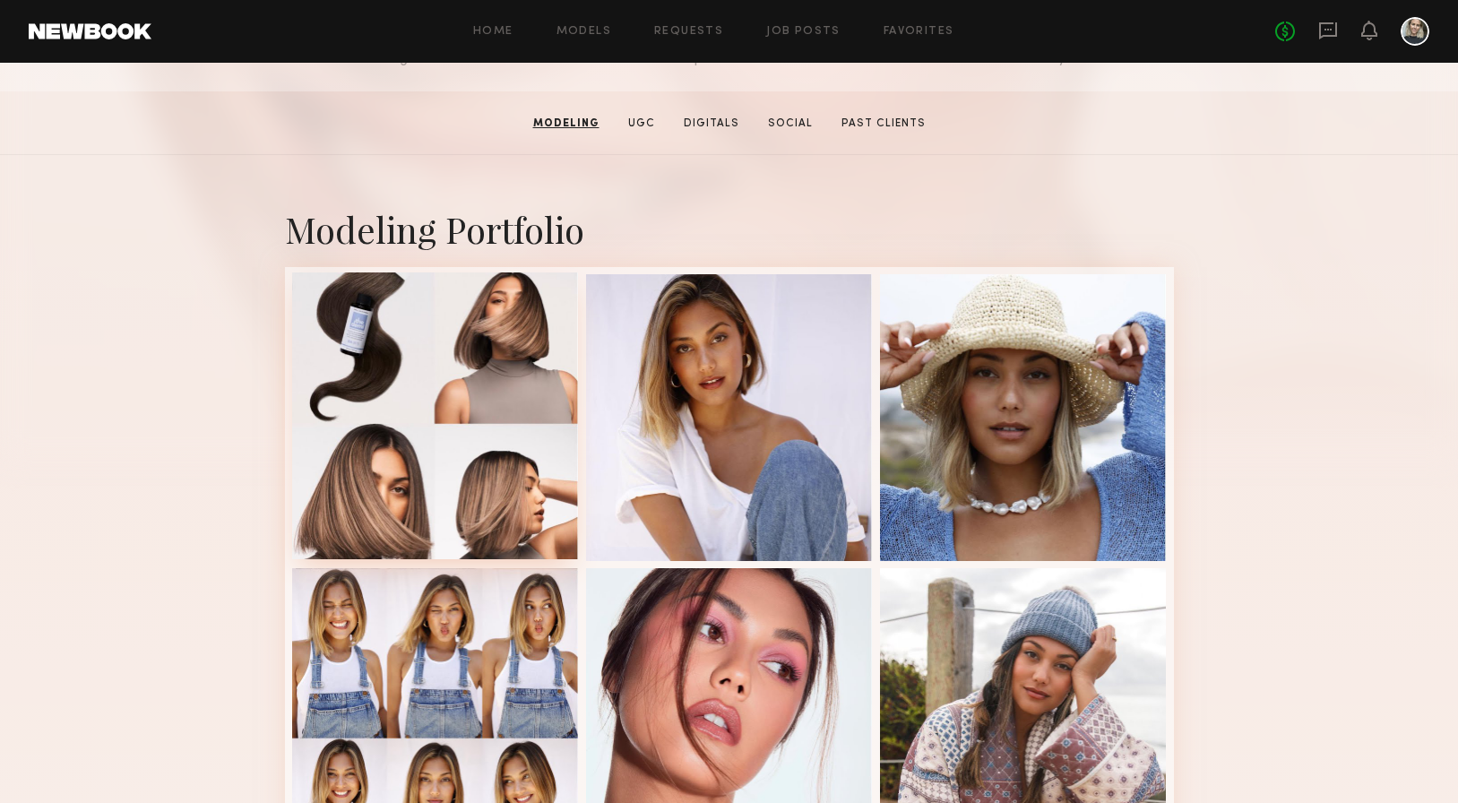
click at [469, 392] on div at bounding box center [435, 415] width 287 height 287
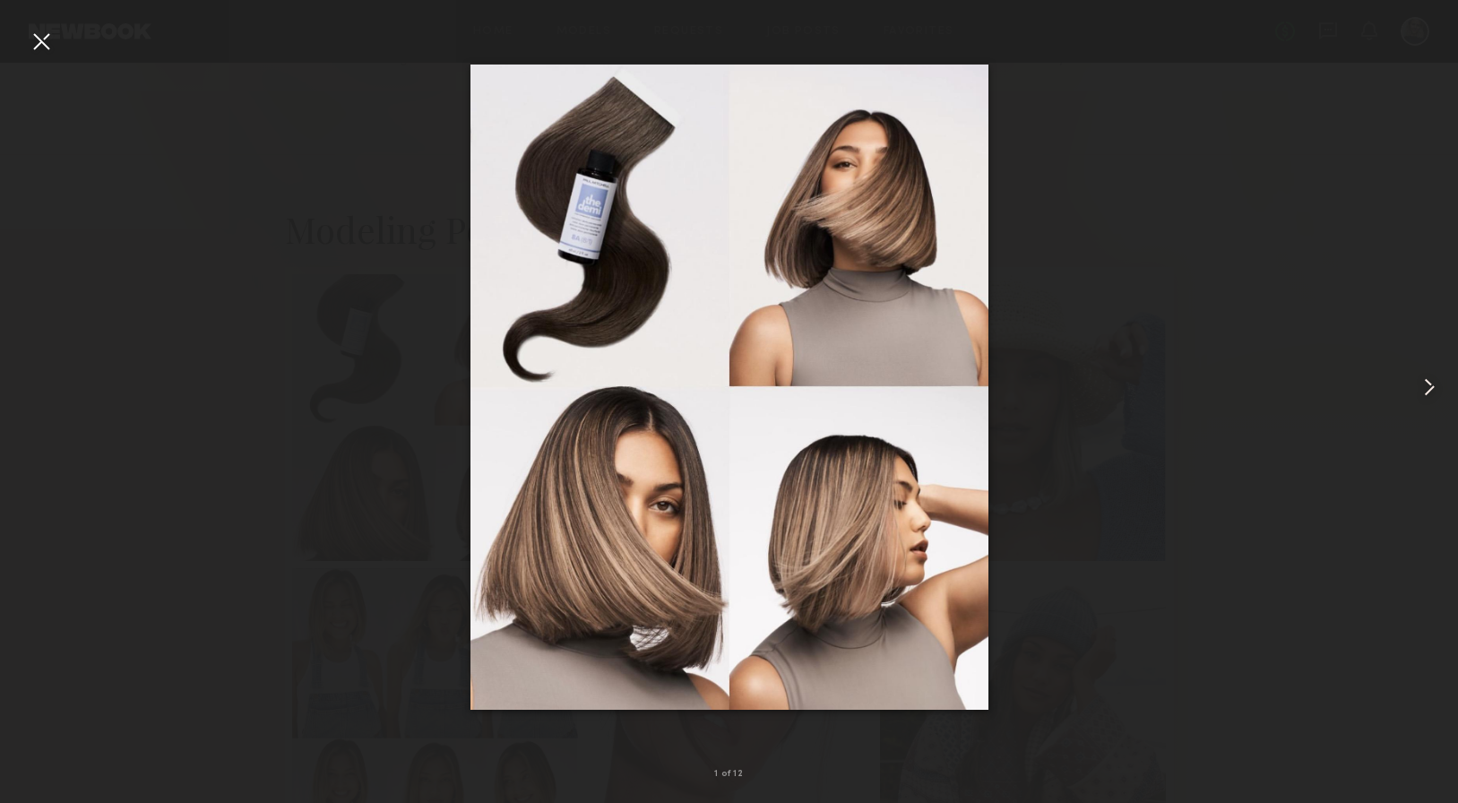
click at [1427, 381] on common-icon at bounding box center [1429, 387] width 29 height 29
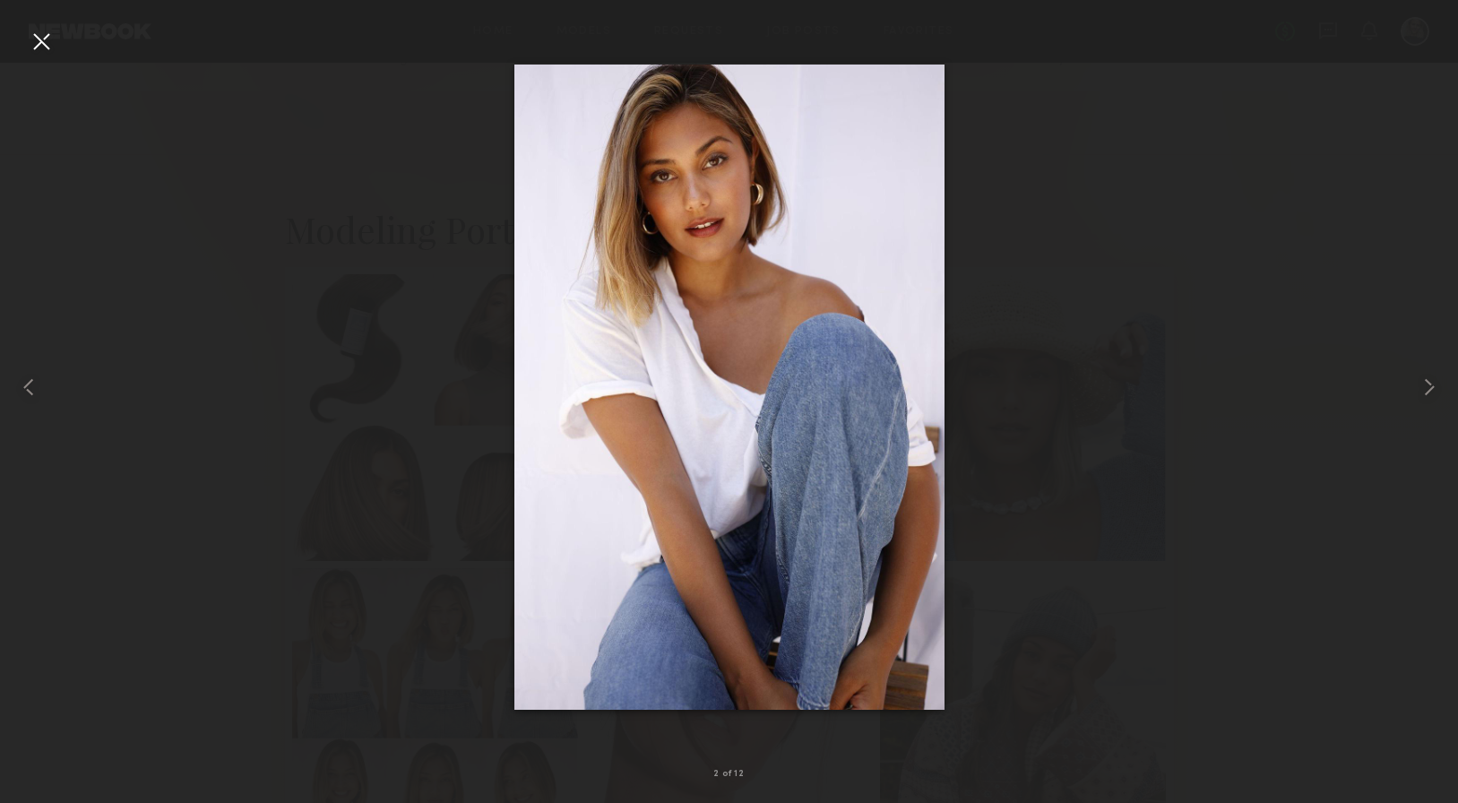
click at [37, 30] on div at bounding box center [41, 41] width 29 height 29
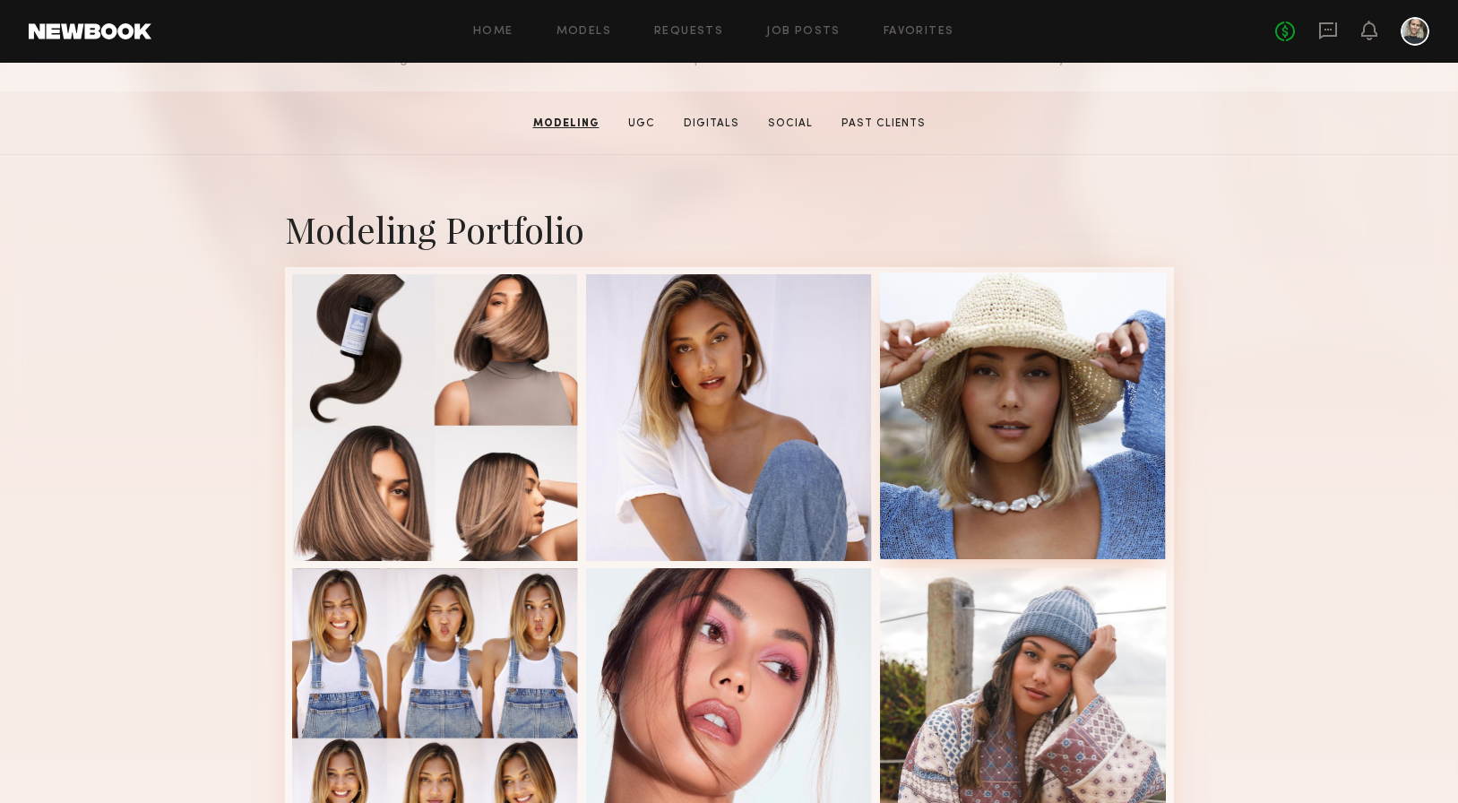
click at [1037, 400] on div at bounding box center [1023, 415] width 287 height 287
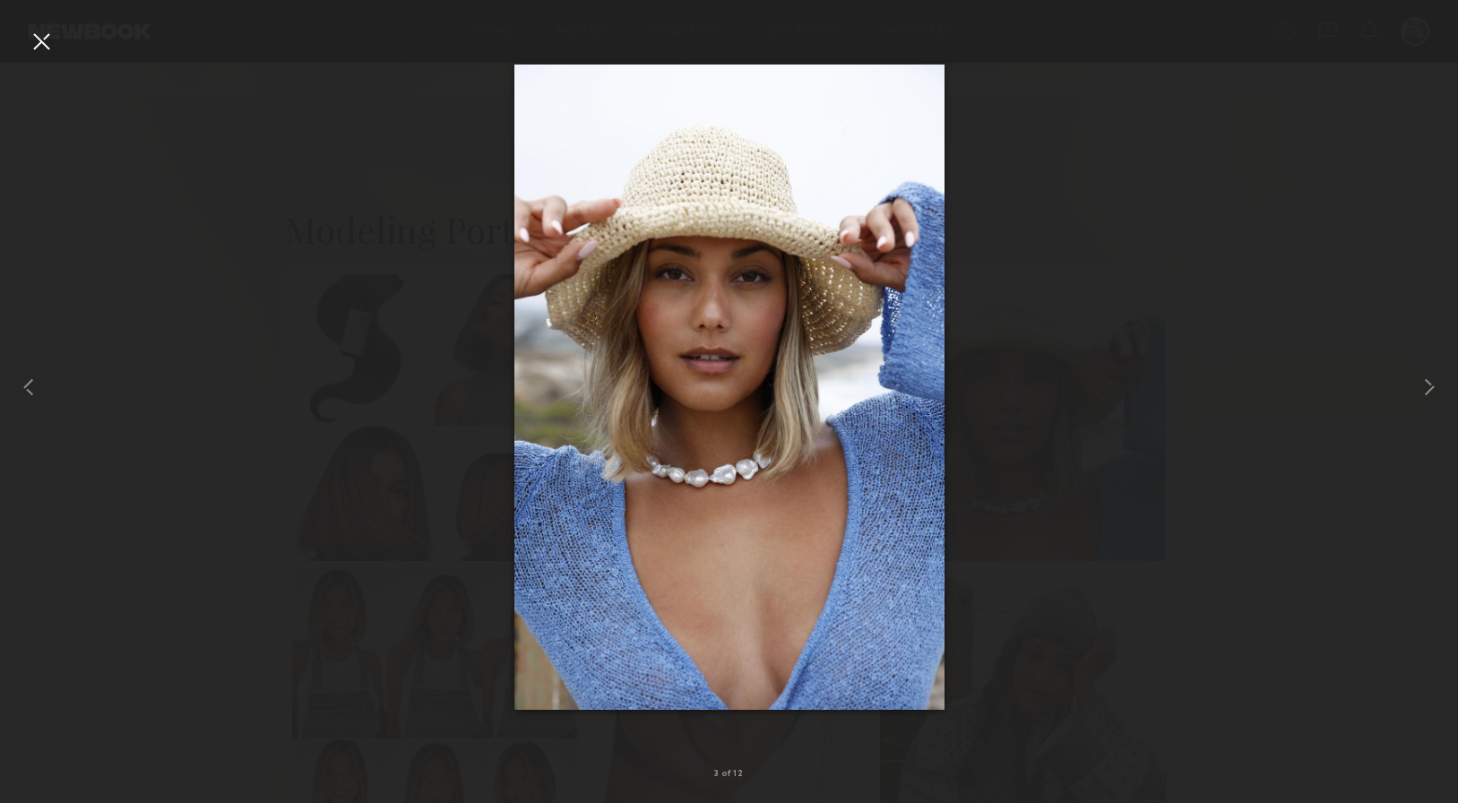
click at [42, 48] on div at bounding box center [41, 41] width 29 height 29
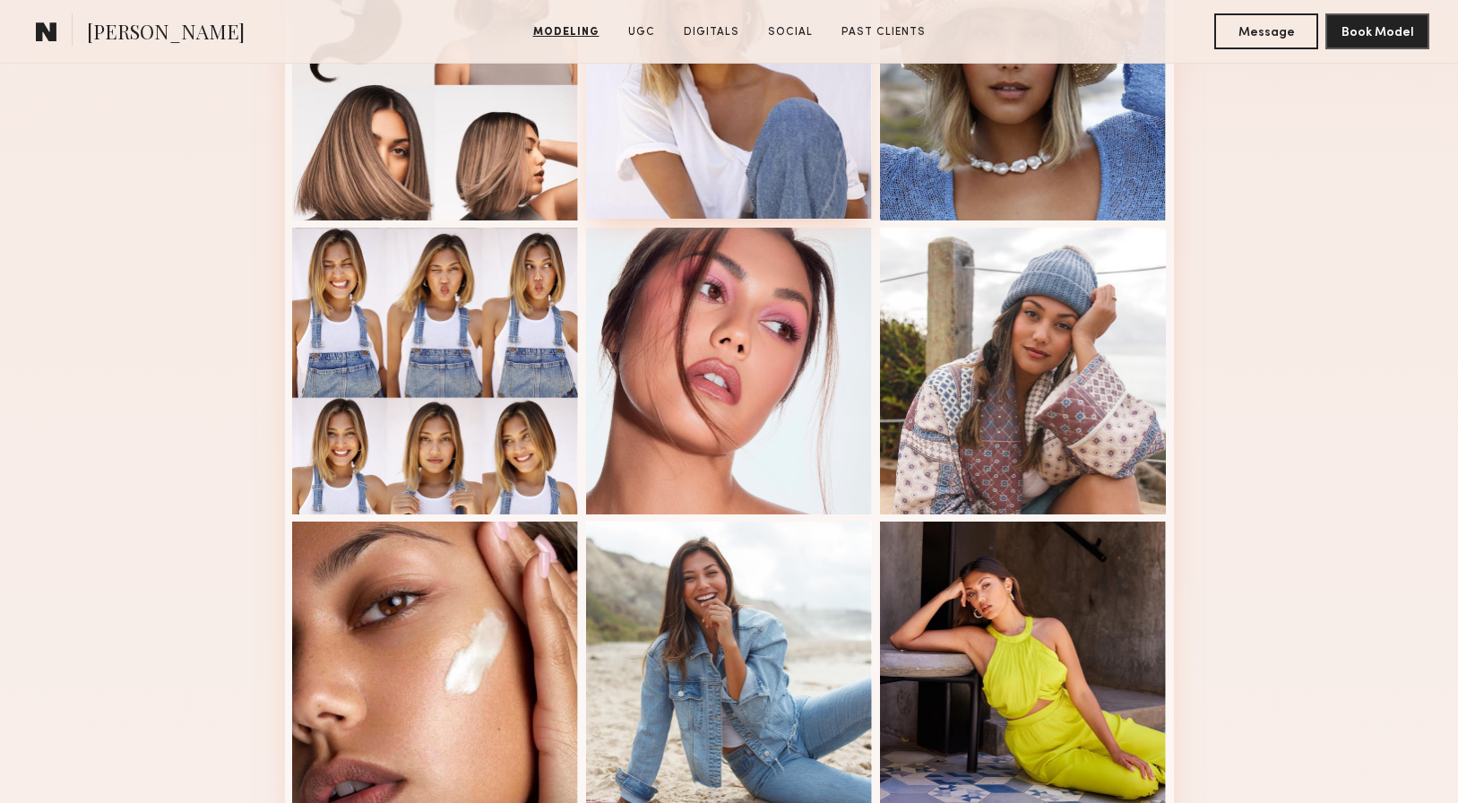
scroll to position [600, 0]
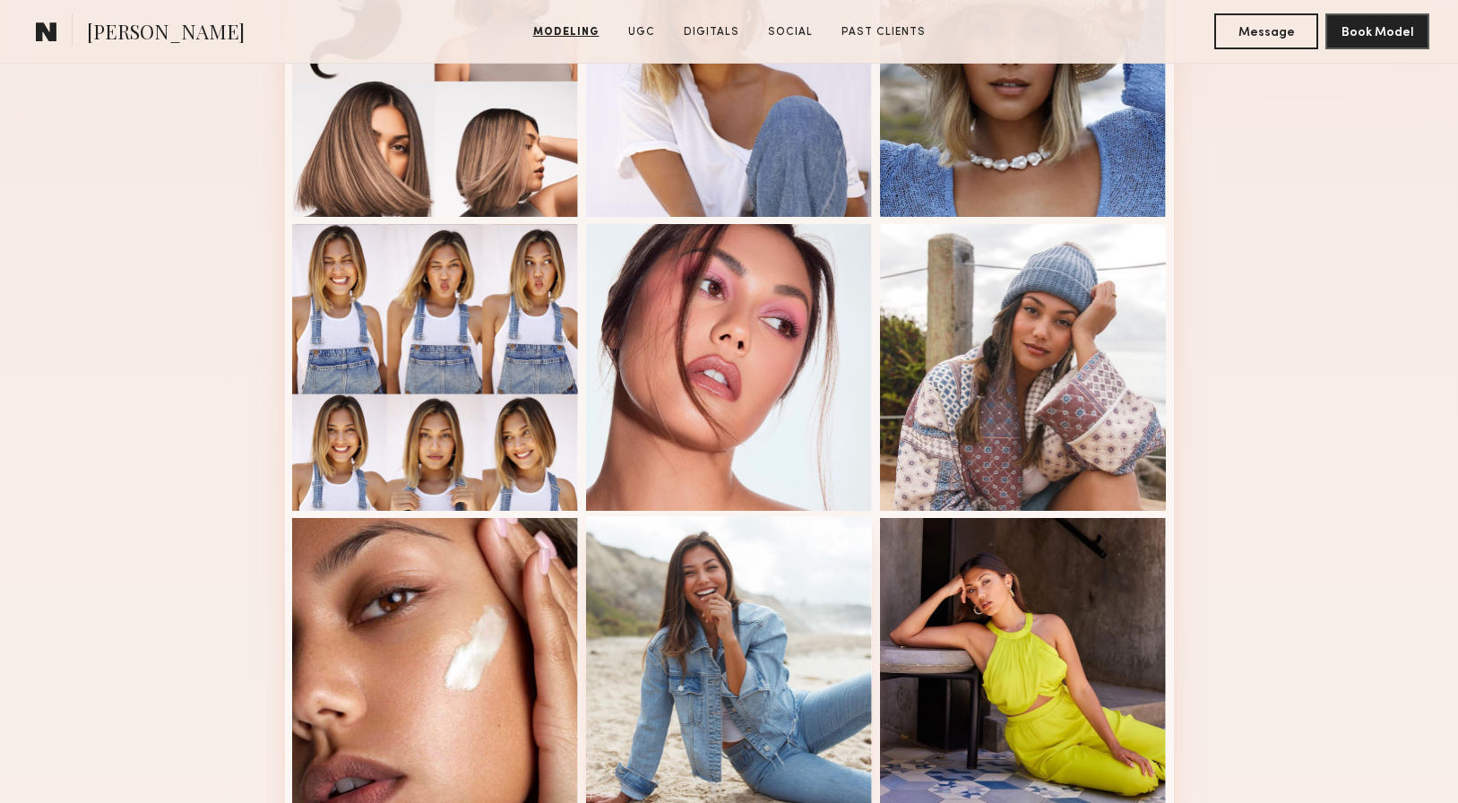
click at [727, 628] on div at bounding box center [729, 659] width 287 height 287
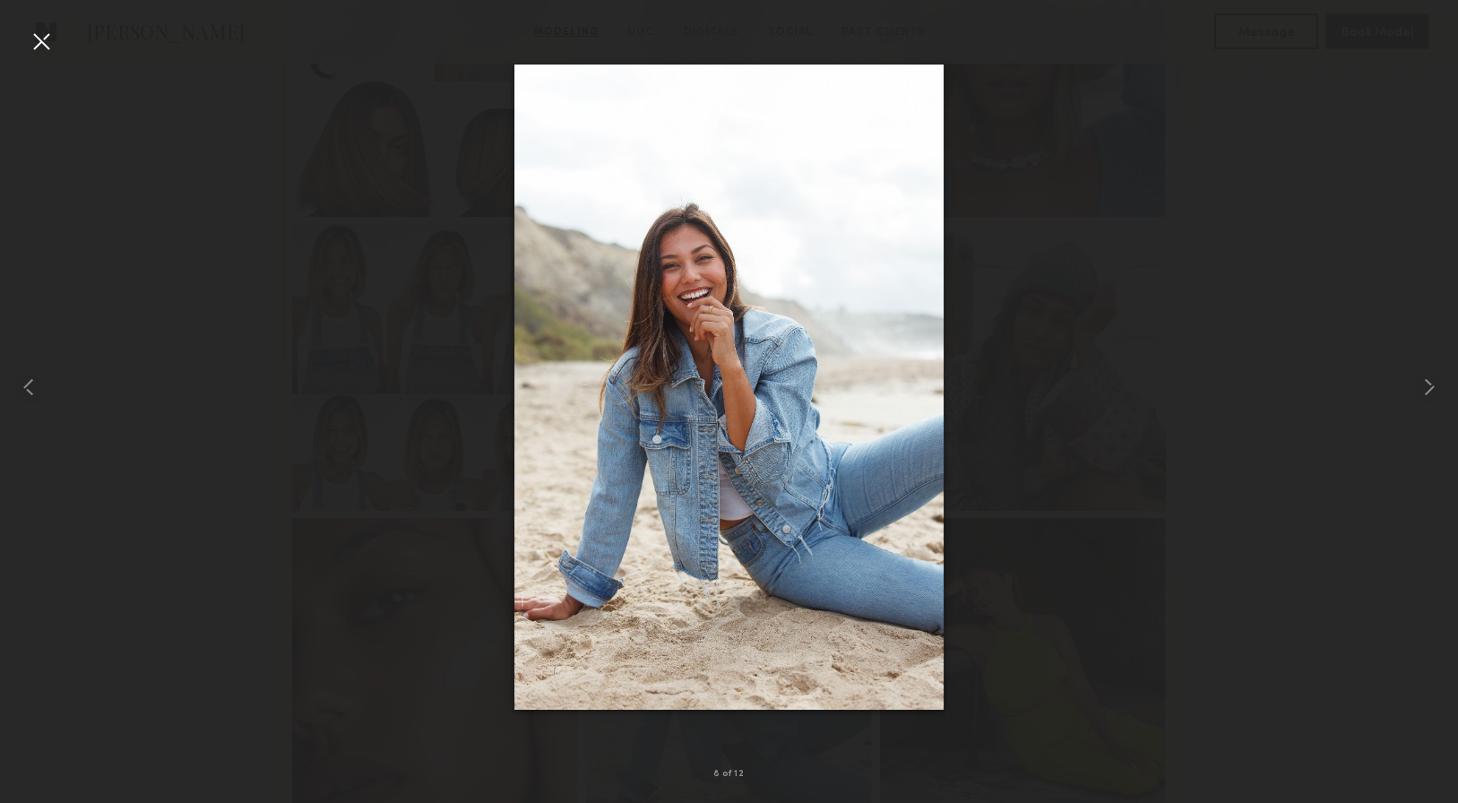
click at [461, 314] on div at bounding box center [729, 387] width 1458 height 717
click at [42, 44] on div at bounding box center [41, 41] width 29 height 29
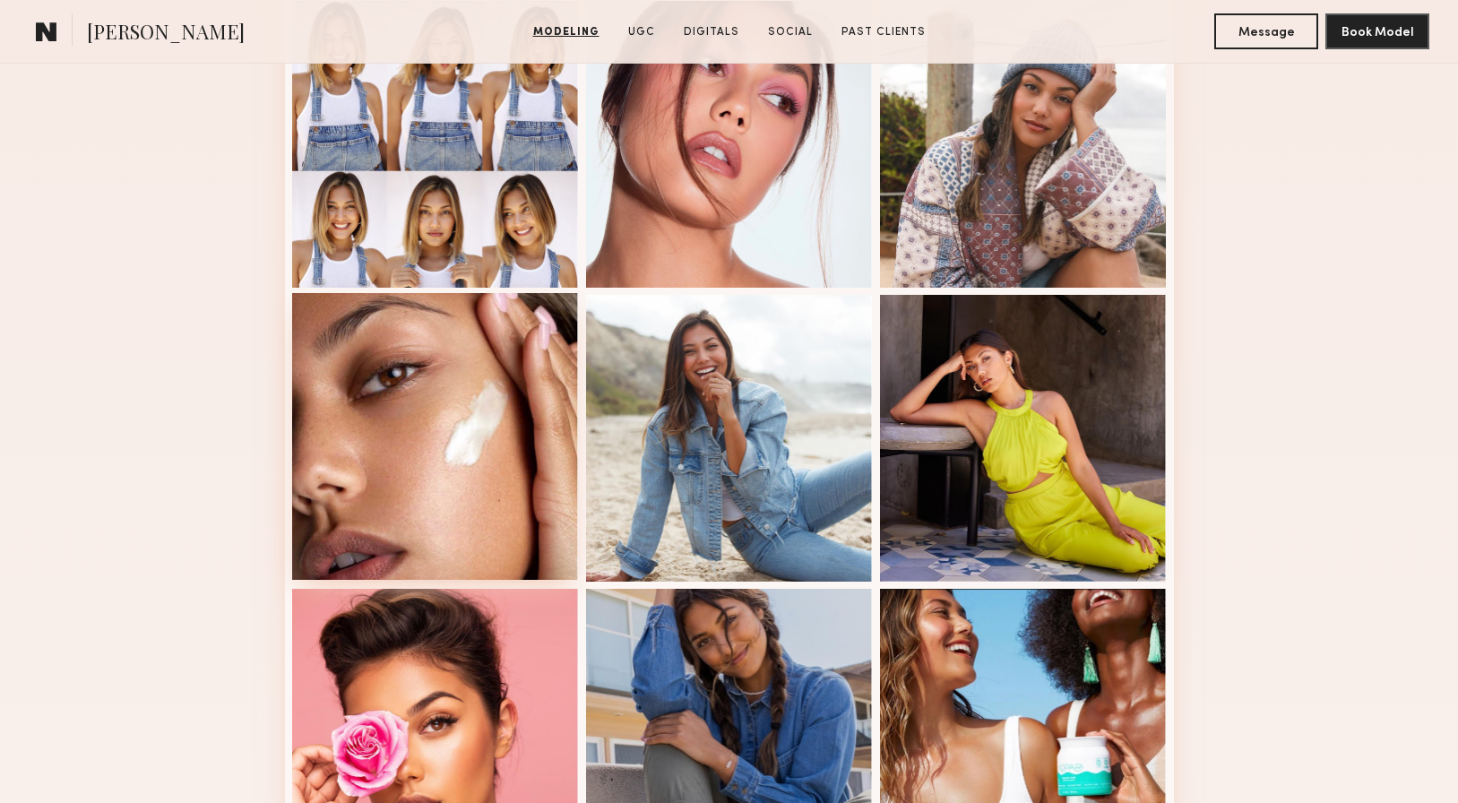
scroll to position [819, 0]
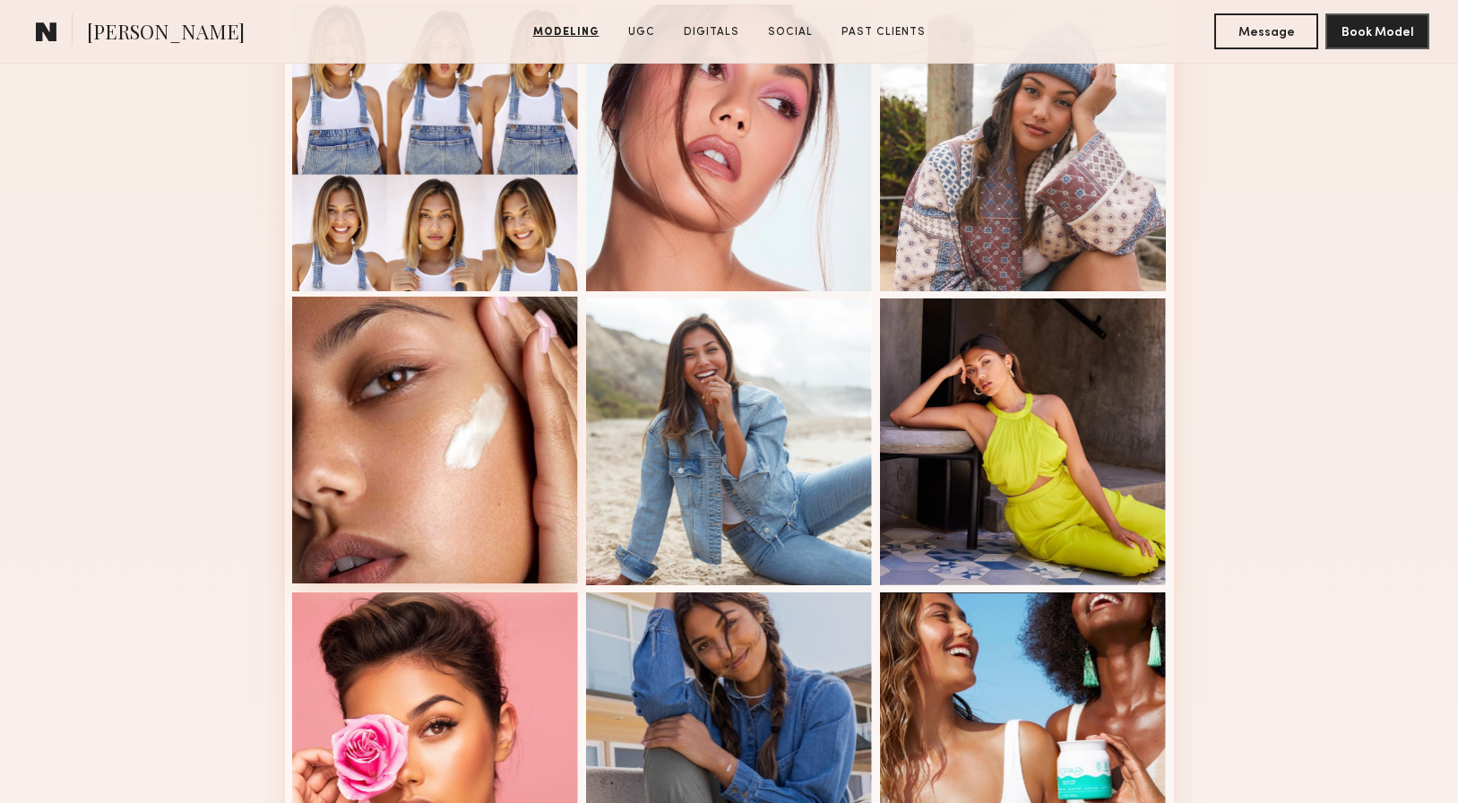
click at [450, 463] on div at bounding box center [435, 440] width 287 height 287
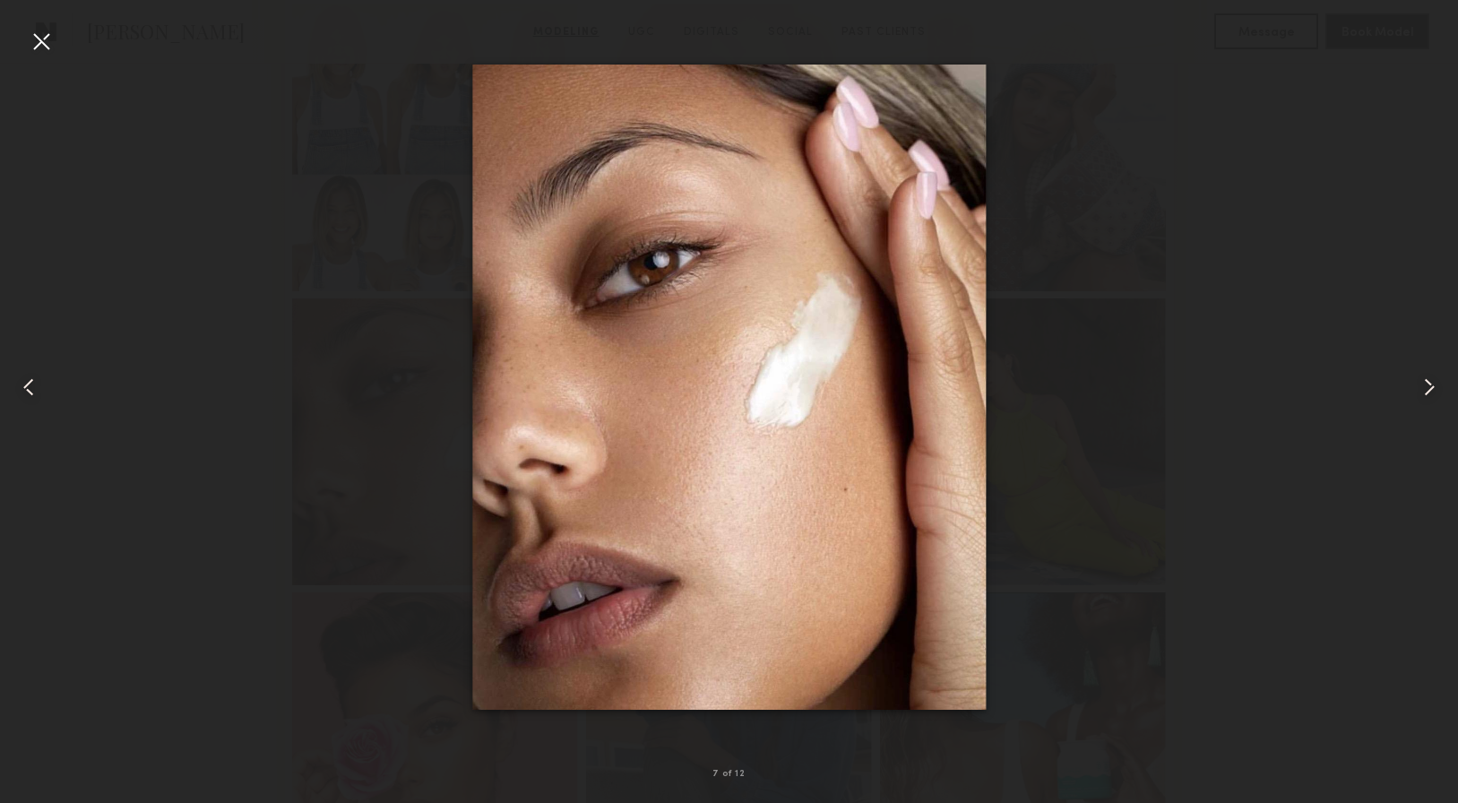
click at [53, 41] on div at bounding box center [41, 41] width 29 height 29
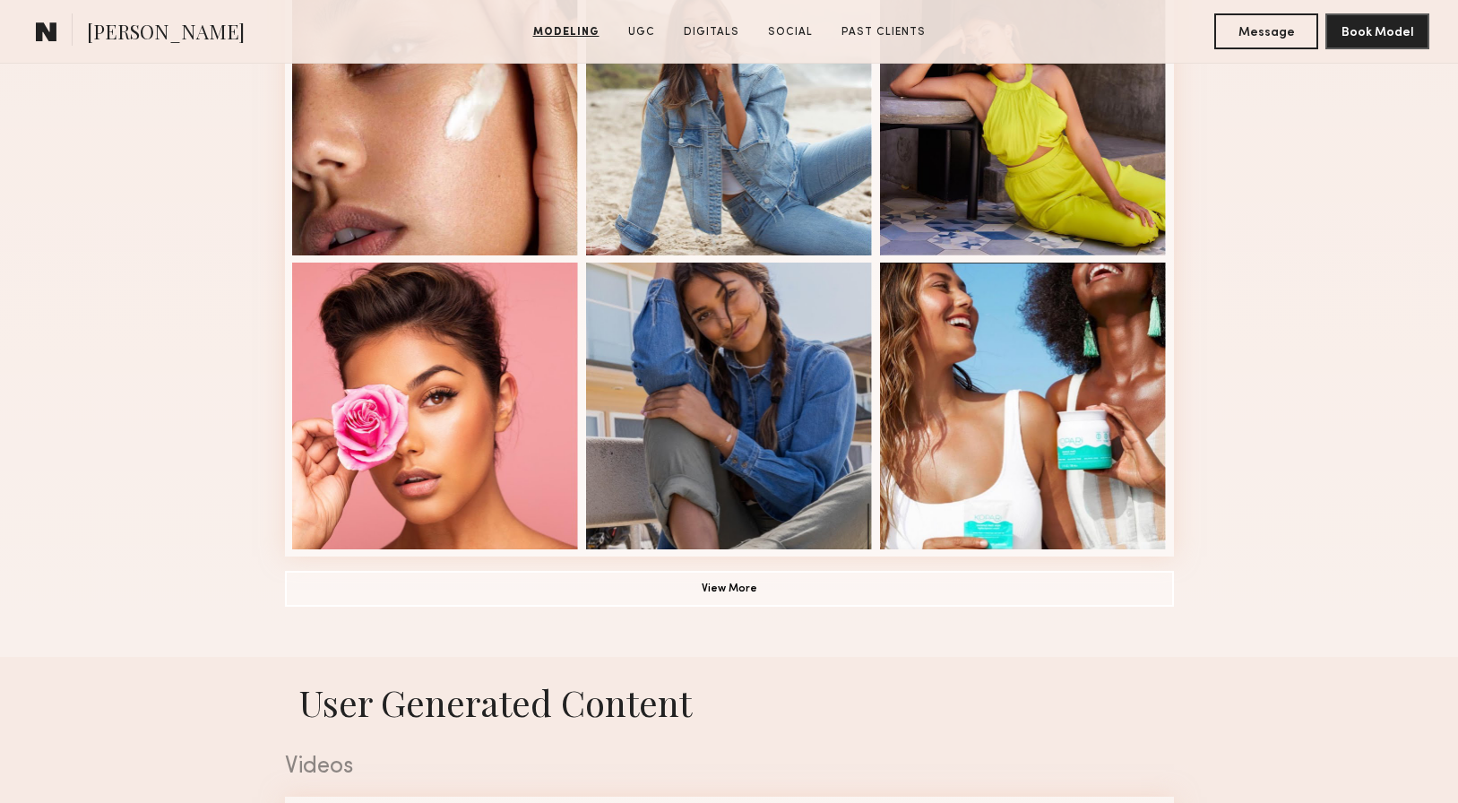
scroll to position [1151, 0]
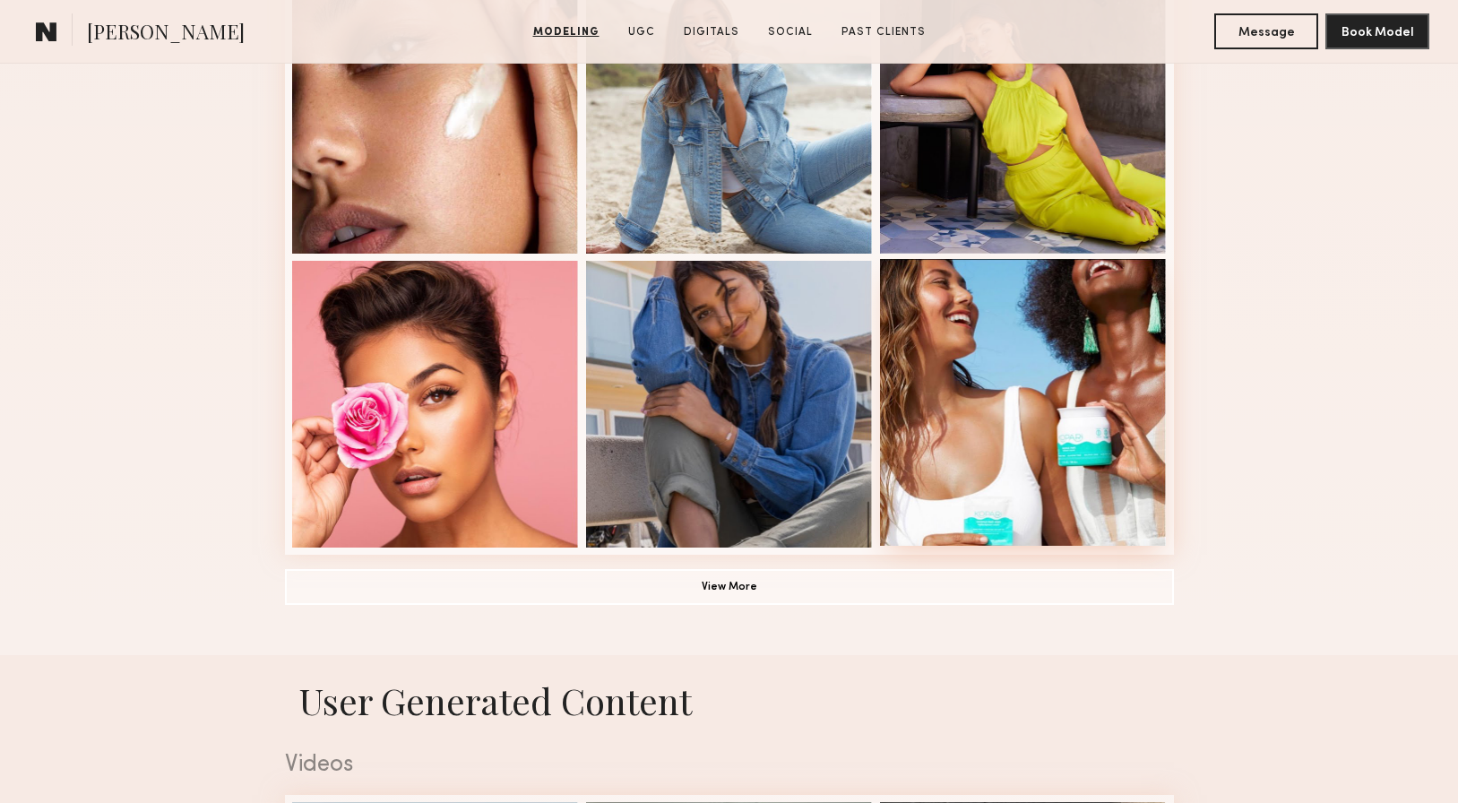
click at [964, 393] on div at bounding box center [1023, 402] width 287 height 287
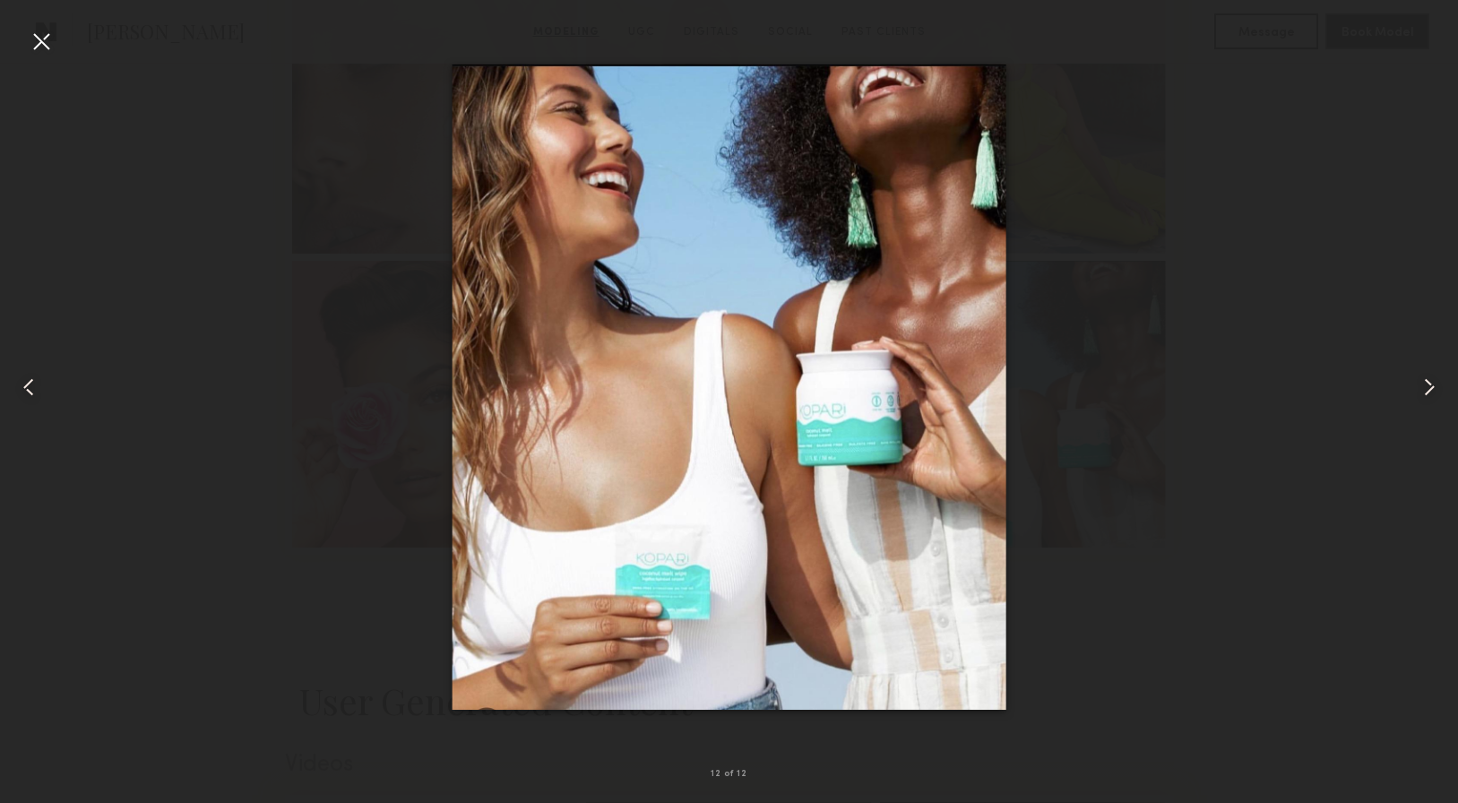
click at [46, 33] on div at bounding box center [41, 41] width 29 height 29
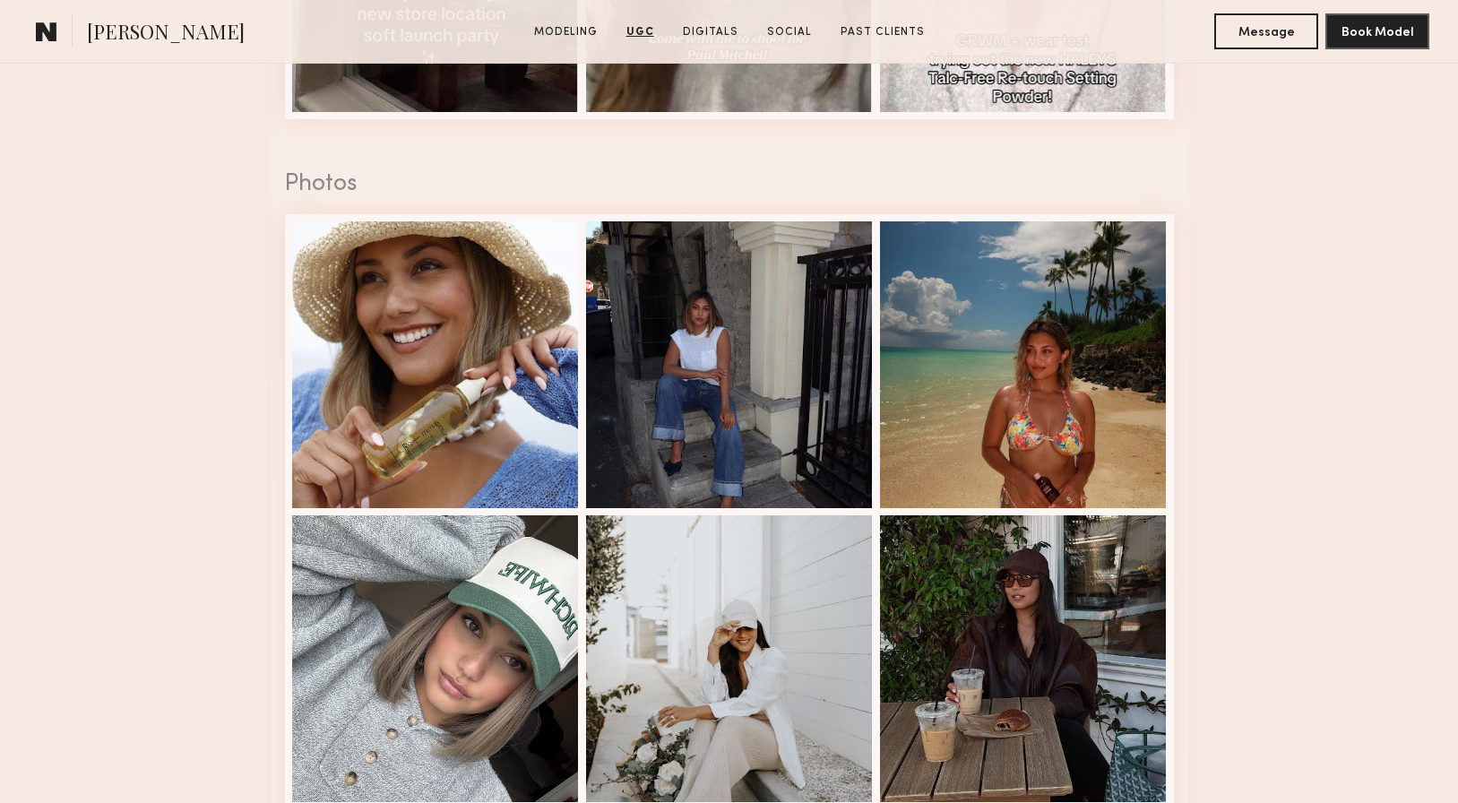
scroll to position [2476, 0]
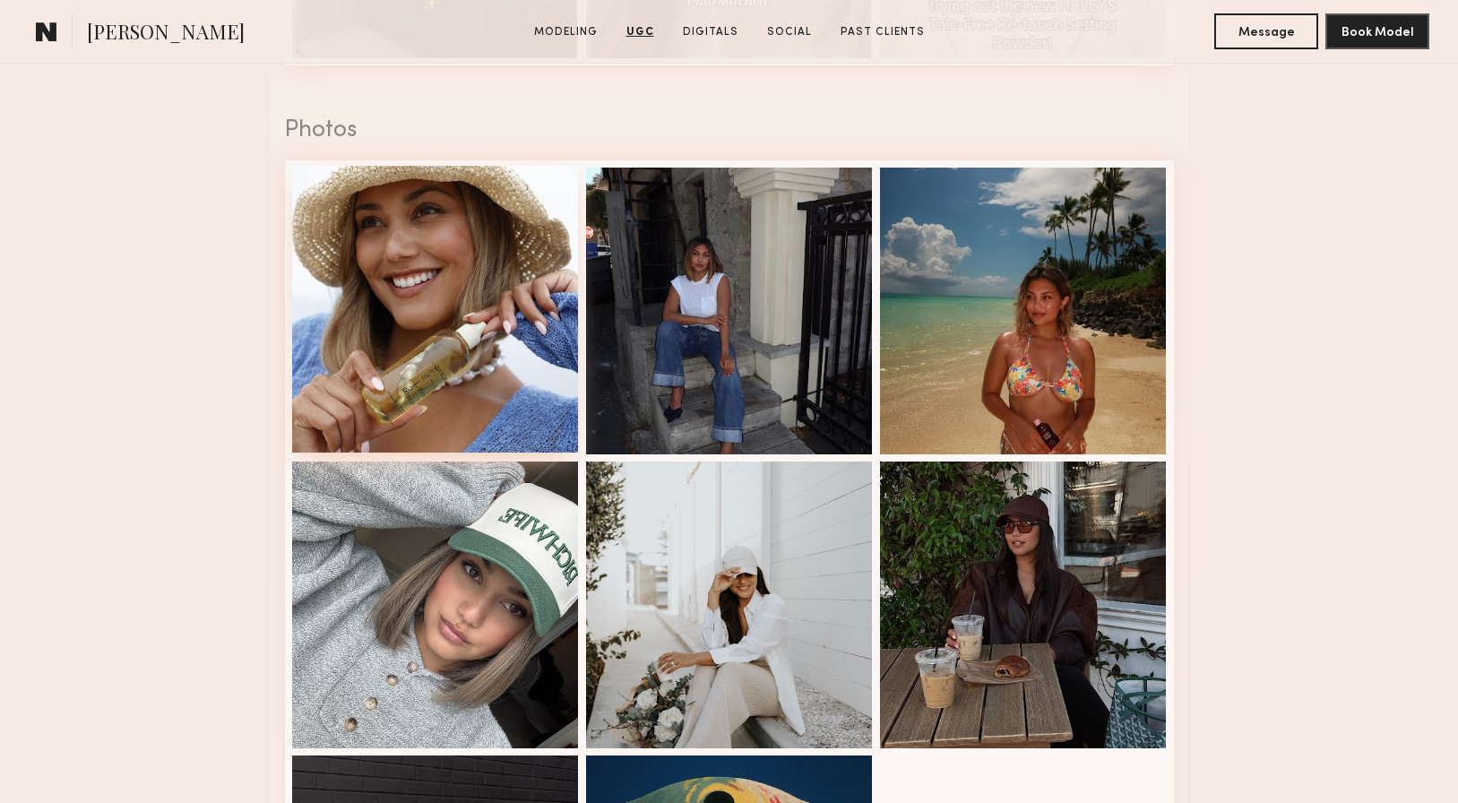
click at [465, 292] on div at bounding box center [435, 309] width 287 height 287
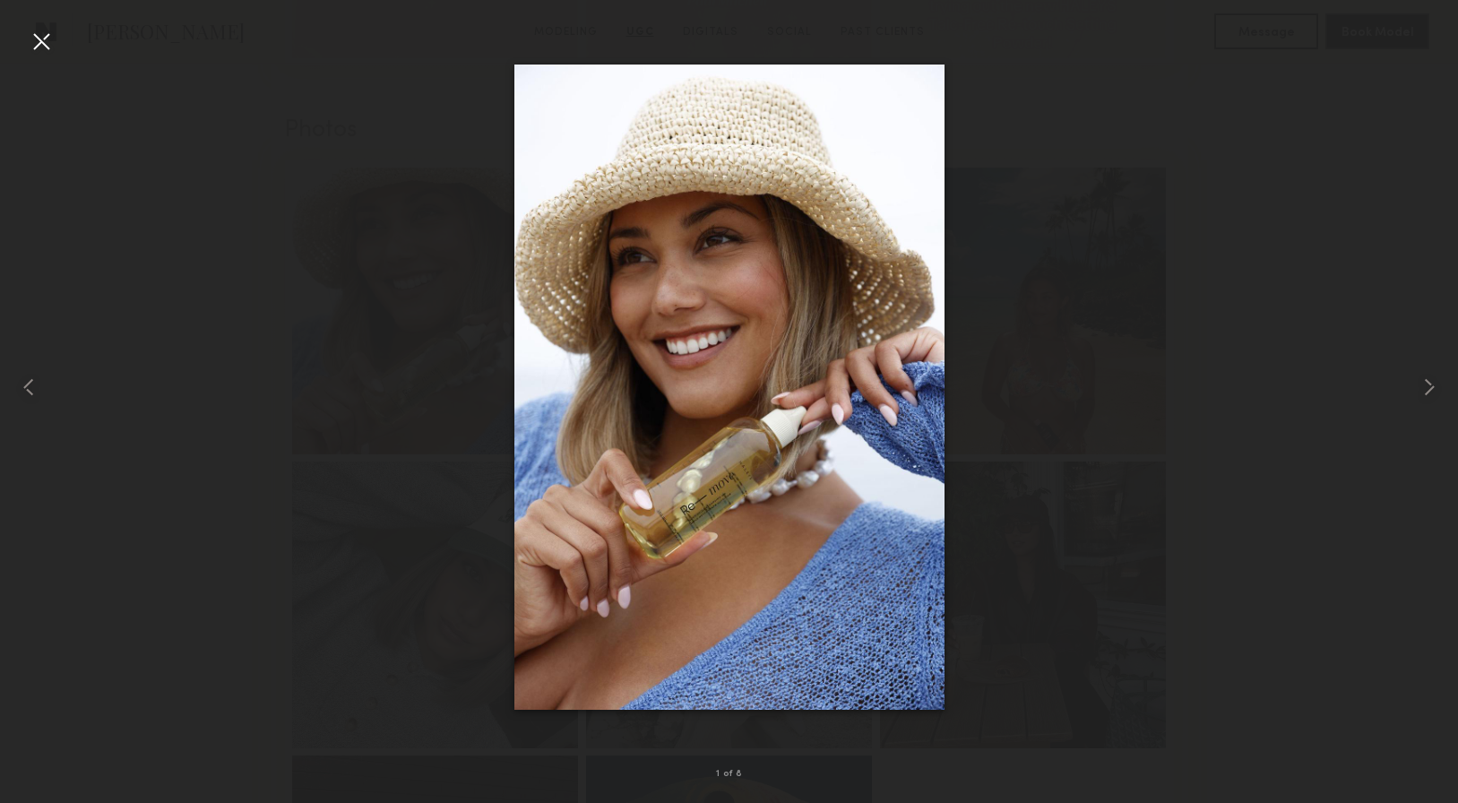
click at [48, 44] on div at bounding box center [41, 41] width 29 height 29
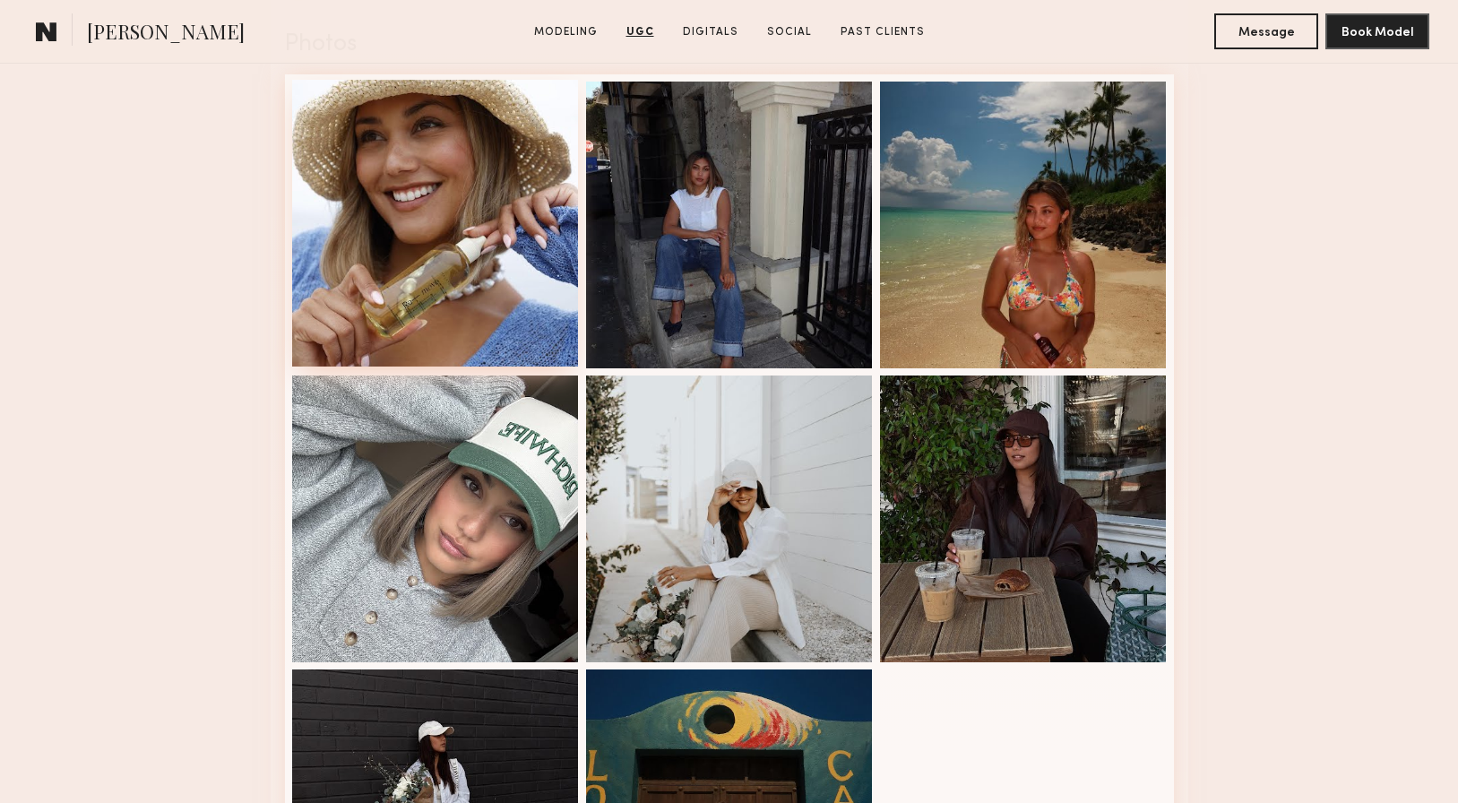
scroll to position [2563, 0]
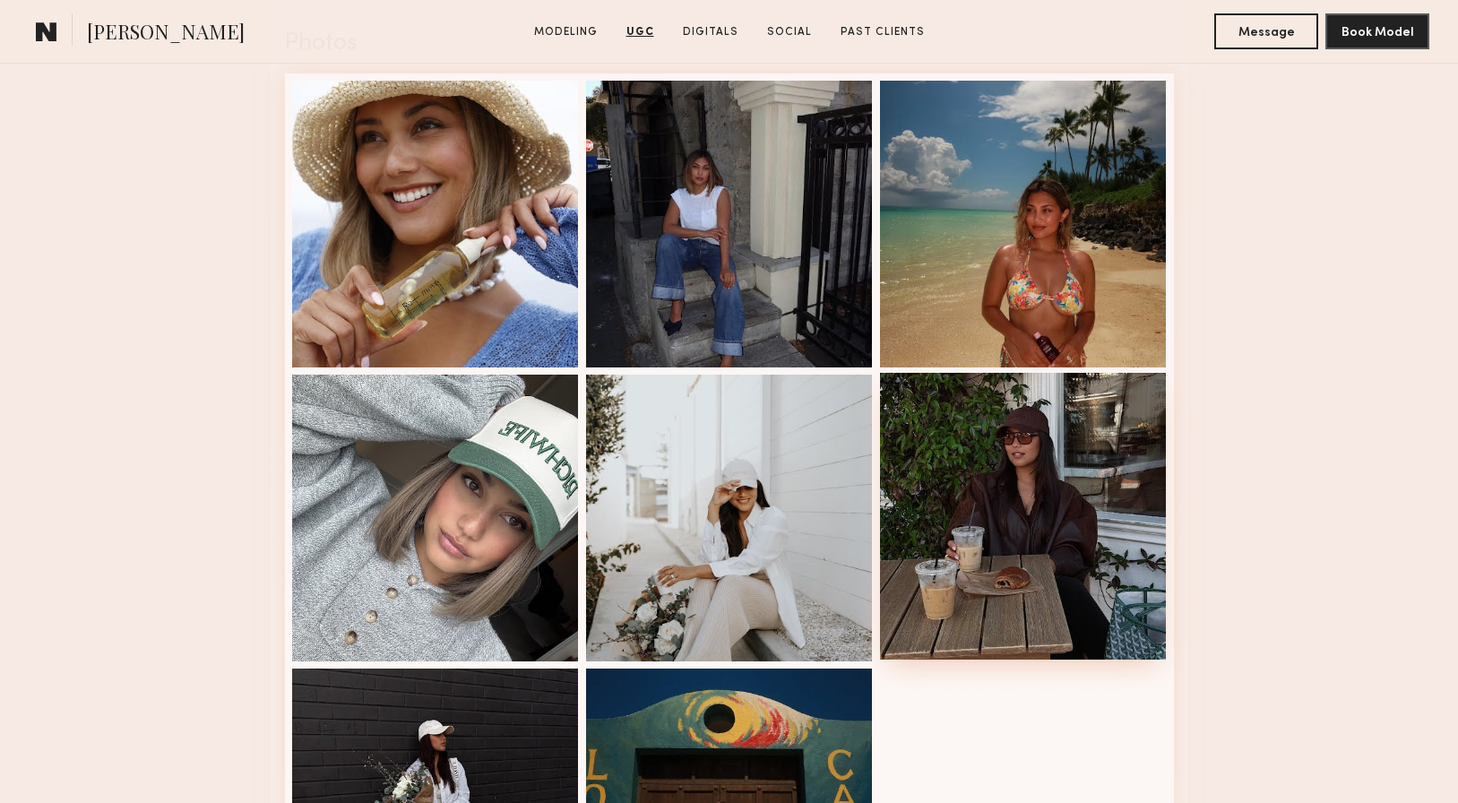
click at [1039, 447] on div at bounding box center [1023, 516] width 287 height 287
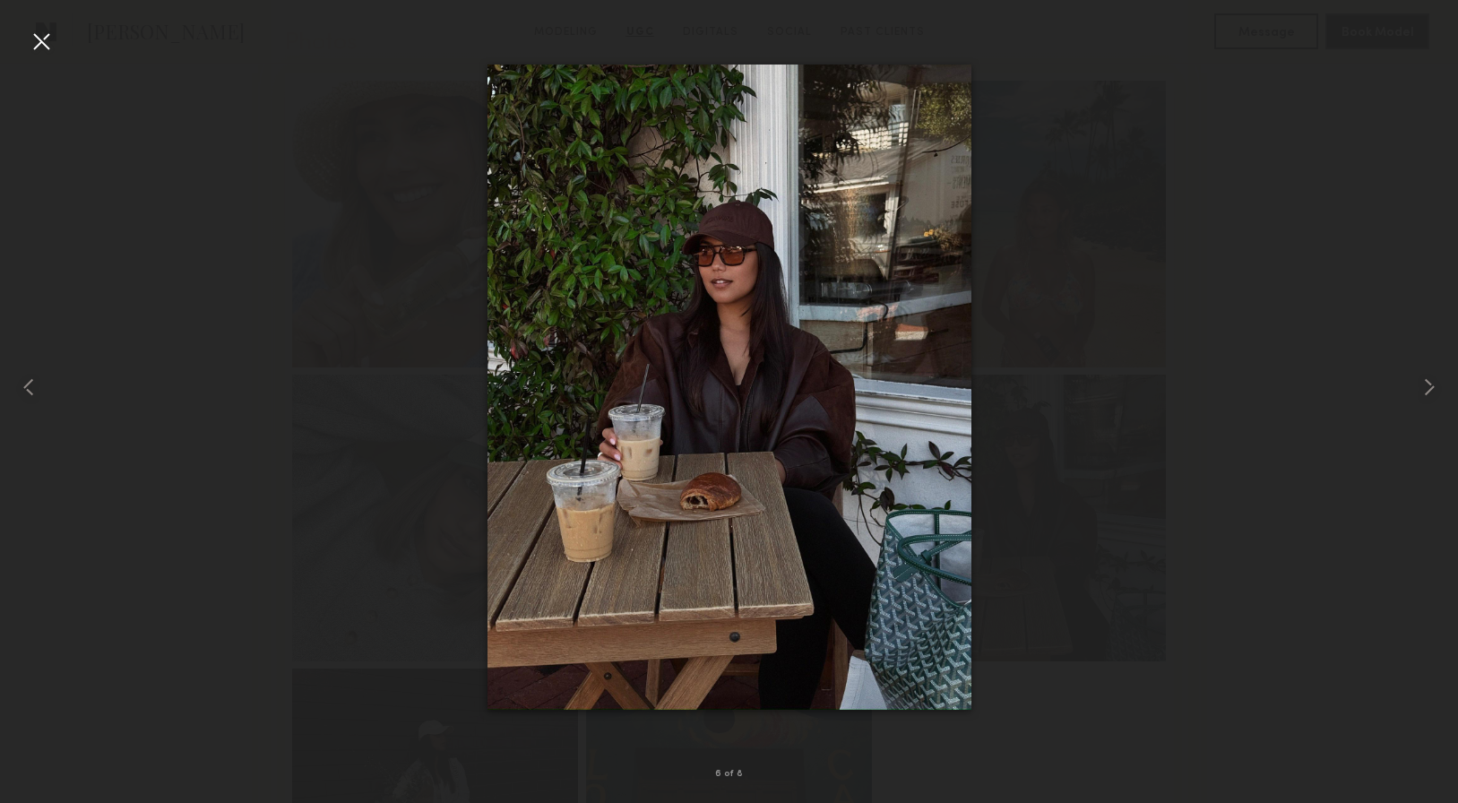
click at [37, 40] on div at bounding box center [41, 41] width 29 height 29
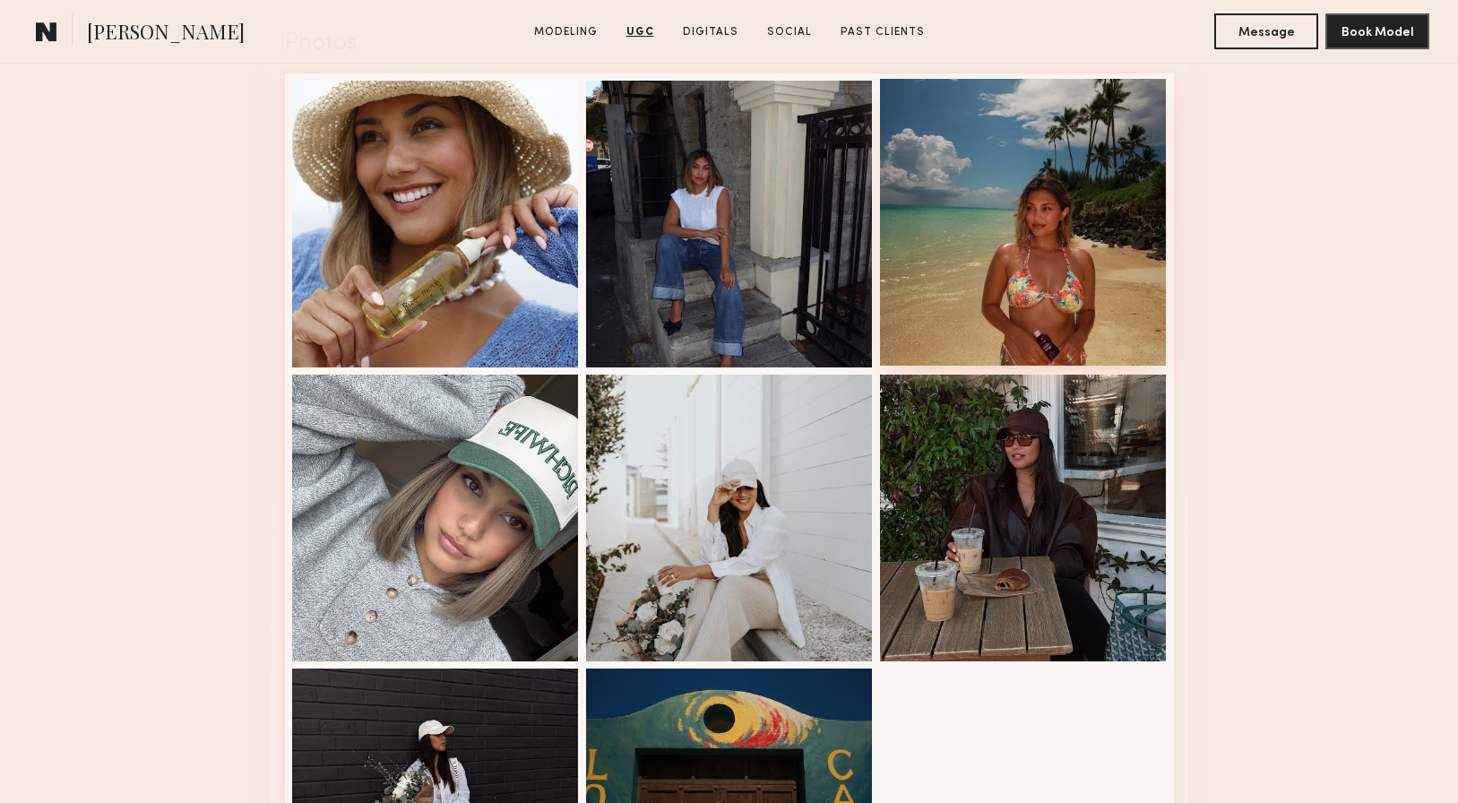
click at [1033, 241] on div at bounding box center [1023, 222] width 287 height 287
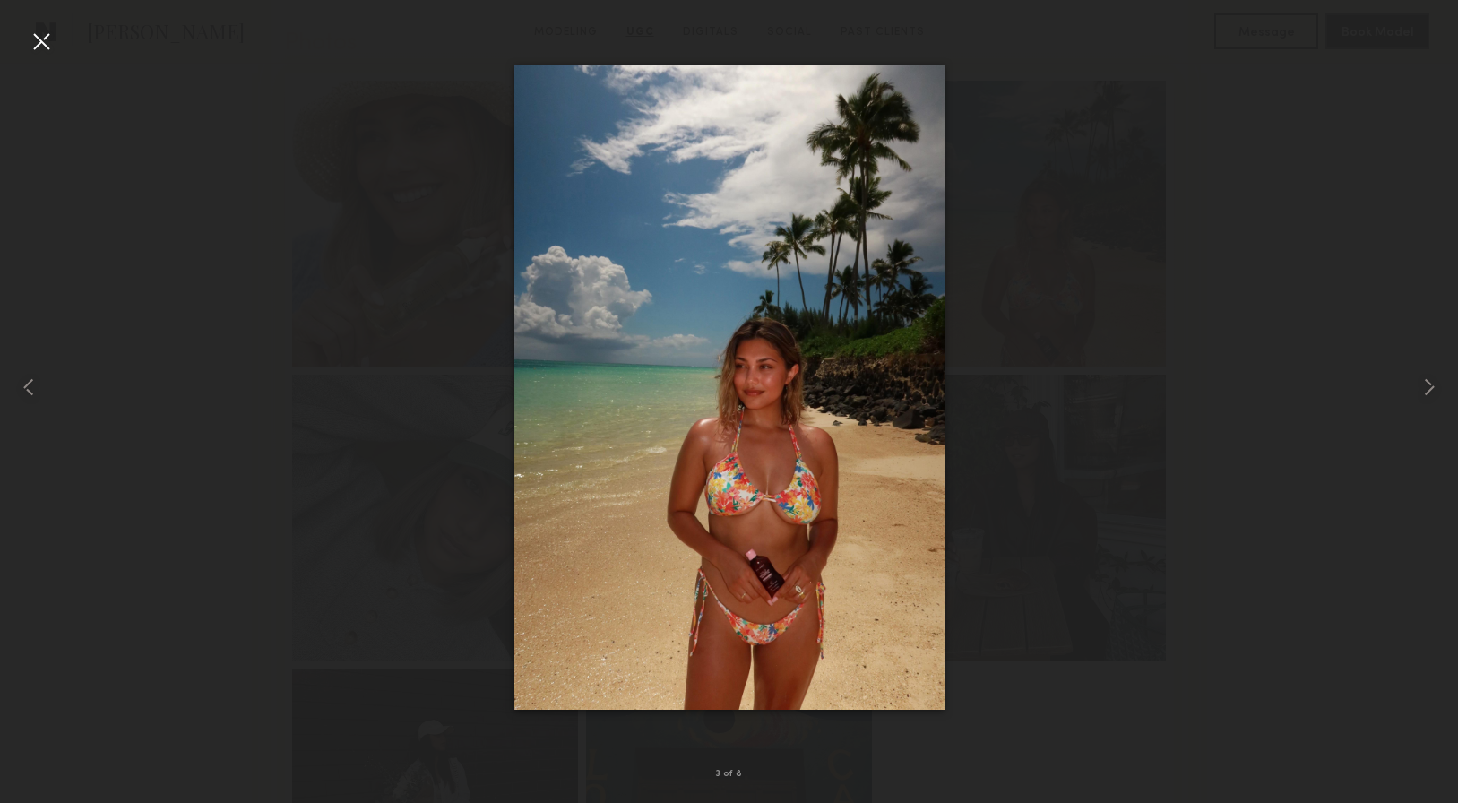
click at [44, 36] on div at bounding box center [41, 41] width 29 height 29
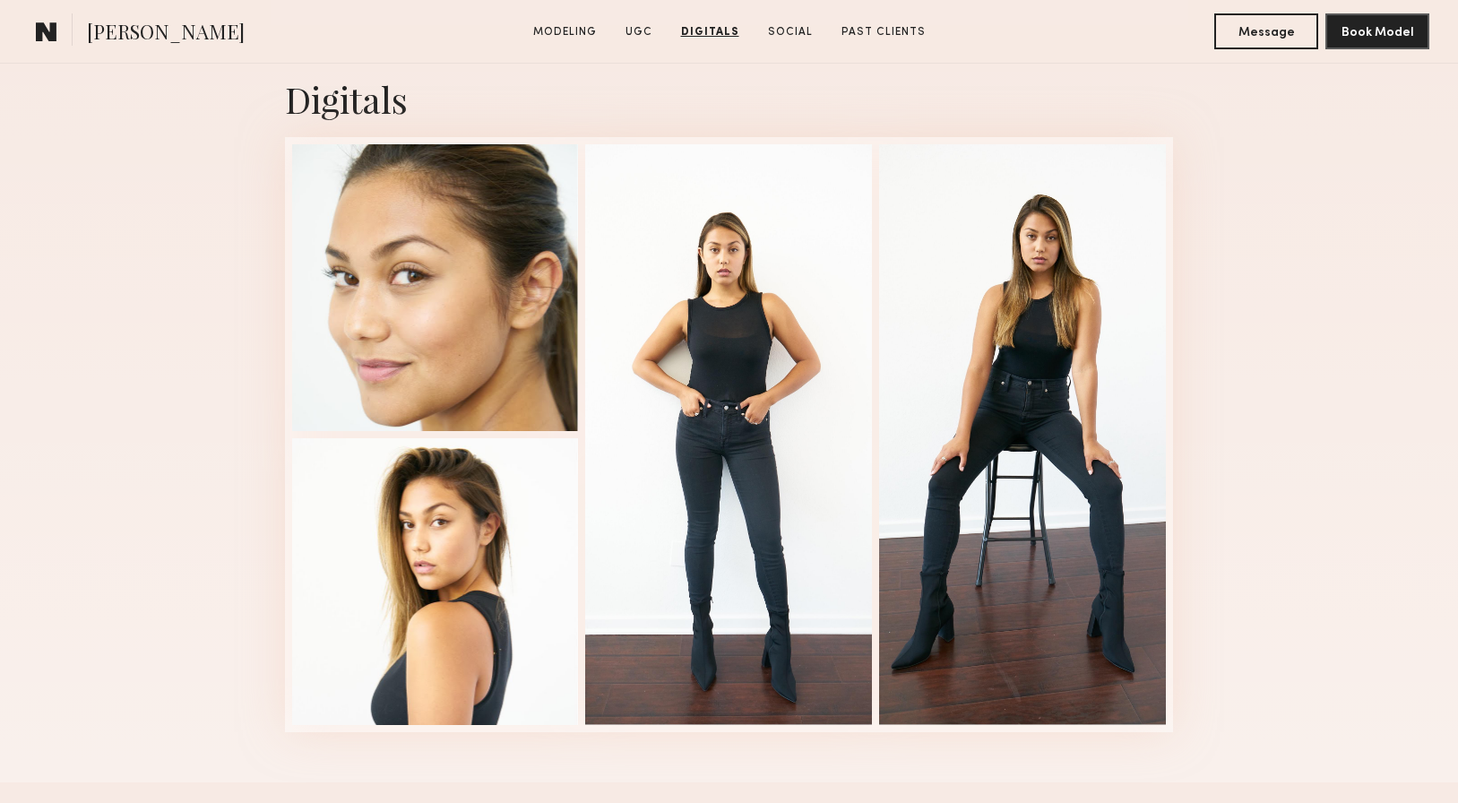
scroll to position [3550, 0]
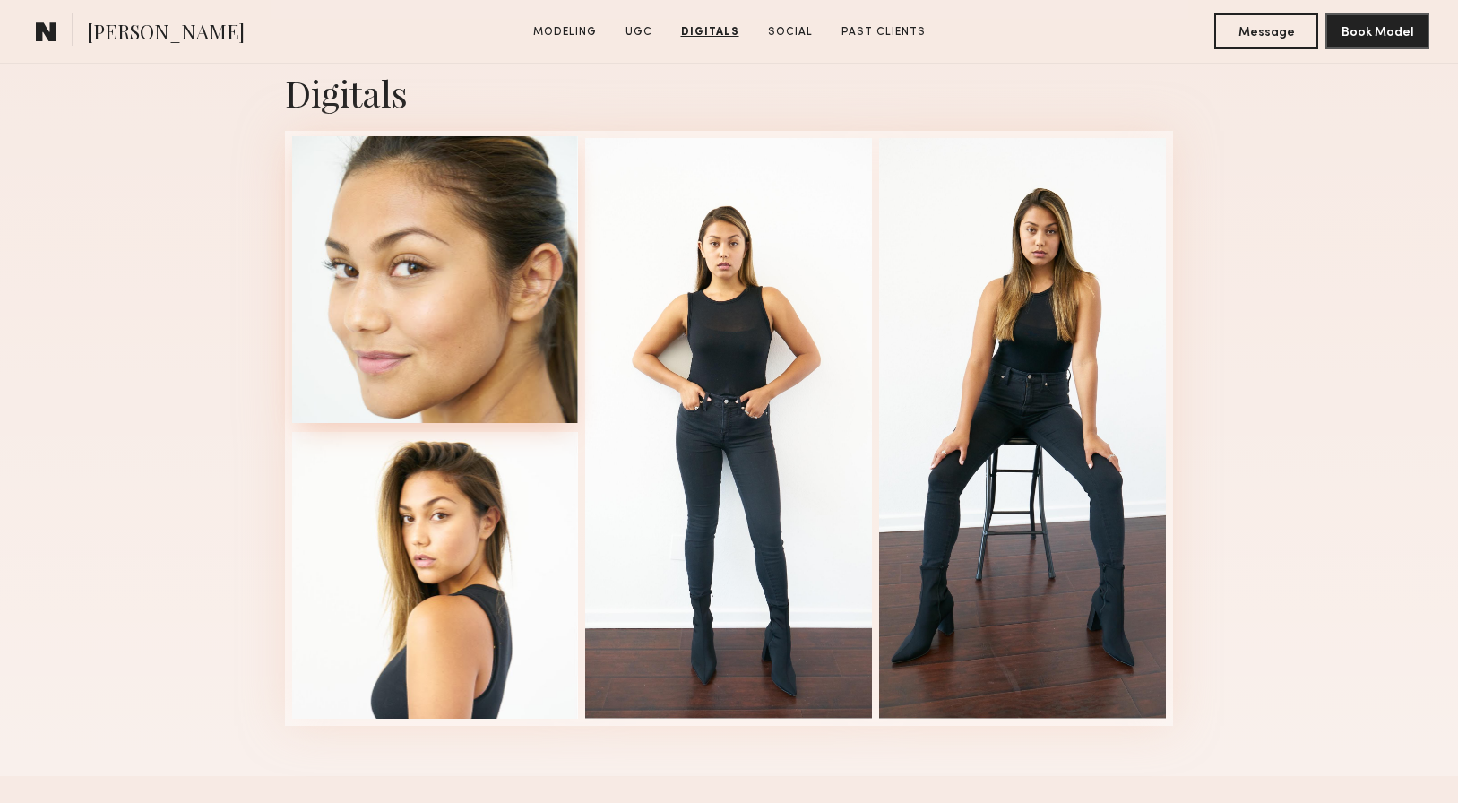
click at [426, 264] on div at bounding box center [435, 279] width 287 height 287
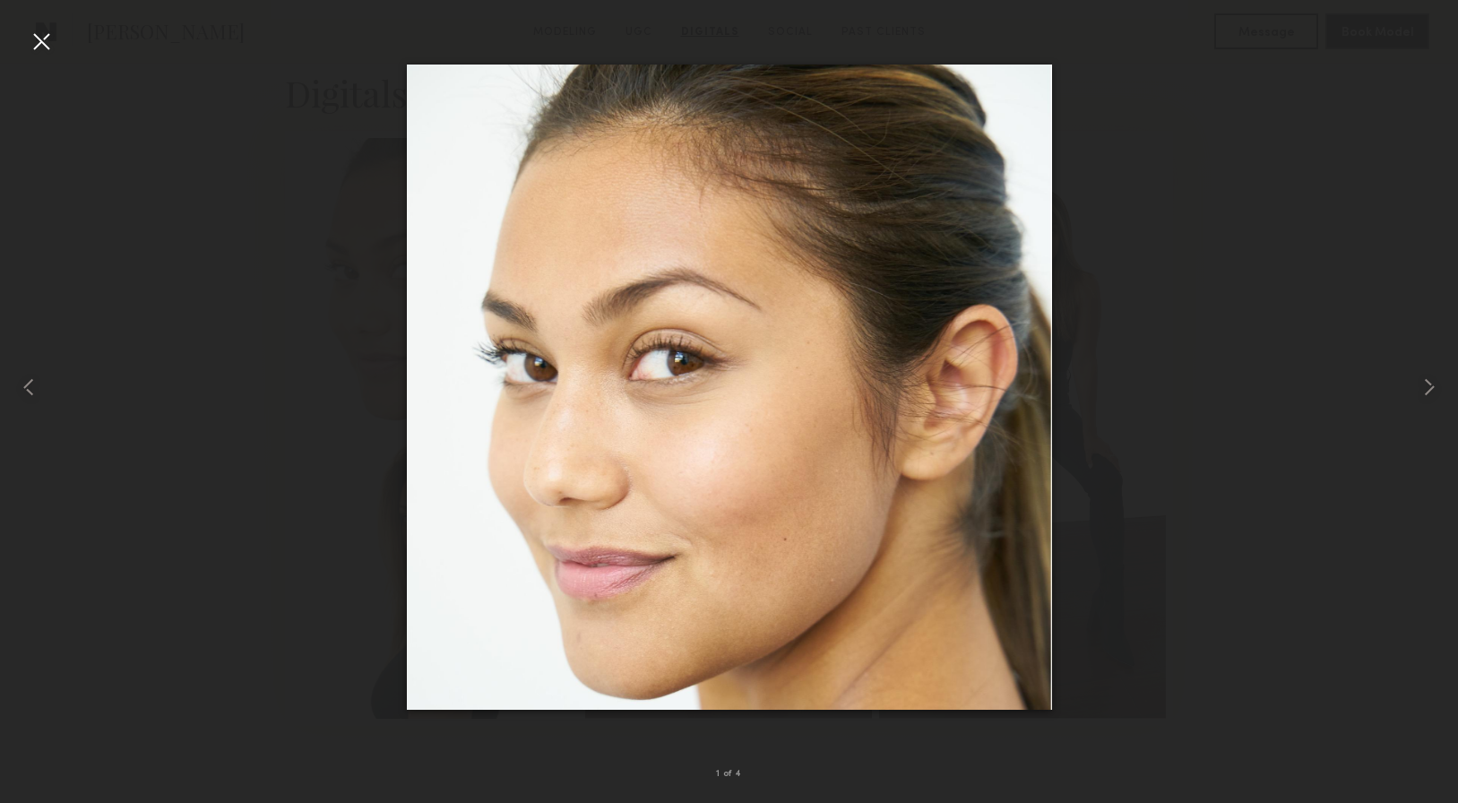
click at [44, 42] on div at bounding box center [41, 41] width 29 height 29
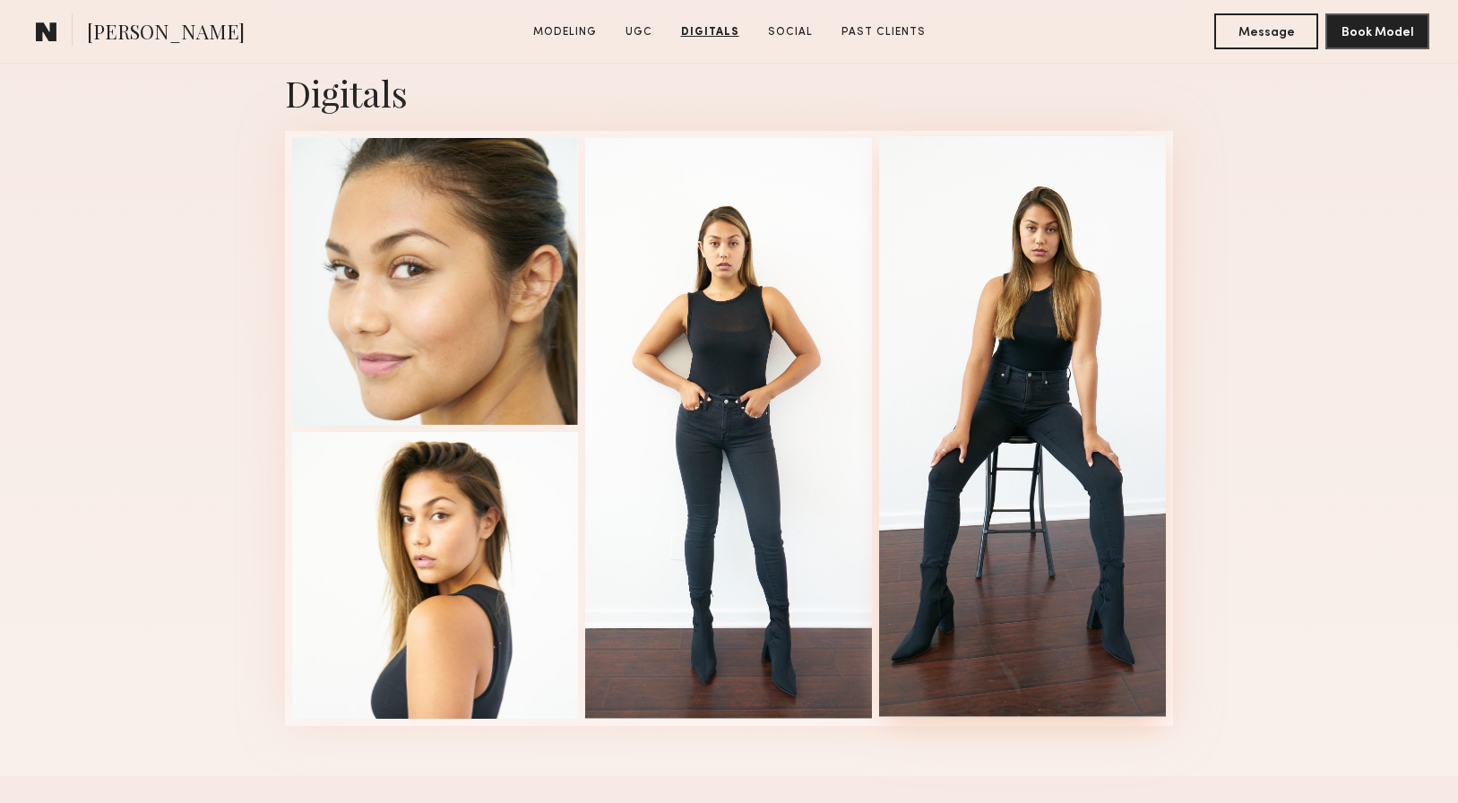
click at [1037, 330] on div at bounding box center [1022, 426] width 287 height 581
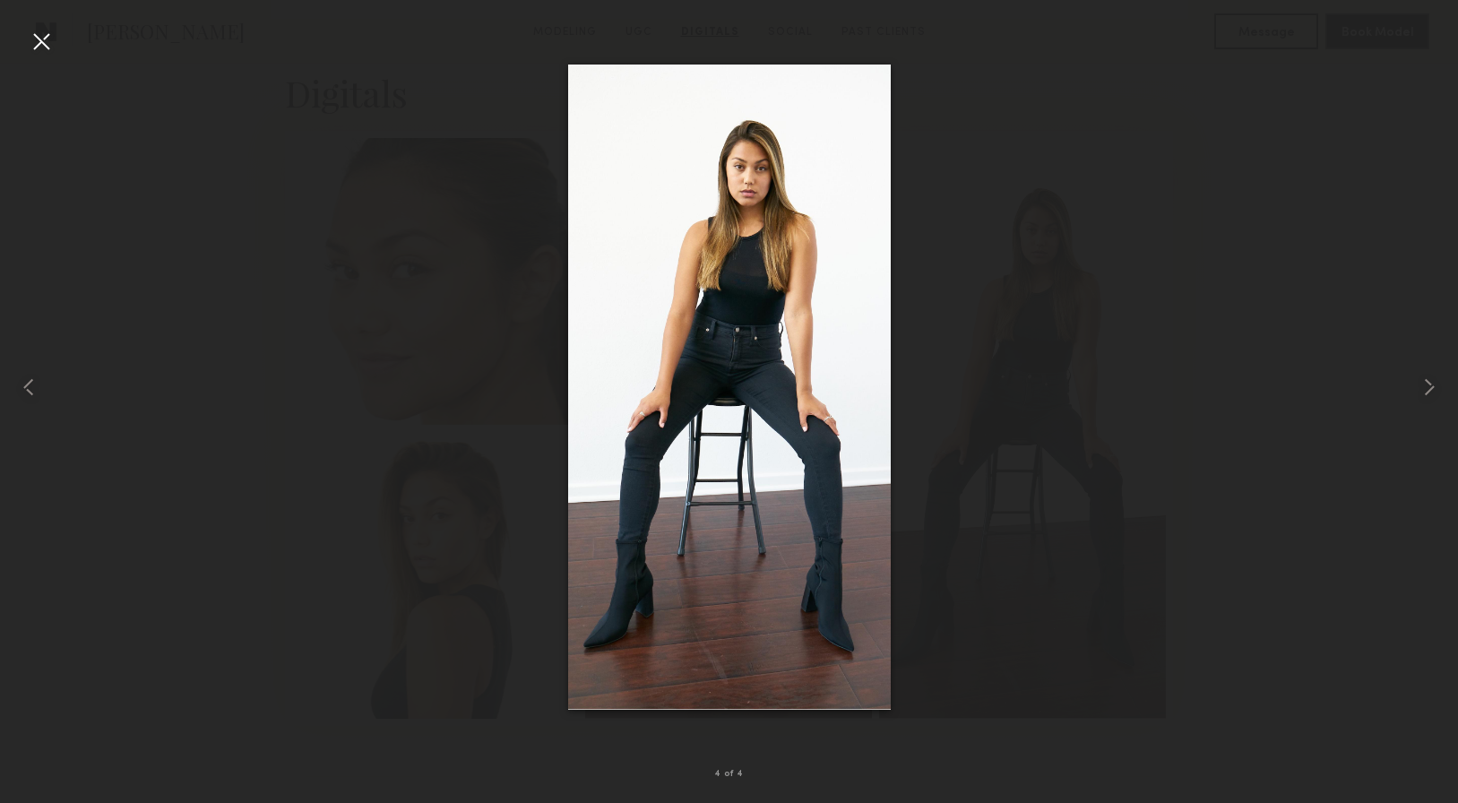
click at [36, 45] on div at bounding box center [41, 41] width 29 height 29
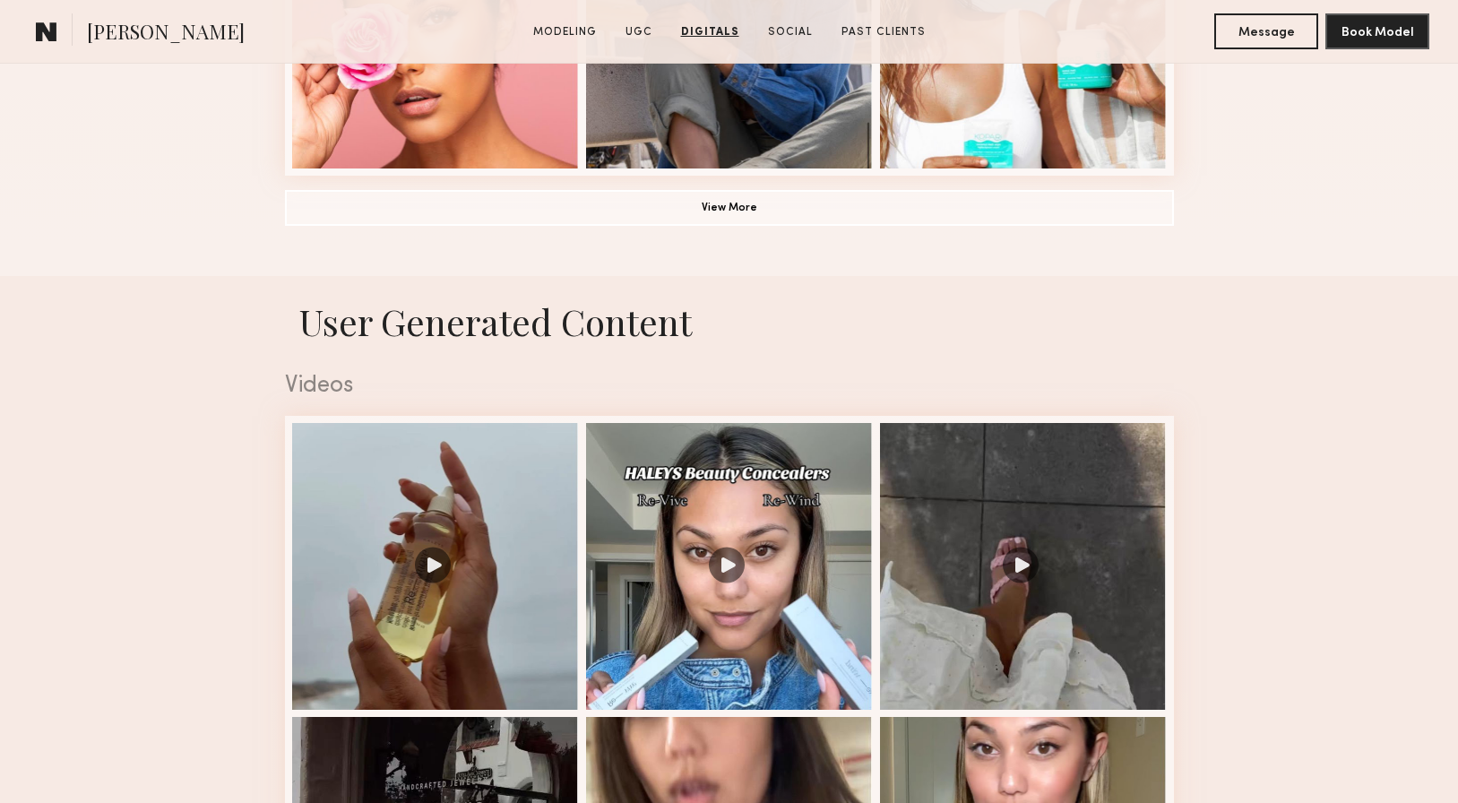
scroll to position [1518, 0]
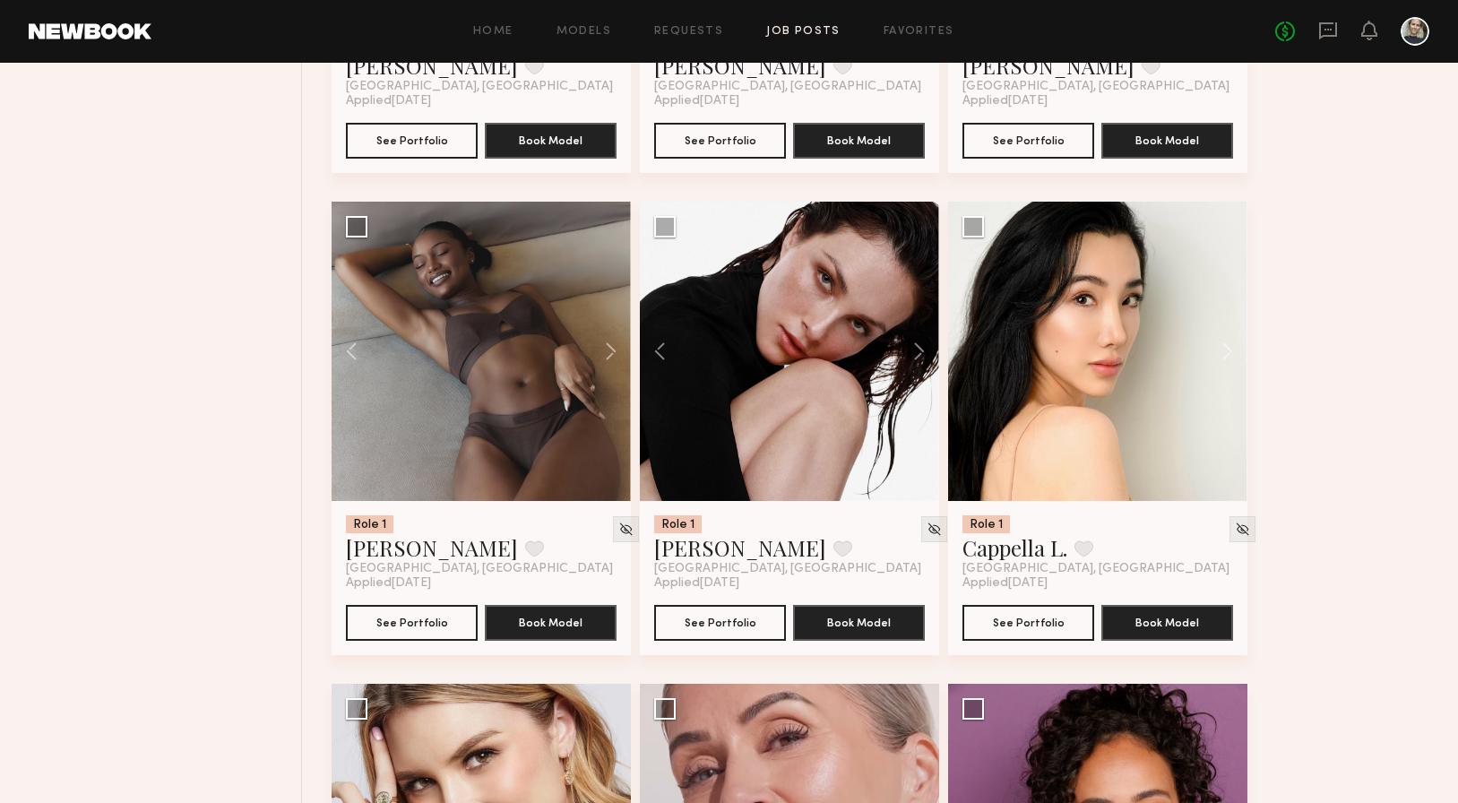
scroll to position [7805, 0]
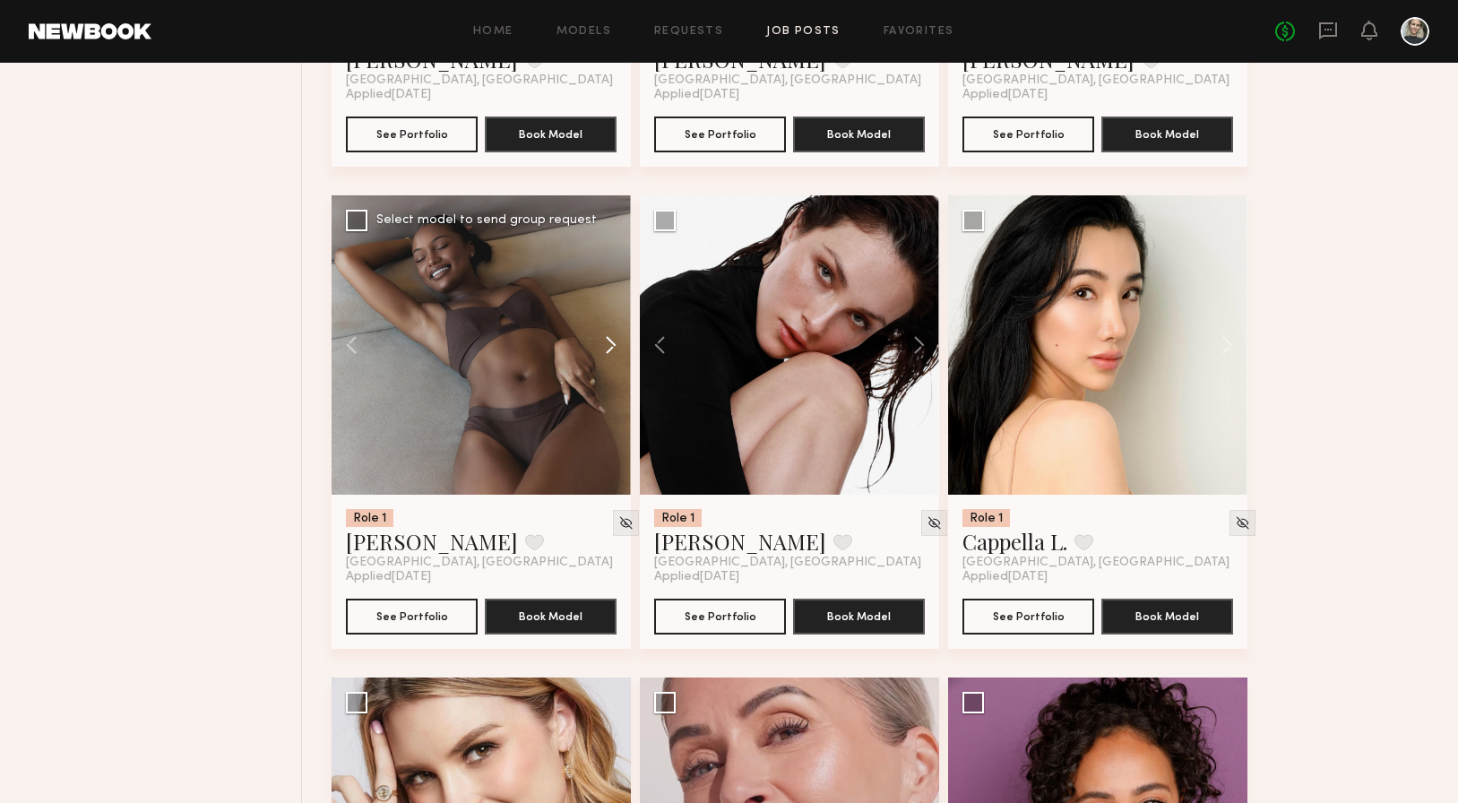
click at [607, 359] on button at bounding box center [602, 344] width 57 height 299
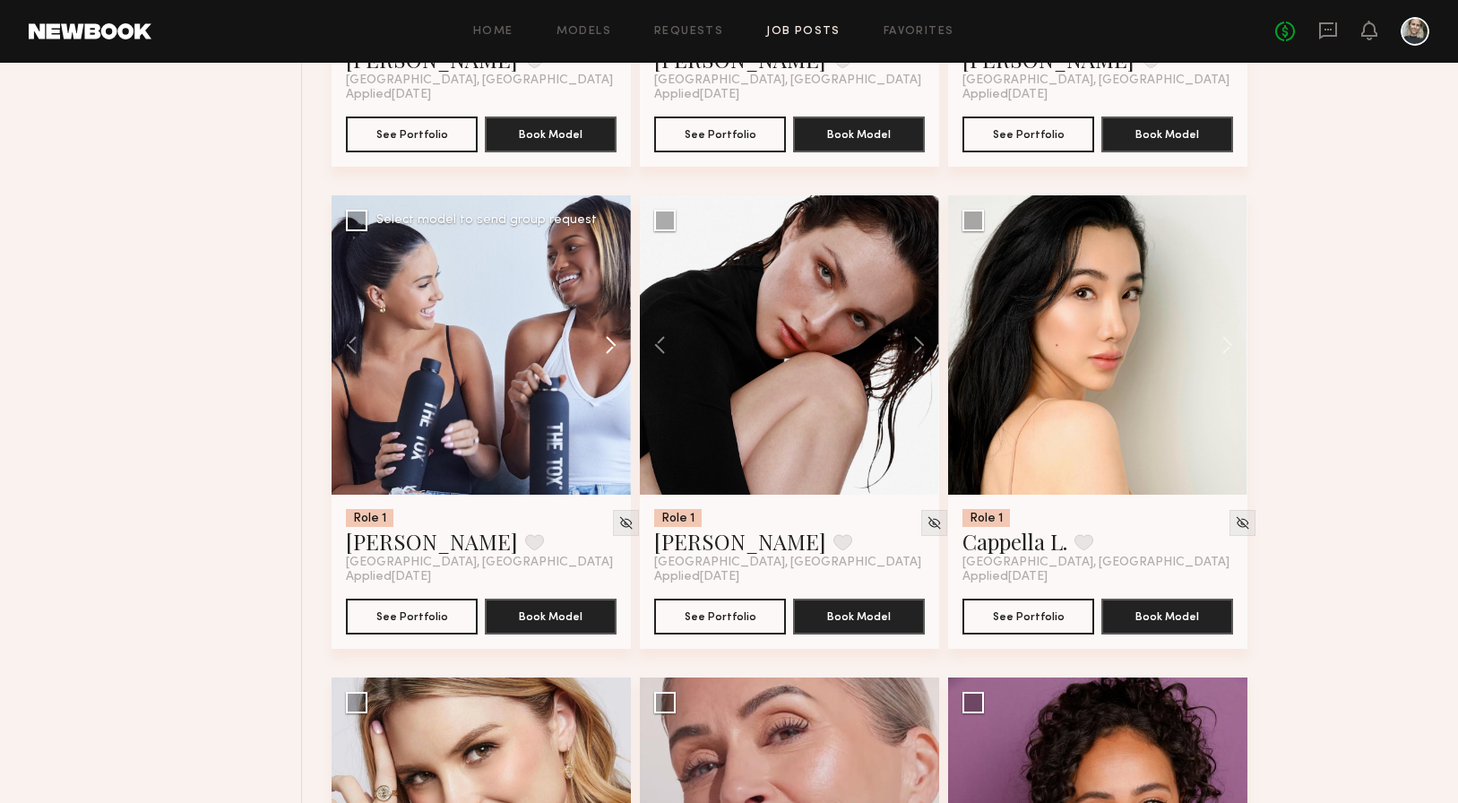
click at [607, 359] on button at bounding box center [602, 344] width 57 height 299
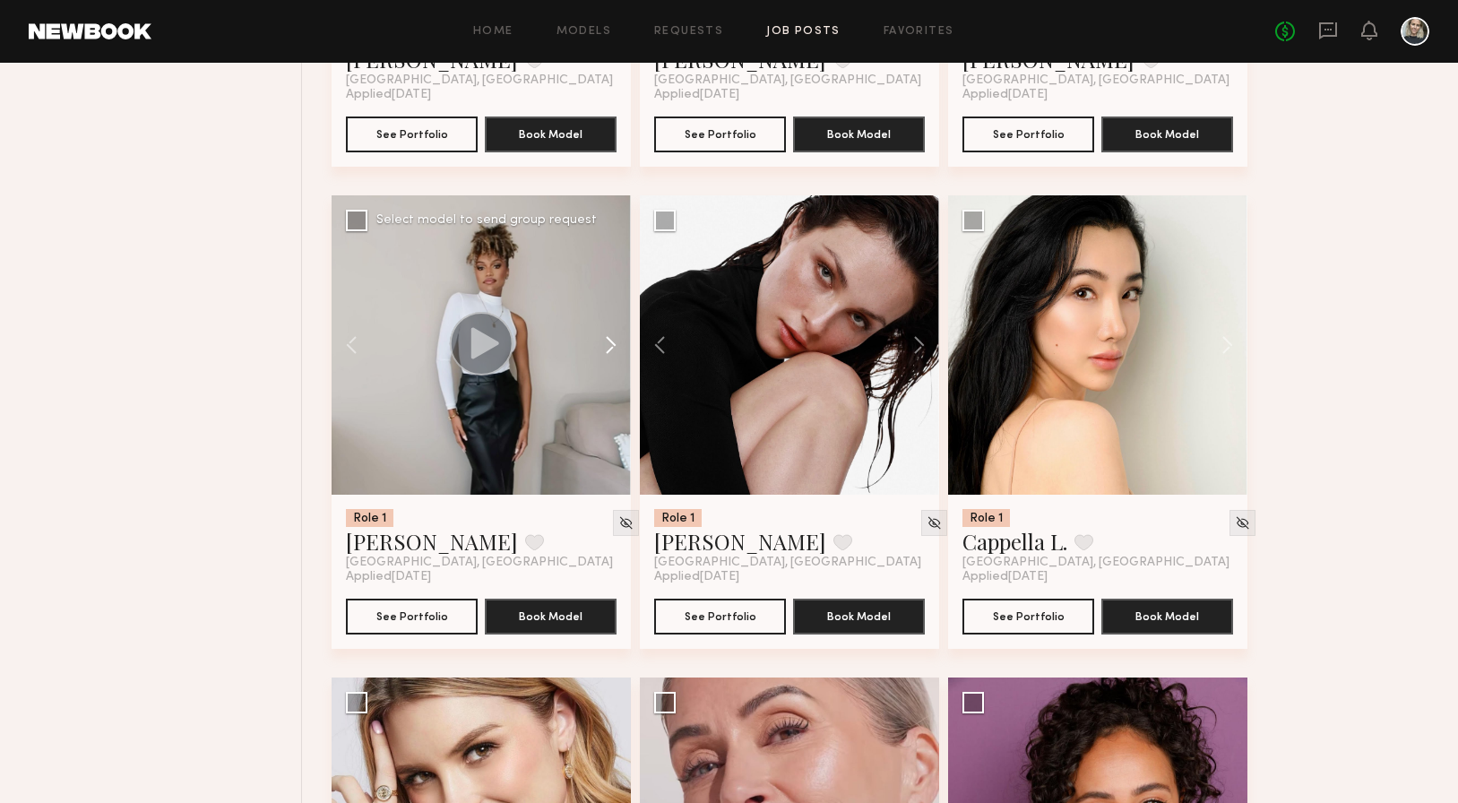
click at [607, 359] on button at bounding box center [602, 344] width 57 height 299
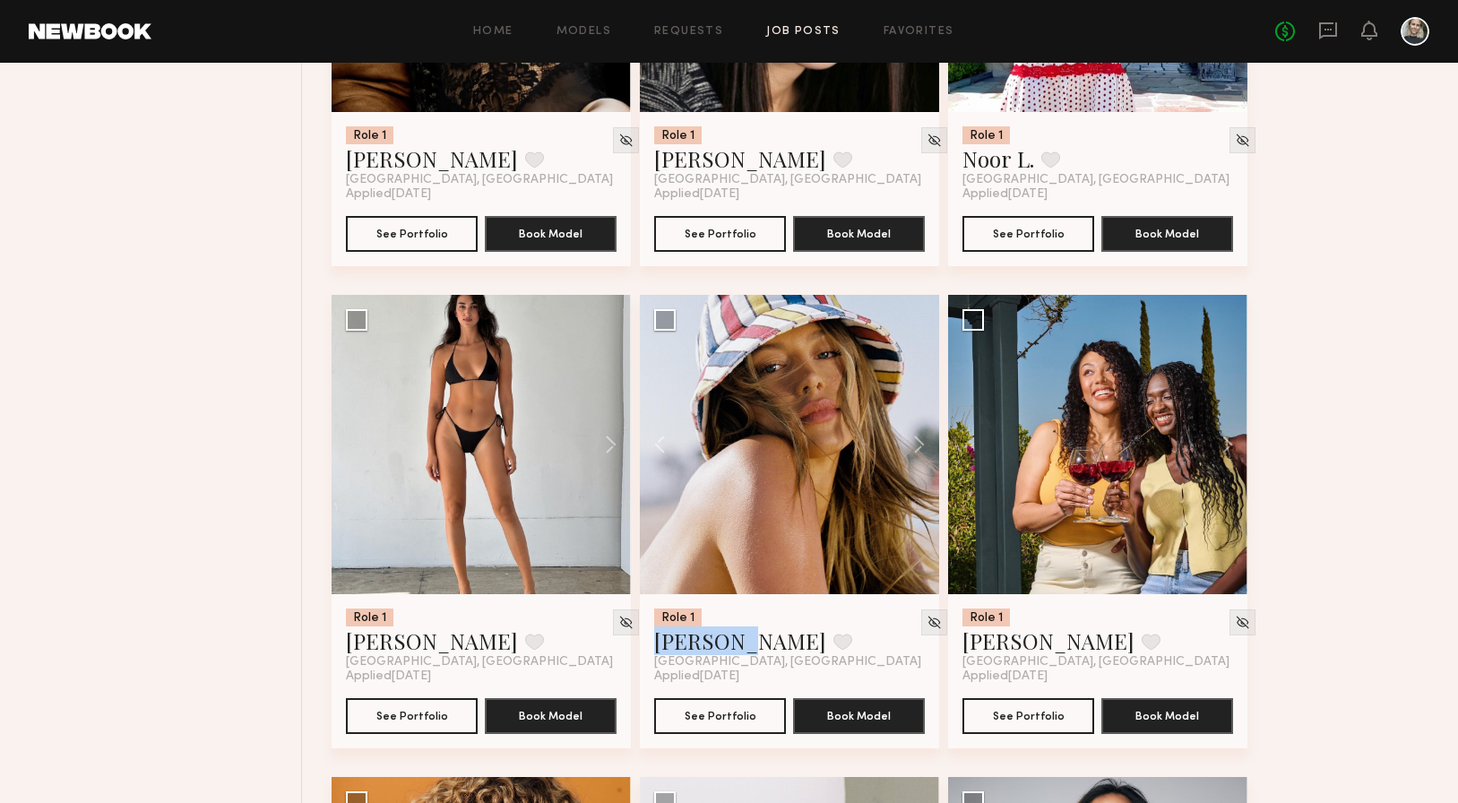
scroll to position [12246, 0]
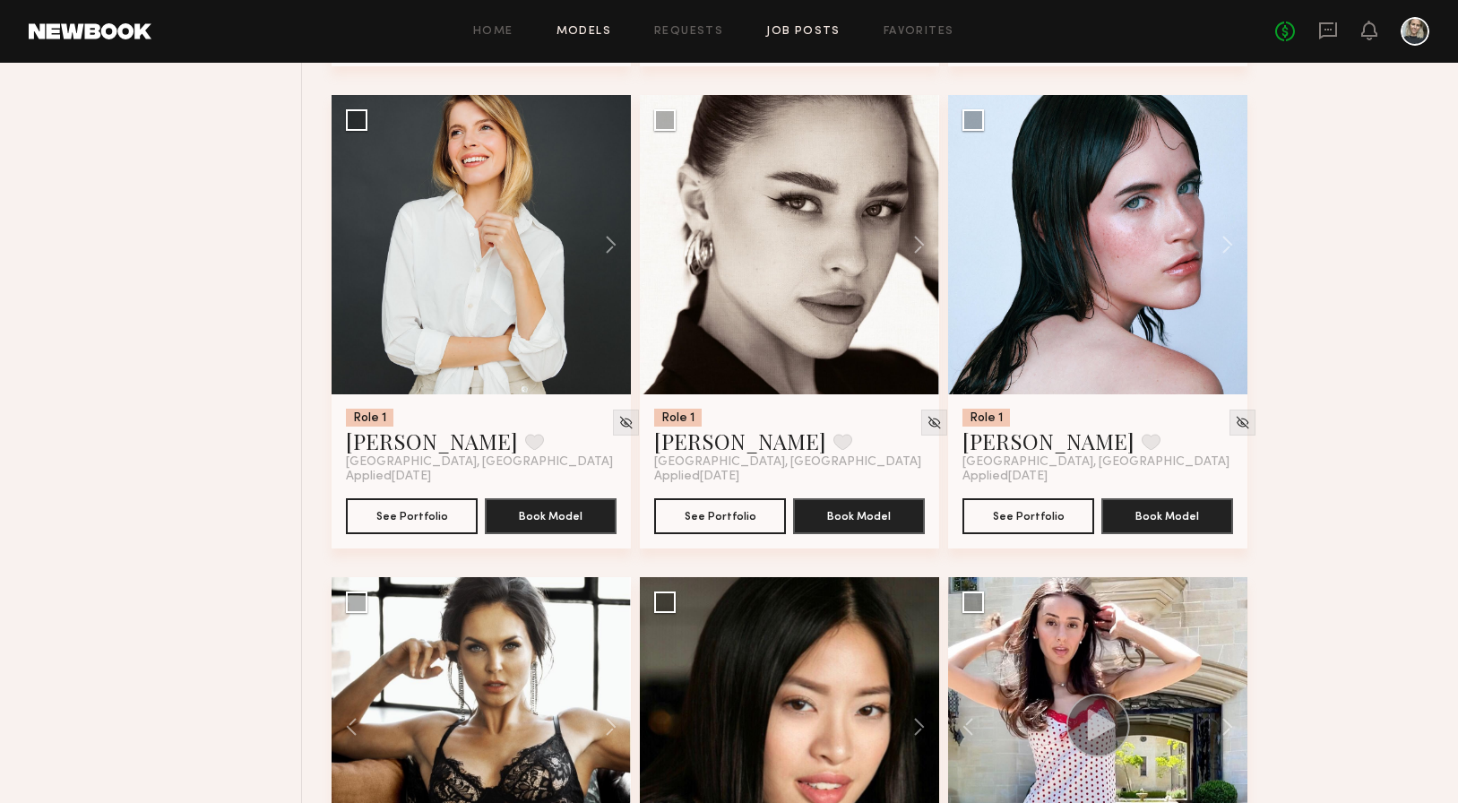
click at [573, 30] on link "Models" at bounding box center [584, 32] width 55 height 12
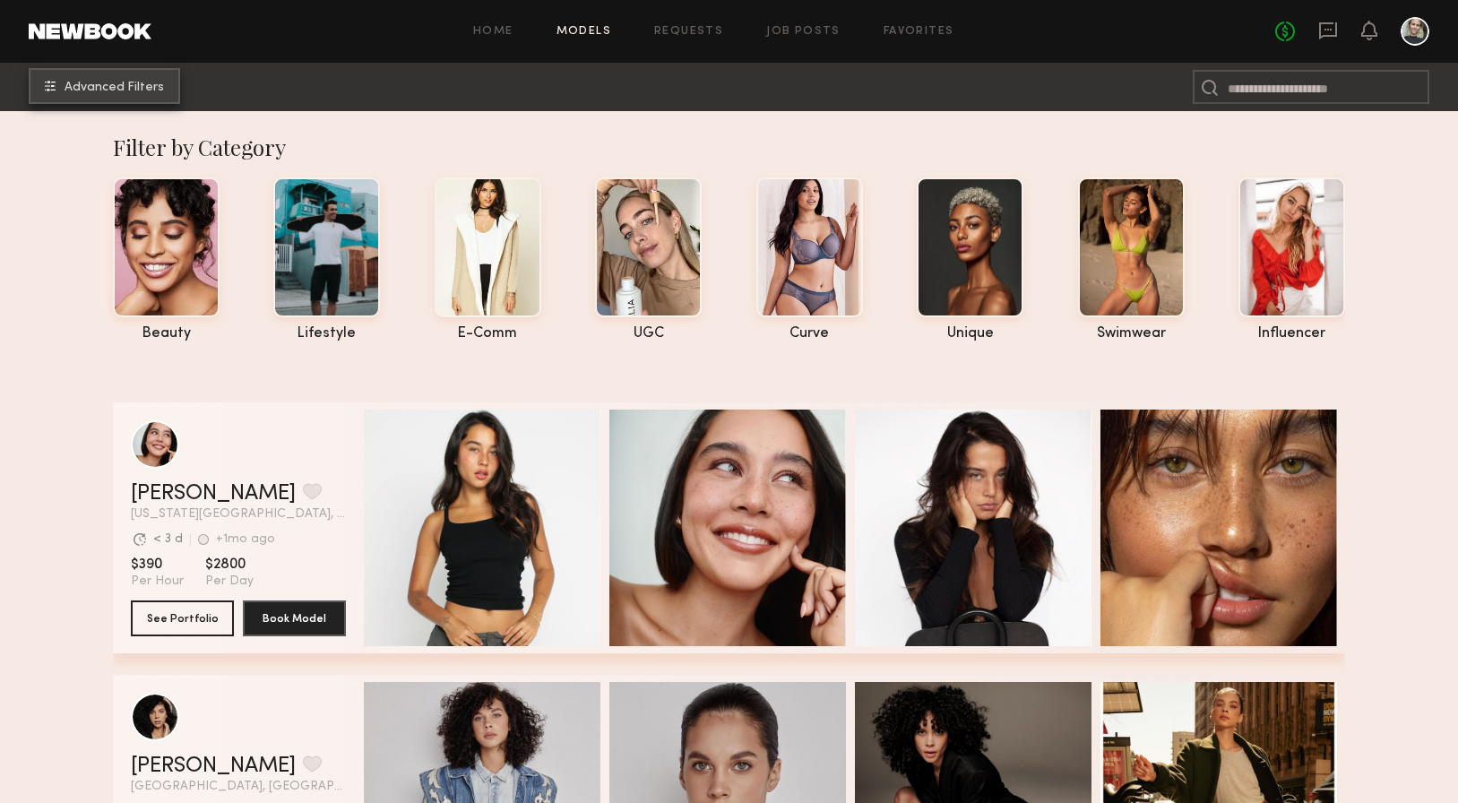
click at [143, 92] on span "Advanced Filters" at bounding box center [114, 88] width 99 height 13
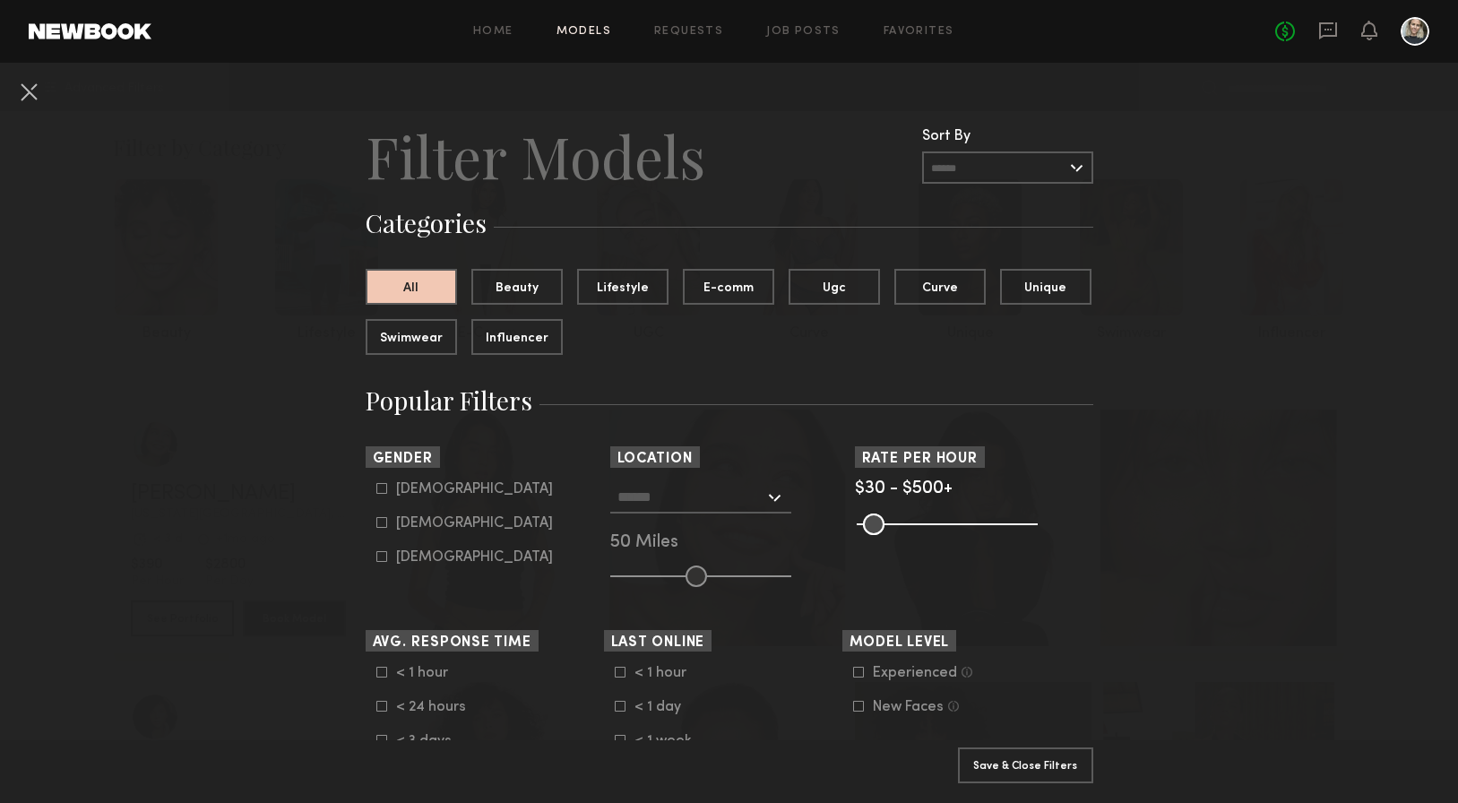
scroll to position [12, 0]
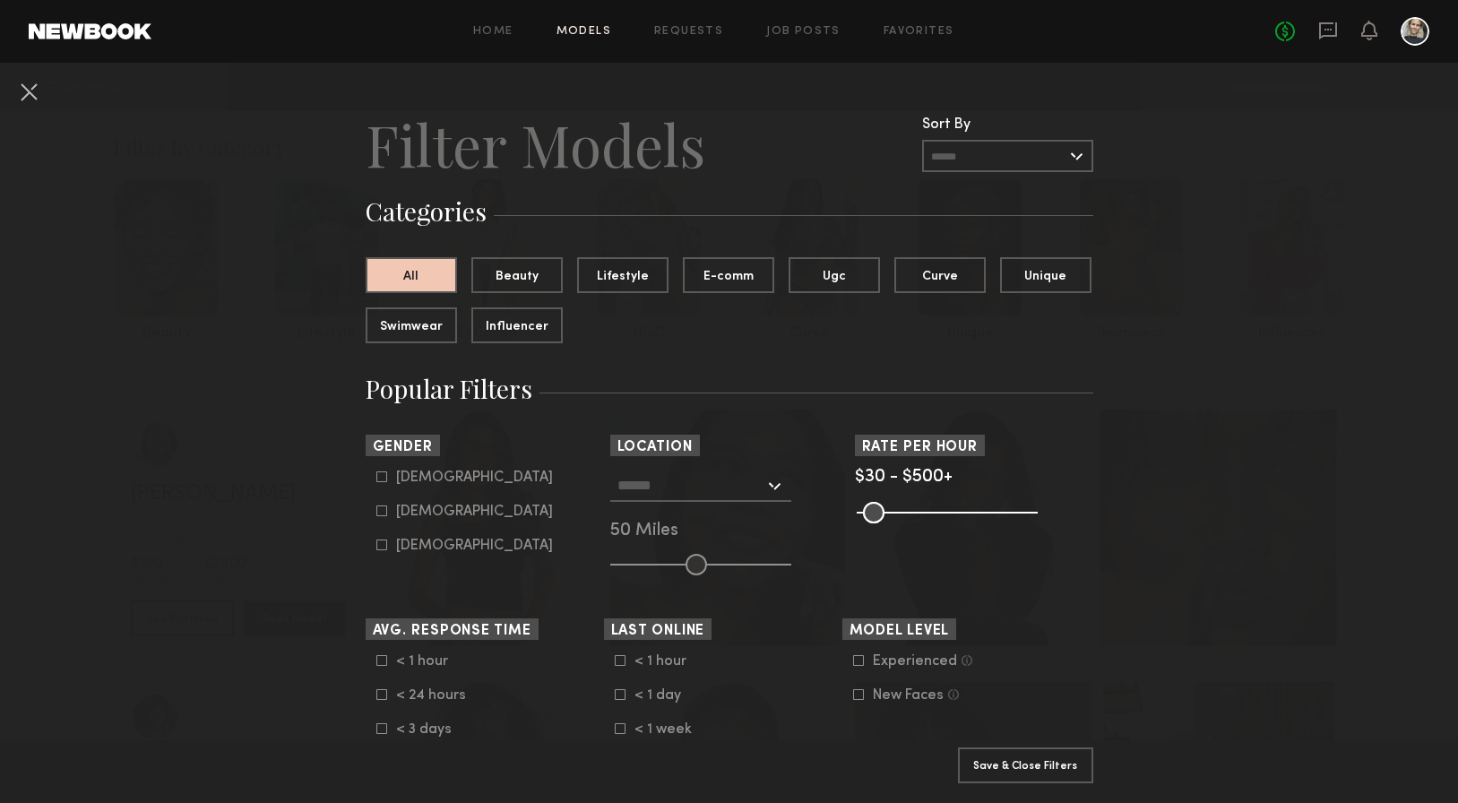
click at [379, 516] on icon at bounding box center [381, 511] width 10 height 10
type input "**"
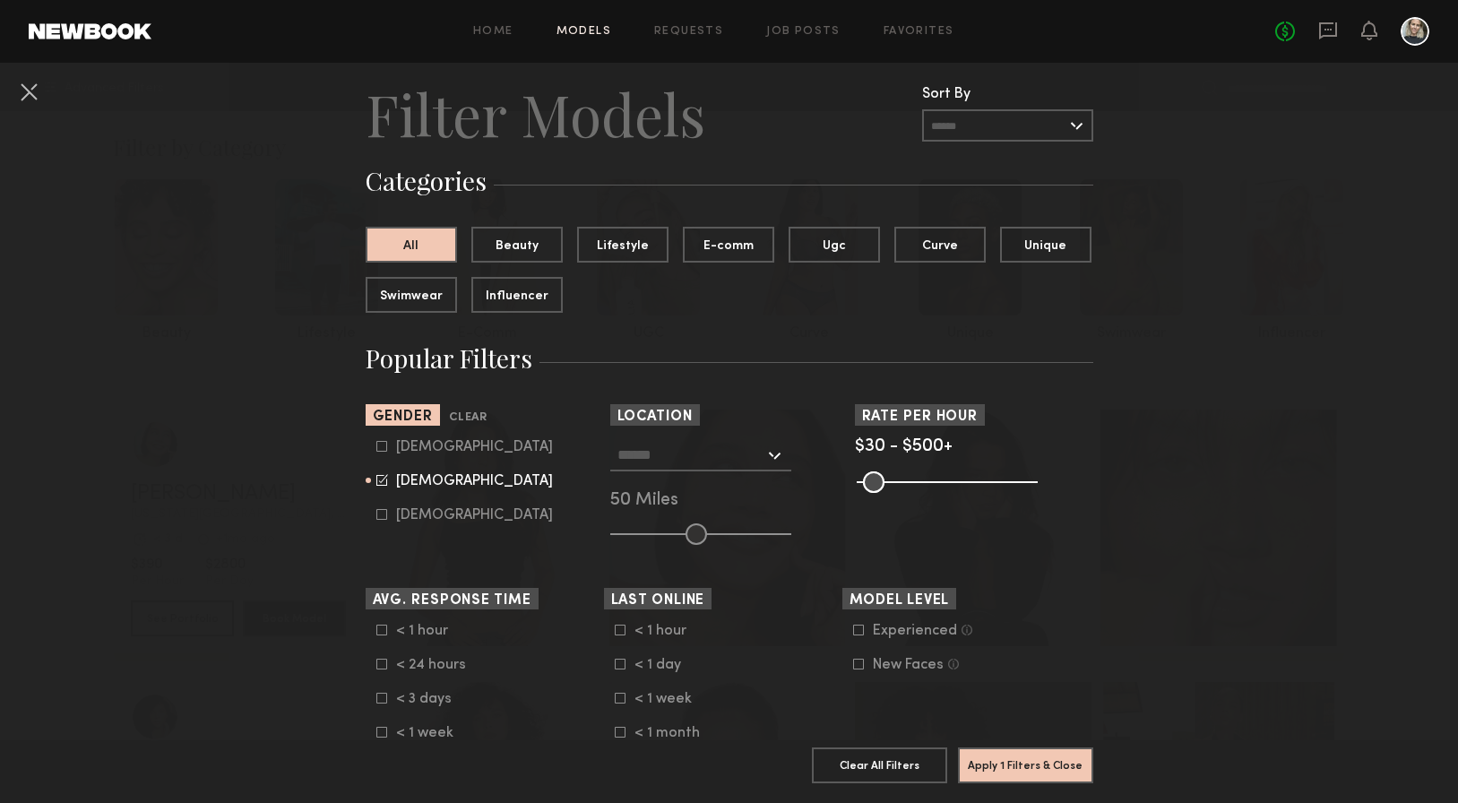
scroll to position [47, 0]
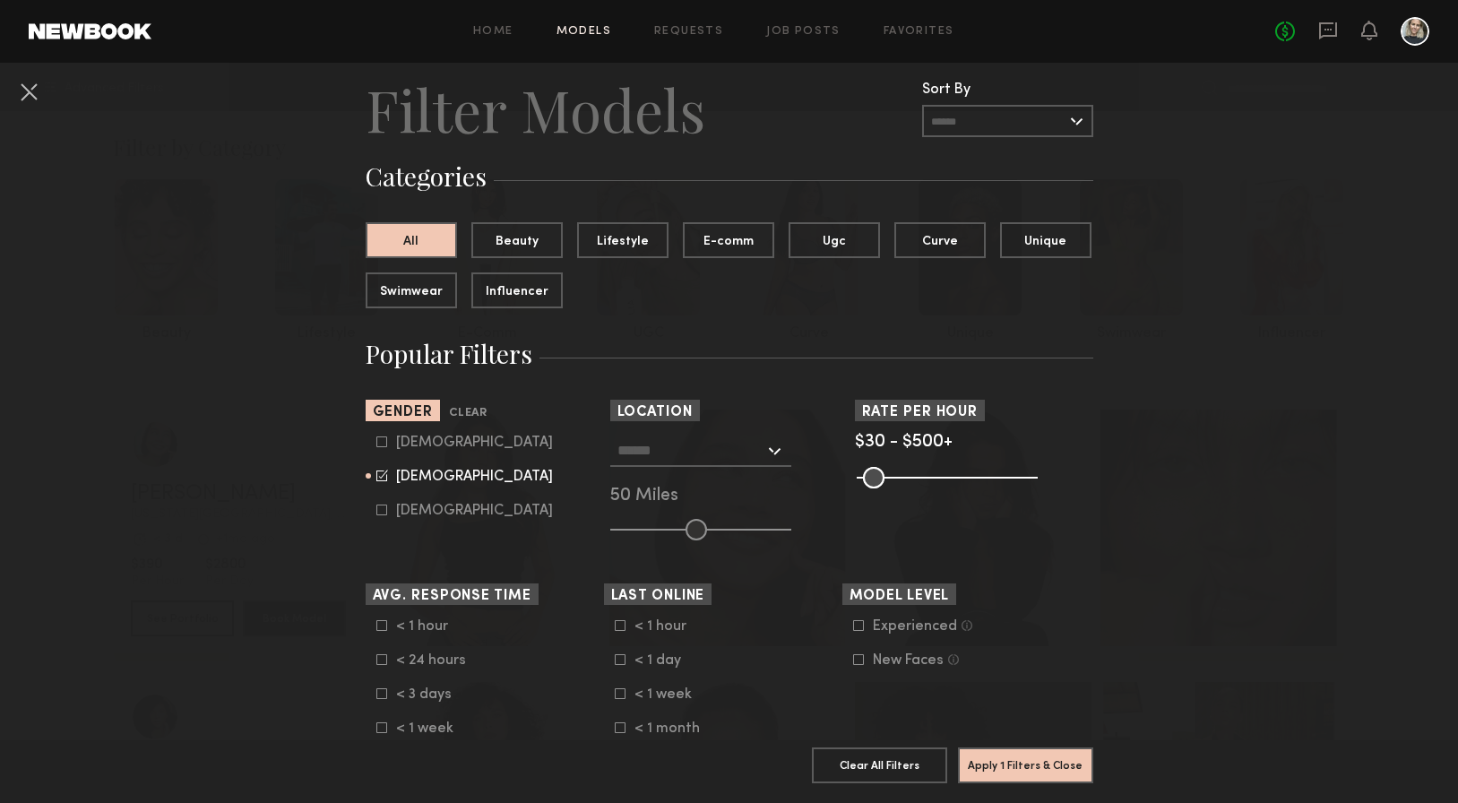
click at [772, 452] on div at bounding box center [700, 451] width 181 height 32
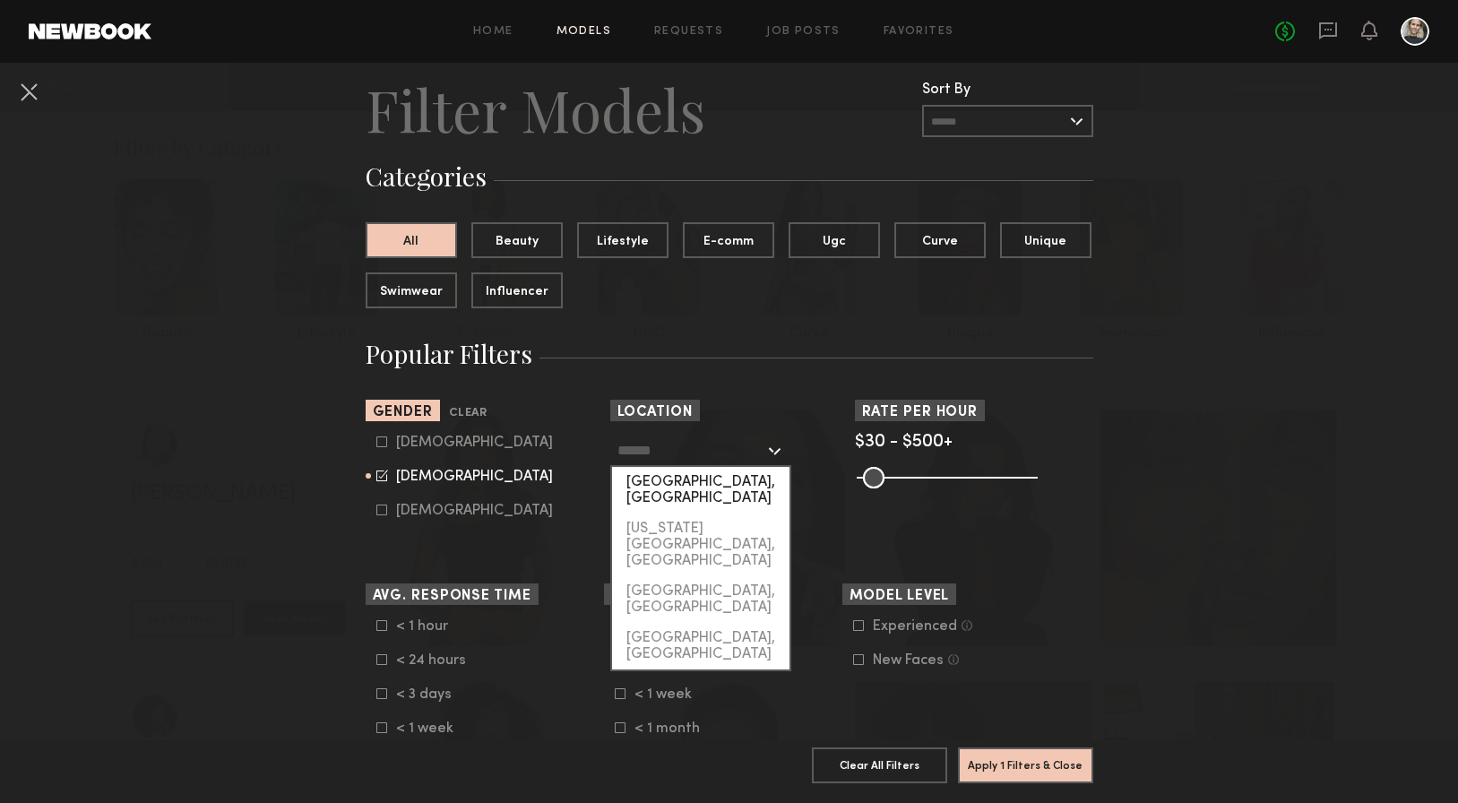
click at [711, 483] on div "[GEOGRAPHIC_DATA], [GEOGRAPHIC_DATA]" at bounding box center [700, 490] width 177 height 47
type input "**********"
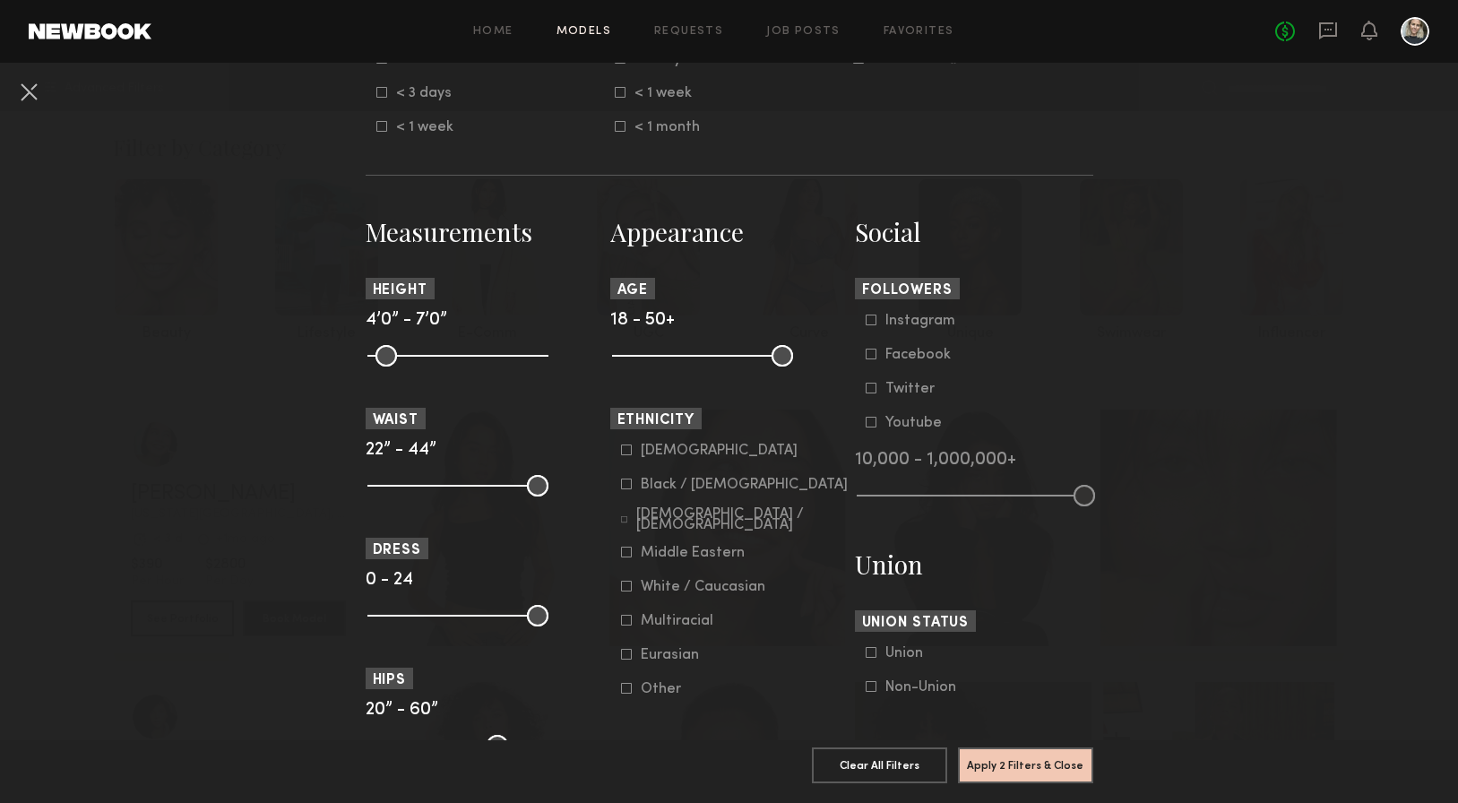
scroll to position [649, 0]
drag, startPoint x: 783, startPoint y: 359, endPoint x: 715, endPoint y: 359, distance: 68.1
type input "**"
click at [715, 359] on input "range" at bounding box center [702, 355] width 181 height 22
drag, startPoint x: 625, startPoint y: 352, endPoint x: 638, endPoint y: 352, distance: 13.4
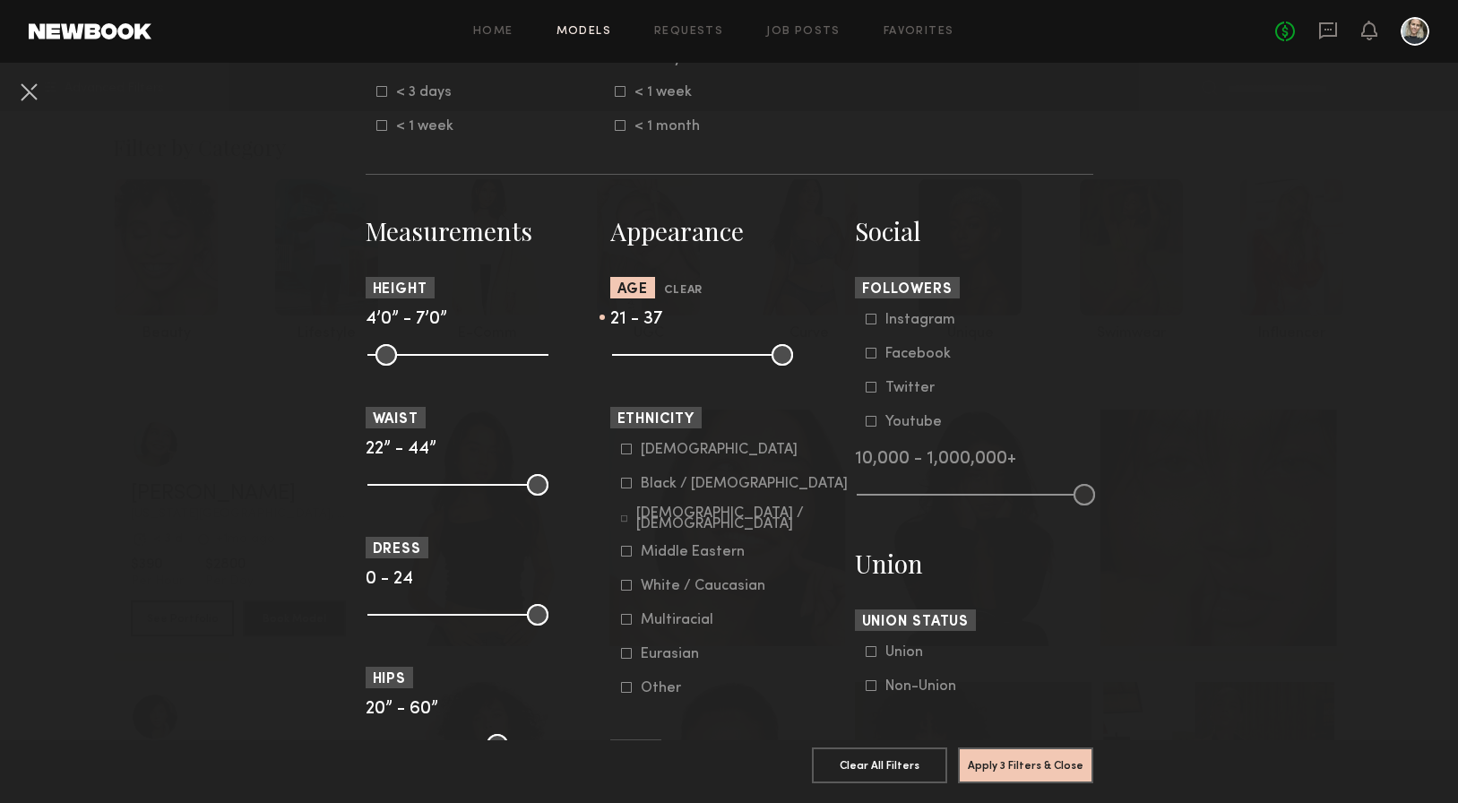
type input "**"
click at [638, 352] on input "range" at bounding box center [702, 355] width 181 height 22
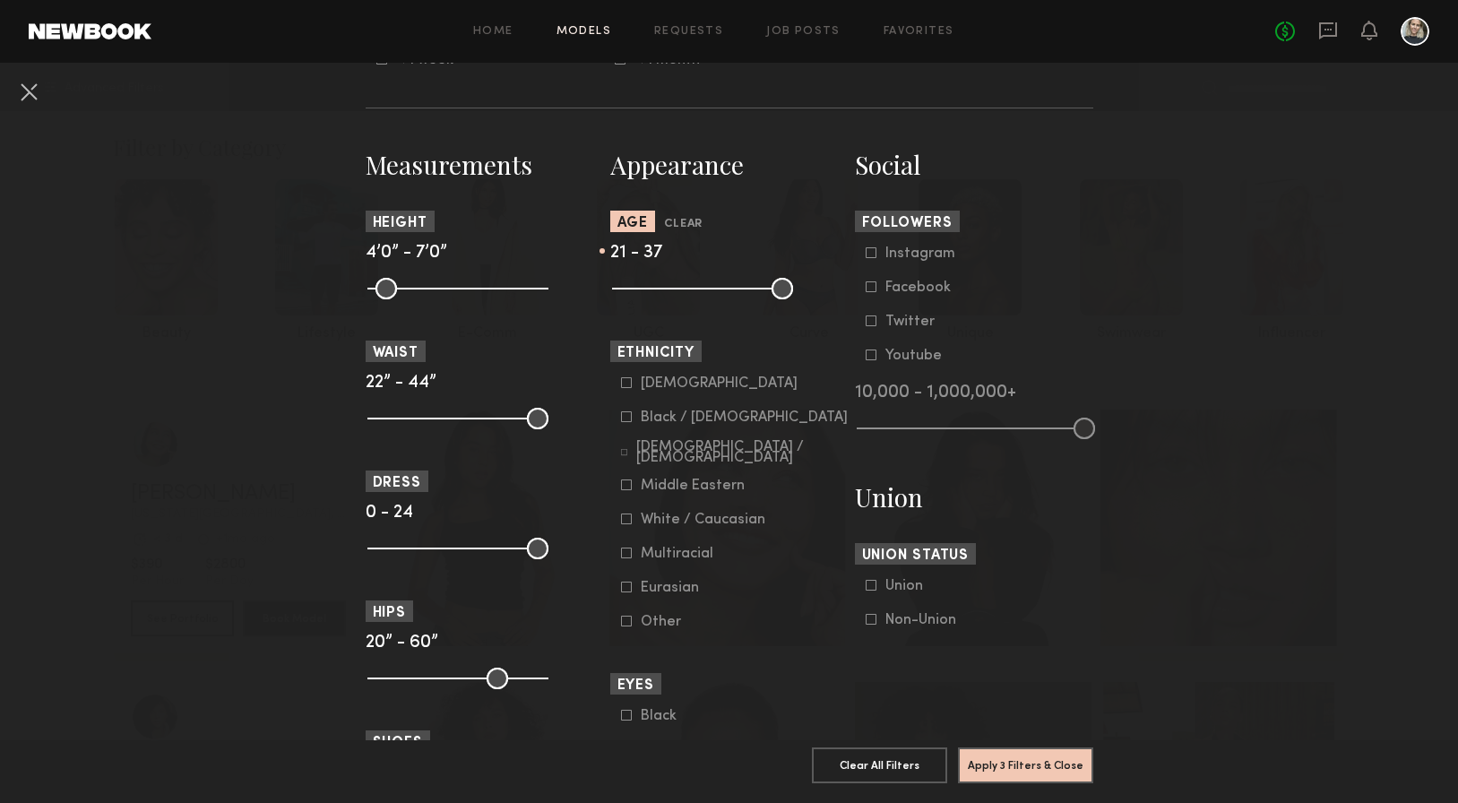
scroll to position [729, 0]
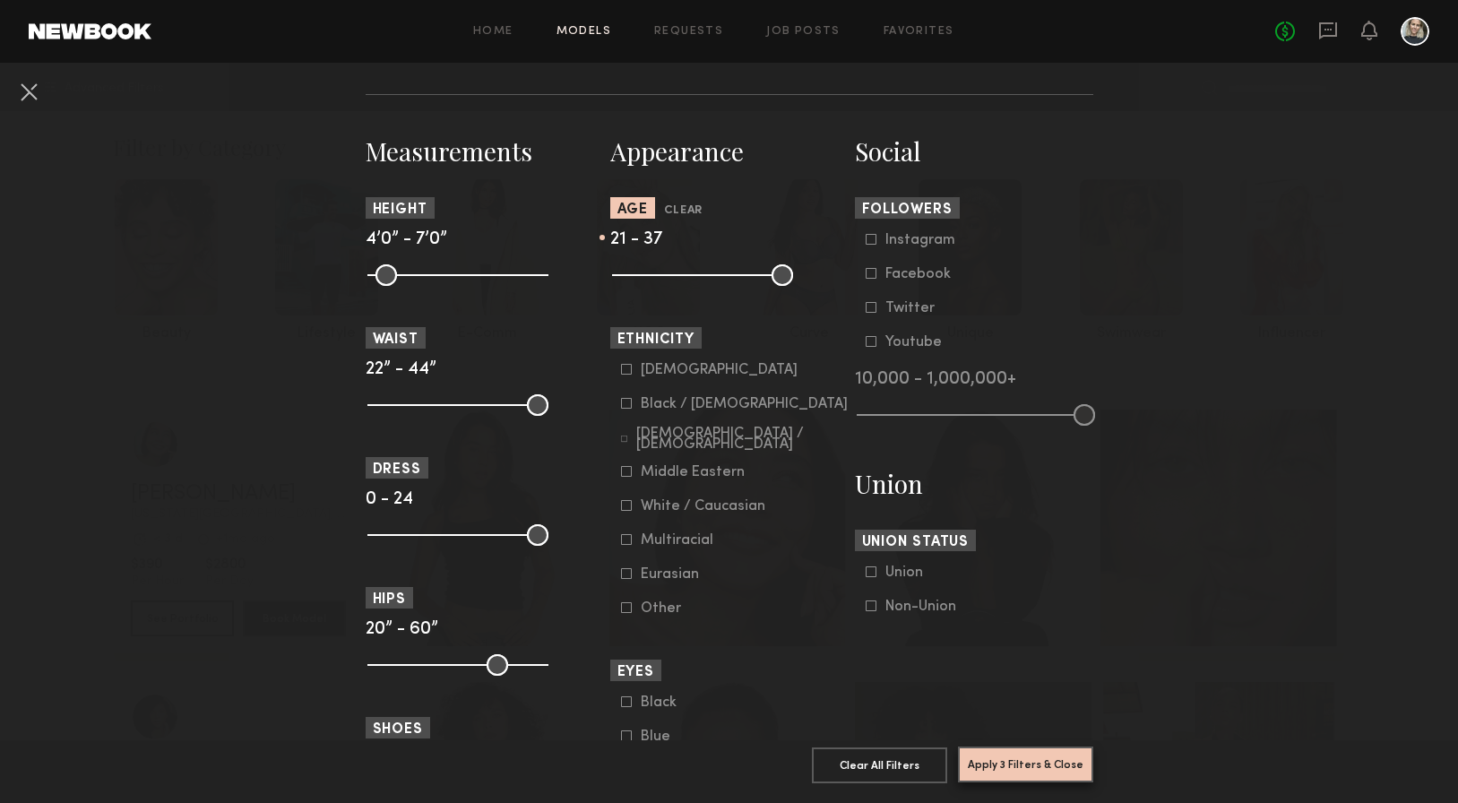
click at [1015, 757] on button "Apply 3 Filters & Close" at bounding box center [1025, 765] width 135 height 36
